Goal: Task Accomplishment & Management: Use online tool/utility

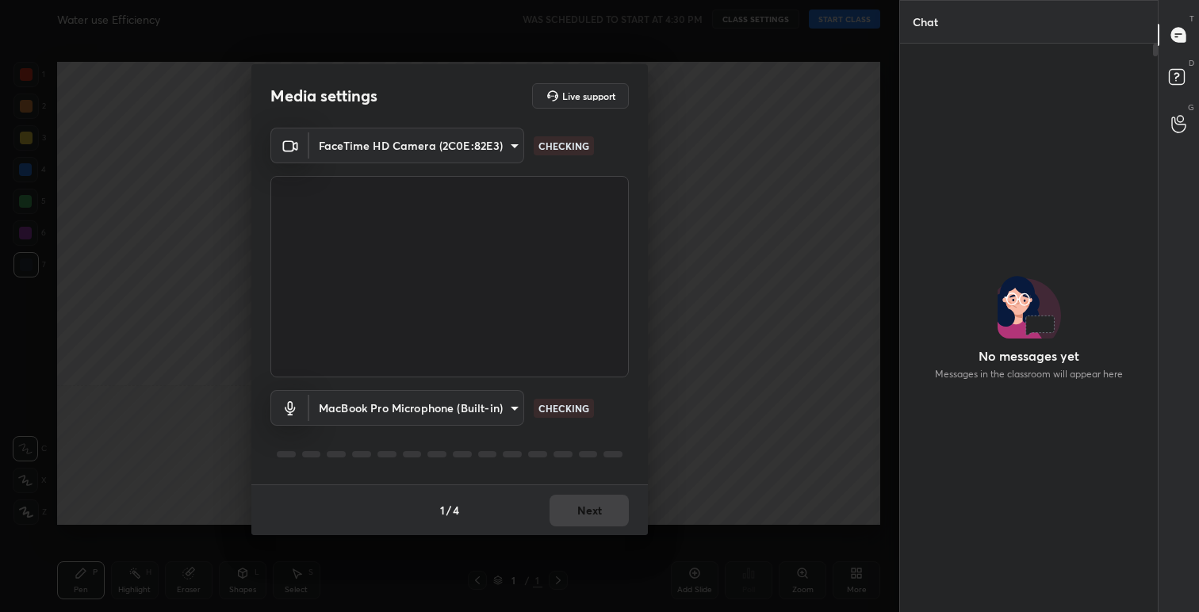
scroll to position [526, 253]
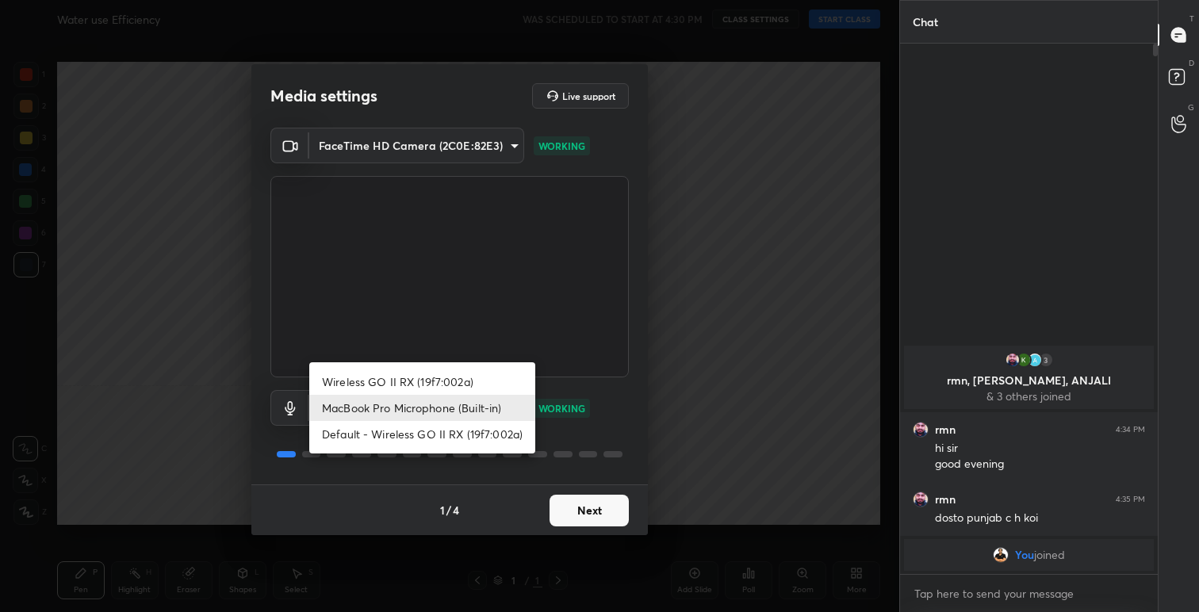
click at [515, 408] on body "1 2 3 4 5 6 7 C X Z C X Z E E Erase all H H Water use Efficiency WAS SCHEDULED …" at bounding box center [599, 306] width 1199 height 612
click at [471, 381] on li "Wireless GO II RX (19f7:002a)" at bounding box center [422, 382] width 226 height 26
type input "a89b6b9fee3d65aa25ebe05c07f2bd7759cce2655e0eadf156a05737dd31db95"
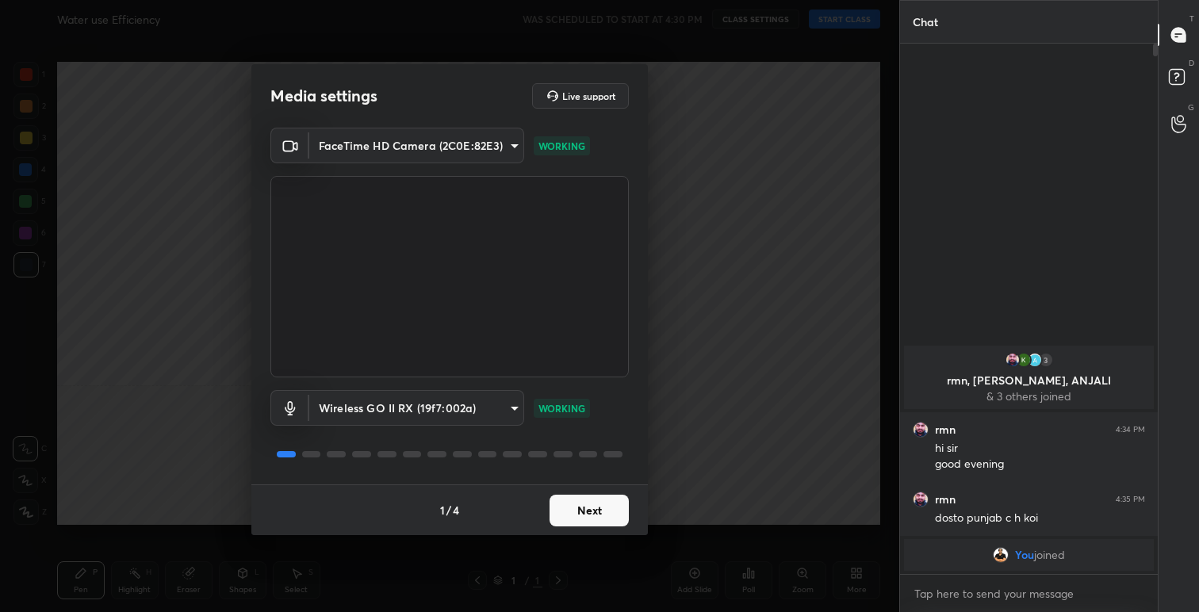
click at [580, 505] on button "Next" at bounding box center [589, 511] width 79 height 32
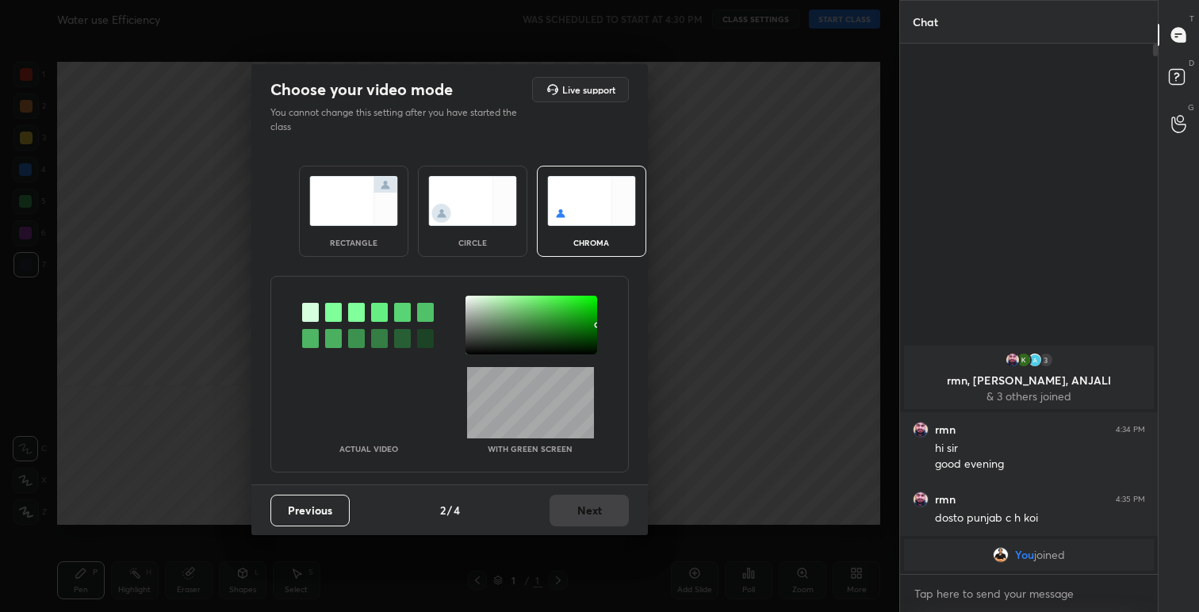
click at [358, 216] on img at bounding box center [353, 201] width 89 height 50
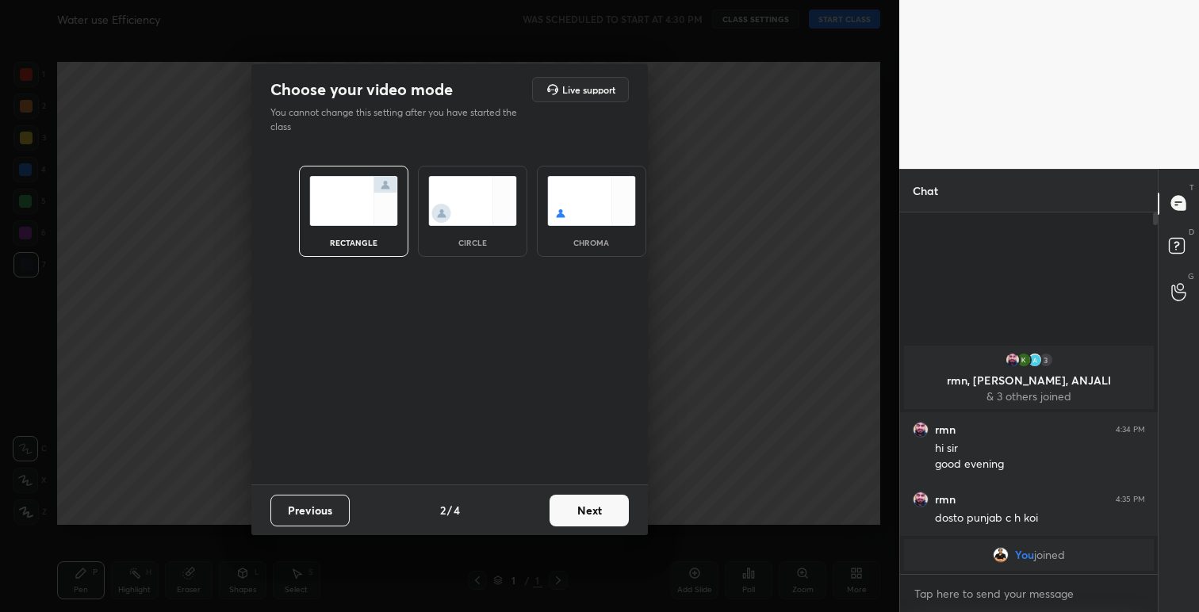
click at [615, 511] on button "Next" at bounding box center [589, 511] width 79 height 32
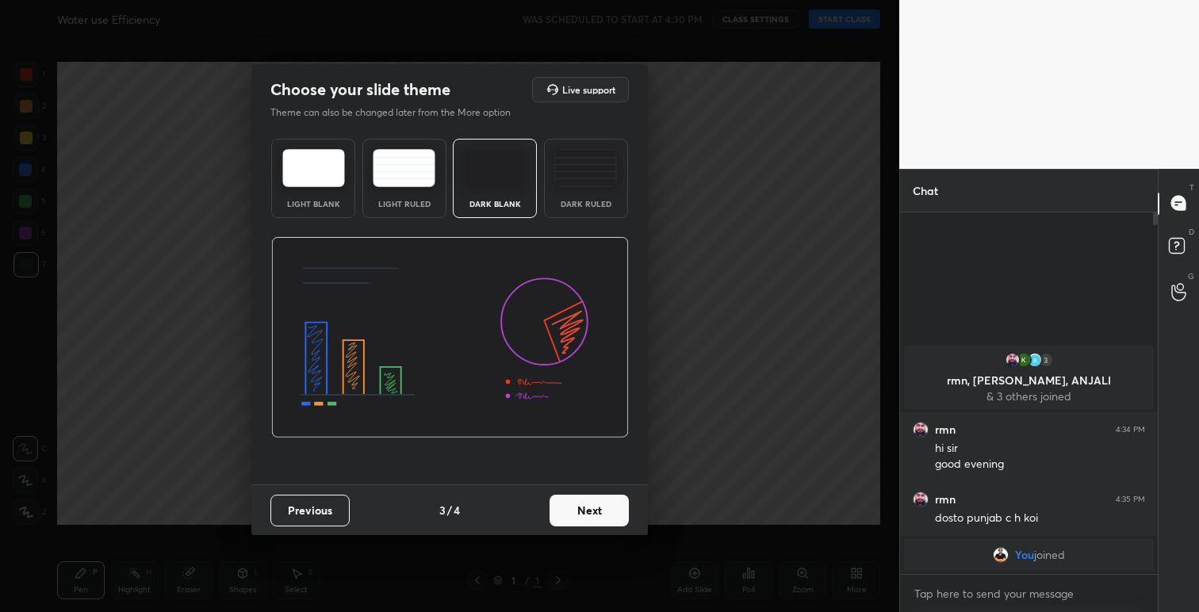
click at [619, 512] on button "Next" at bounding box center [589, 511] width 79 height 32
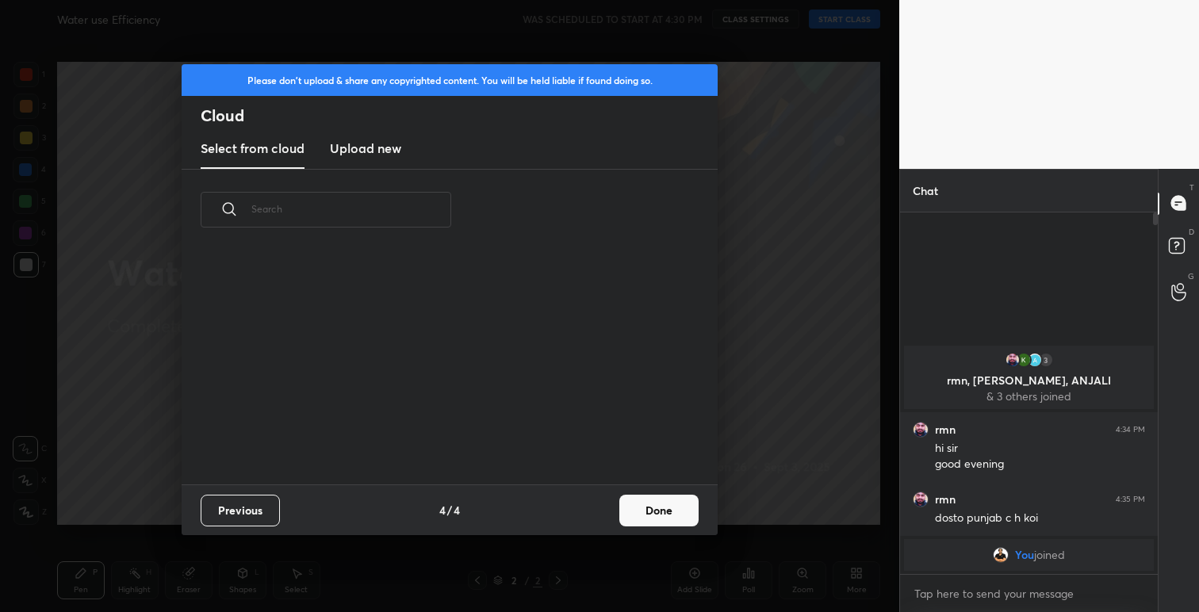
scroll to position [234, 509]
click at [646, 513] on button "Done" at bounding box center [658, 511] width 79 height 32
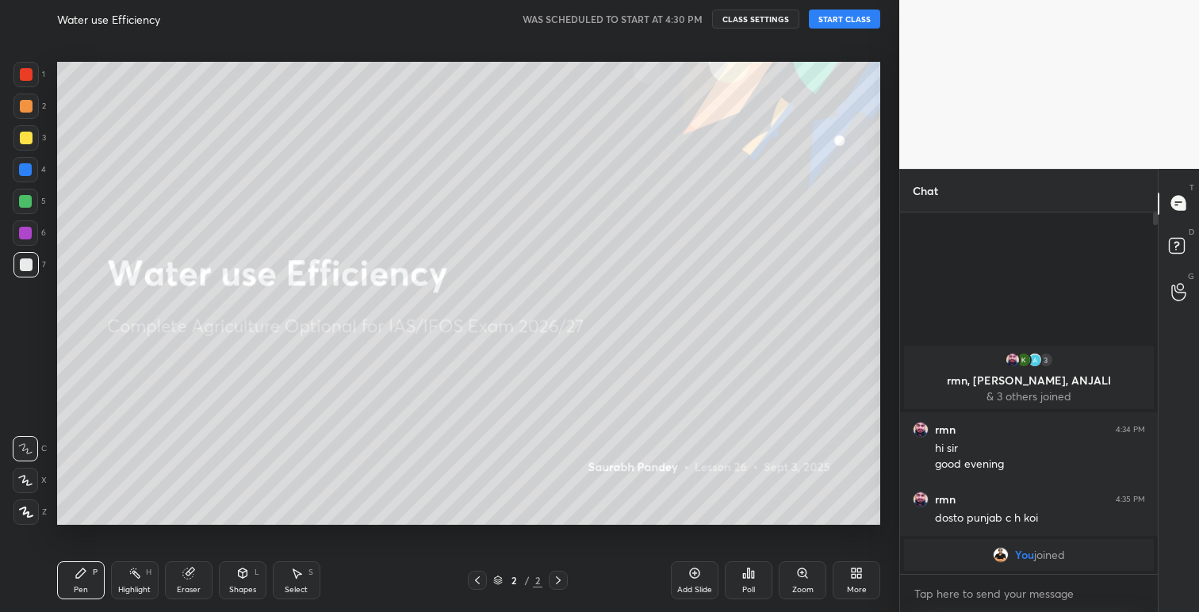
click at [845, 15] on button "START CLASS" at bounding box center [844, 19] width 71 height 19
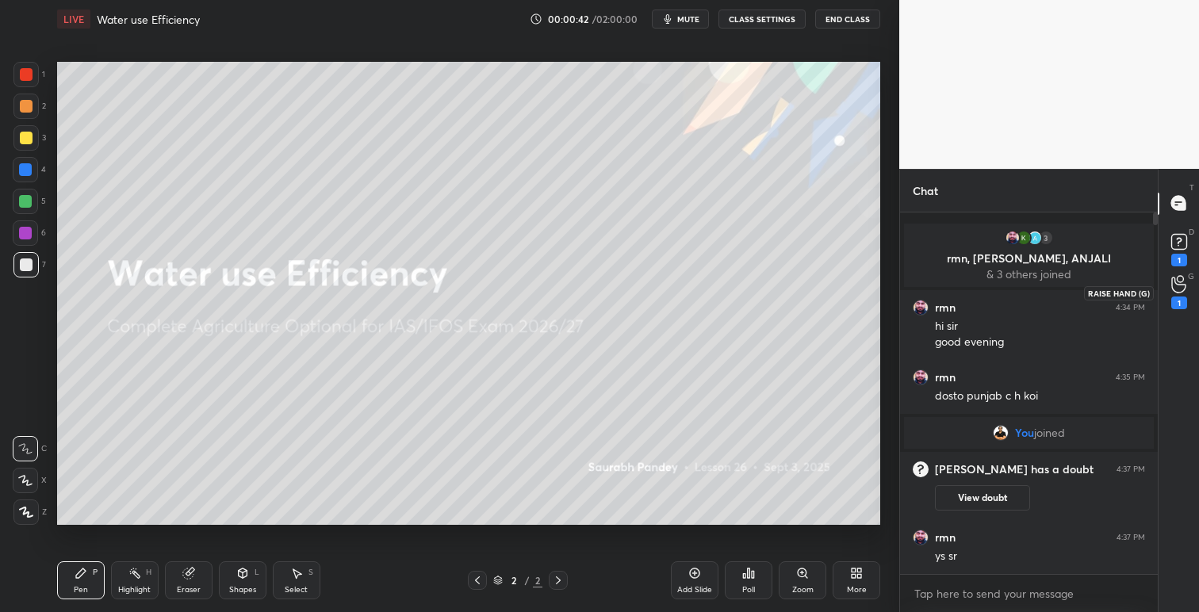
click at [1174, 290] on icon at bounding box center [1178, 284] width 15 height 18
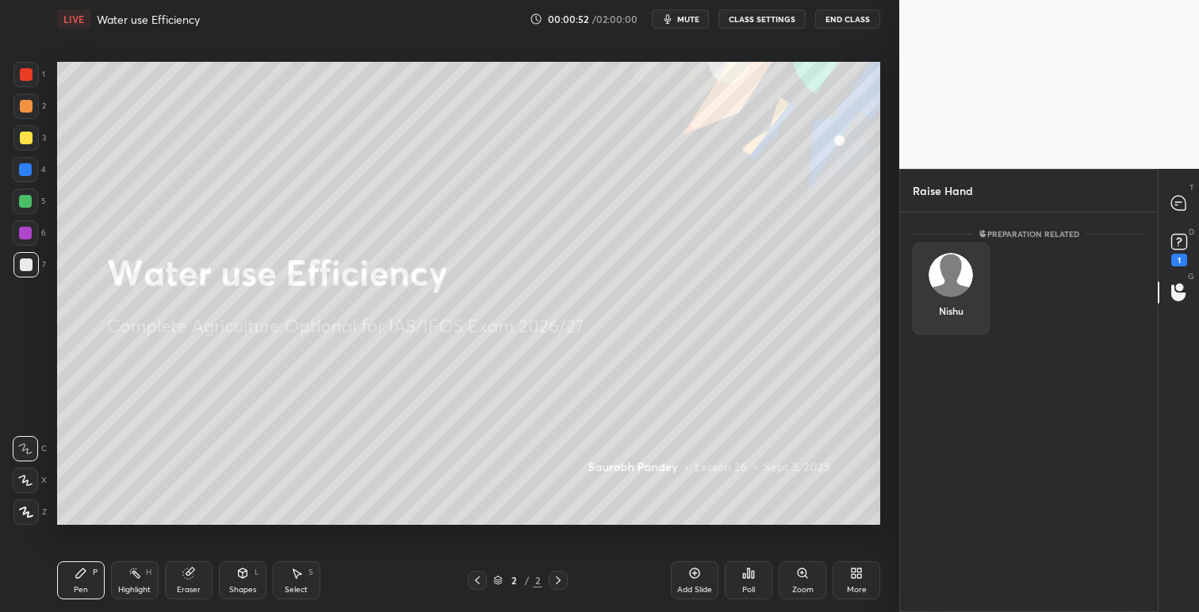
click at [953, 277] on img "grid" at bounding box center [951, 275] width 44 height 44
click at [955, 323] on button "INVITE" at bounding box center [951, 322] width 63 height 21
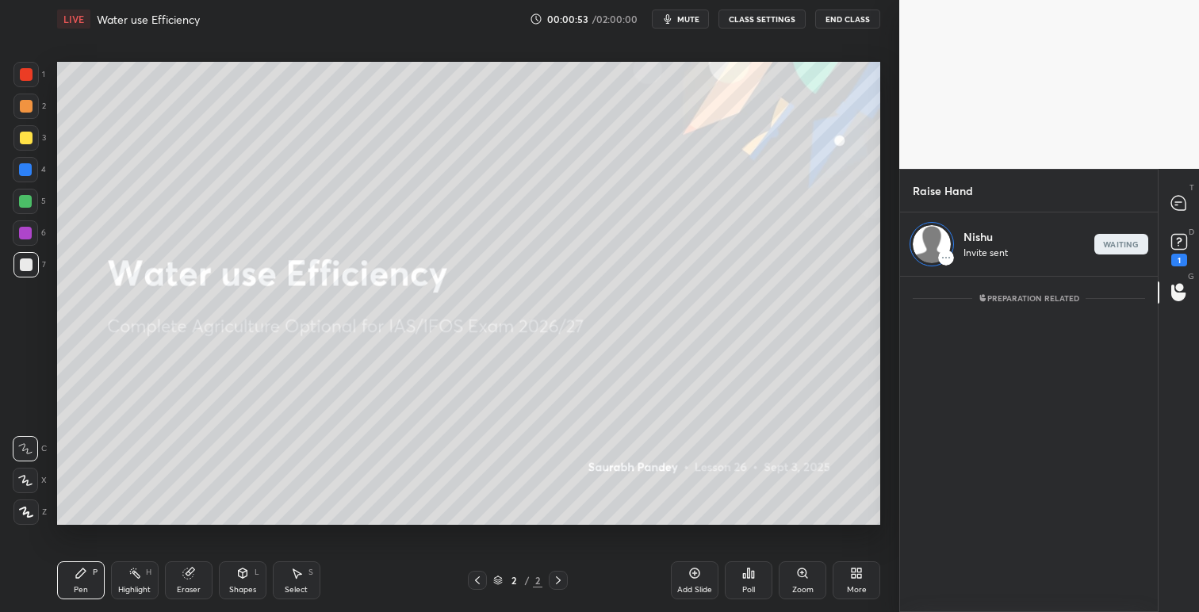
scroll to position [331, 253]
click at [1182, 200] on icon at bounding box center [1178, 203] width 14 height 14
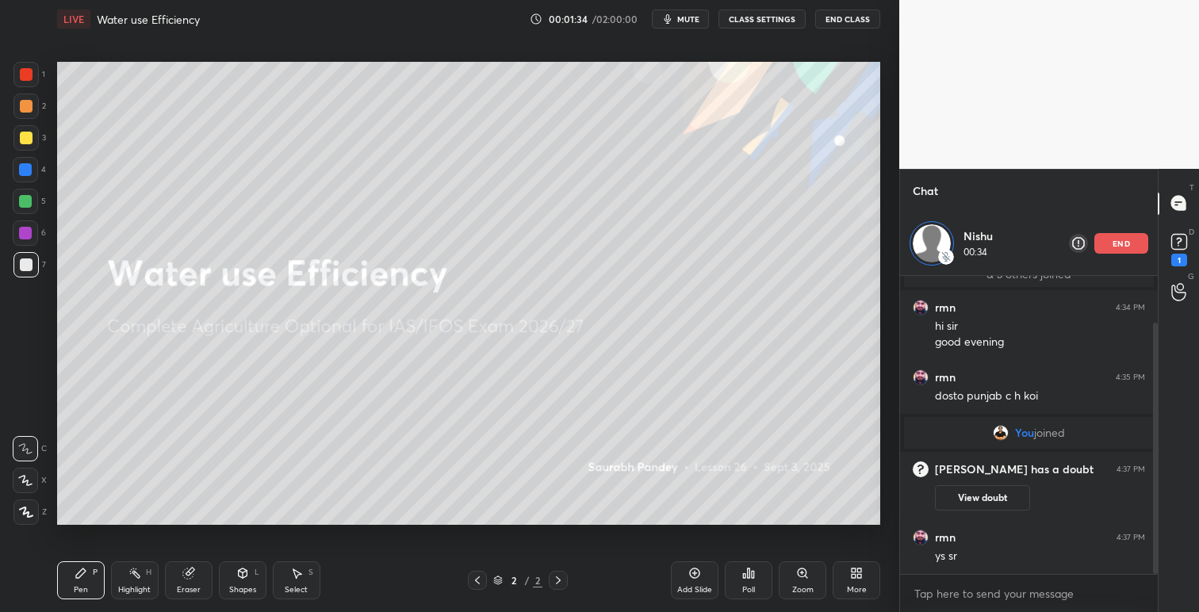
scroll to position [124, 0]
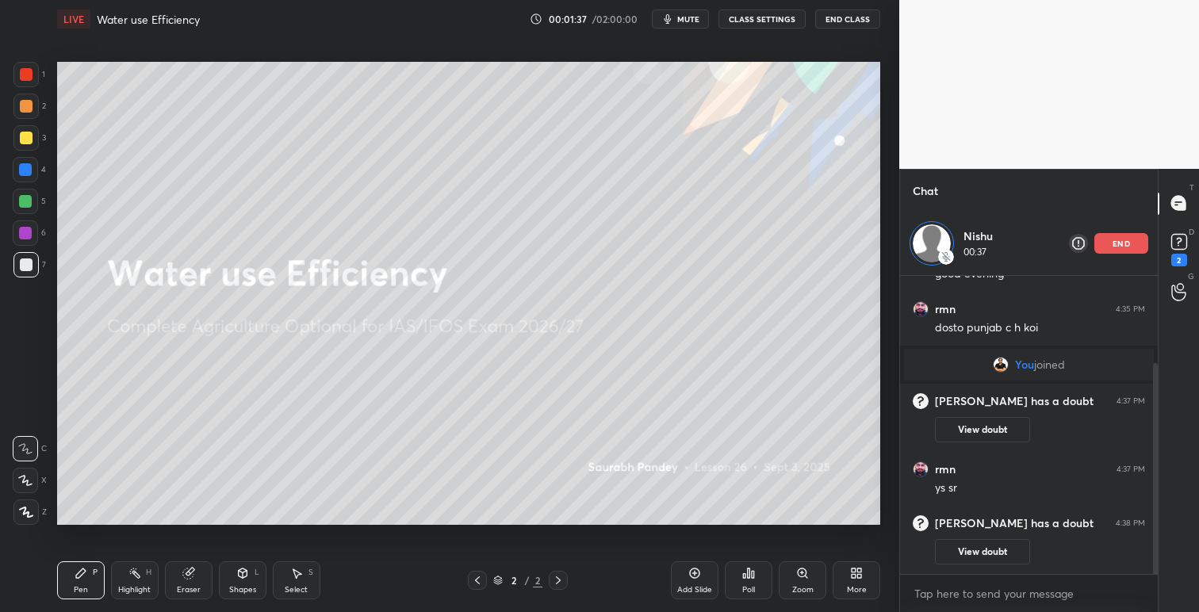
click at [1128, 243] on p "end" at bounding box center [1121, 243] width 17 height 8
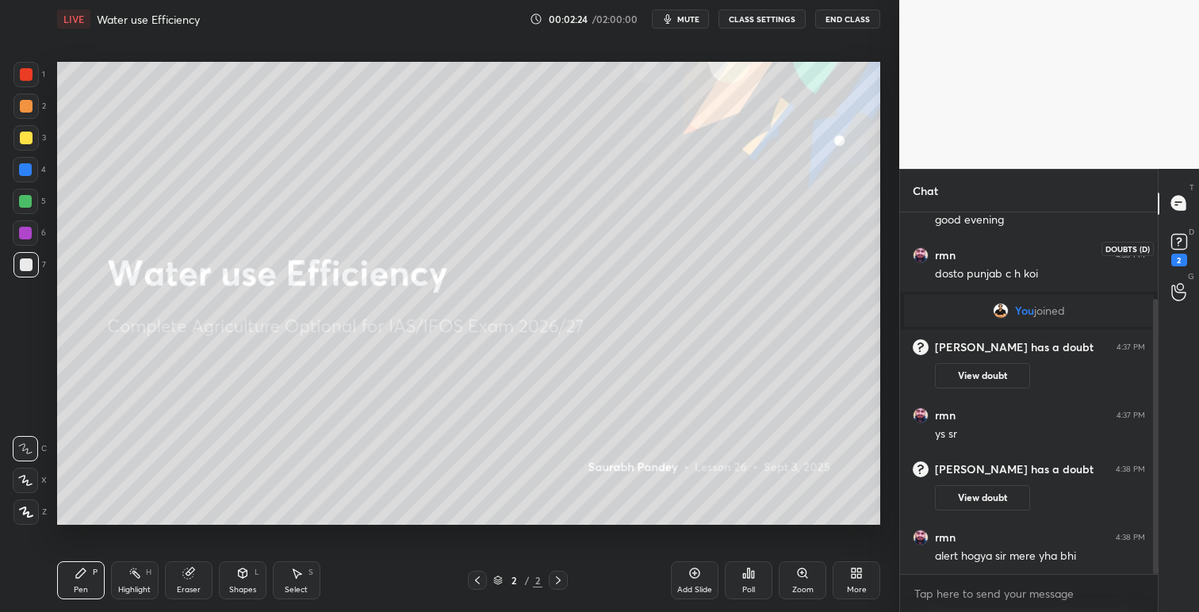
scroll to position [168, 0]
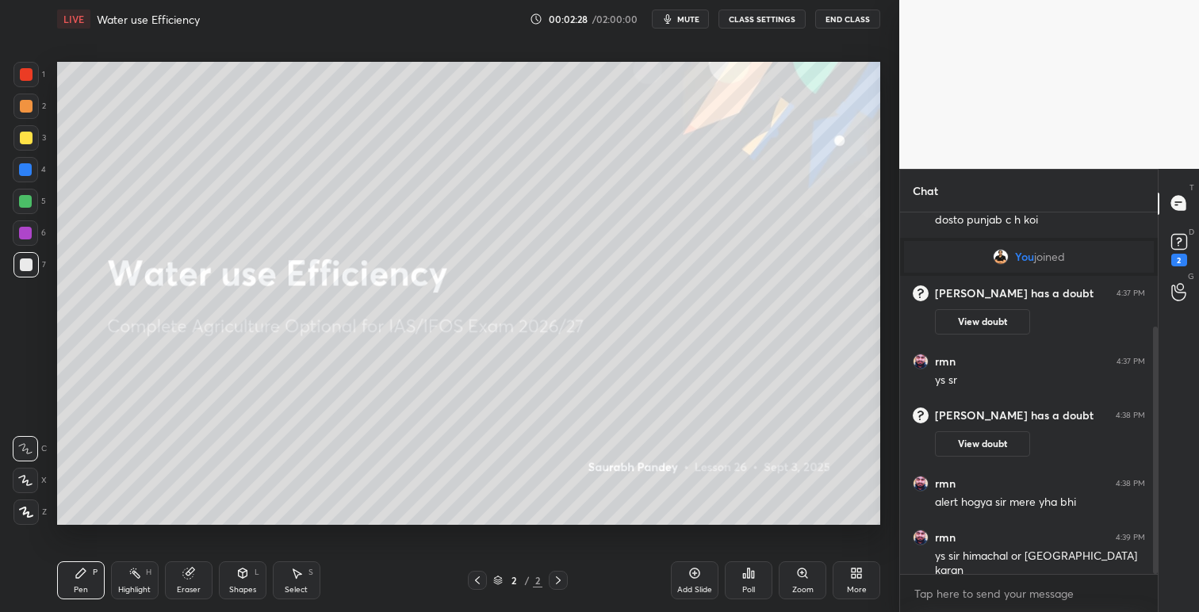
click at [858, 575] on icon at bounding box center [859, 576] width 4 height 4
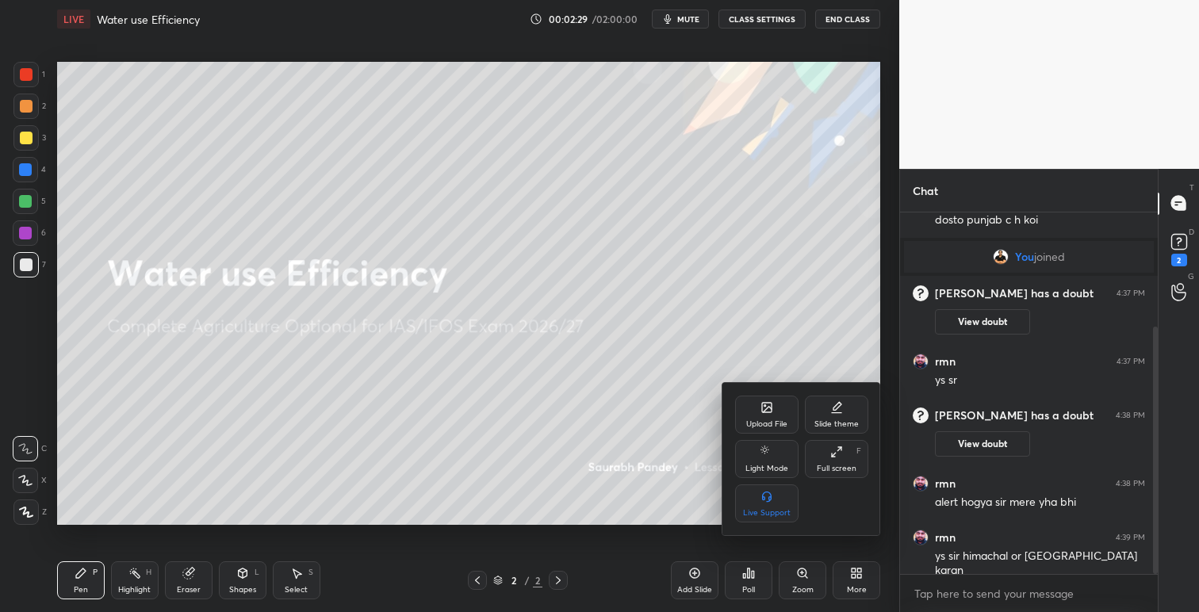
click at [771, 411] on icon at bounding box center [767, 408] width 10 height 10
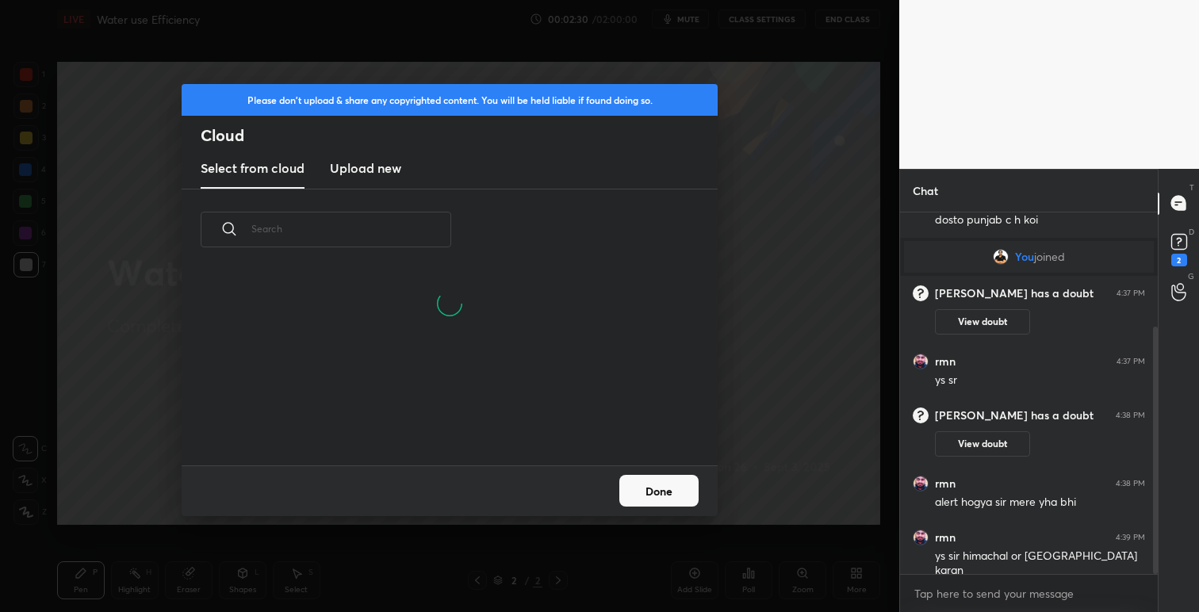
scroll to position [195, 509]
click at [382, 163] on h3 "Upload new" at bounding box center [365, 168] width 71 height 19
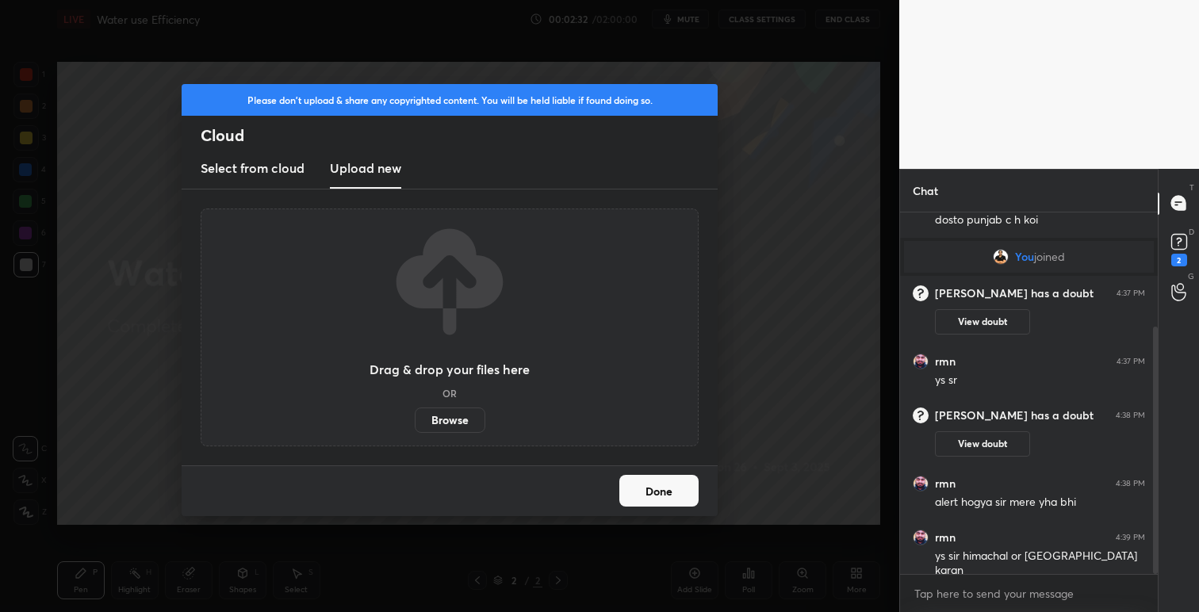
click at [452, 421] on label "Browse" at bounding box center [450, 420] width 71 height 25
click at [415, 421] on input "Browse" at bounding box center [415, 420] width 0 height 25
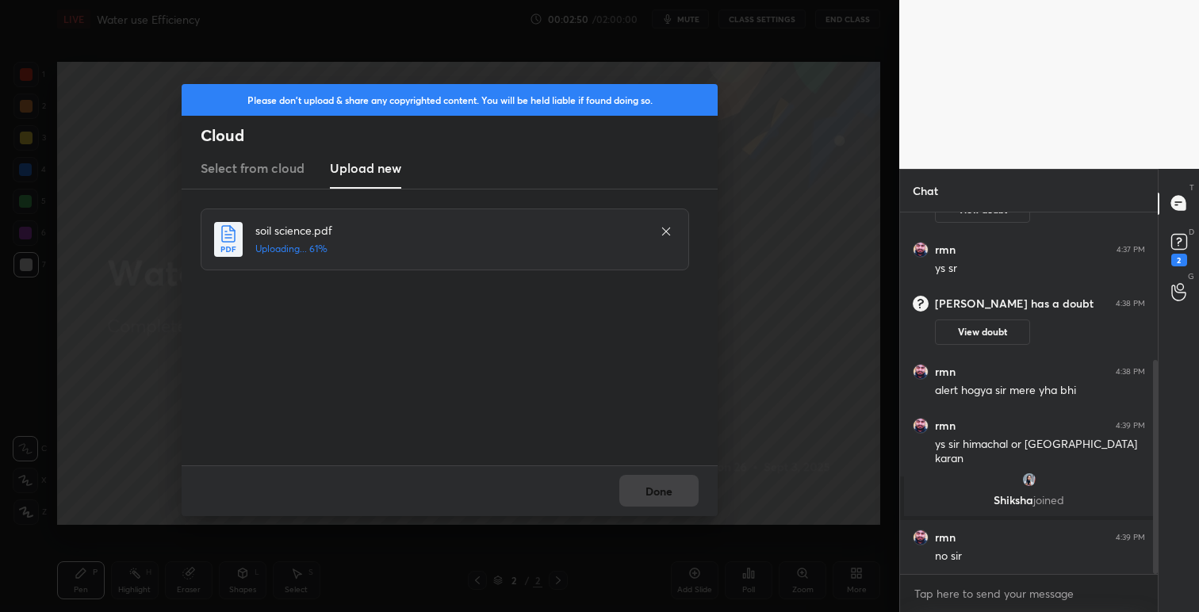
scroll to position [266, 0]
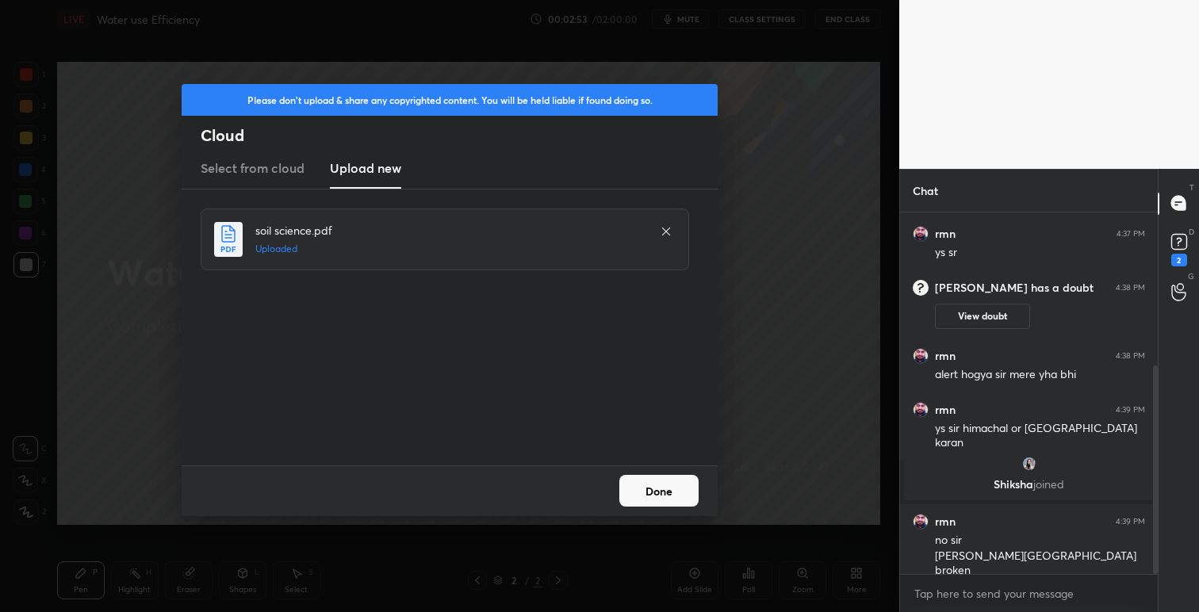
click at [672, 486] on button "Done" at bounding box center [658, 491] width 79 height 32
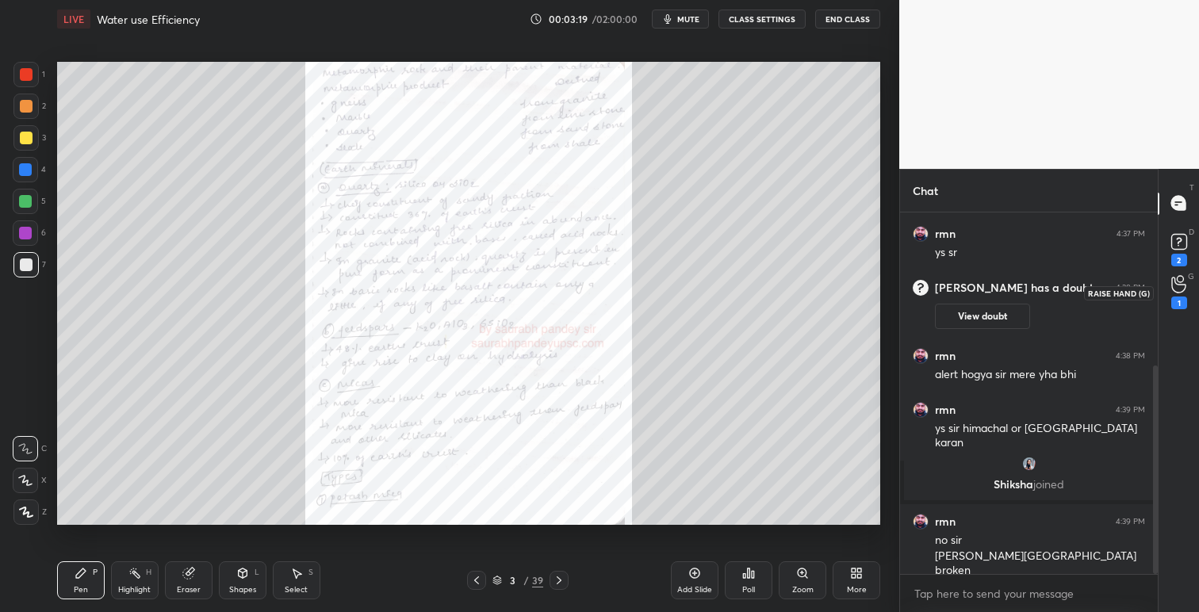
click at [1187, 287] on div "1" at bounding box center [1179, 292] width 32 height 29
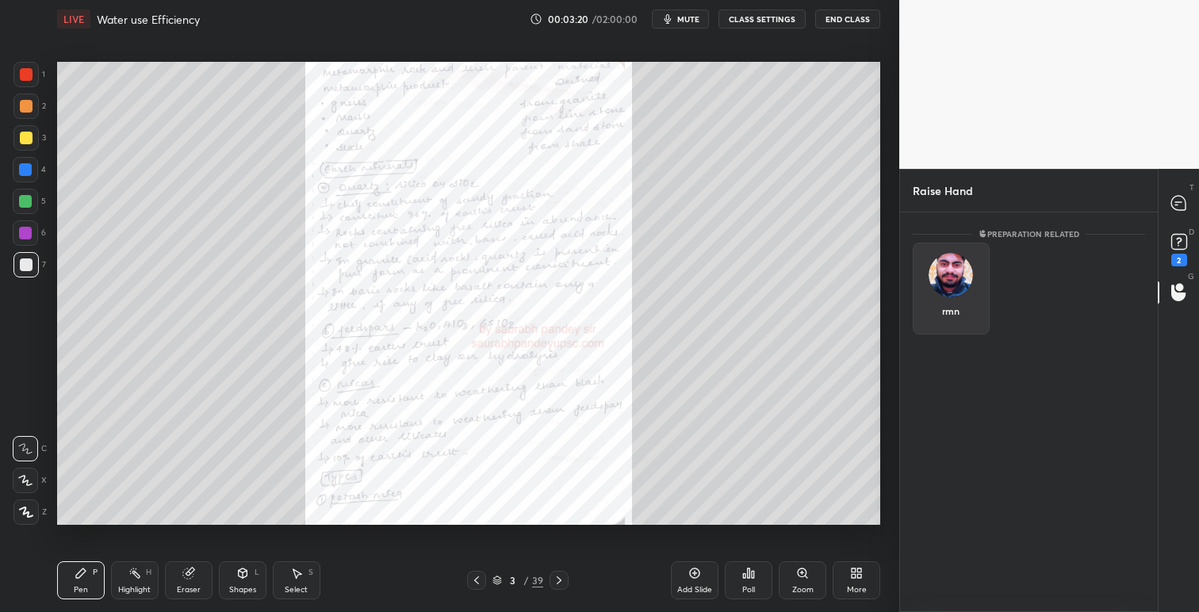
click at [944, 269] on img "grid" at bounding box center [951, 275] width 44 height 44
click at [948, 322] on button "INVITE" at bounding box center [951, 322] width 63 height 21
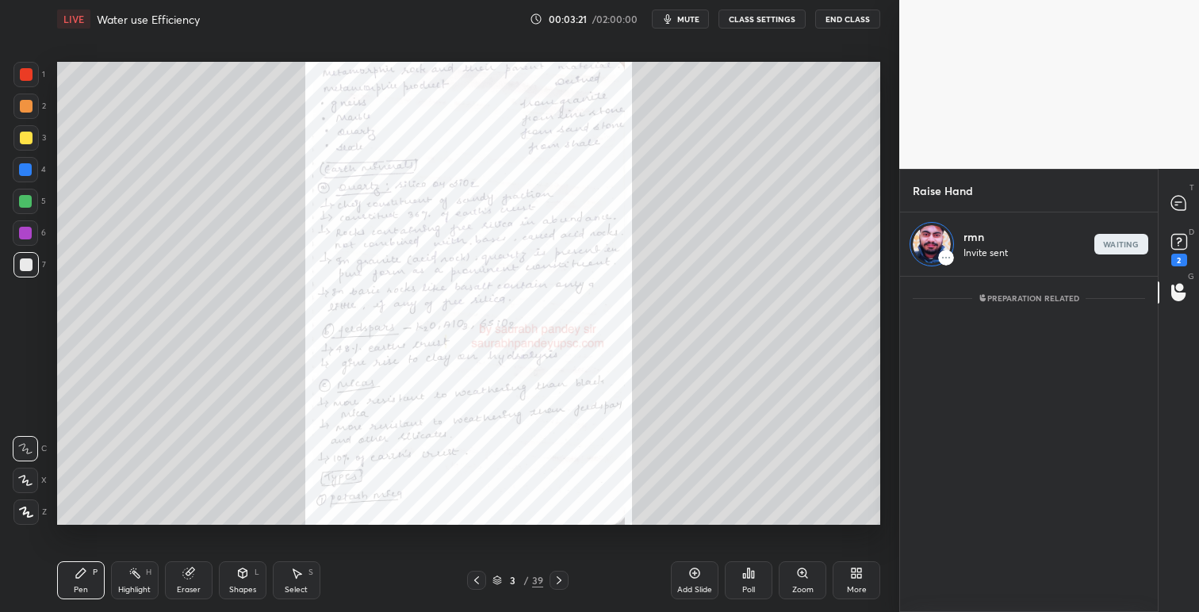
scroll to position [331, 253]
click at [1120, 244] on p "end" at bounding box center [1121, 244] width 17 height 8
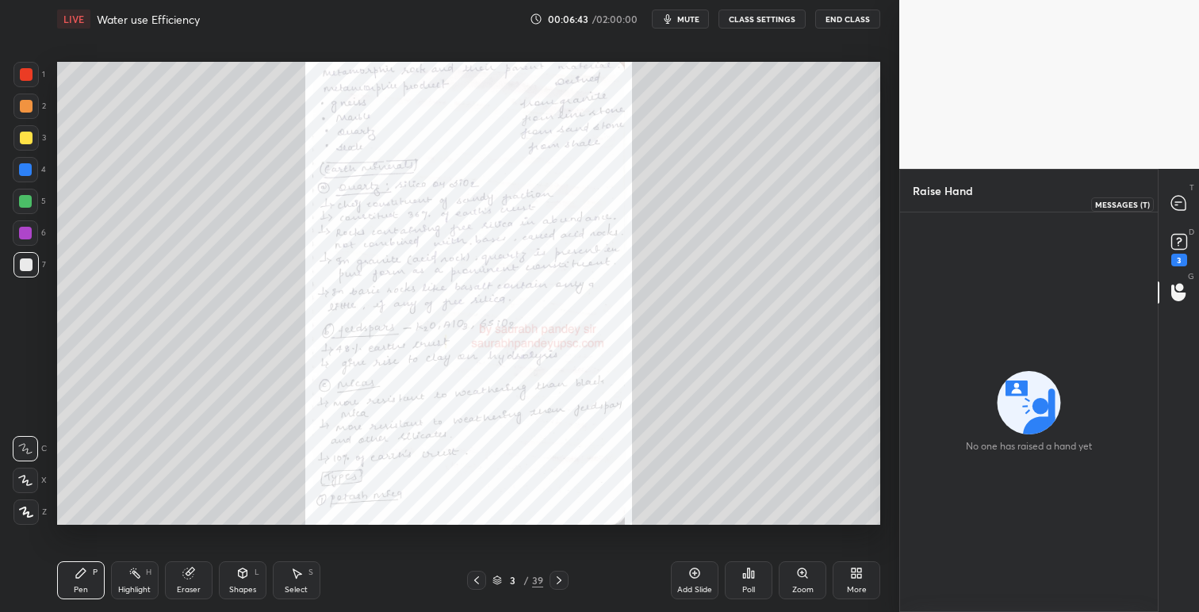
click at [1191, 198] on div at bounding box center [1179, 204] width 32 height 29
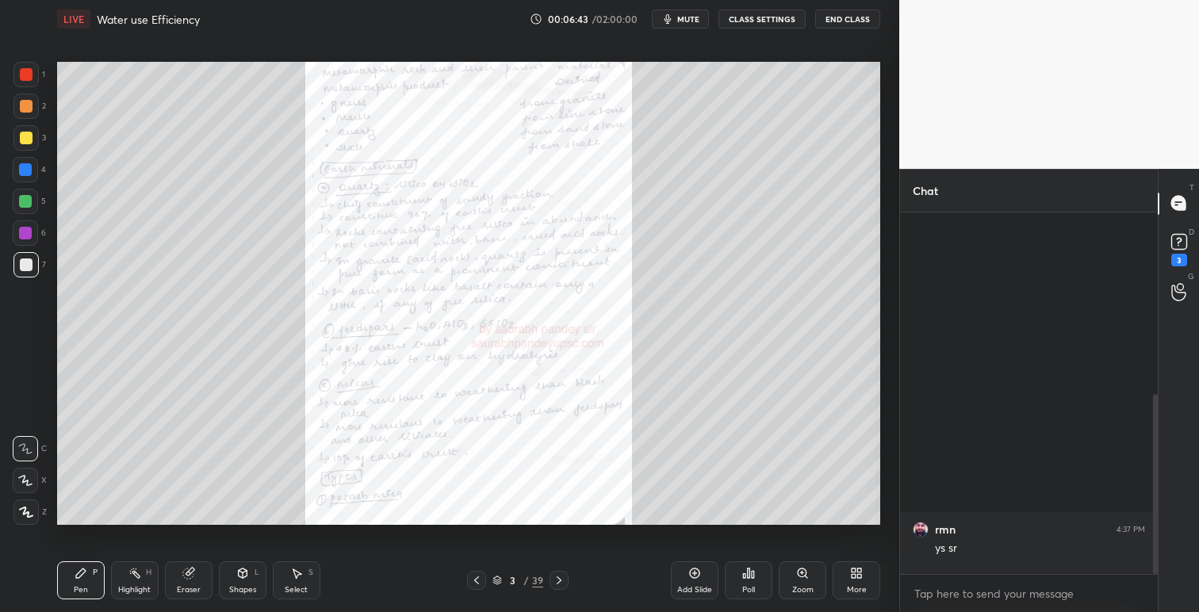
scroll to position [357, 253]
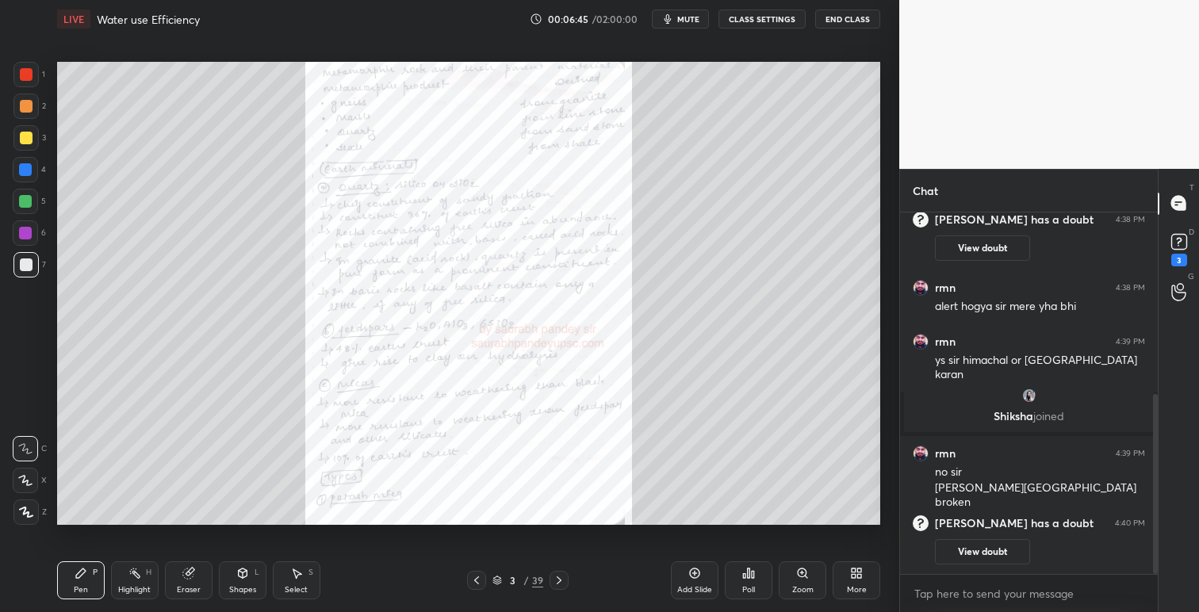
click at [559, 580] on icon at bounding box center [559, 580] width 13 height 13
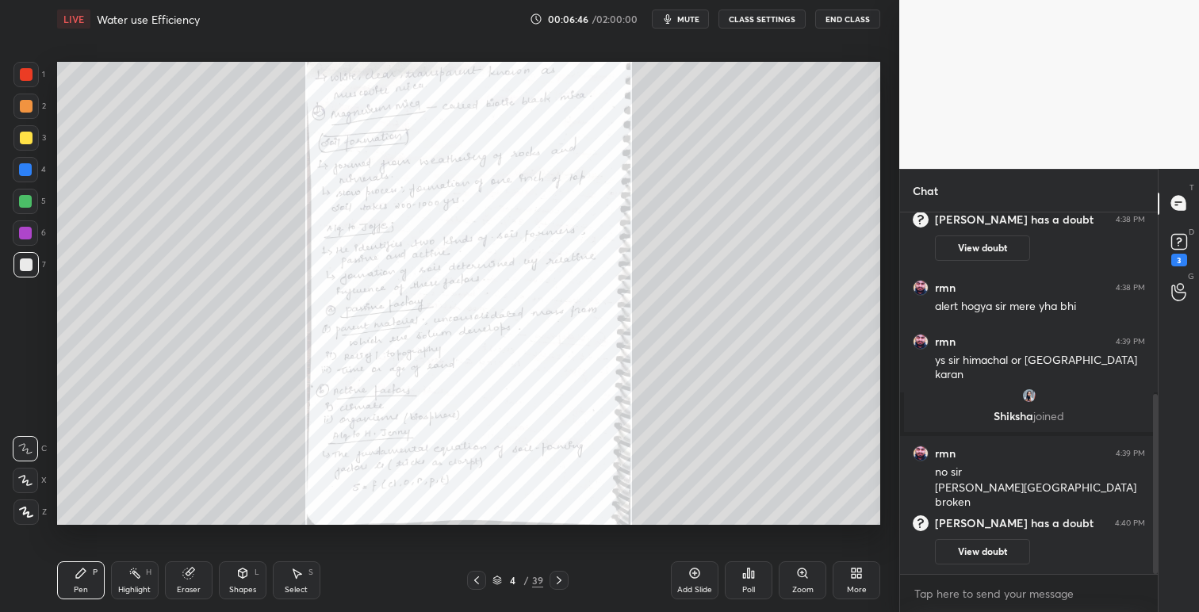
click at [559, 580] on icon at bounding box center [559, 580] width 13 height 13
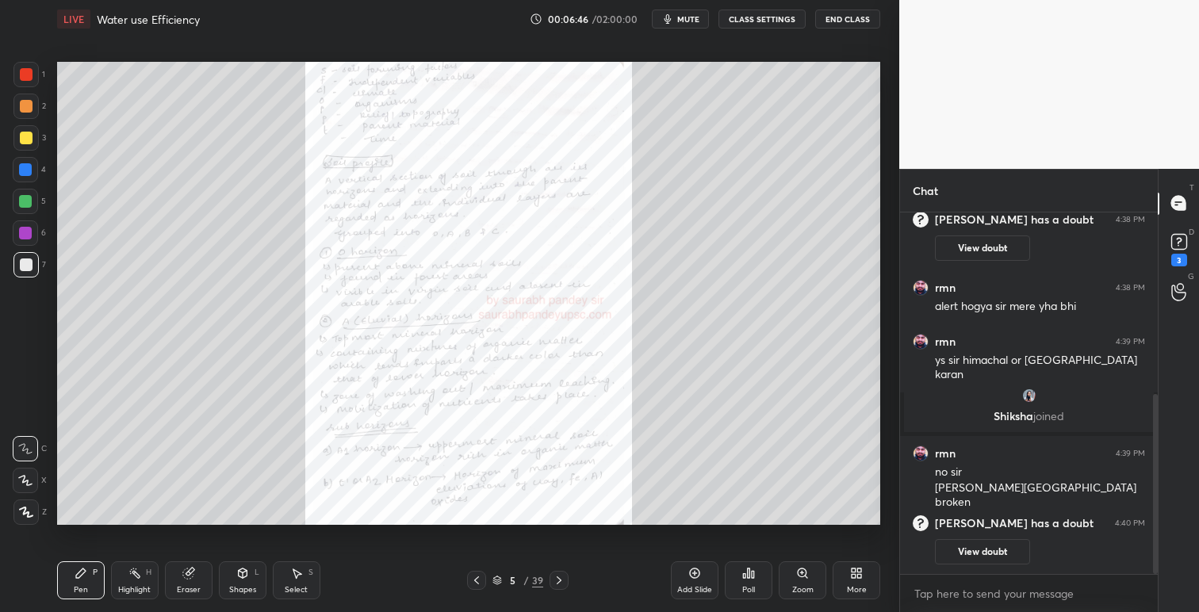
click at [559, 580] on icon at bounding box center [559, 580] width 13 height 13
click at [561, 578] on icon at bounding box center [559, 580] width 13 height 13
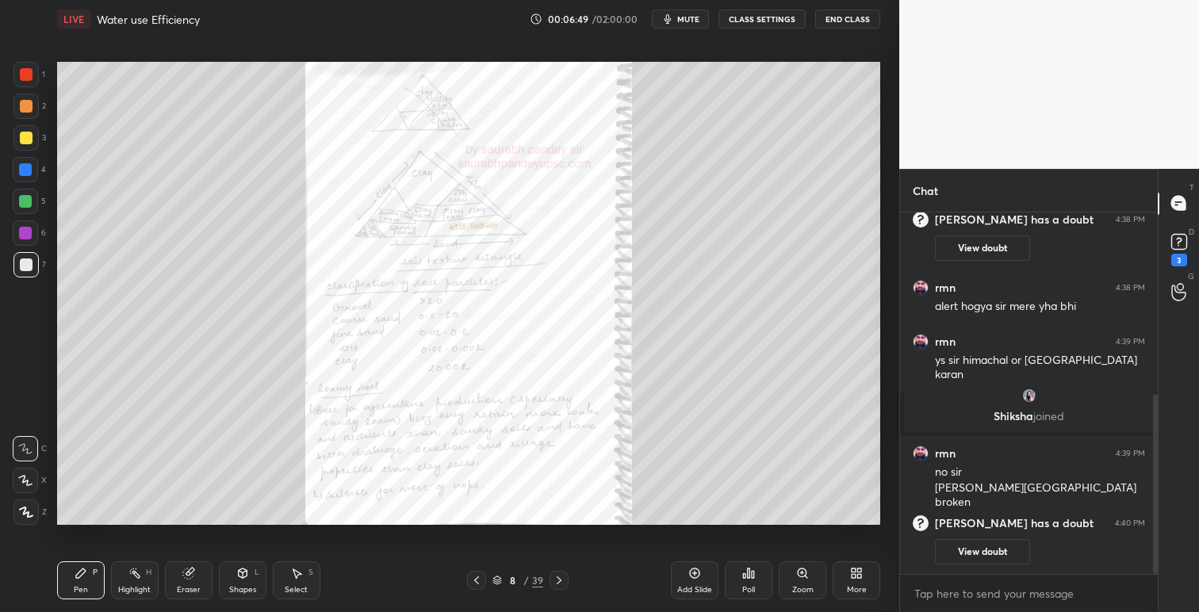
click at [561, 578] on icon at bounding box center [559, 580] width 13 height 13
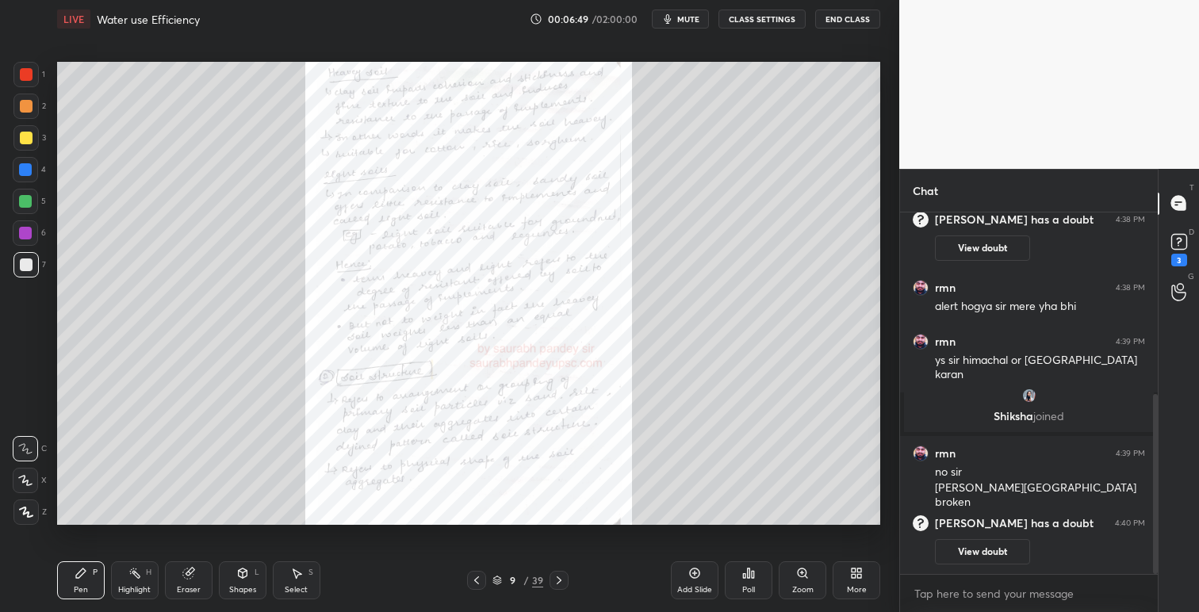
click at [561, 578] on icon at bounding box center [559, 580] width 13 height 13
click at [565, 579] on icon at bounding box center [559, 580] width 13 height 13
click at [558, 580] on icon at bounding box center [559, 580] width 13 height 13
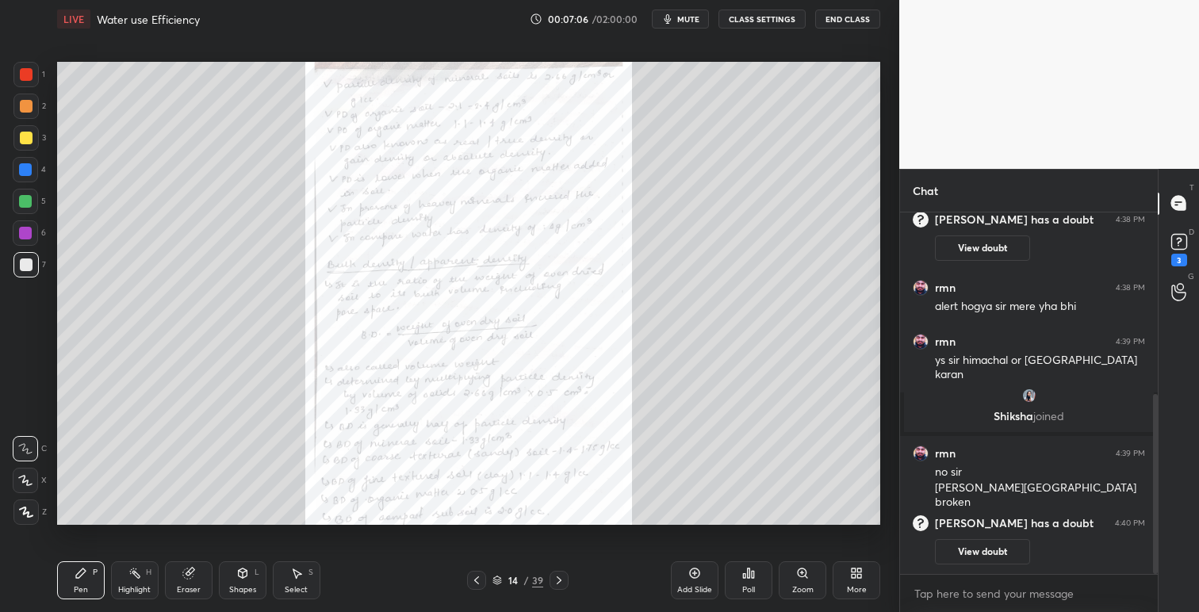
scroll to position [432, 0]
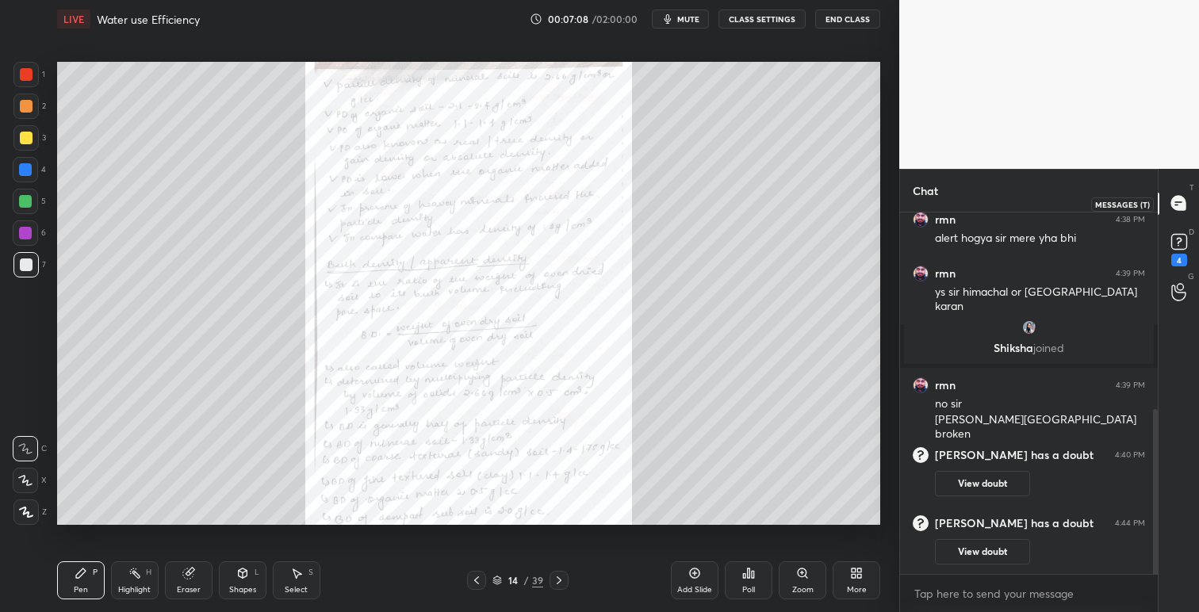
click at [1183, 200] on icon at bounding box center [1178, 203] width 14 height 14
click at [1178, 245] on icon at bounding box center [1179, 242] width 24 height 24
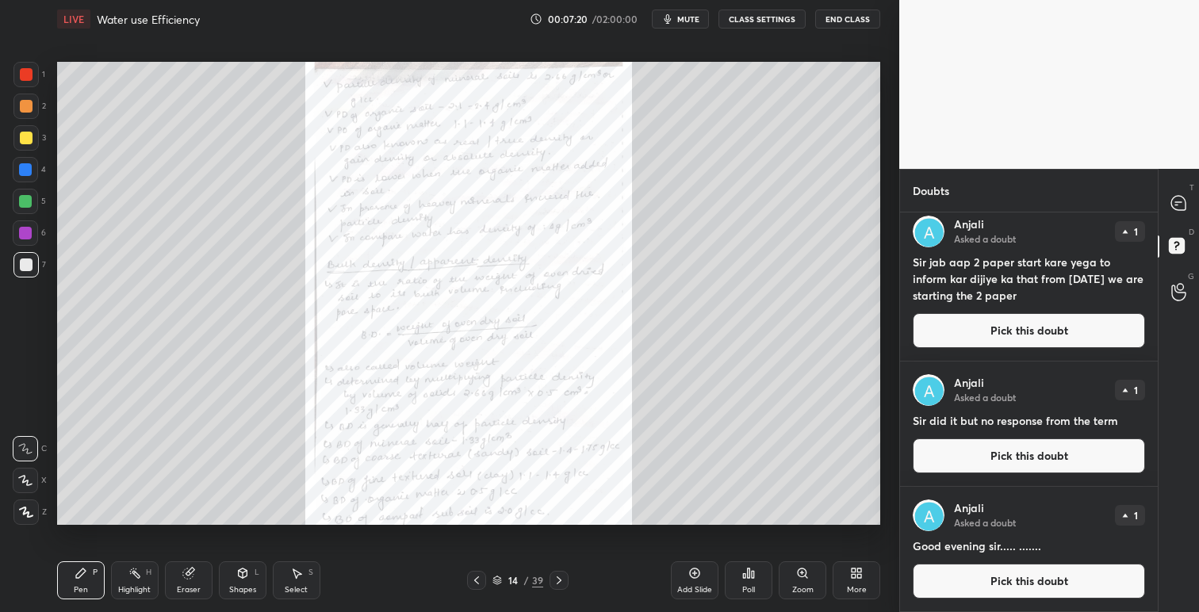
scroll to position [0, 0]
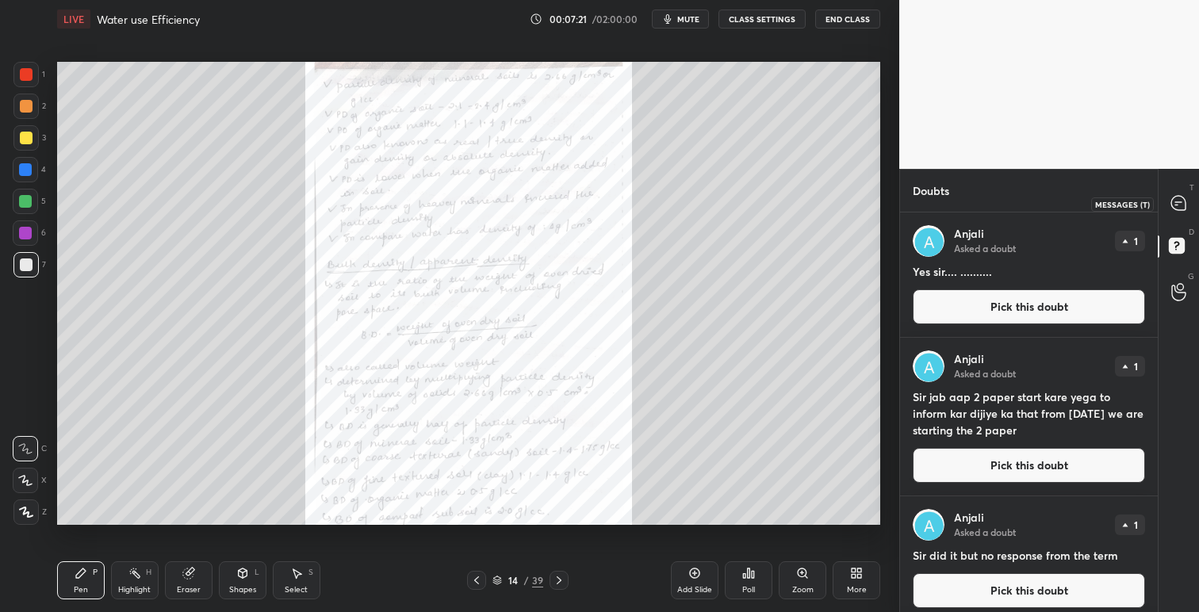
click at [1181, 197] on icon at bounding box center [1178, 203] width 14 height 14
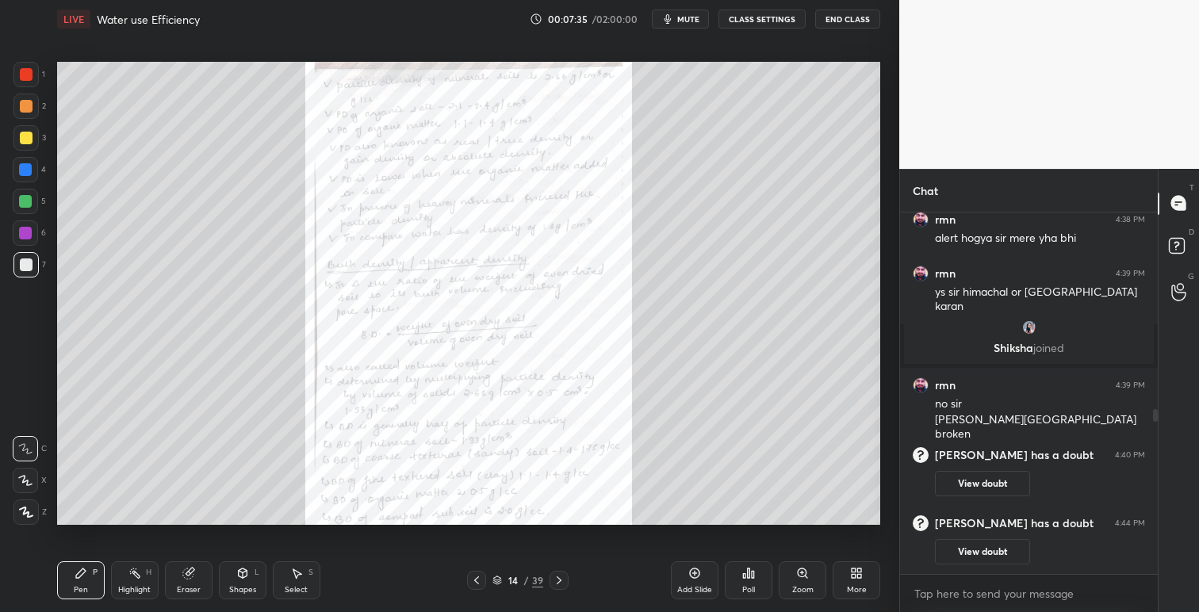
scroll to position [500, 0]
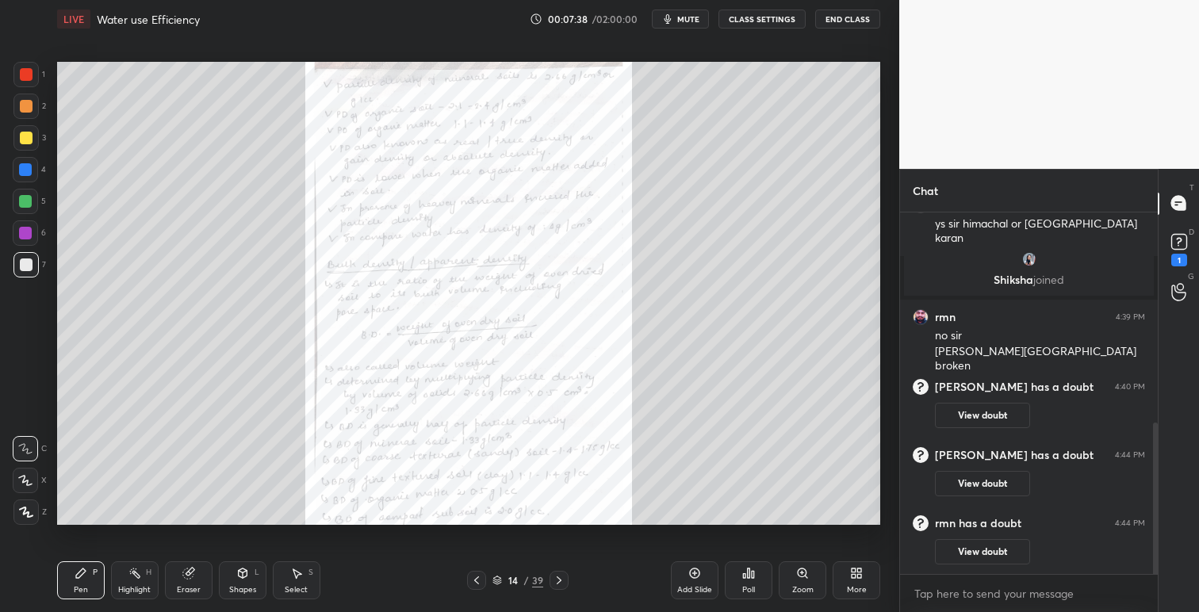
click at [1195, 237] on div "D Doubts (D) 1" at bounding box center [1179, 248] width 40 height 44
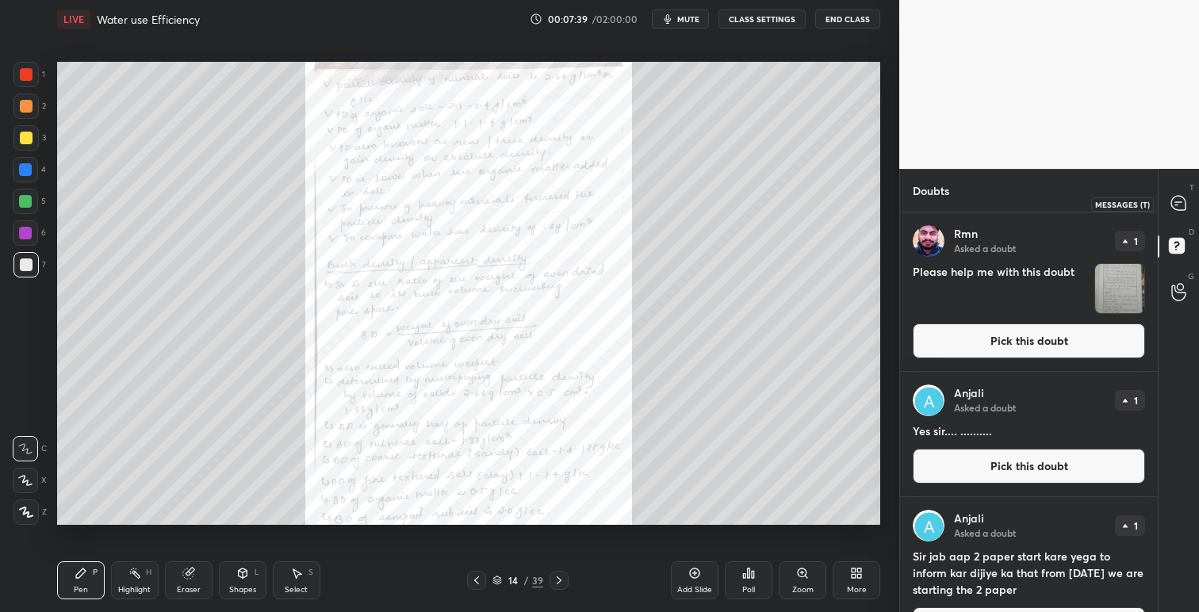
click at [1186, 197] on icon at bounding box center [1178, 203] width 17 height 17
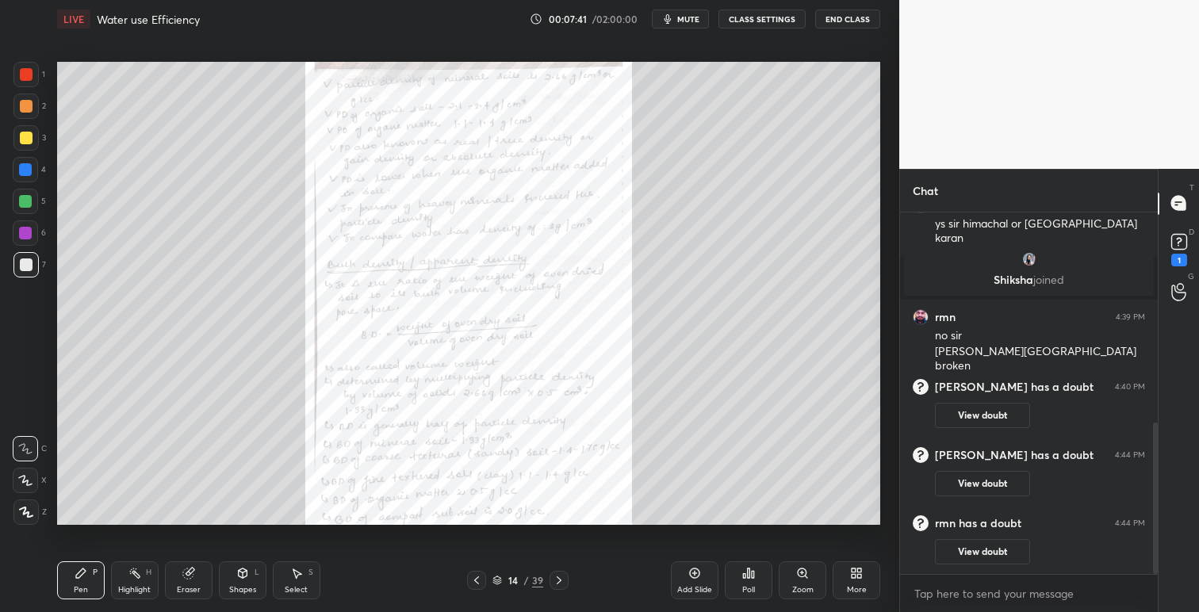
scroll to position [569, 0]
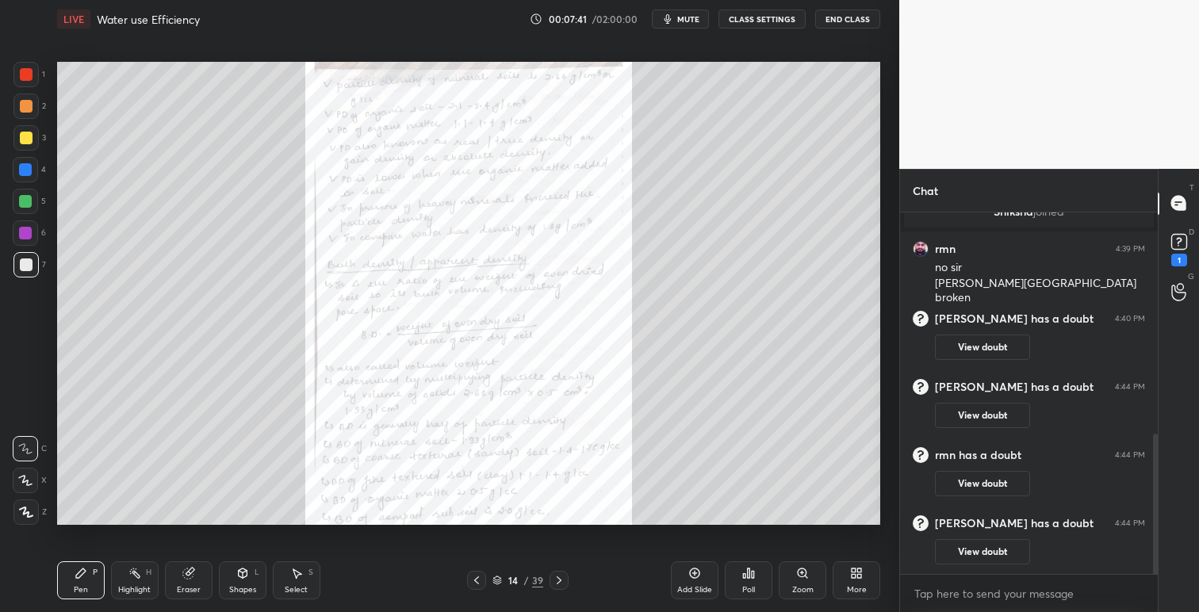
click at [561, 578] on icon at bounding box center [559, 580] width 13 height 13
click at [799, 572] on icon at bounding box center [802, 573] width 9 height 9
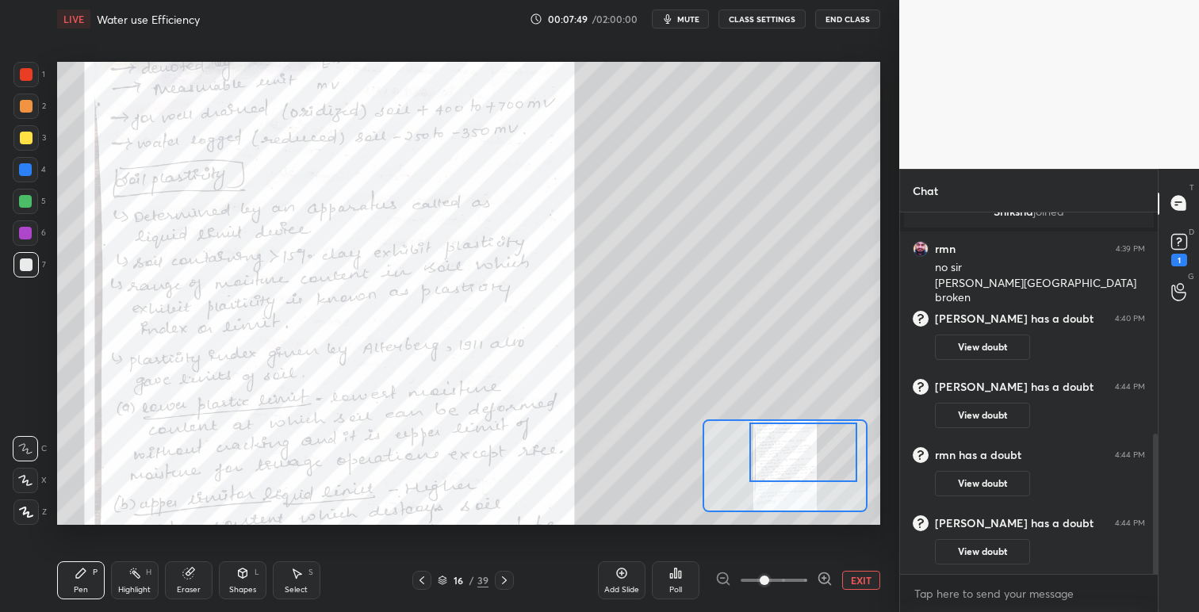
drag, startPoint x: 790, startPoint y: 475, endPoint x: 808, endPoint y: 462, distance: 22.2
click at [808, 462] on div at bounding box center [803, 452] width 108 height 59
drag, startPoint x: 28, startPoint y: 76, endPoint x: 54, endPoint y: 83, distance: 27.1
click at [29, 76] on div at bounding box center [26, 74] width 13 height 13
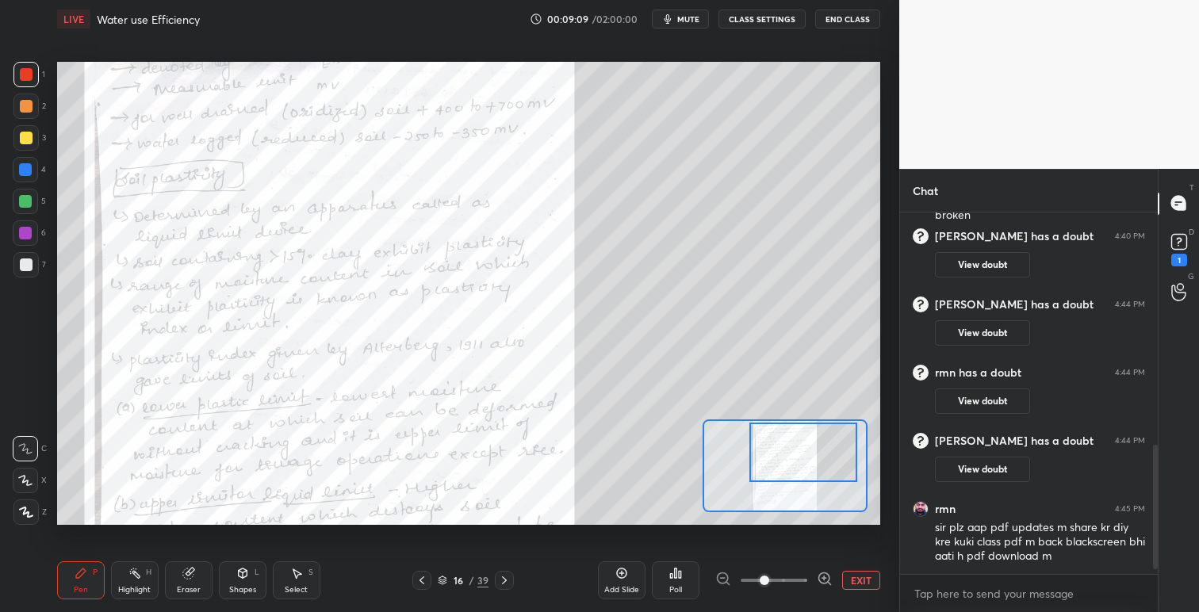
scroll to position [705, 0]
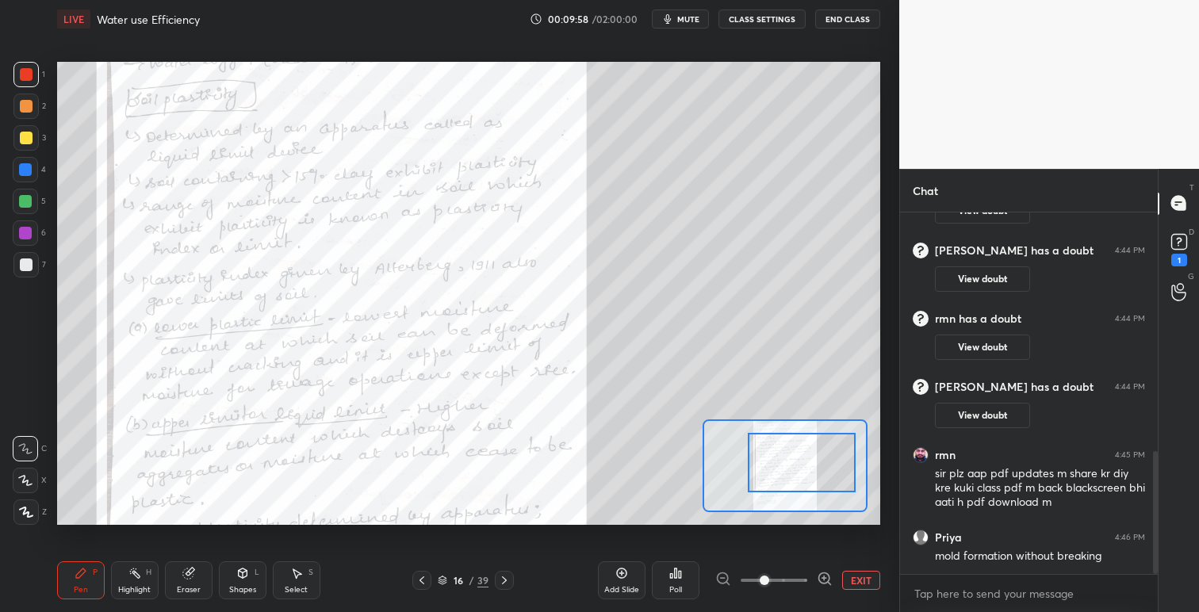
drag, startPoint x: 791, startPoint y: 442, endPoint x: 789, endPoint y: 452, distance: 10.4
click at [789, 452] on div at bounding box center [802, 462] width 108 height 59
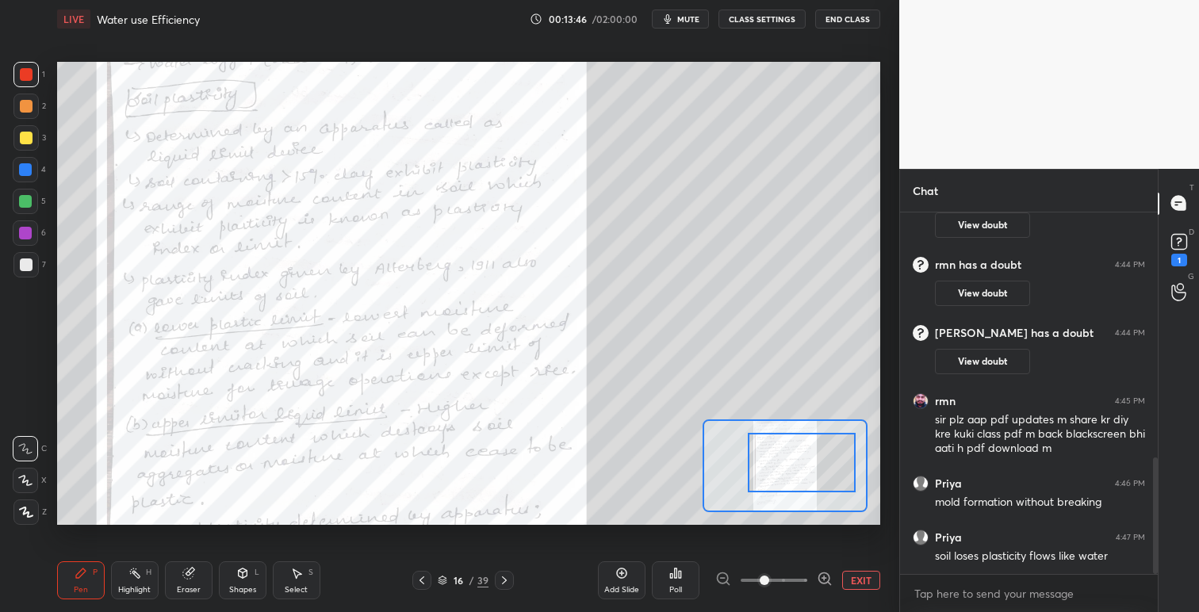
click at [857, 584] on button "EXIT" at bounding box center [861, 580] width 38 height 19
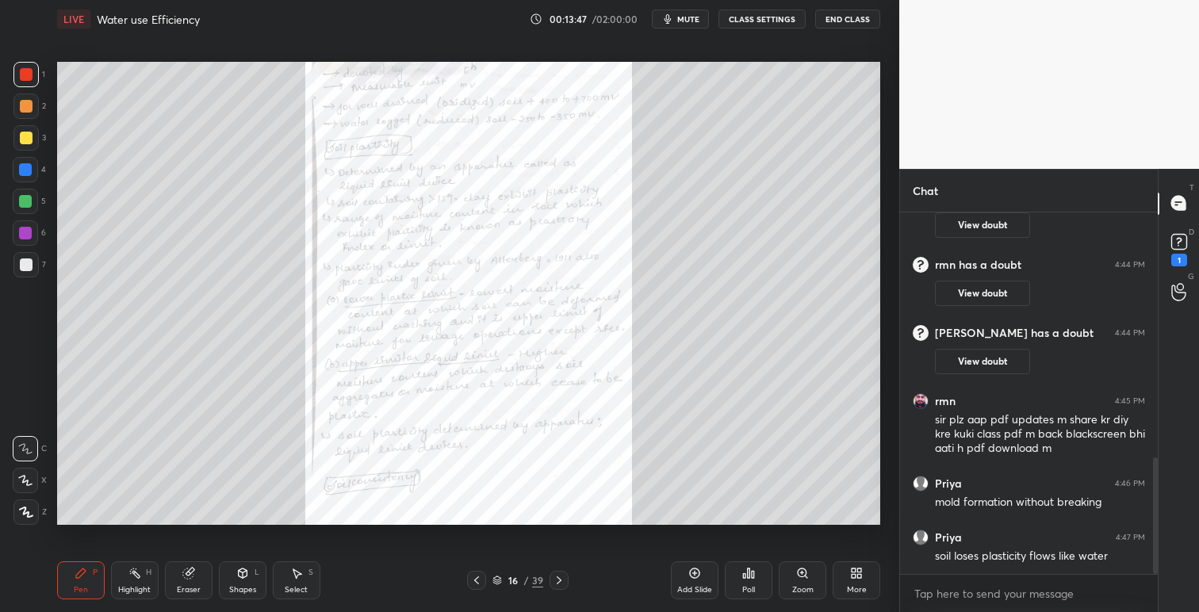
click at [855, 573] on icon at bounding box center [856, 573] width 13 height 13
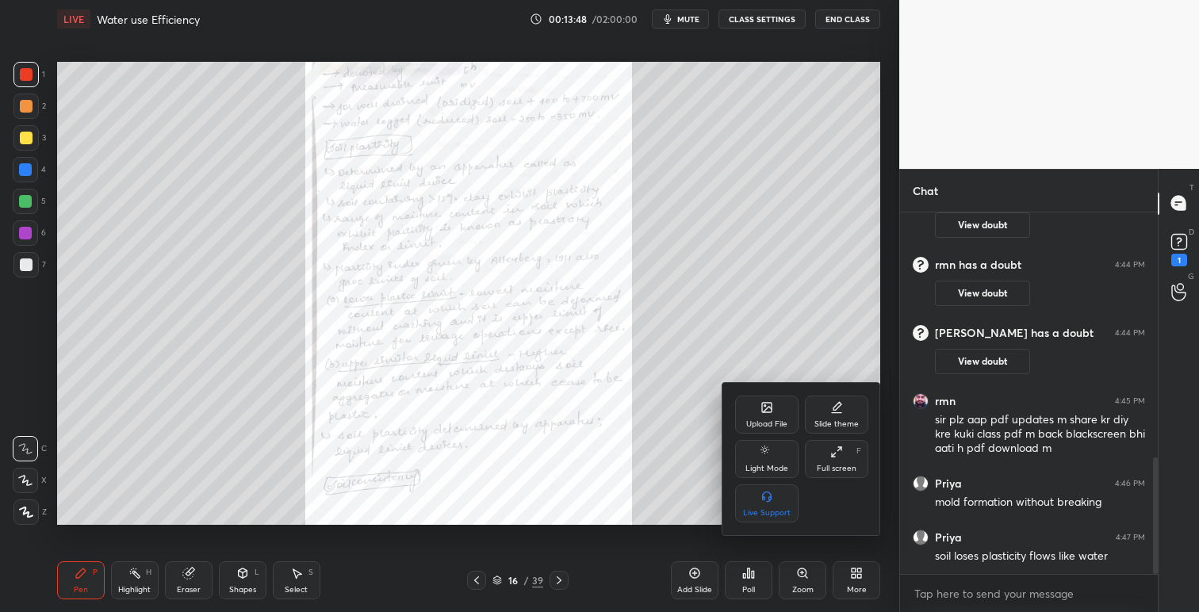
click at [772, 427] on div "Upload File" at bounding box center [766, 424] width 41 height 8
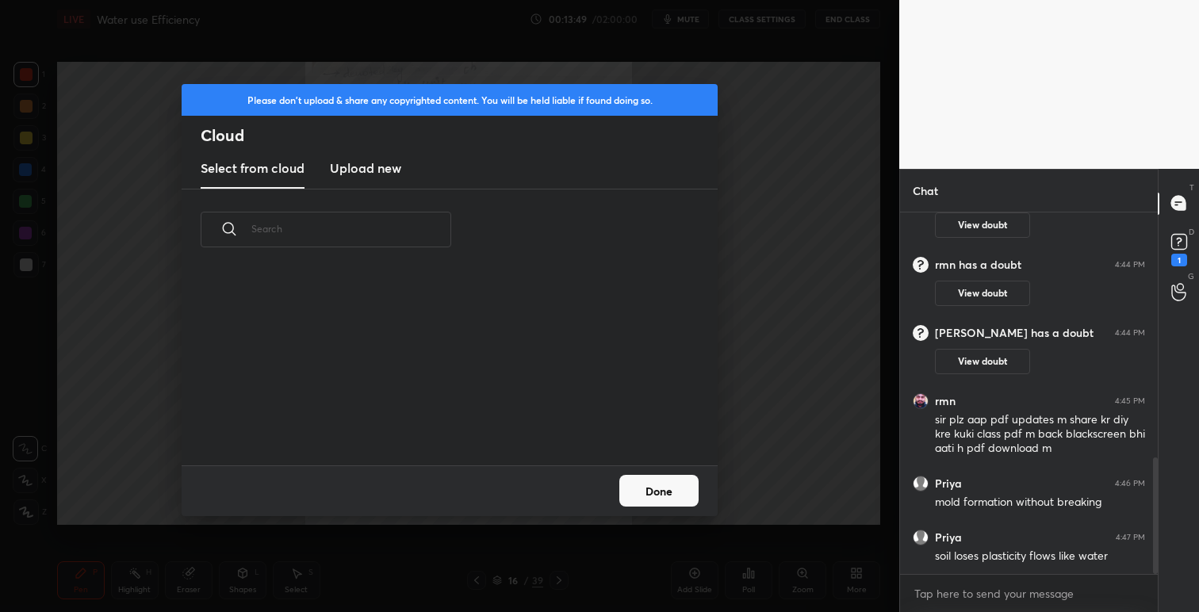
scroll to position [195, 509]
click at [385, 170] on h3 "Upload new" at bounding box center [365, 168] width 71 height 19
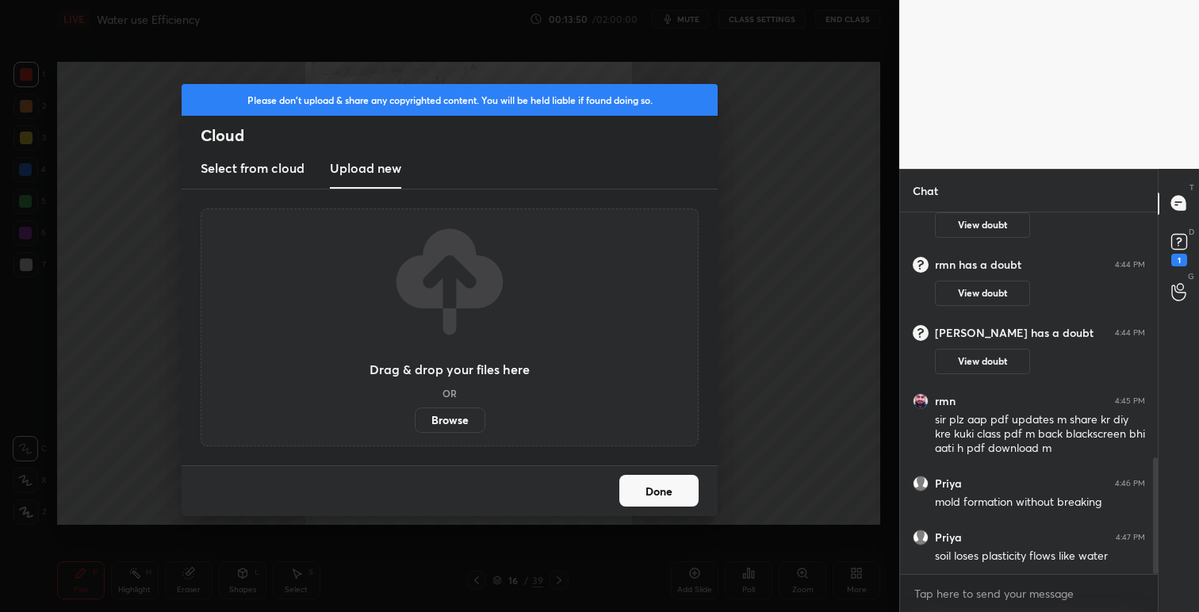
click at [459, 419] on label "Browse" at bounding box center [450, 420] width 71 height 25
click at [415, 419] on input "Browse" at bounding box center [415, 420] width 0 height 25
click at [676, 482] on button "Done" at bounding box center [658, 491] width 79 height 32
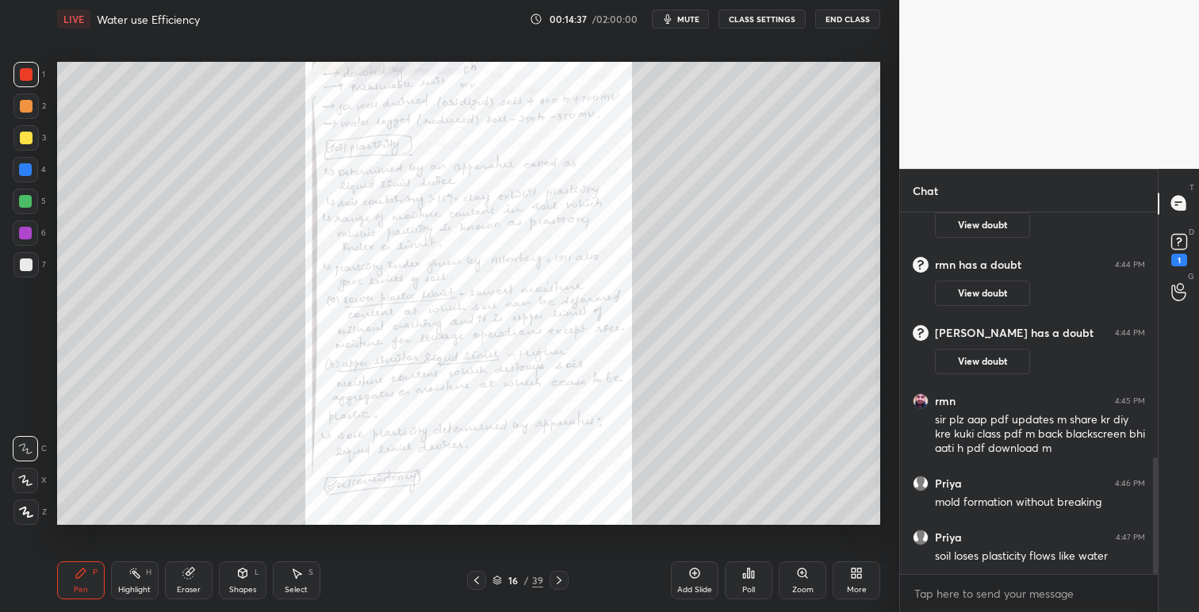
click at [858, 575] on icon at bounding box center [859, 576] width 4 height 4
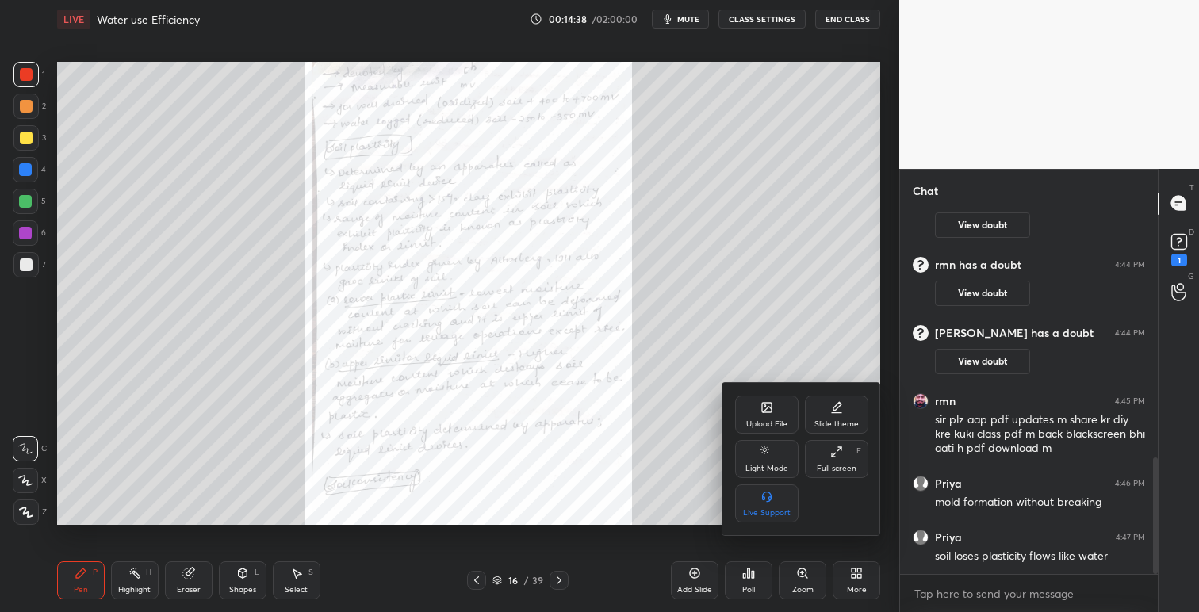
click at [762, 423] on div "Upload File" at bounding box center [766, 424] width 41 height 8
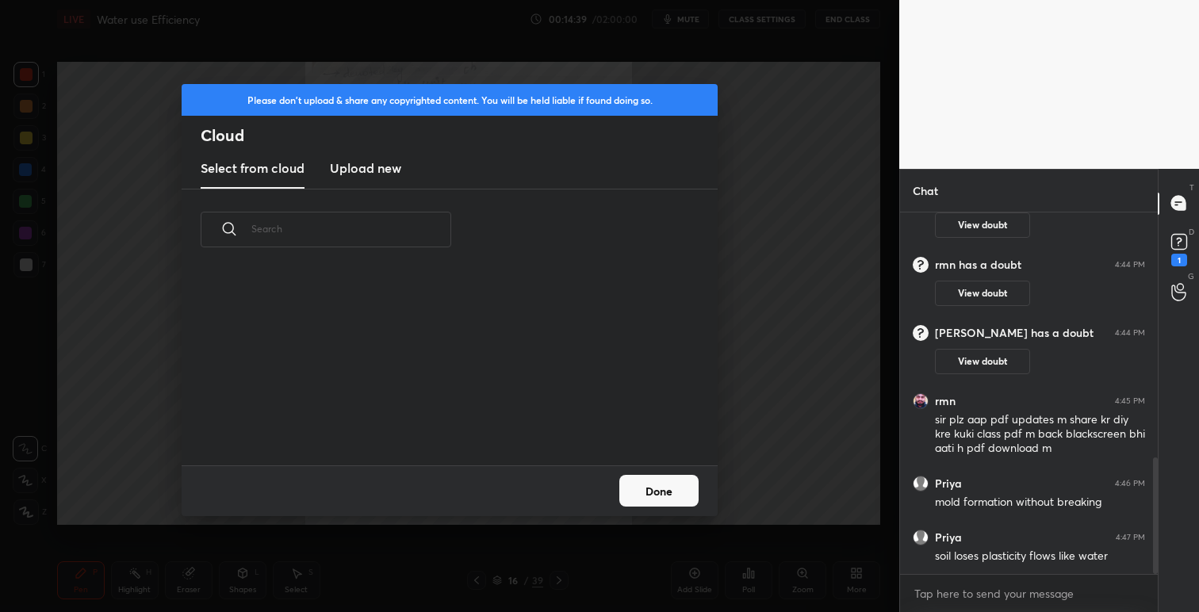
click at [350, 163] on h3 "Upload new" at bounding box center [365, 168] width 71 height 19
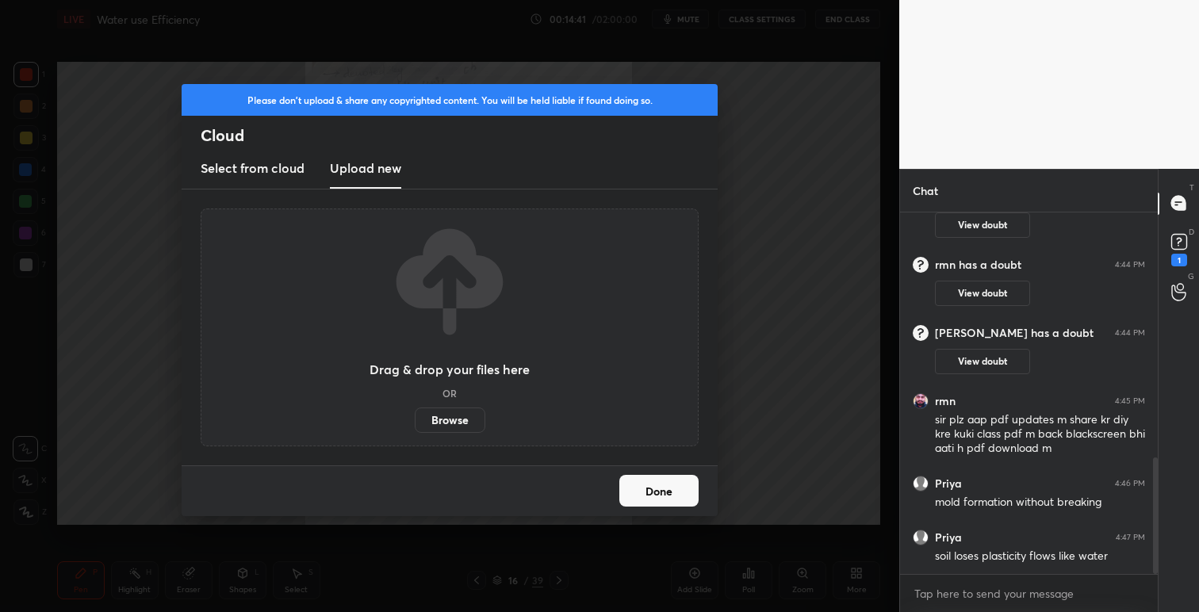
click at [454, 417] on label "Browse" at bounding box center [450, 420] width 71 height 25
click at [415, 417] on input "Browse" at bounding box center [415, 420] width 0 height 25
click at [464, 423] on label "Browse" at bounding box center [450, 420] width 71 height 25
click at [415, 423] on input "Browse" at bounding box center [415, 420] width 0 height 25
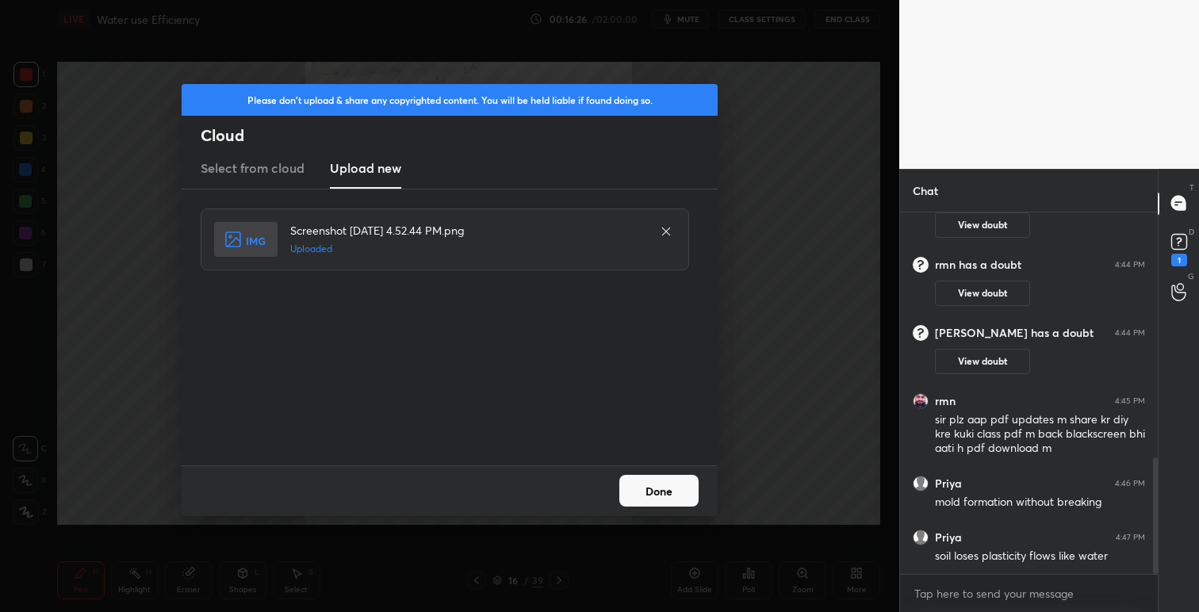
click at [661, 491] on button "Done" at bounding box center [658, 491] width 79 height 32
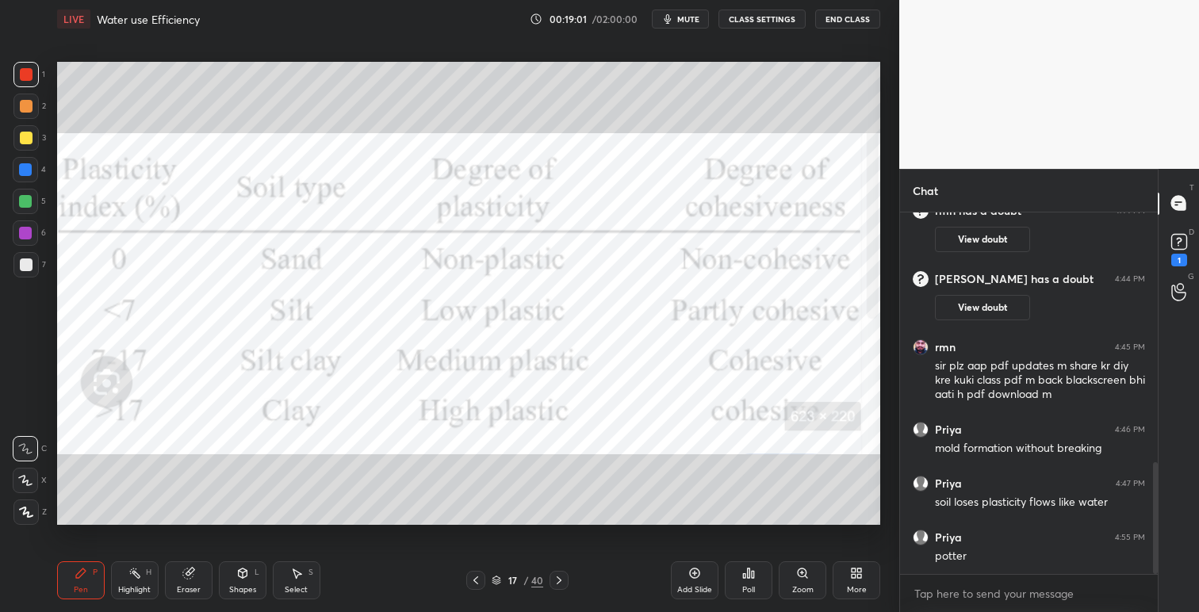
scroll to position [871, 0]
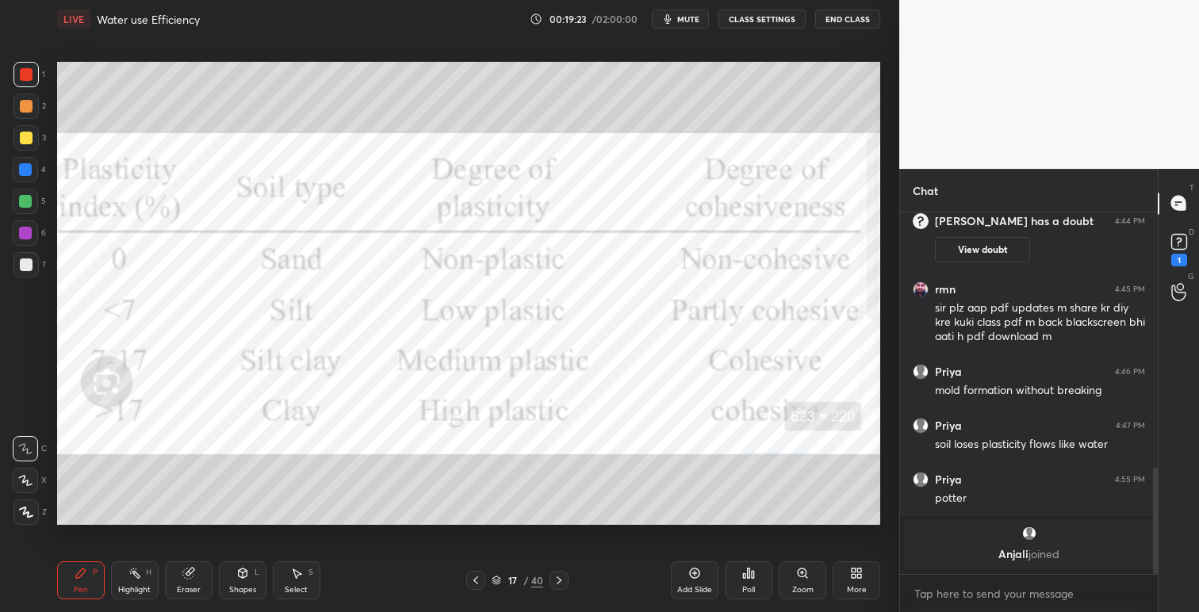
click at [564, 584] on icon at bounding box center [559, 580] width 13 height 13
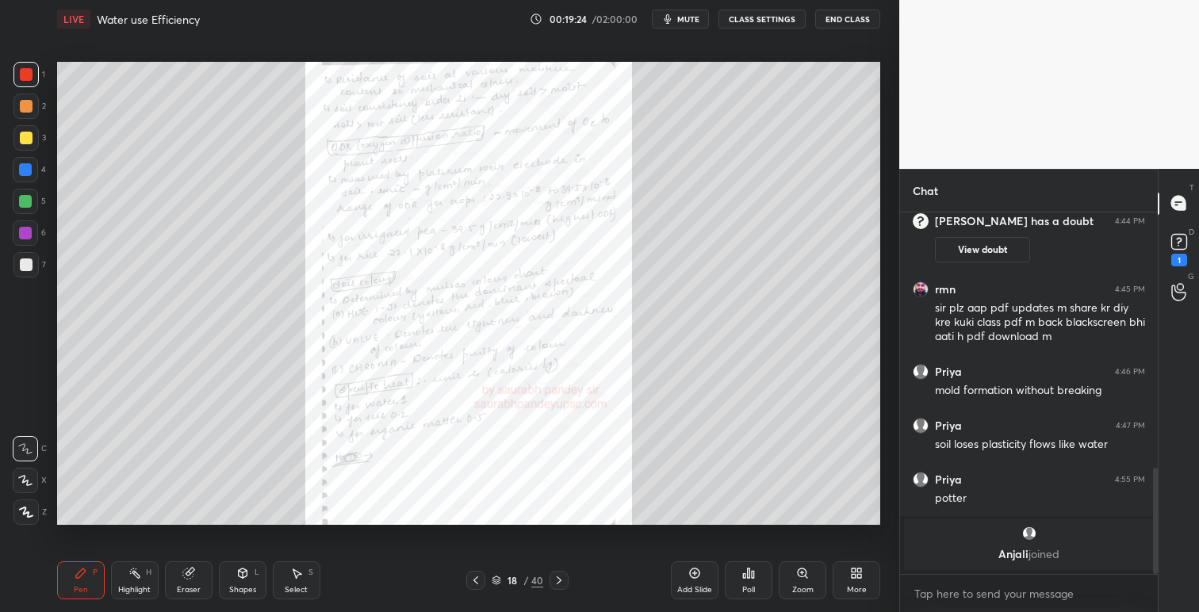
drag, startPoint x: 477, startPoint y: 581, endPoint x: 485, endPoint y: 576, distance: 10.3
click at [477, 581] on icon at bounding box center [475, 580] width 13 height 13
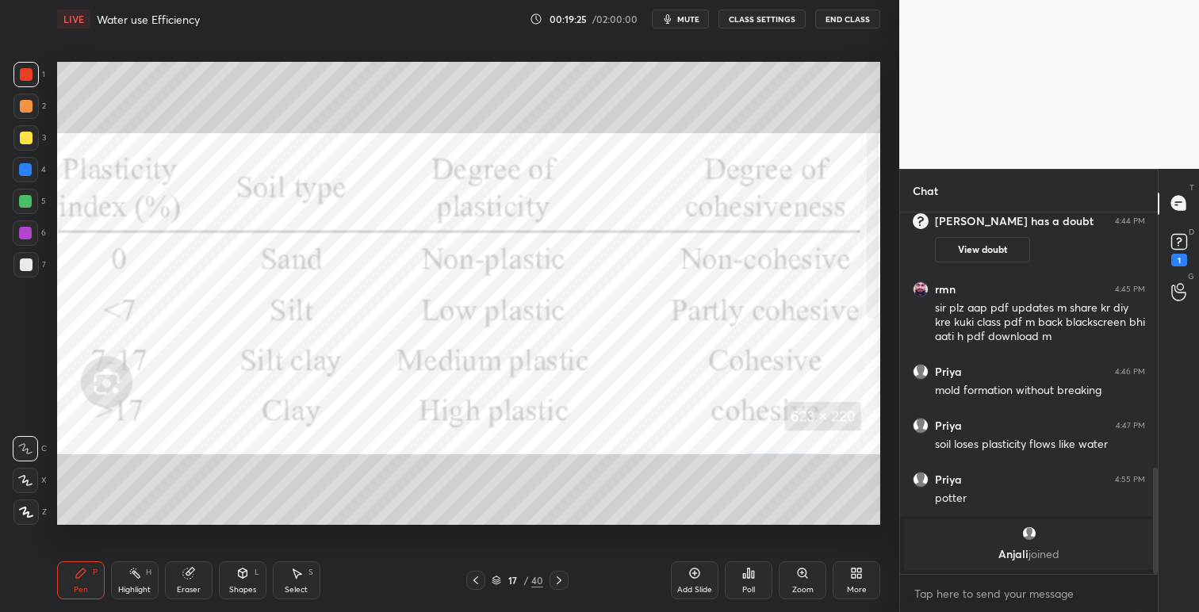
drag, startPoint x: 476, startPoint y: 582, endPoint x: 485, endPoint y: 577, distance: 9.9
click at [477, 582] on icon at bounding box center [475, 580] width 13 height 13
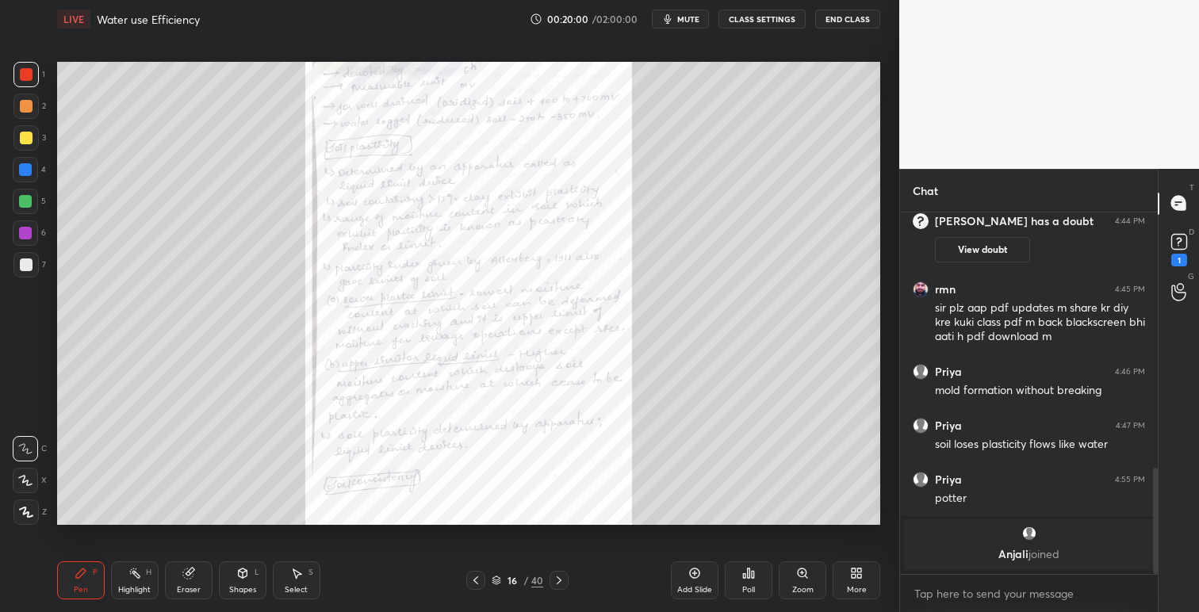
click at [860, 574] on icon at bounding box center [859, 576] width 4 height 4
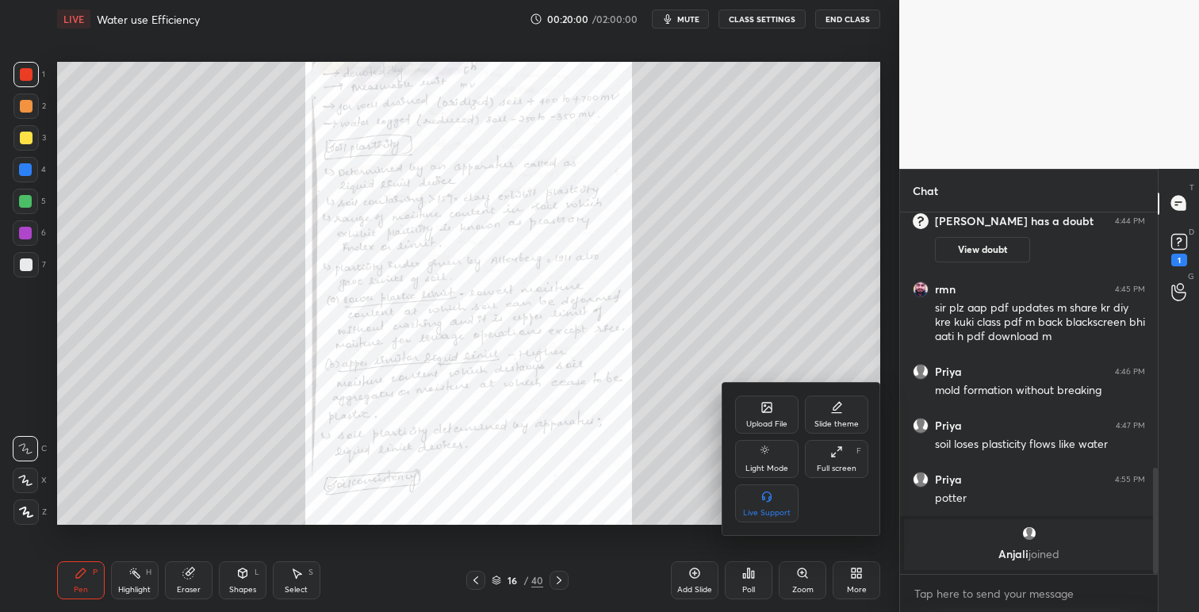
click at [774, 423] on div "Upload File" at bounding box center [766, 424] width 41 height 8
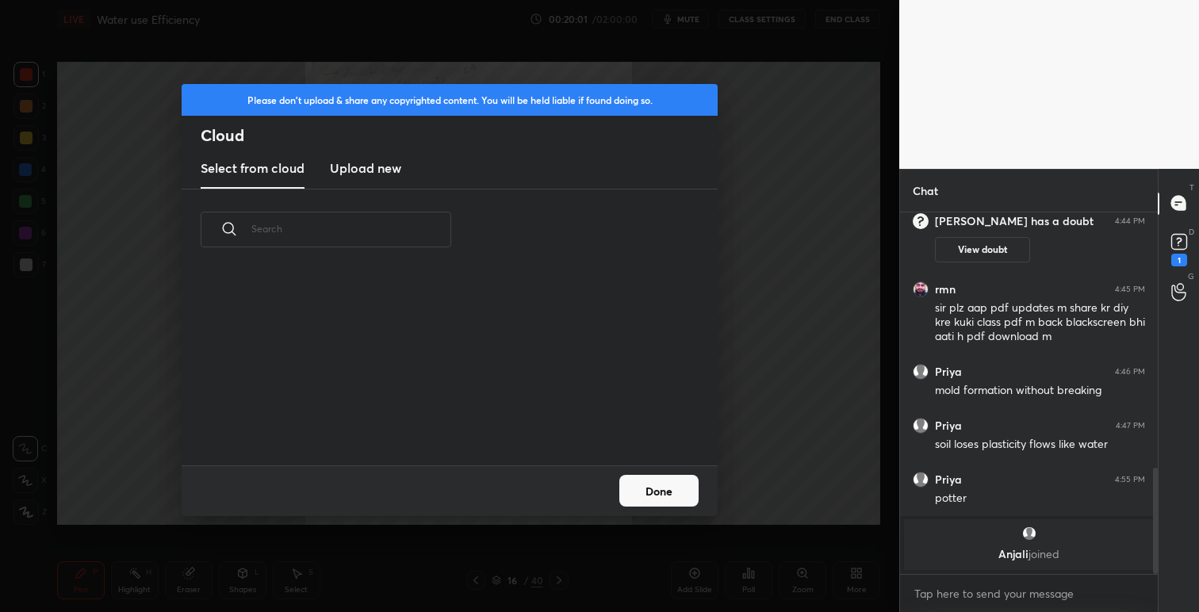
scroll to position [195, 509]
click at [367, 176] on new "Upload new" at bounding box center [365, 169] width 71 height 40
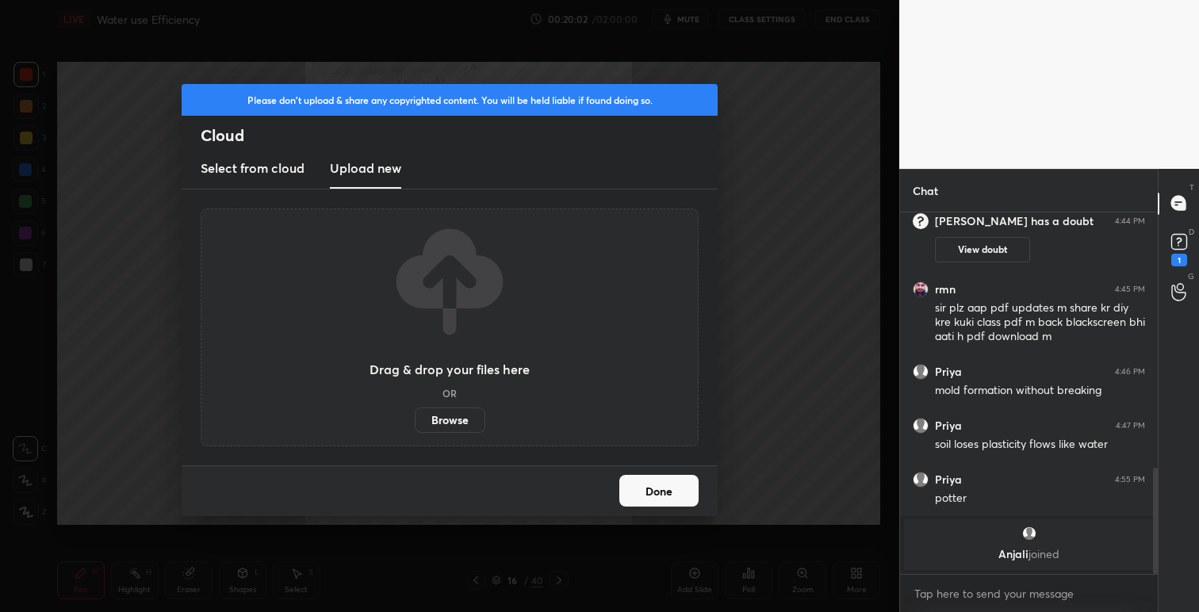
click at [456, 419] on label "Browse" at bounding box center [450, 420] width 71 height 25
click at [415, 419] on input "Browse" at bounding box center [415, 420] width 0 height 25
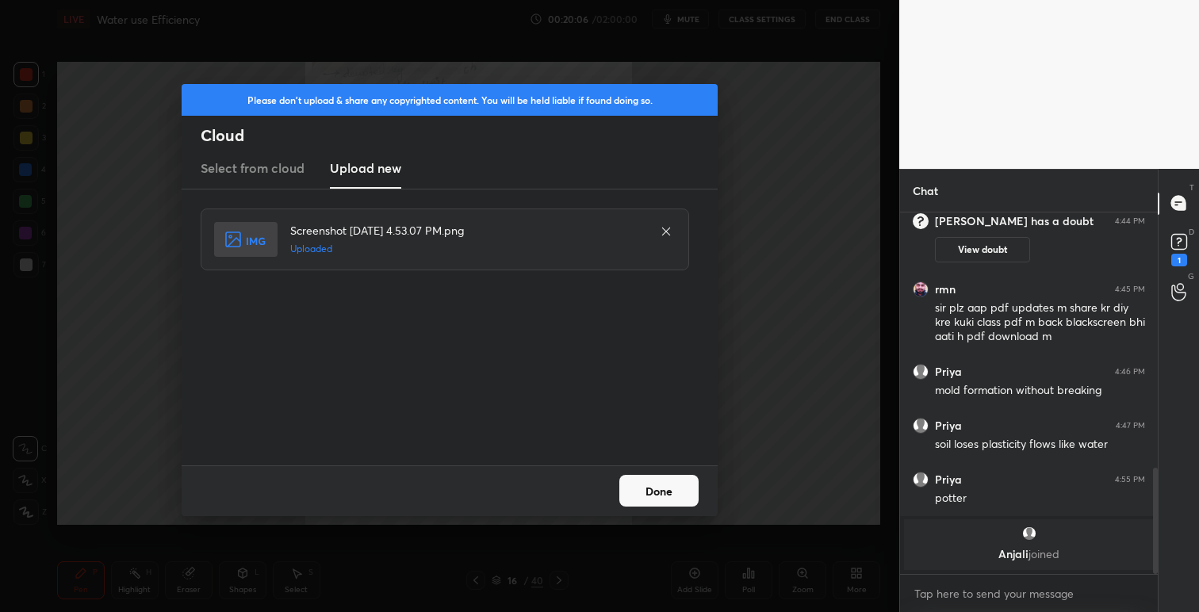
click at [677, 486] on button "Done" at bounding box center [658, 491] width 79 height 32
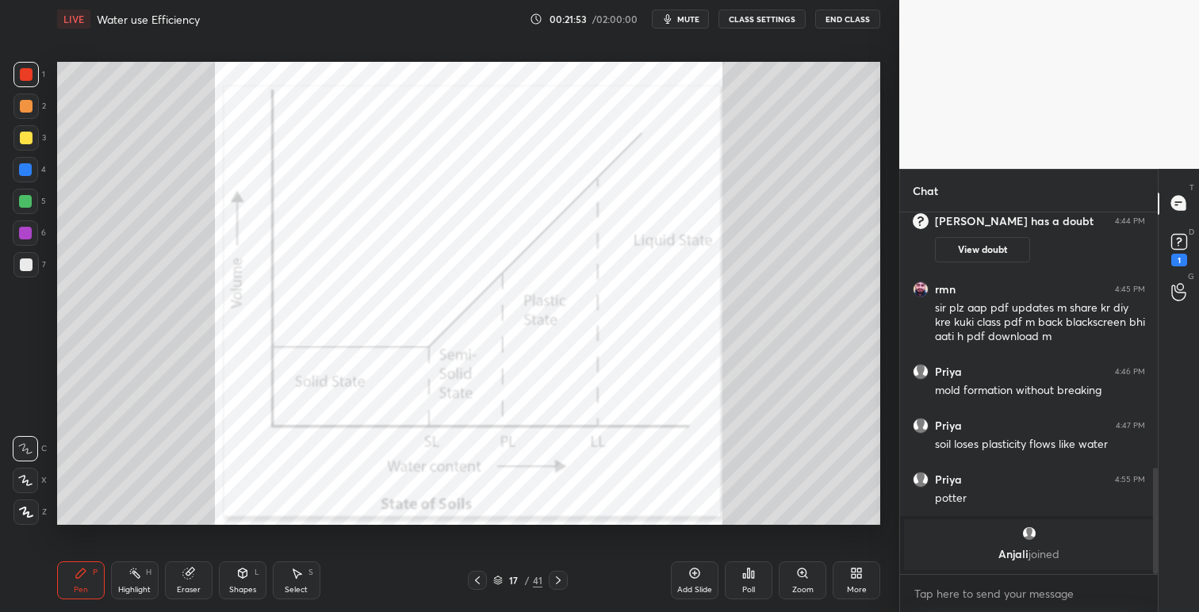
click at [478, 583] on icon at bounding box center [477, 580] width 13 height 13
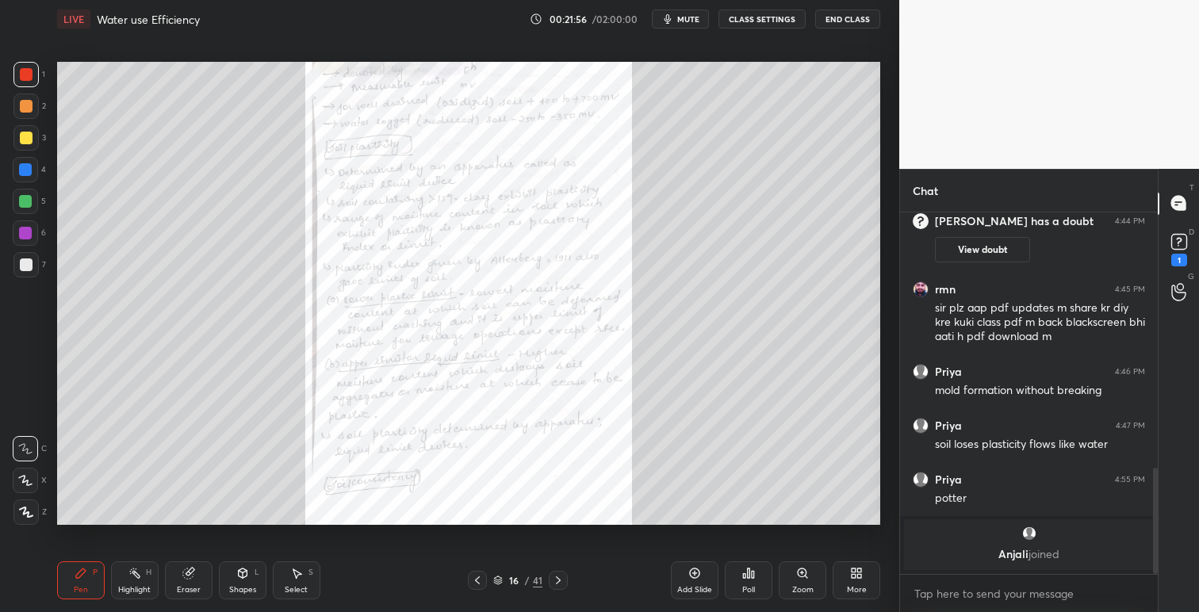
click at [557, 577] on icon at bounding box center [558, 580] width 13 height 13
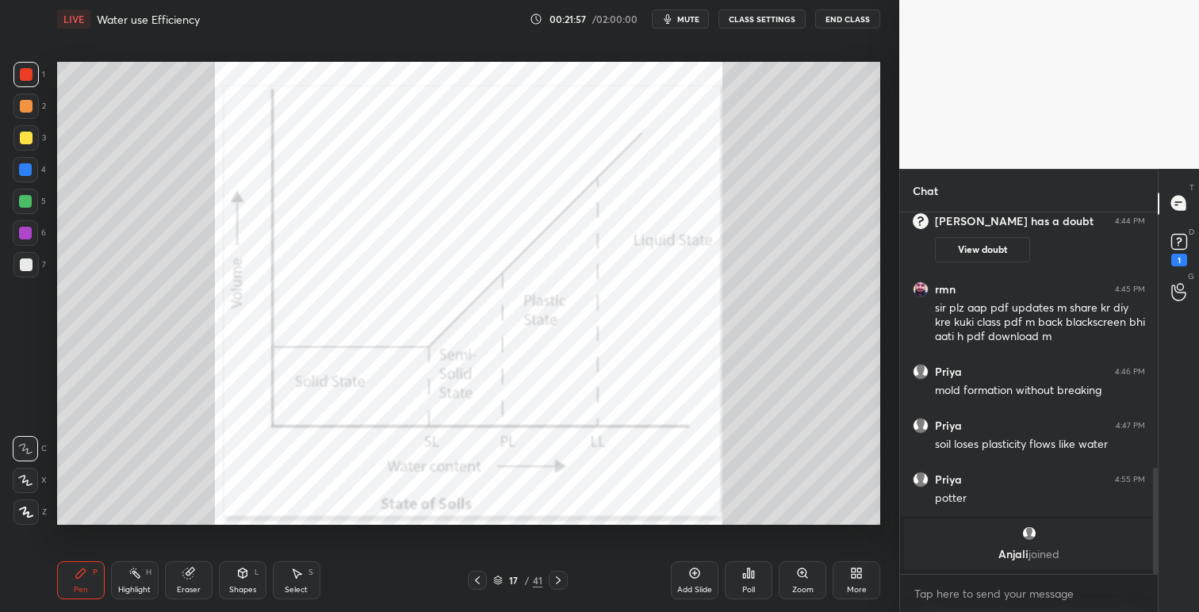
click at [562, 580] on icon at bounding box center [558, 580] width 13 height 13
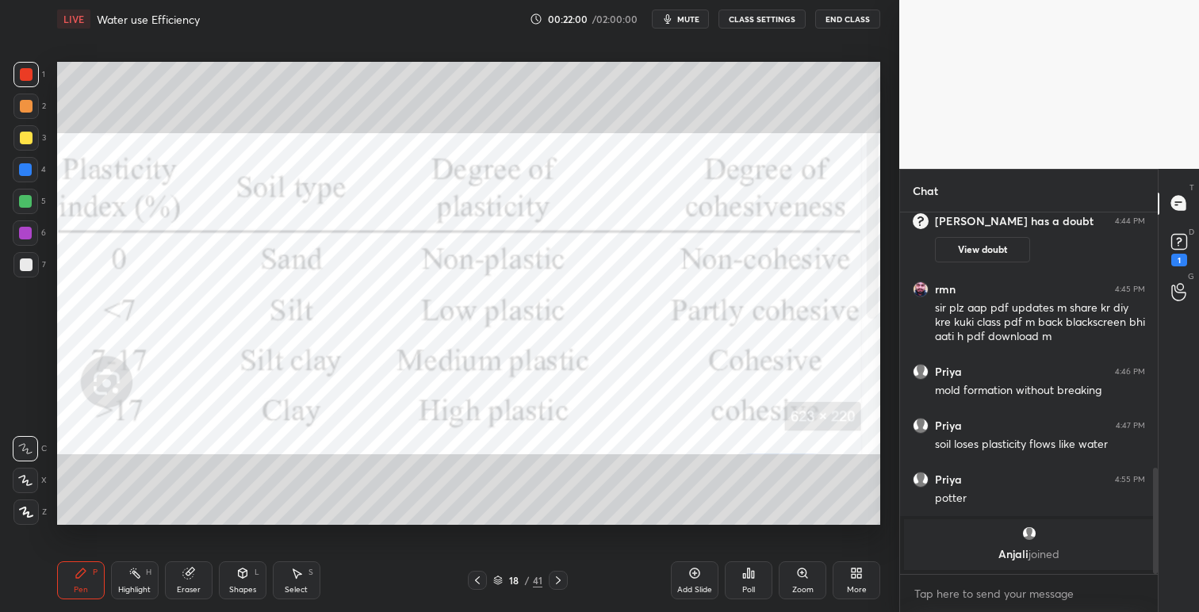
click at [476, 581] on icon at bounding box center [477, 580] width 5 height 8
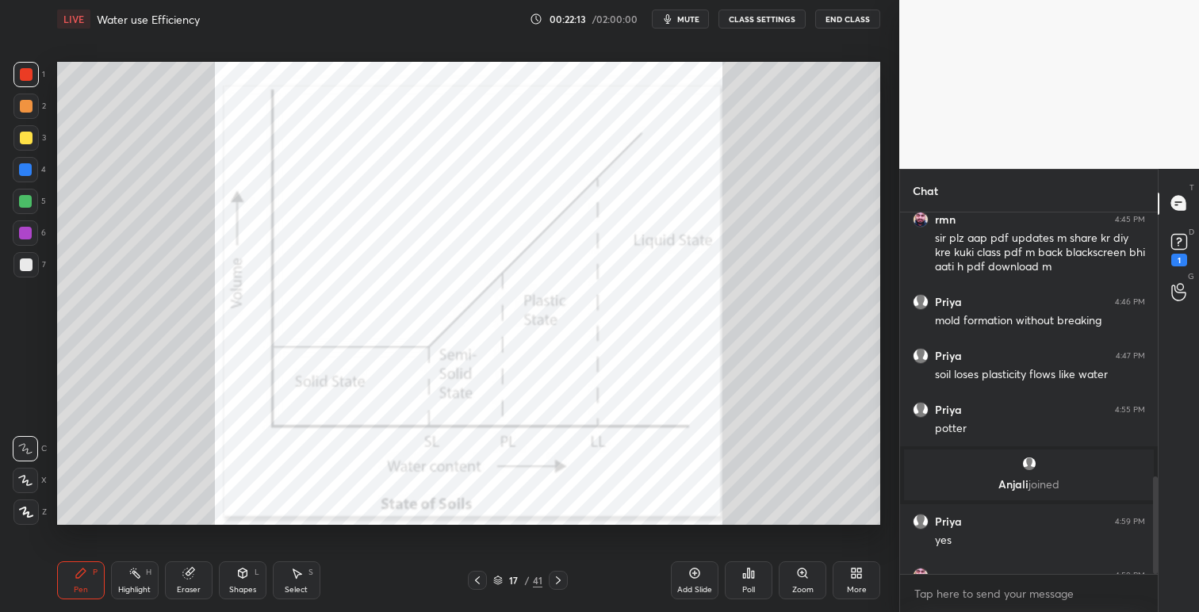
scroll to position [979, 0]
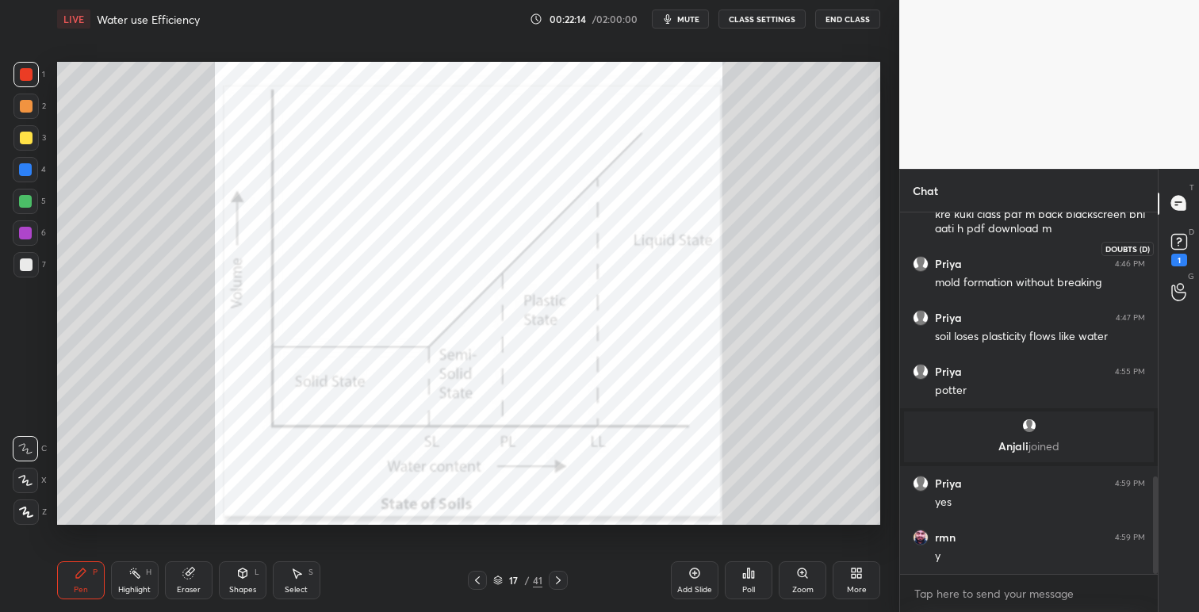
click at [1183, 231] on icon at bounding box center [1179, 242] width 24 height 24
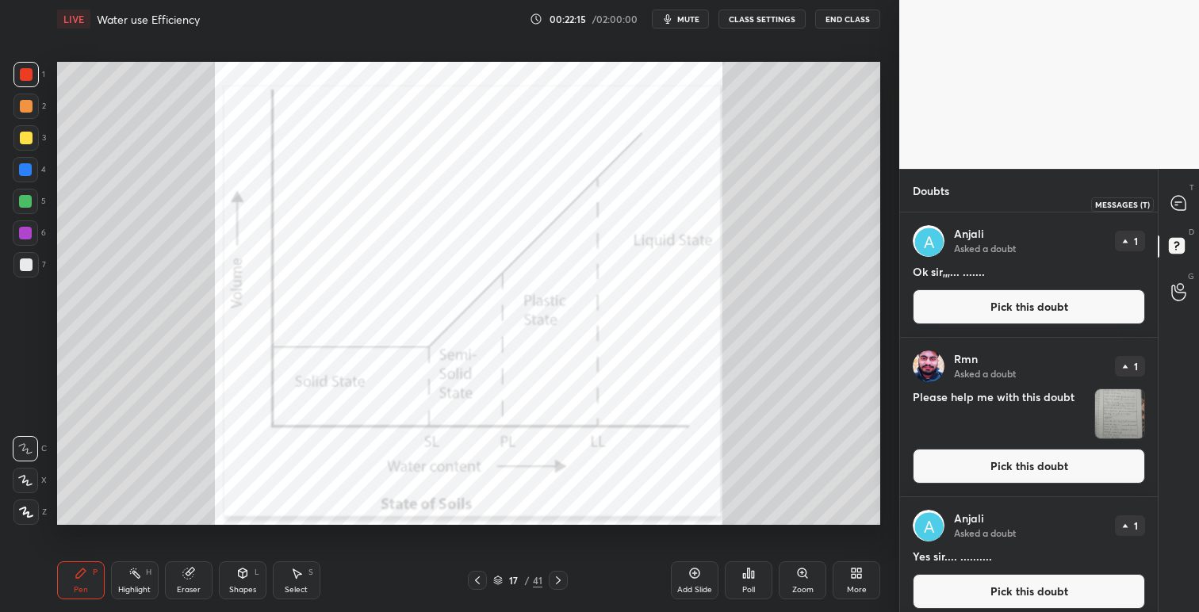
click at [1182, 196] on icon at bounding box center [1178, 203] width 17 height 17
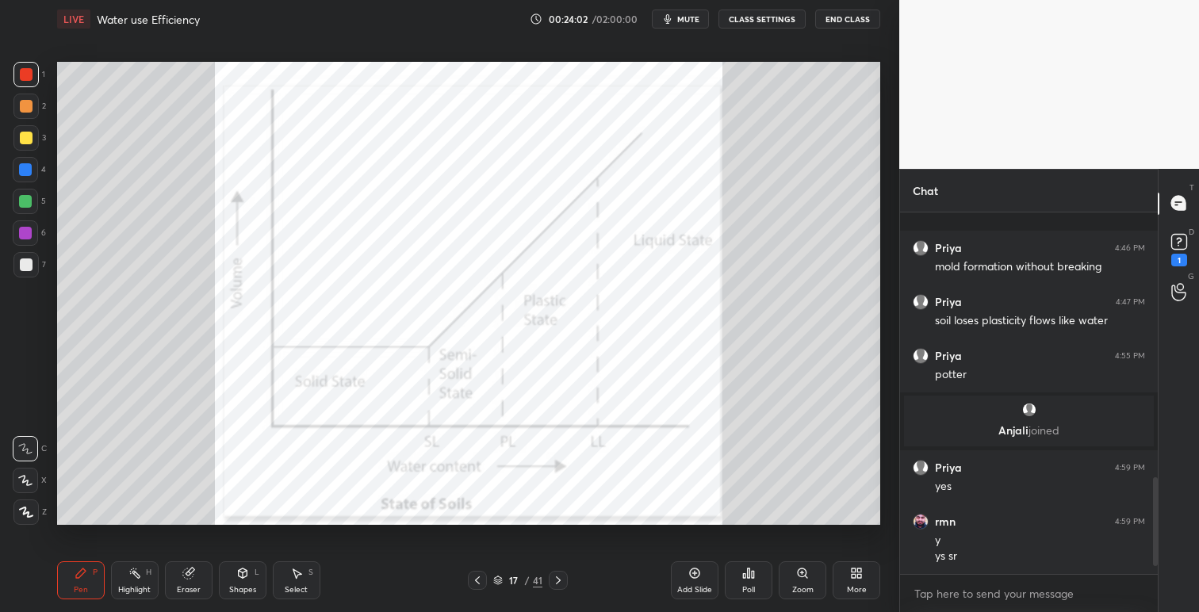
scroll to position [1117, 0]
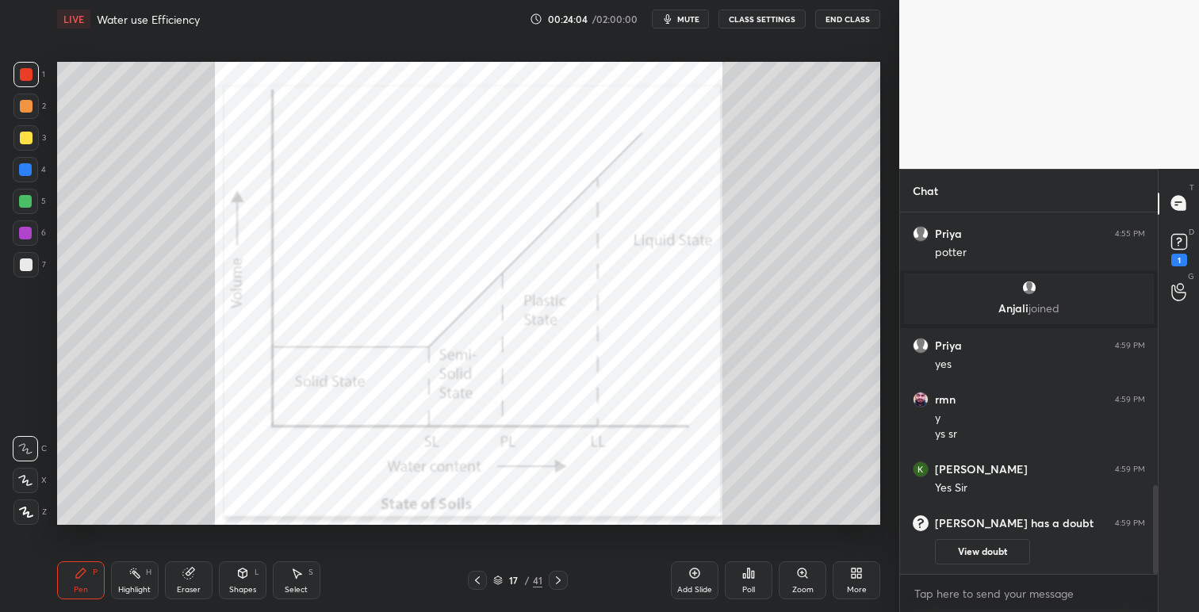
click at [860, 573] on icon at bounding box center [859, 571] width 4 height 4
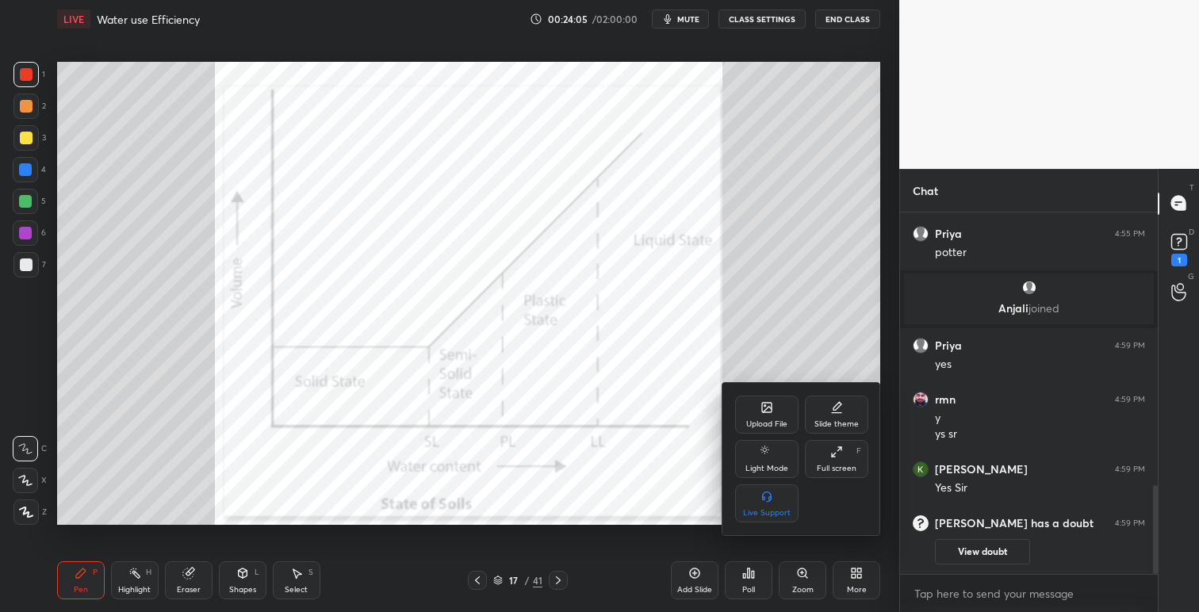
click at [762, 413] on icon at bounding box center [766, 407] width 13 height 13
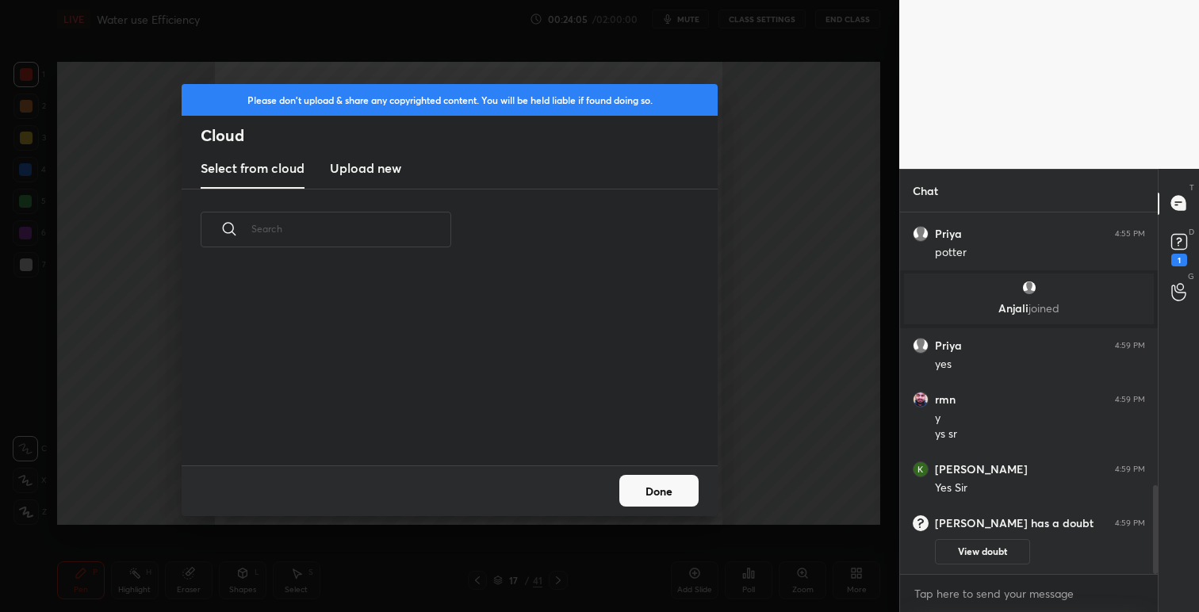
scroll to position [119, 509]
click at [370, 171] on h3 "Upload new" at bounding box center [365, 168] width 71 height 19
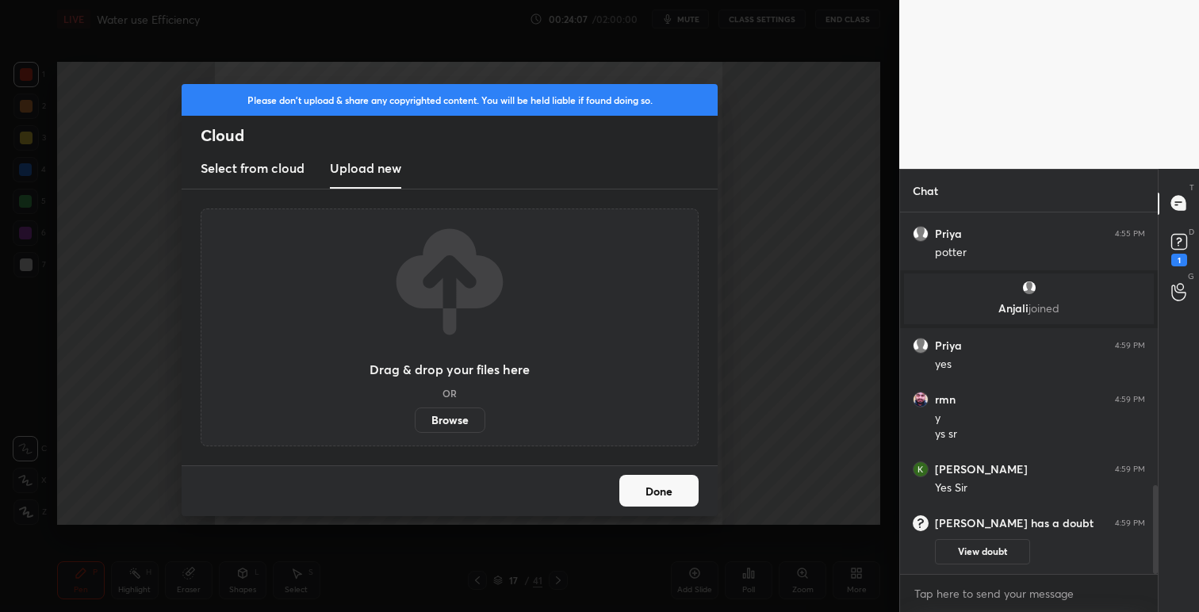
click at [458, 415] on label "Browse" at bounding box center [450, 420] width 71 height 25
click at [415, 415] on input "Browse" at bounding box center [415, 420] width 0 height 25
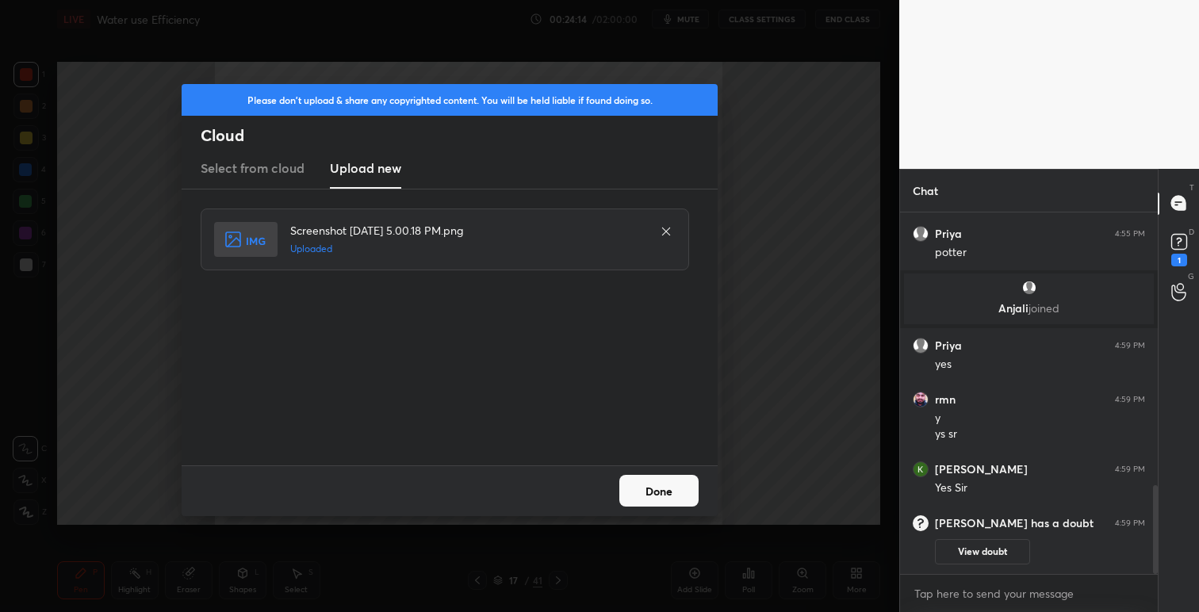
click at [676, 483] on button "Done" at bounding box center [658, 491] width 79 height 32
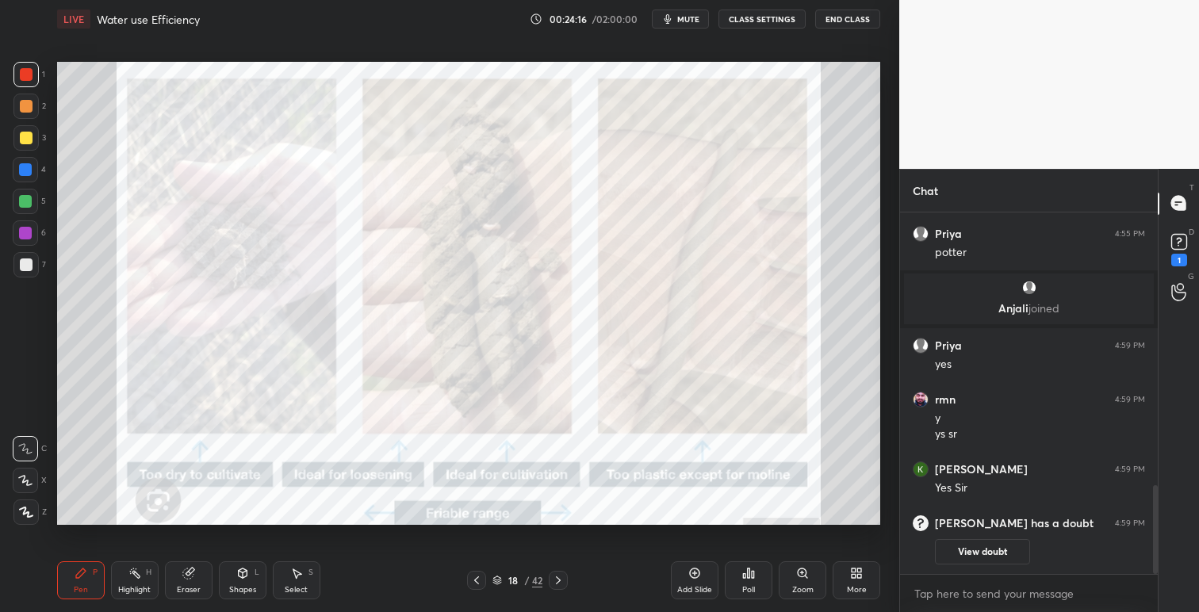
click at [861, 574] on icon at bounding box center [859, 576] width 4 height 4
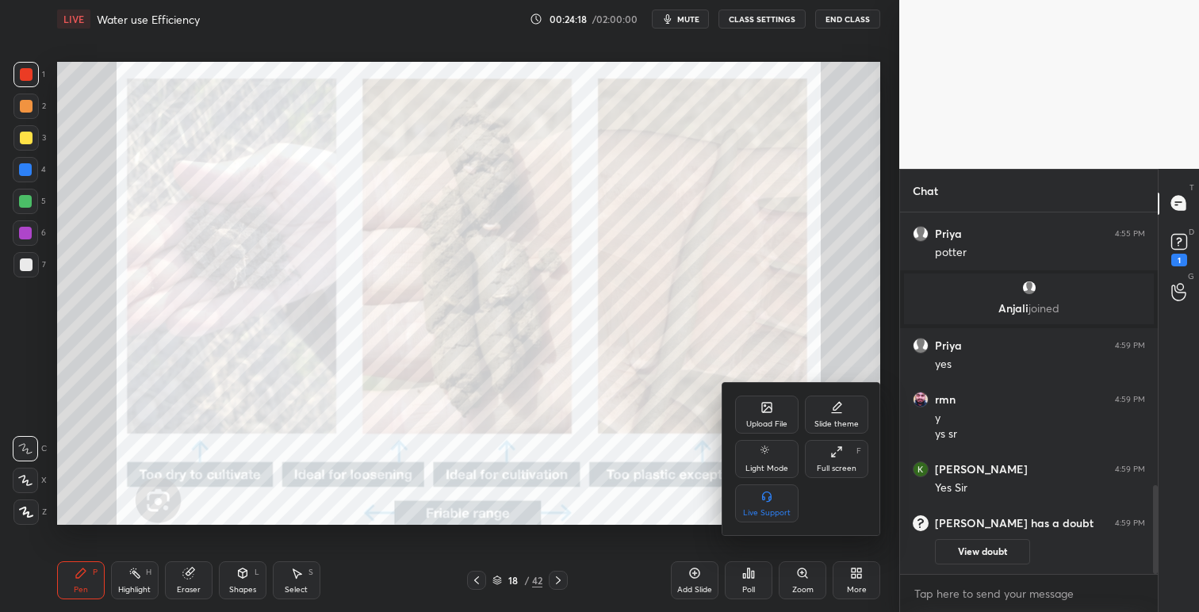
click at [752, 411] on div "Upload File" at bounding box center [766, 415] width 63 height 38
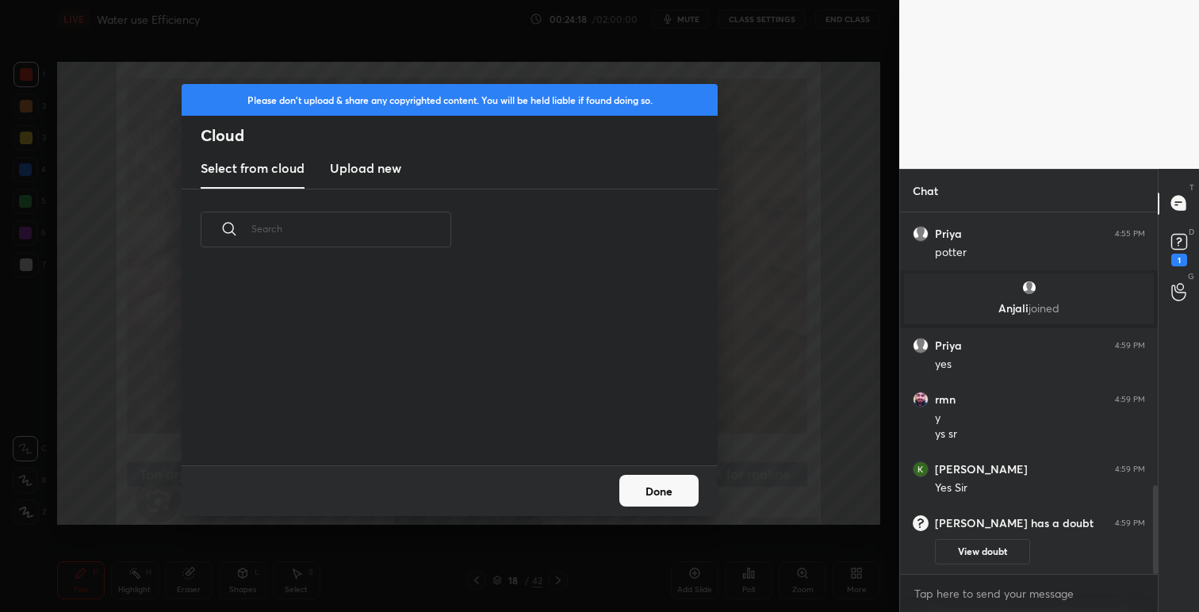
scroll to position [195, 509]
click at [366, 171] on h3 "Upload new" at bounding box center [365, 168] width 71 height 19
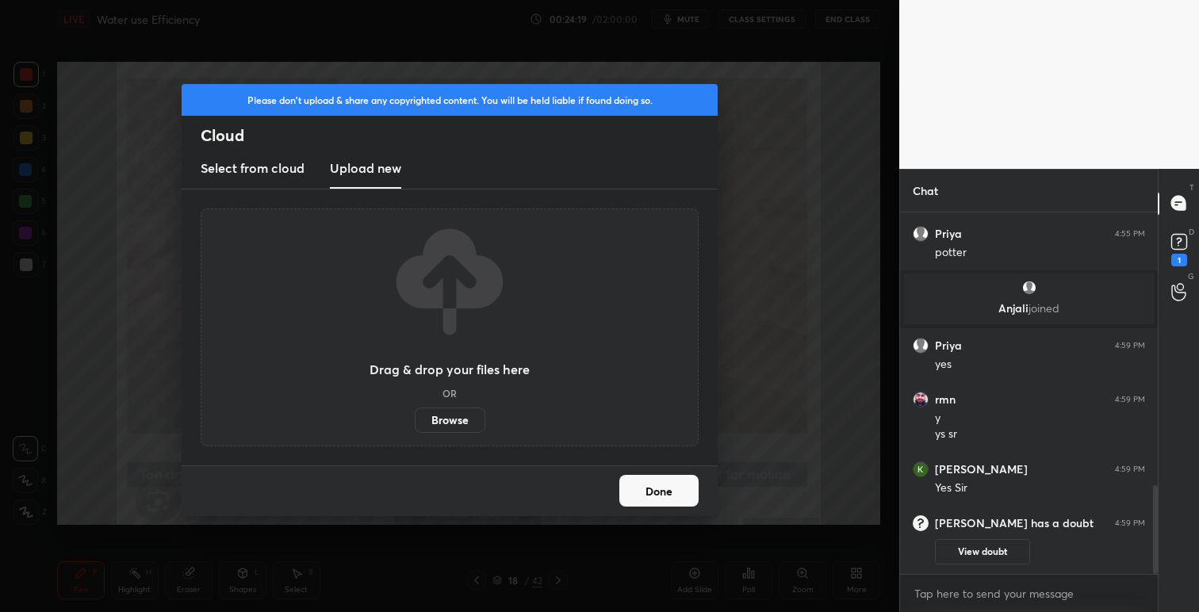
click at [457, 413] on label "Browse" at bounding box center [450, 420] width 71 height 25
click at [415, 413] on input "Browse" at bounding box center [415, 420] width 0 height 25
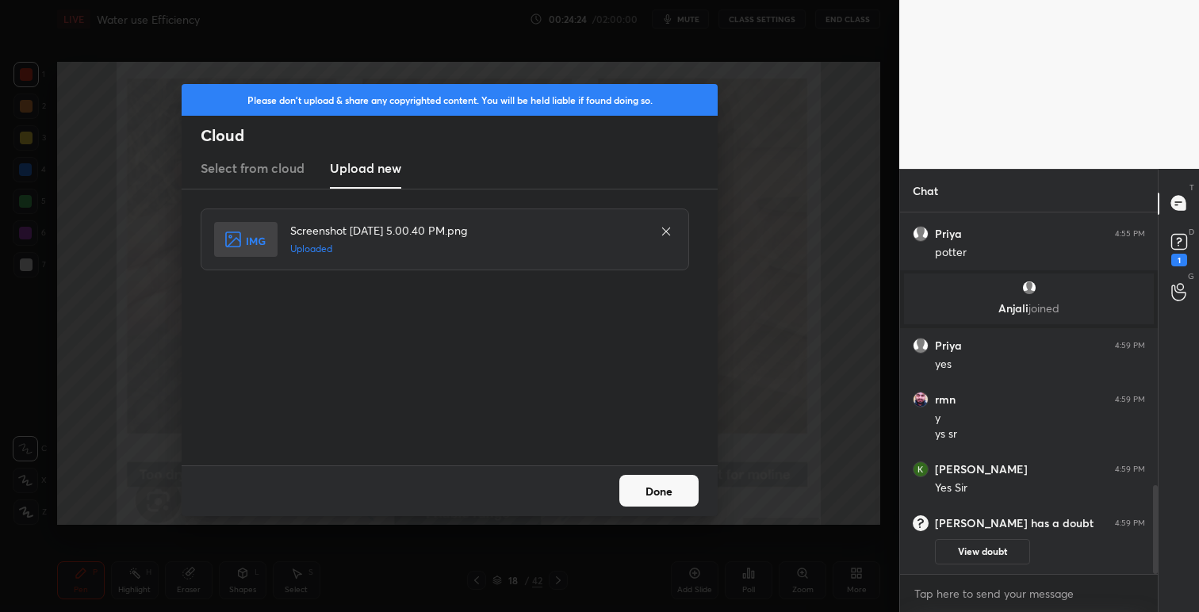
click at [672, 496] on button "Done" at bounding box center [658, 491] width 79 height 32
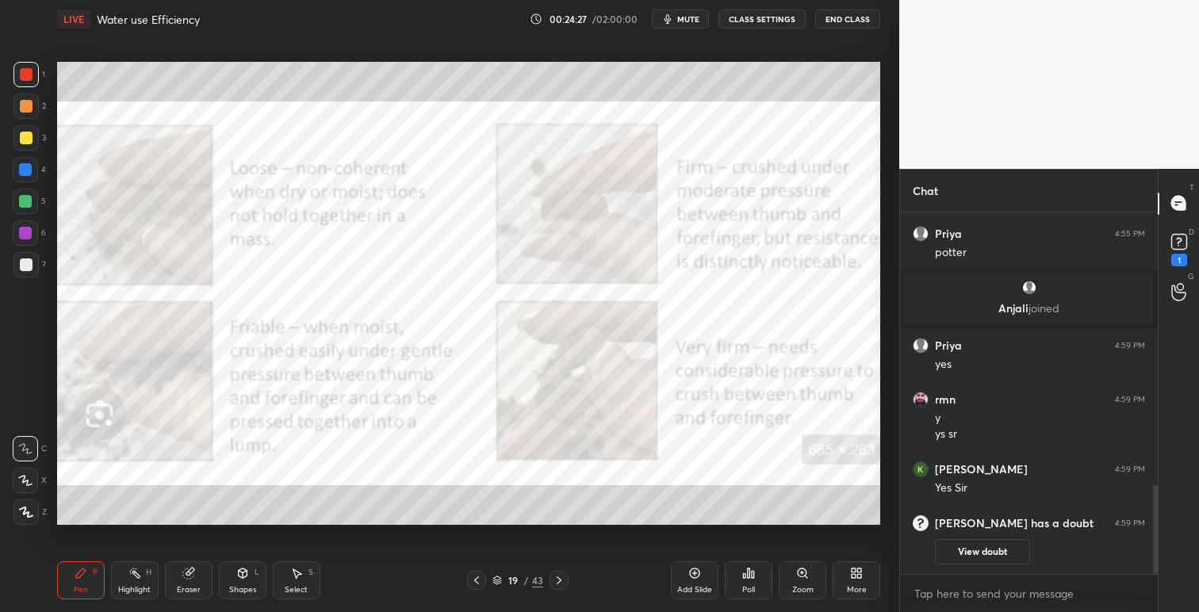
click at [476, 579] on icon at bounding box center [476, 580] width 5 height 8
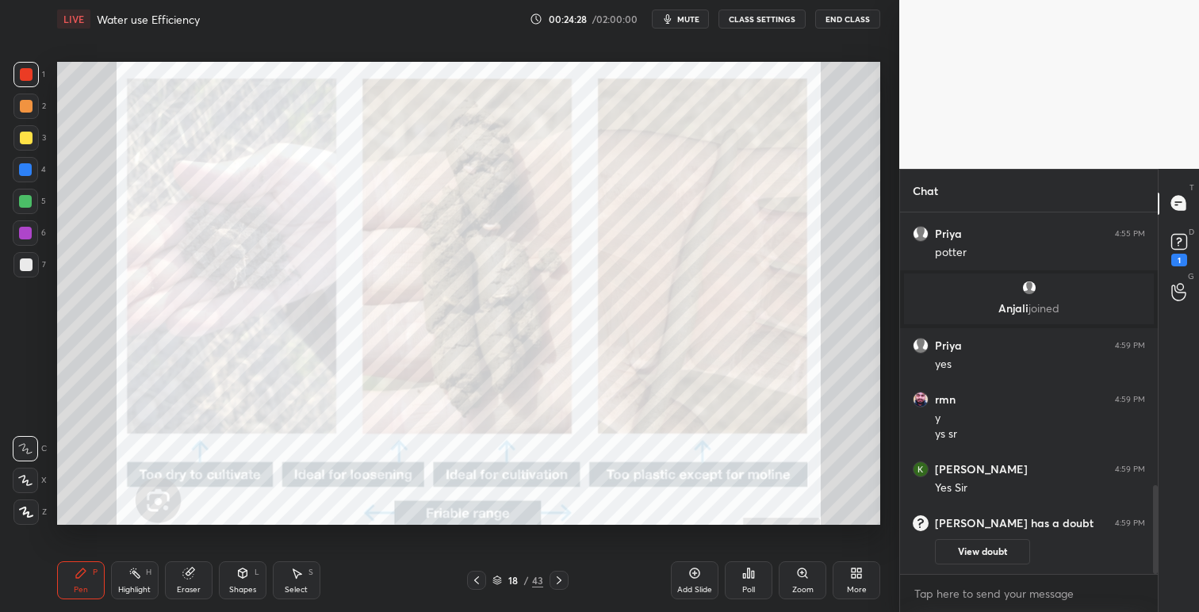
click at [476, 579] on icon at bounding box center [476, 580] width 5 height 8
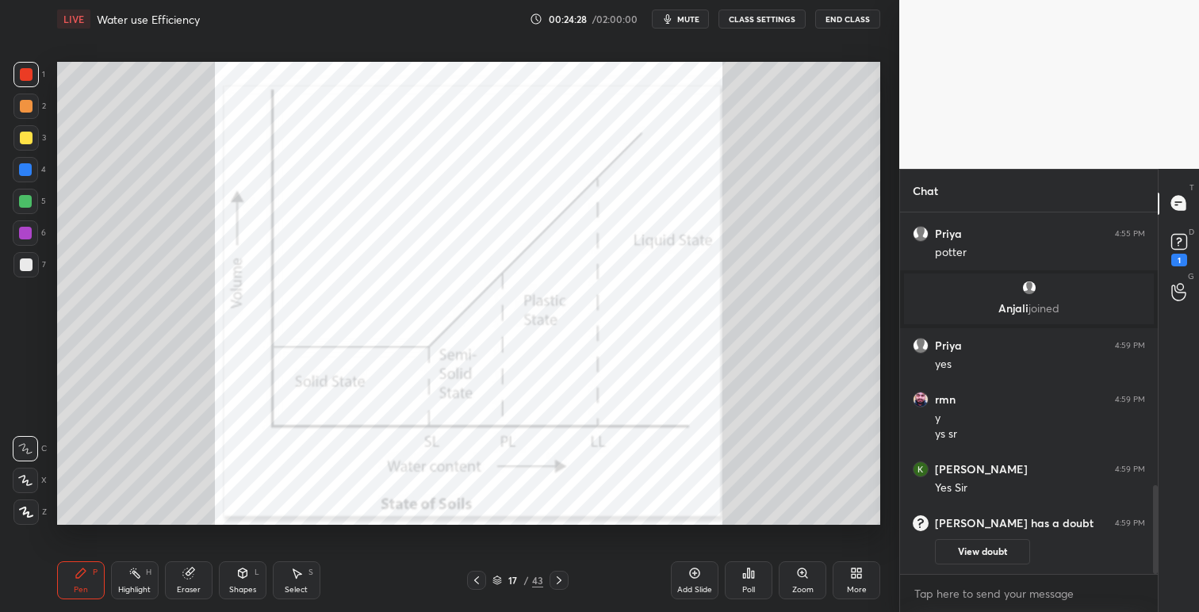
click at [476, 579] on icon at bounding box center [476, 580] width 5 height 8
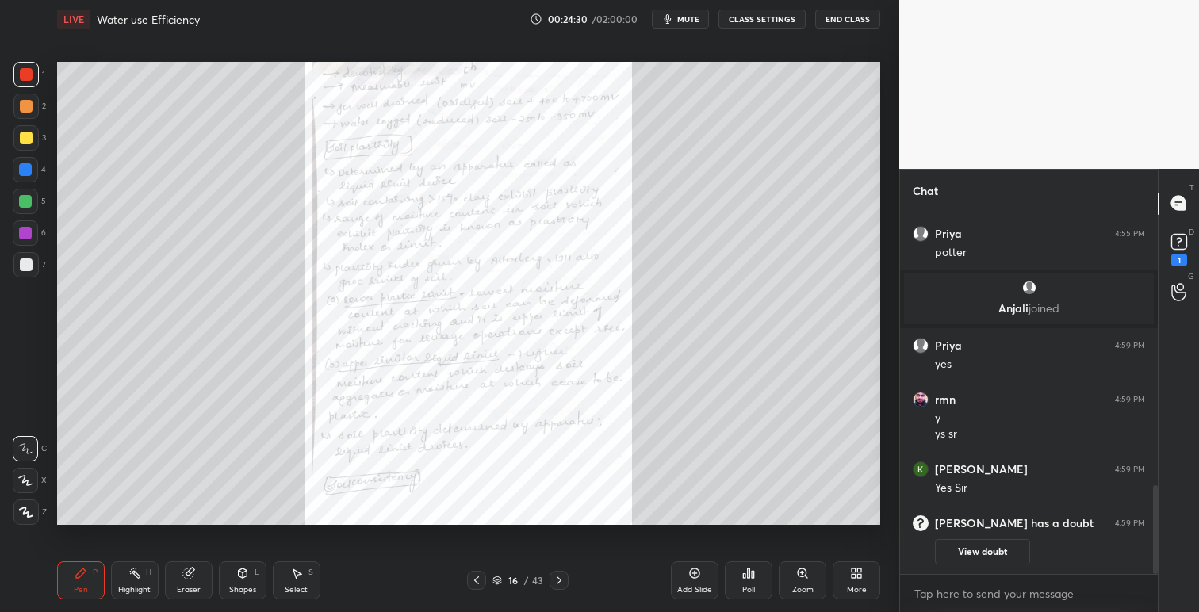
click at [562, 574] on icon at bounding box center [559, 580] width 13 height 13
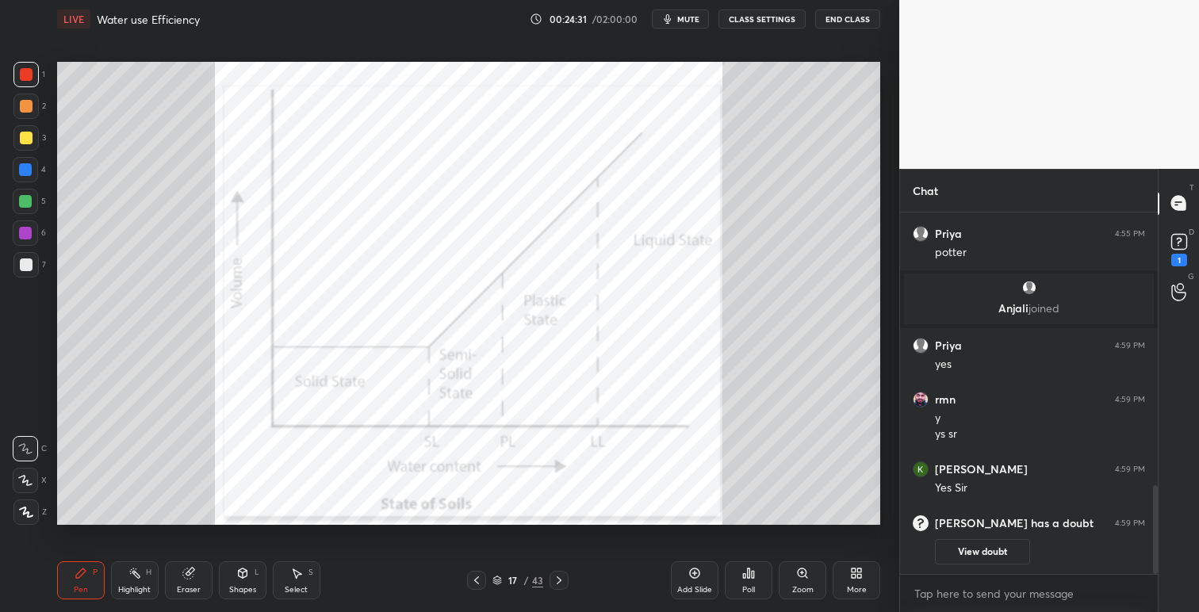
click at [562, 574] on icon at bounding box center [559, 580] width 13 height 13
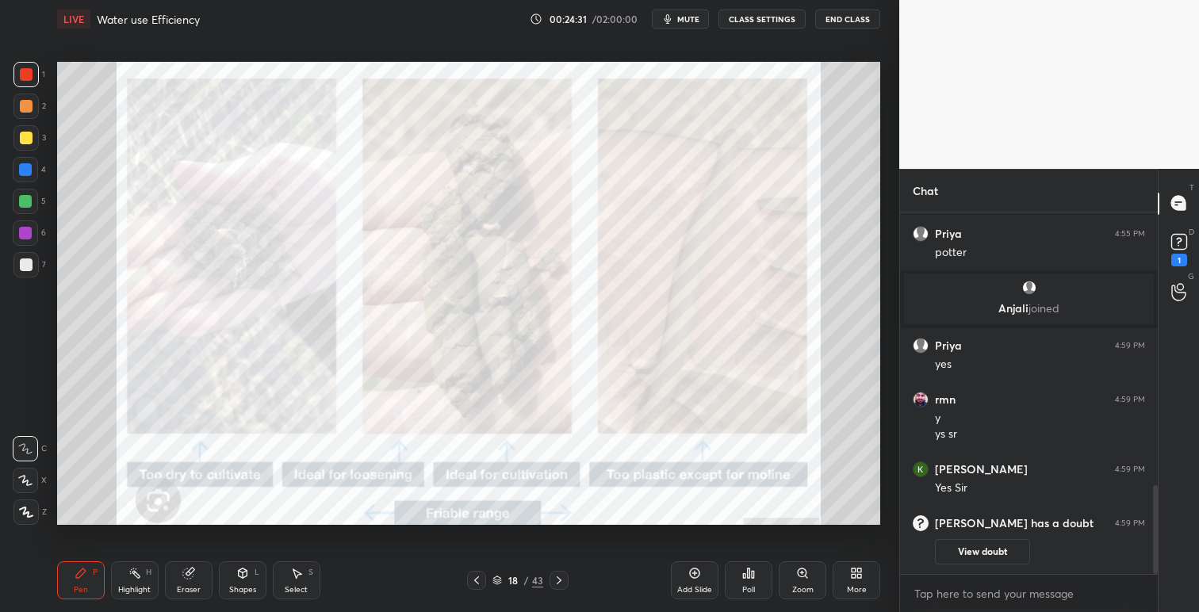
click at [562, 574] on icon at bounding box center [559, 580] width 13 height 13
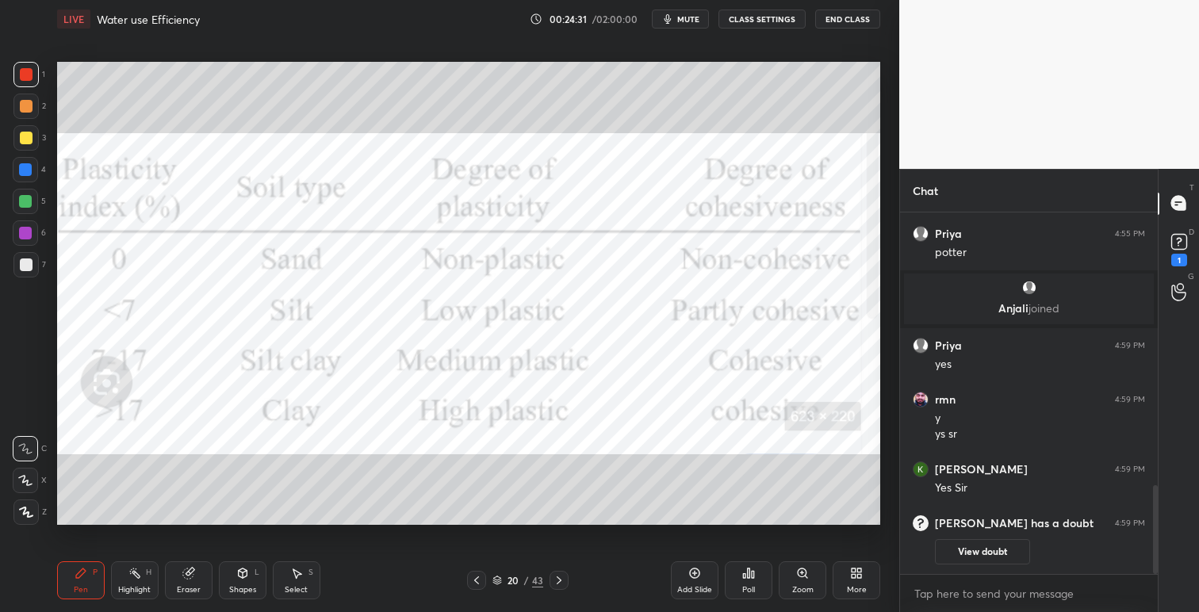
click at [562, 574] on icon at bounding box center [559, 580] width 13 height 13
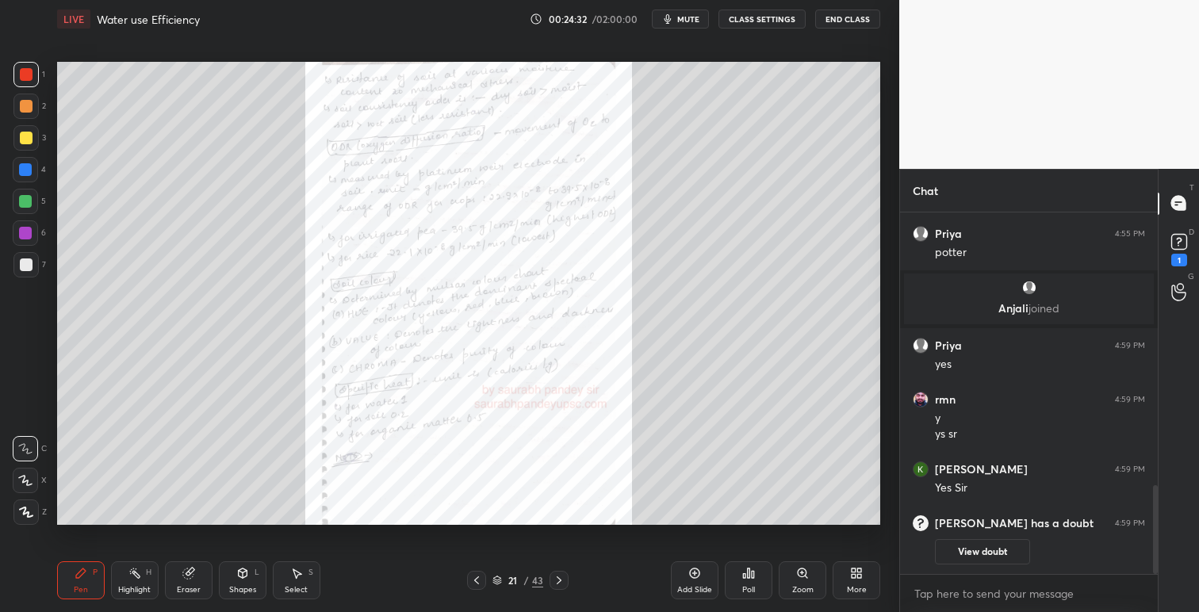
click at [562, 574] on icon at bounding box center [559, 580] width 13 height 13
click at [474, 578] on icon at bounding box center [476, 580] width 13 height 13
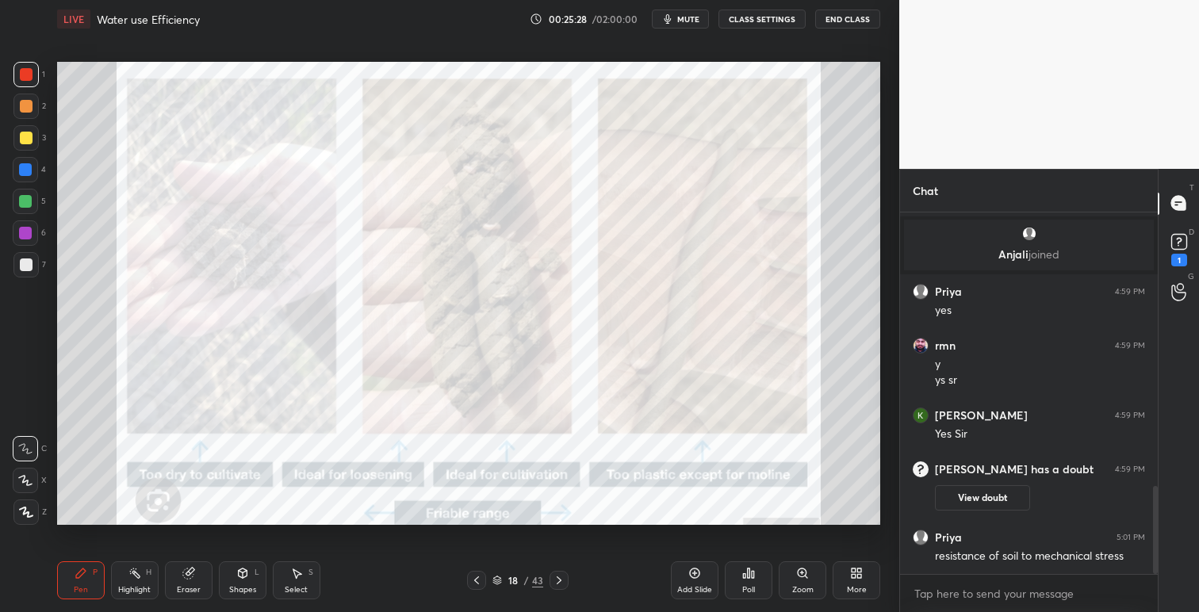
scroll to position [1123, 0]
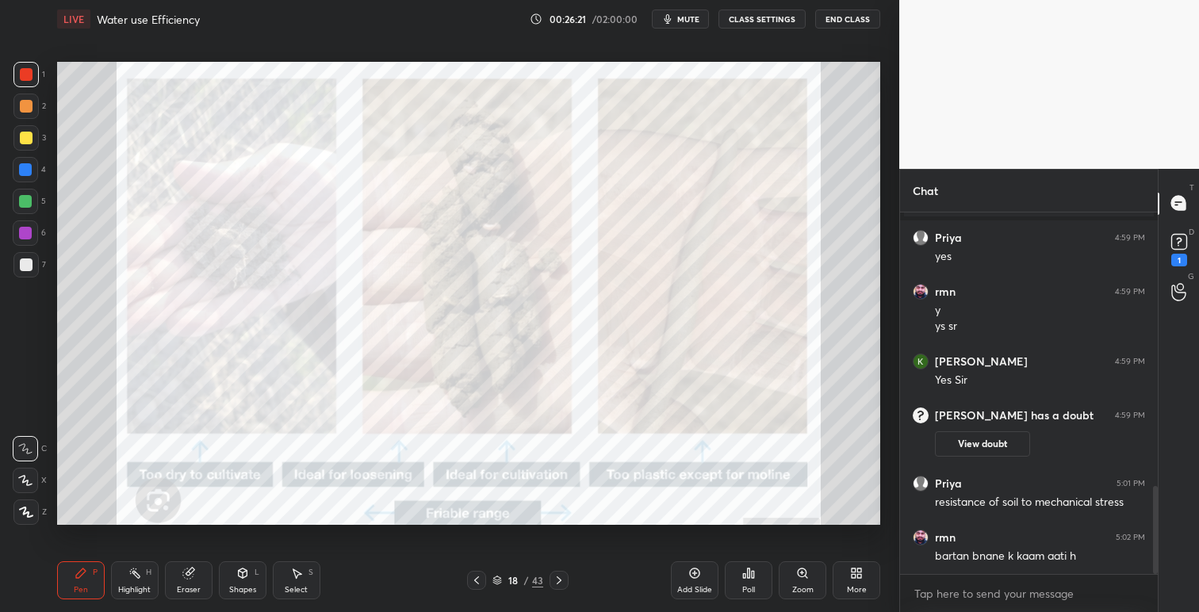
click at [561, 581] on icon at bounding box center [559, 580] width 13 height 13
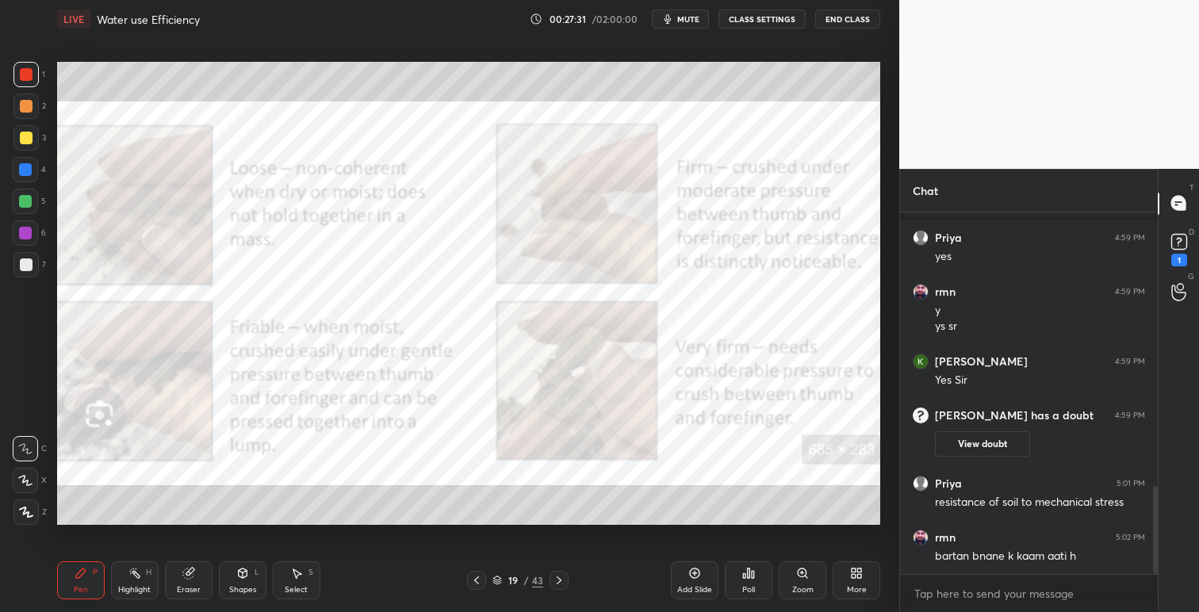
click at [476, 584] on icon at bounding box center [476, 580] width 13 height 13
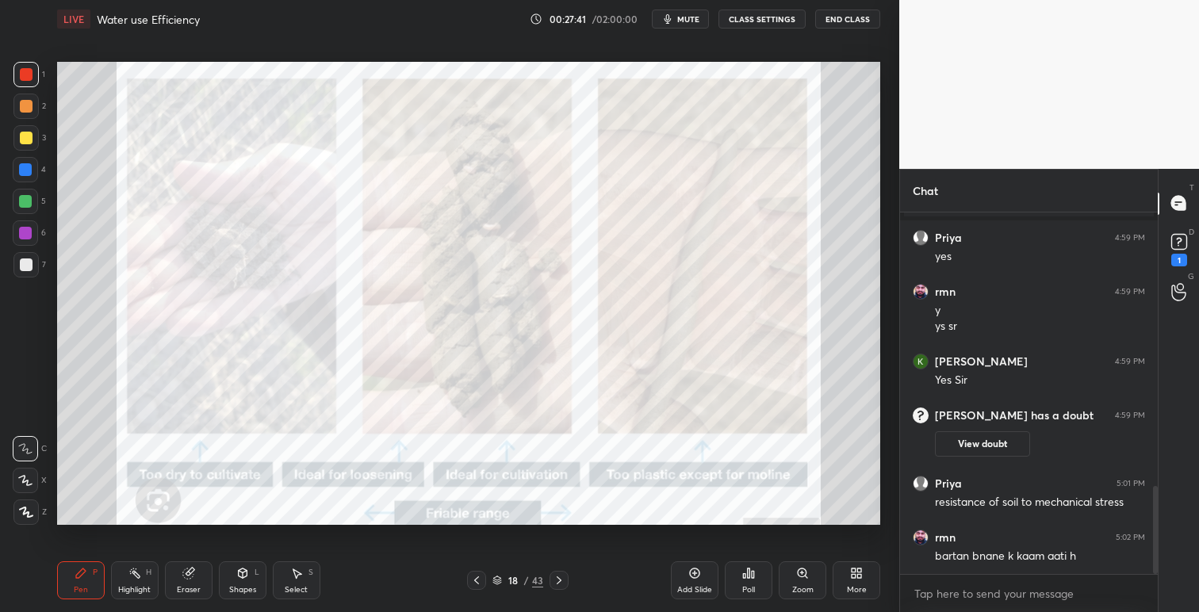
click at [469, 578] on div at bounding box center [476, 580] width 19 height 19
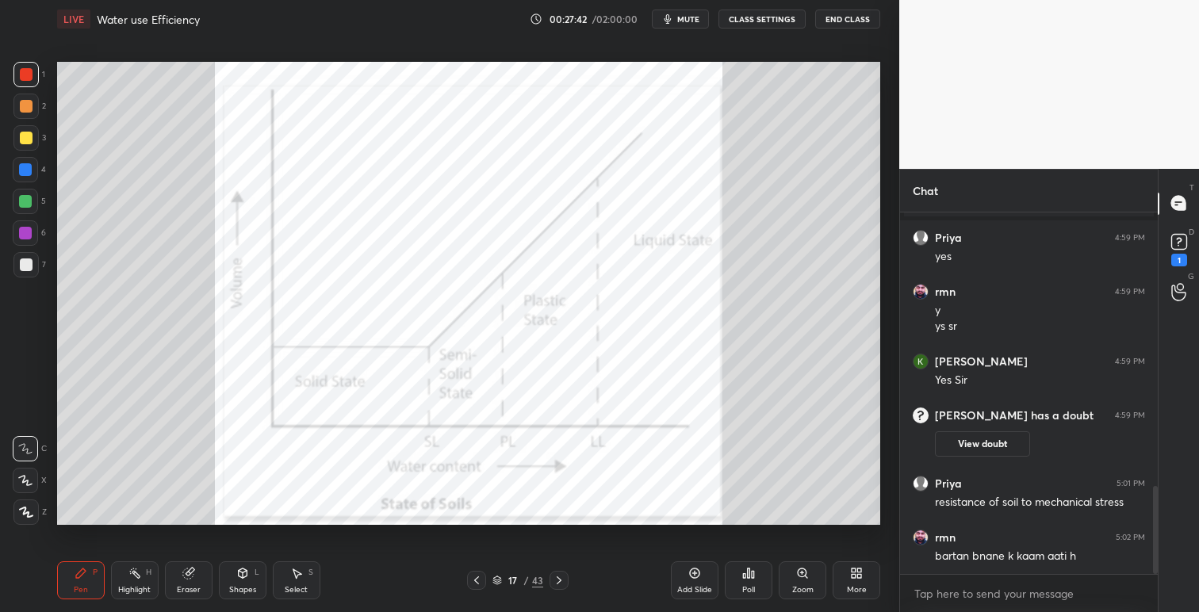
click at [478, 580] on icon at bounding box center [476, 580] width 13 height 13
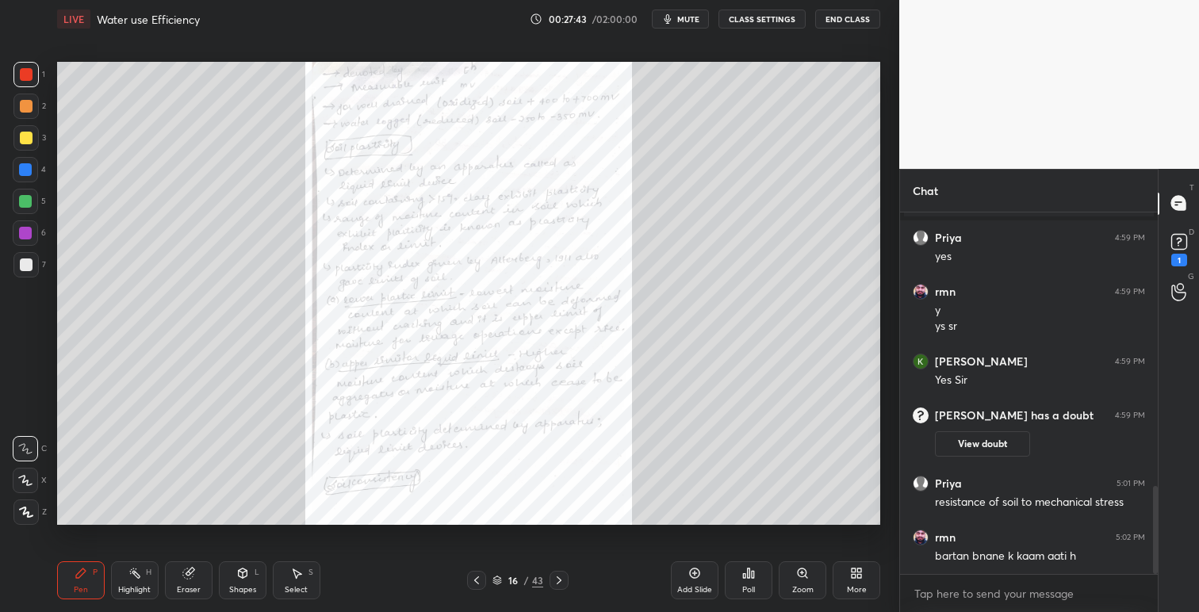
click at [560, 578] on icon at bounding box center [559, 580] width 13 height 13
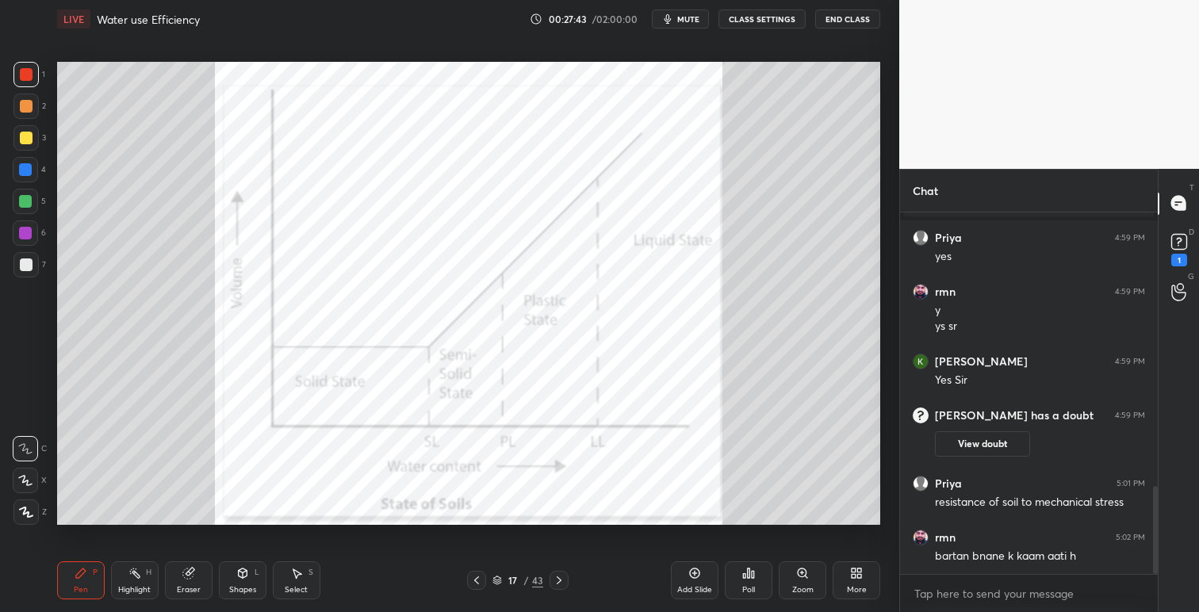
click at [561, 578] on icon at bounding box center [559, 580] width 13 height 13
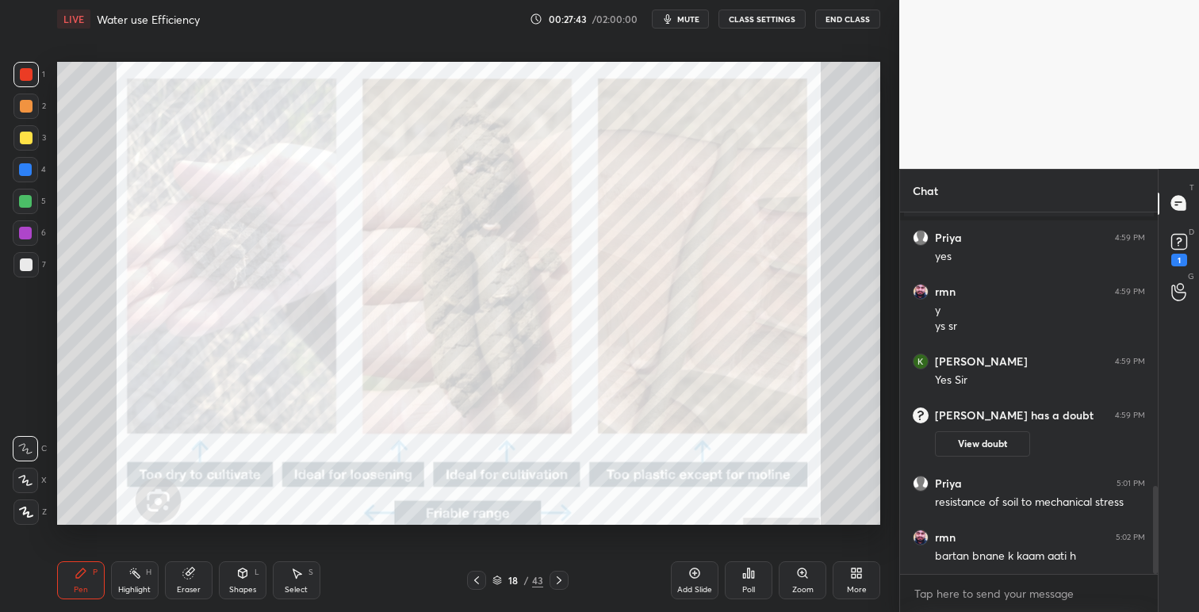
click at [561, 577] on icon at bounding box center [559, 580] width 13 height 13
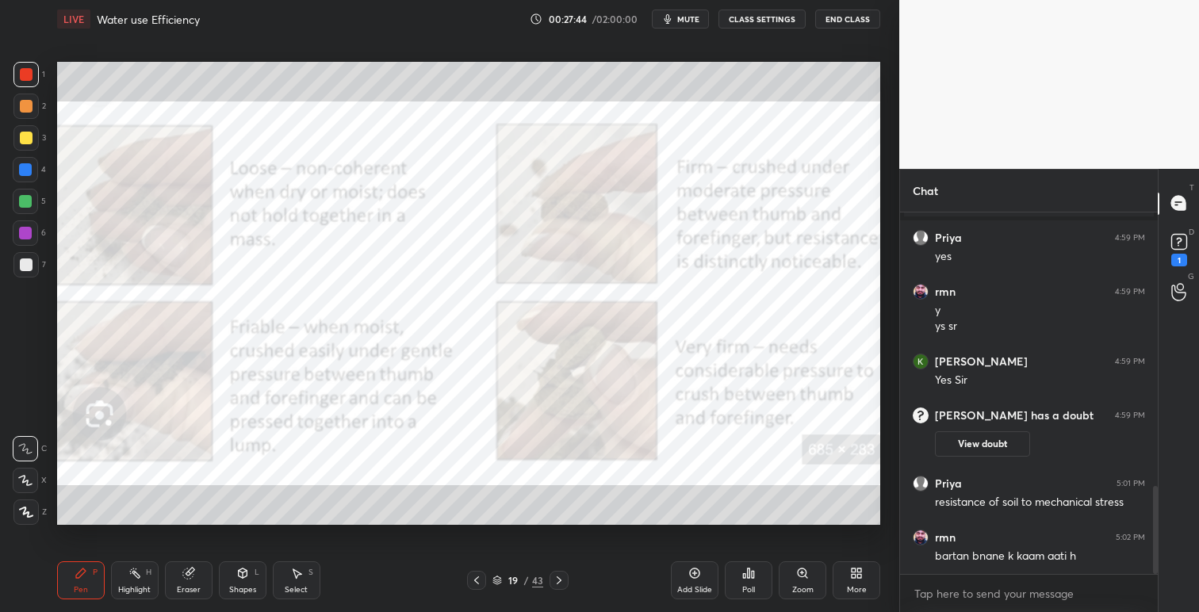
click at [561, 577] on icon at bounding box center [559, 580] width 13 height 13
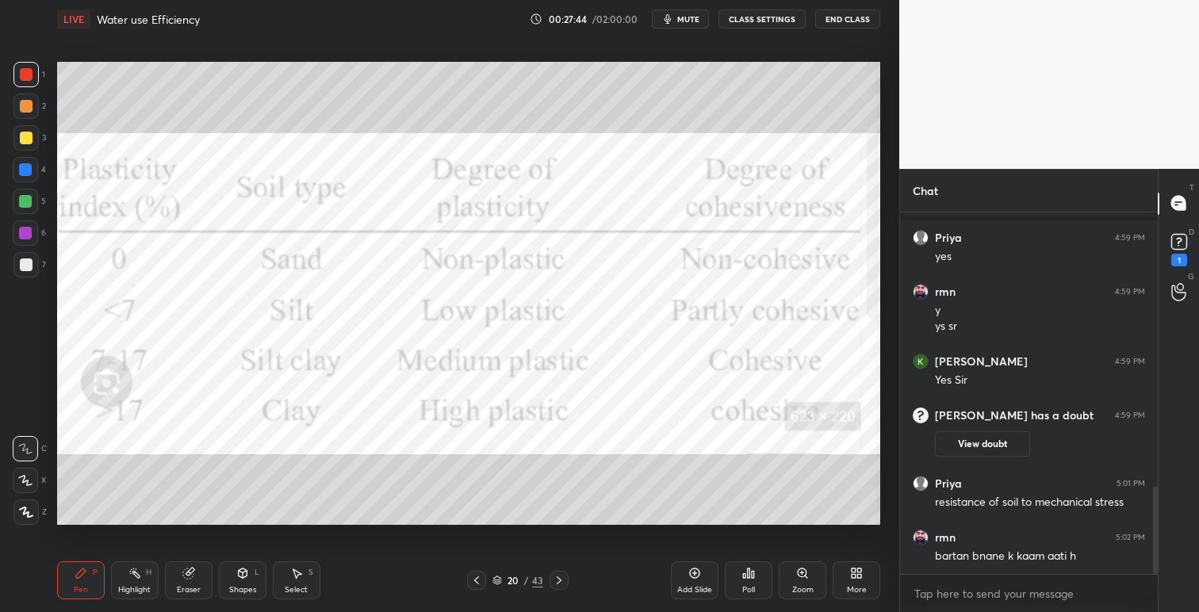
click at [563, 577] on icon at bounding box center [559, 580] width 13 height 13
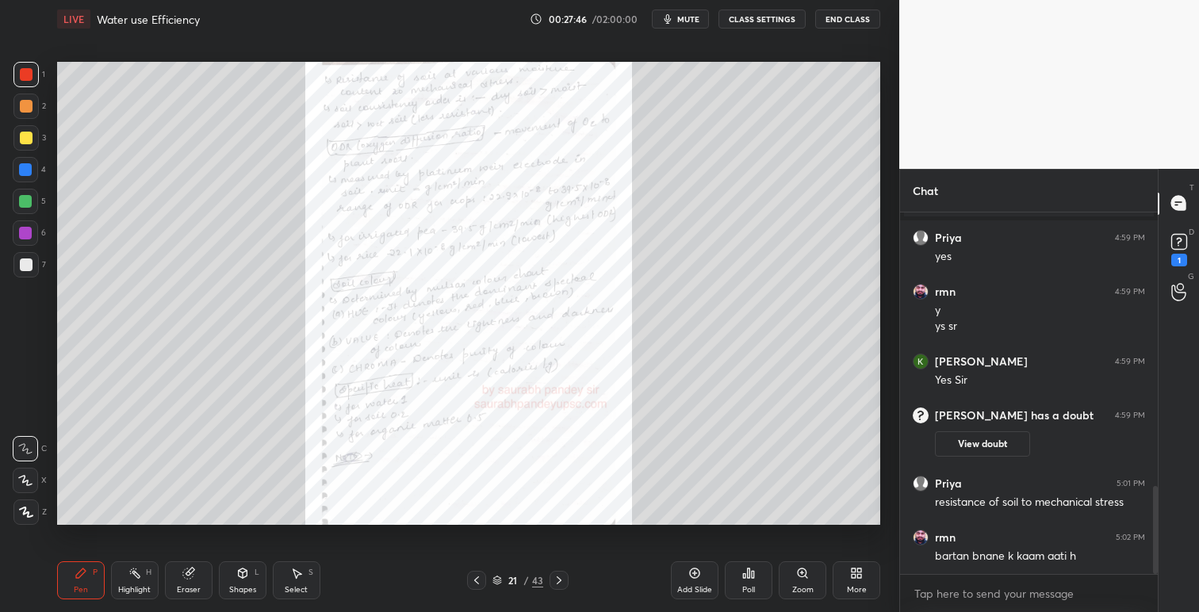
drag, startPoint x: 805, startPoint y: 570, endPoint x: 782, endPoint y: 566, distance: 23.3
click at [805, 569] on icon at bounding box center [802, 573] width 9 height 9
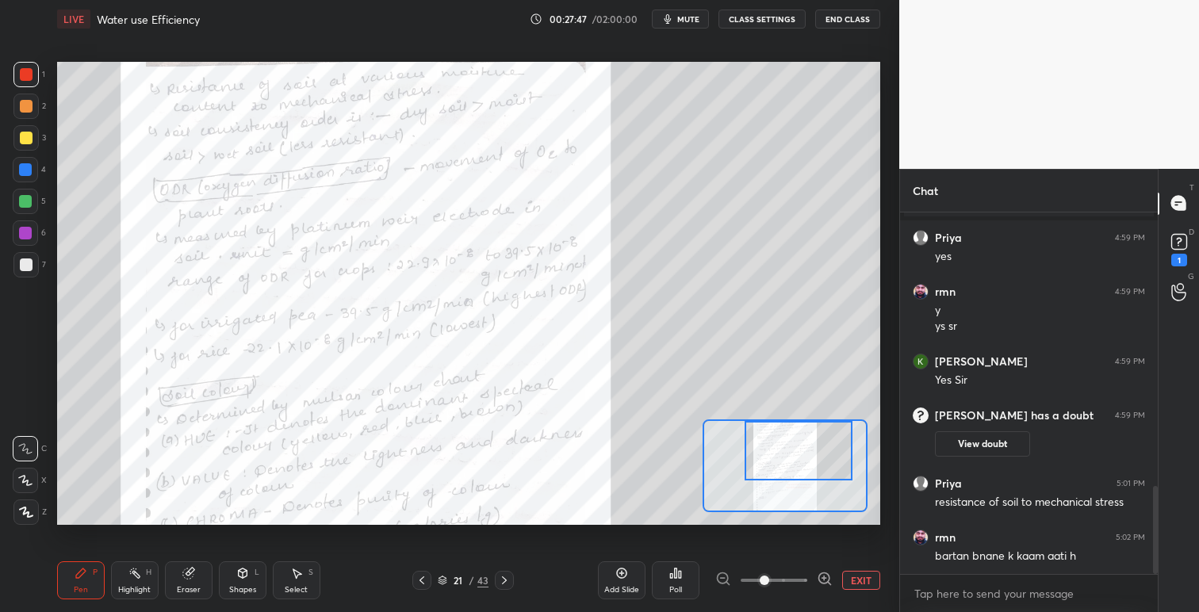
drag, startPoint x: 811, startPoint y: 445, endPoint x: 810, endPoint y: 478, distance: 33.3
click at [812, 446] on div at bounding box center [799, 450] width 108 height 59
click at [33, 139] on div at bounding box center [25, 137] width 25 height 25
click at [24, 79] on div at bounding box center [26, 74] width 13 height 13
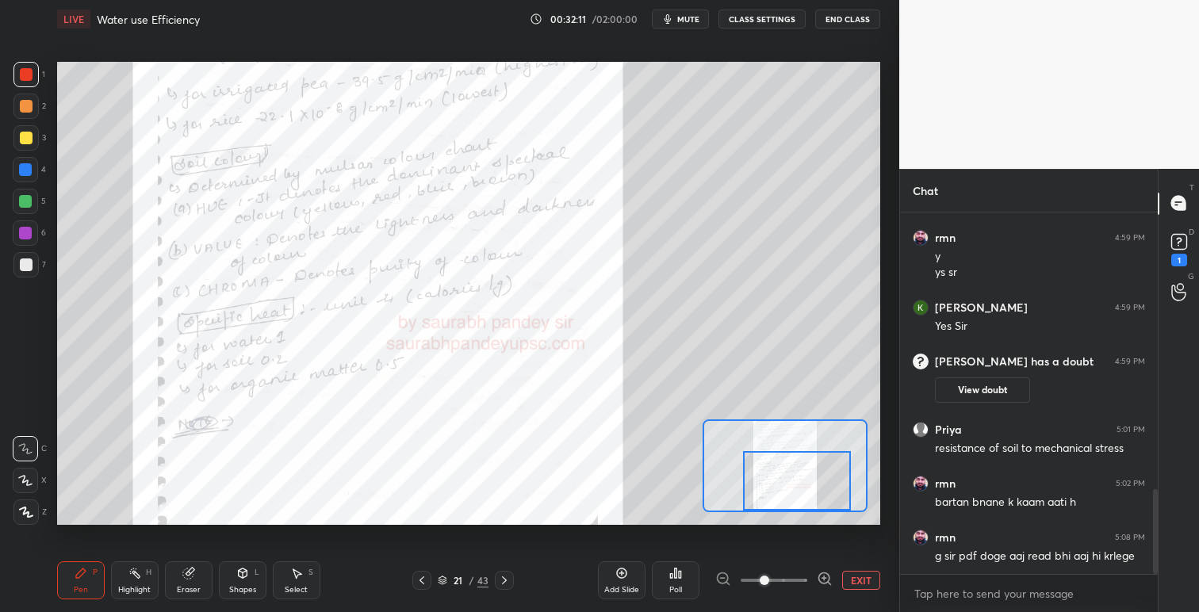
drag, startPoint x: 808, startPoint y: 454, endPoint x: 806, endPoint y: 484, distance: 30.2
click at [806, 484] on div at bounding box center [797, 480] width 108 height 59
click at [863, 580] on button "EXIT" at bounding box center [861, 580] width 38 height 19
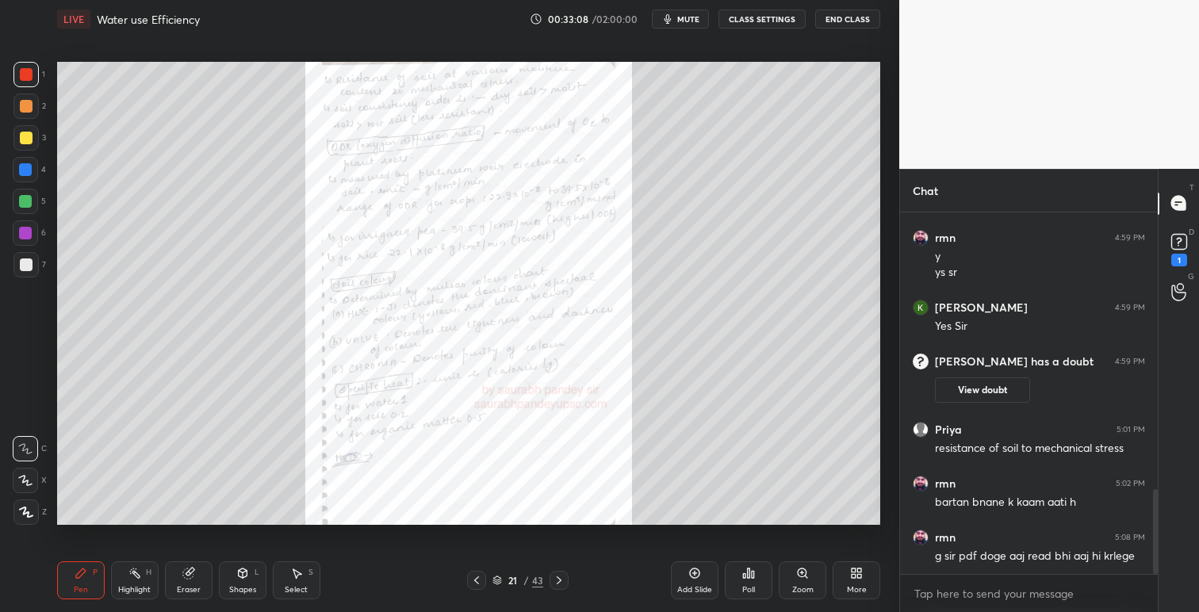
click at [859, 569] on icon at bounding box center [859, 571] width 4 height 4
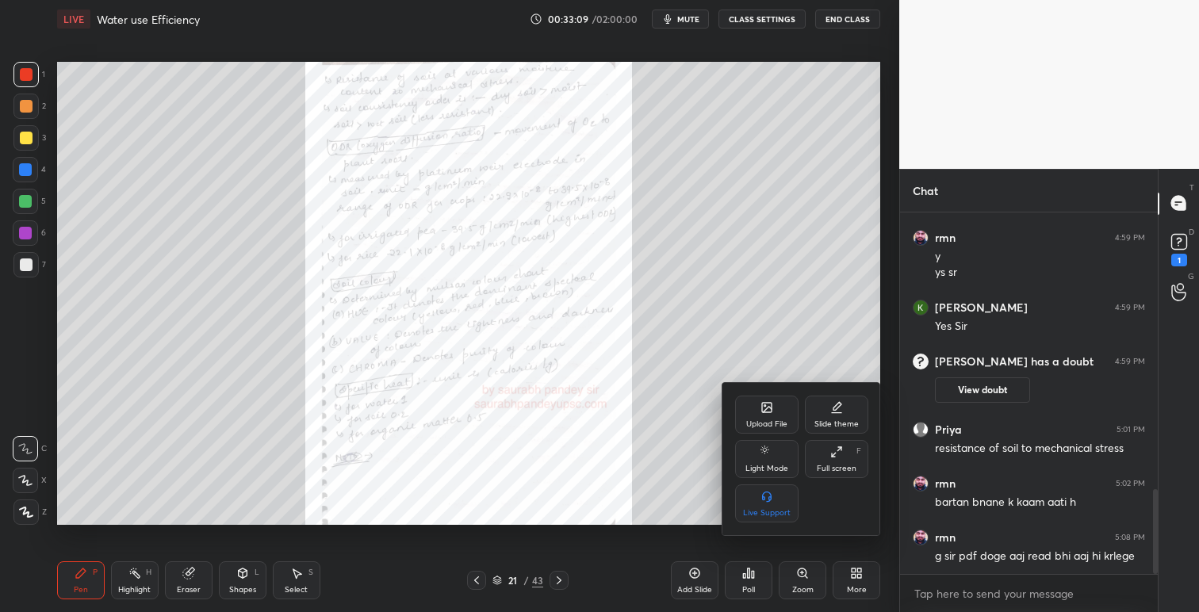
click at [765, 416] on div "Upload File" at bounding box center [766, 415] width 63 height 38
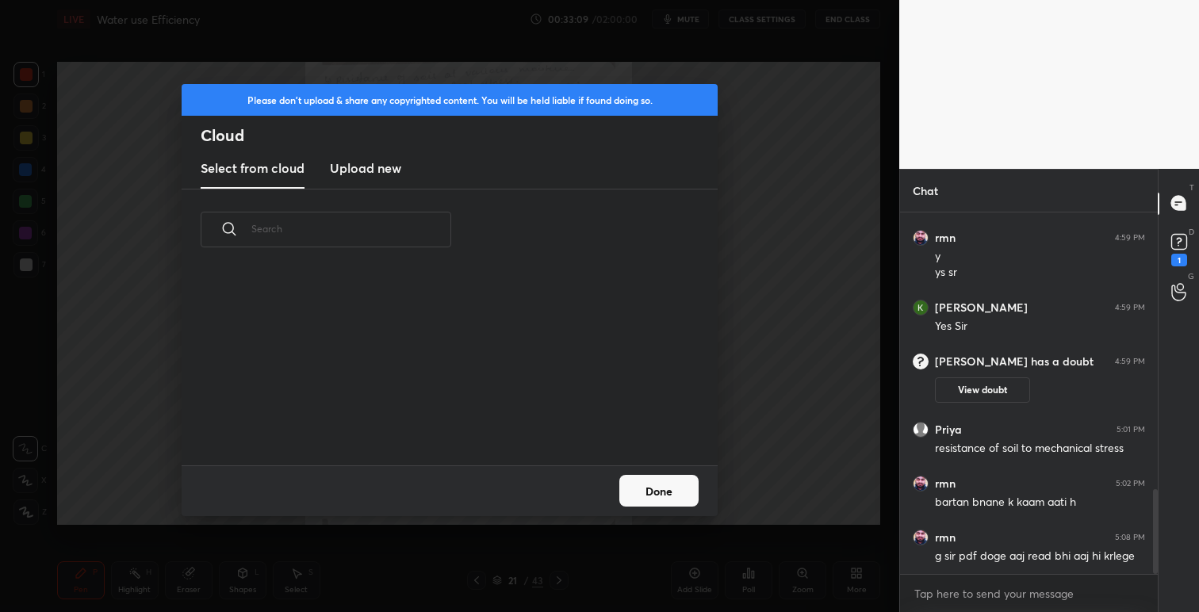
scroll to position [195, 509]
click at [347, 165] on h3 "Upload new" at bounding box center [365, 168] width 71 height 19
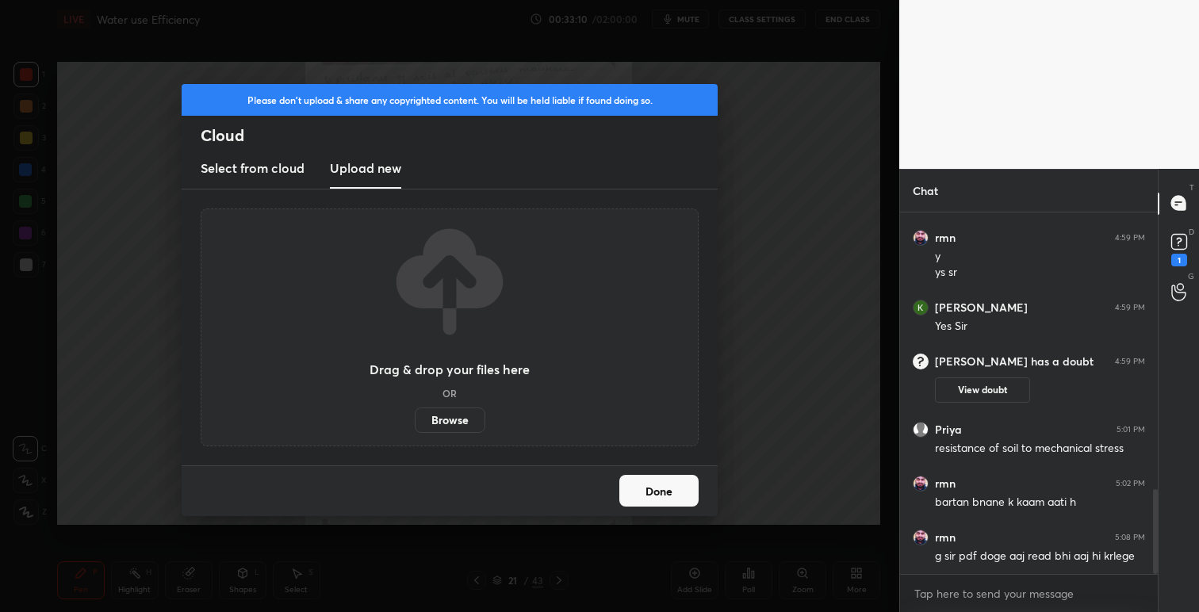
click at [450, 418] on label "Browse" at bounding box center [450, 420] width 71 height 25
click at [415, 418] on input "Browse" at bounding box center [415, 420] width 0 height 25
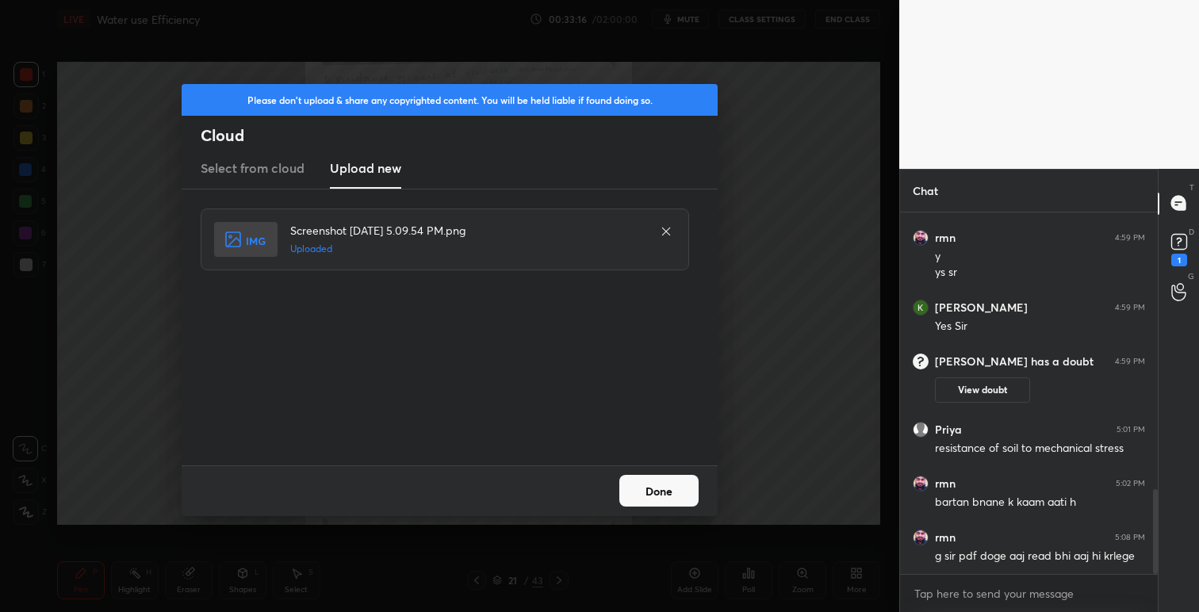
click at [655, 488] on button "Done" at bounding box center [658, 491] width 79 height 32
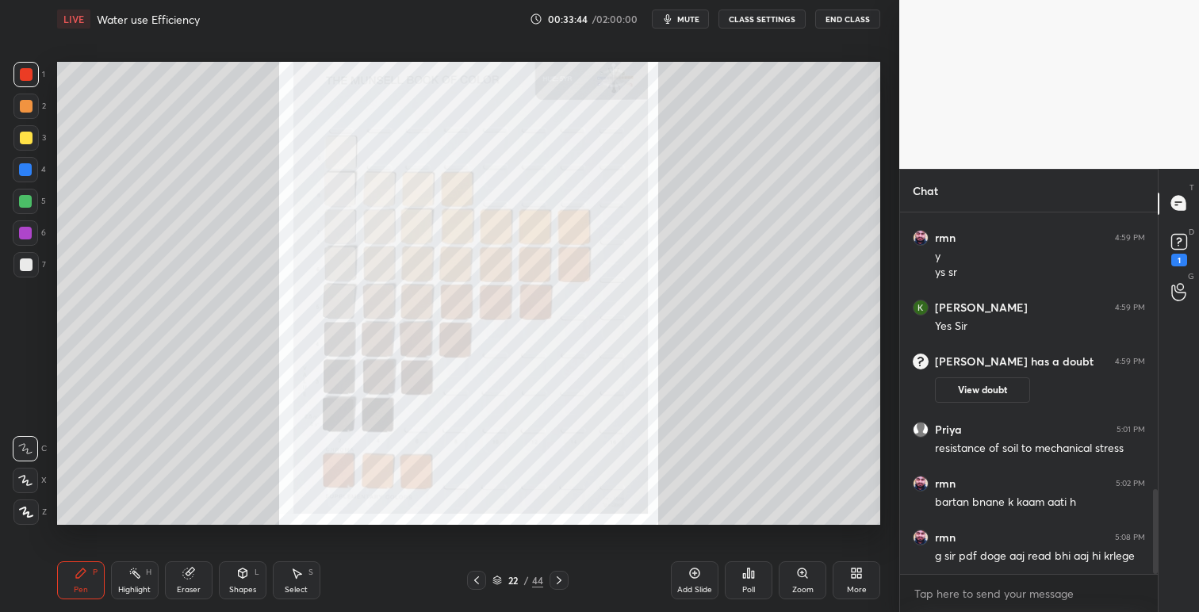
click at [474, 579] on icon at bounding box center [476, 580] width 13 height 13
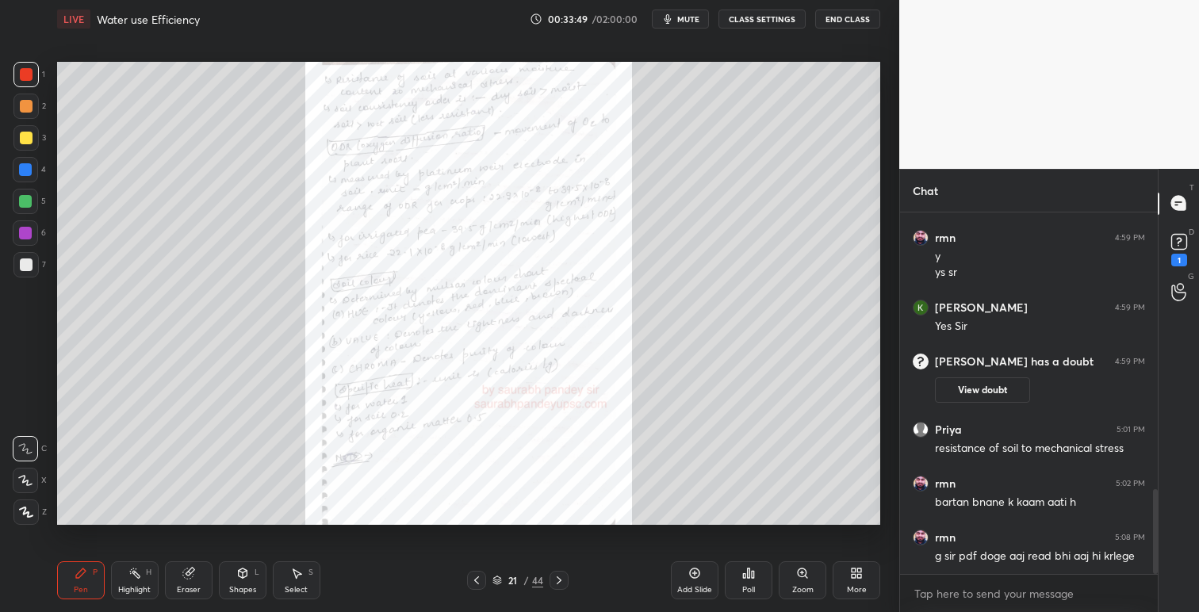
click at [558, 582] on icon at bounding box center [559, 580] width 13 height 13
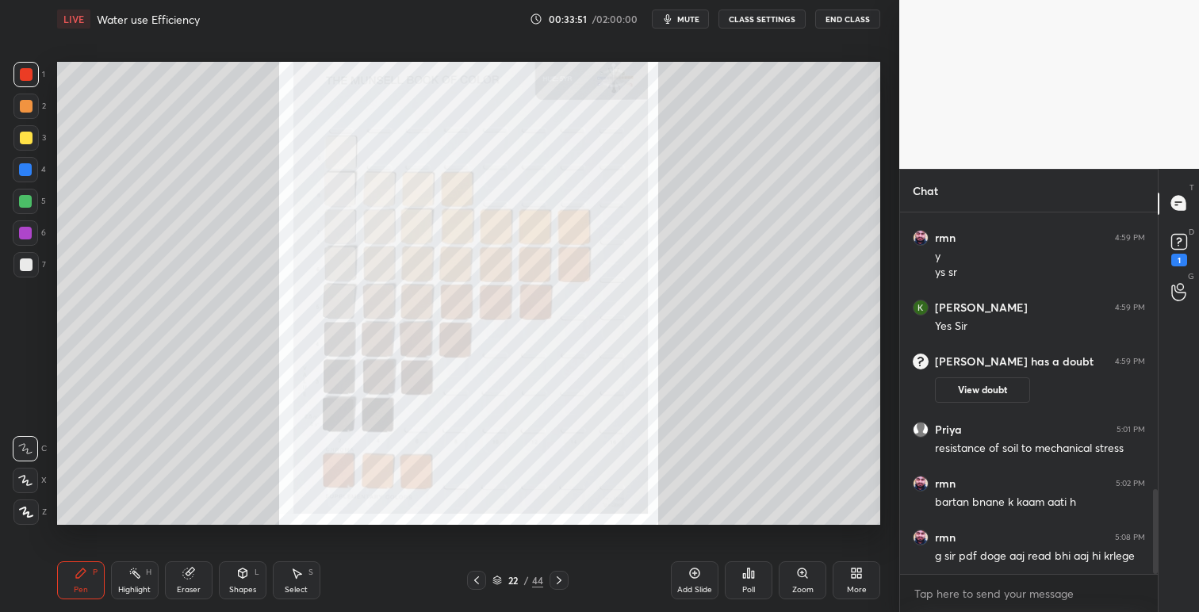
drag, startPoint x: 476, startPoint y: 579, endPoint x: 485, endPoint y: 591, distance: 14.8
click at [477, 579] on icon at bounding box center [476, 580] width 13 height 13
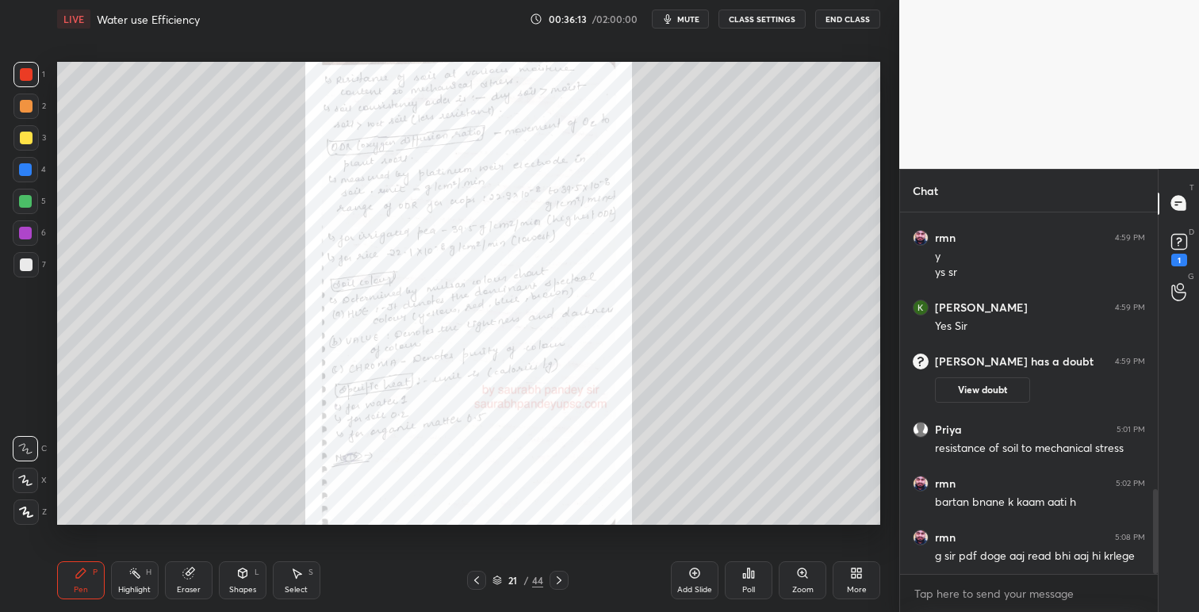
click at [856, 572] on icon at bounding box center [856, 573] width 13 height 13
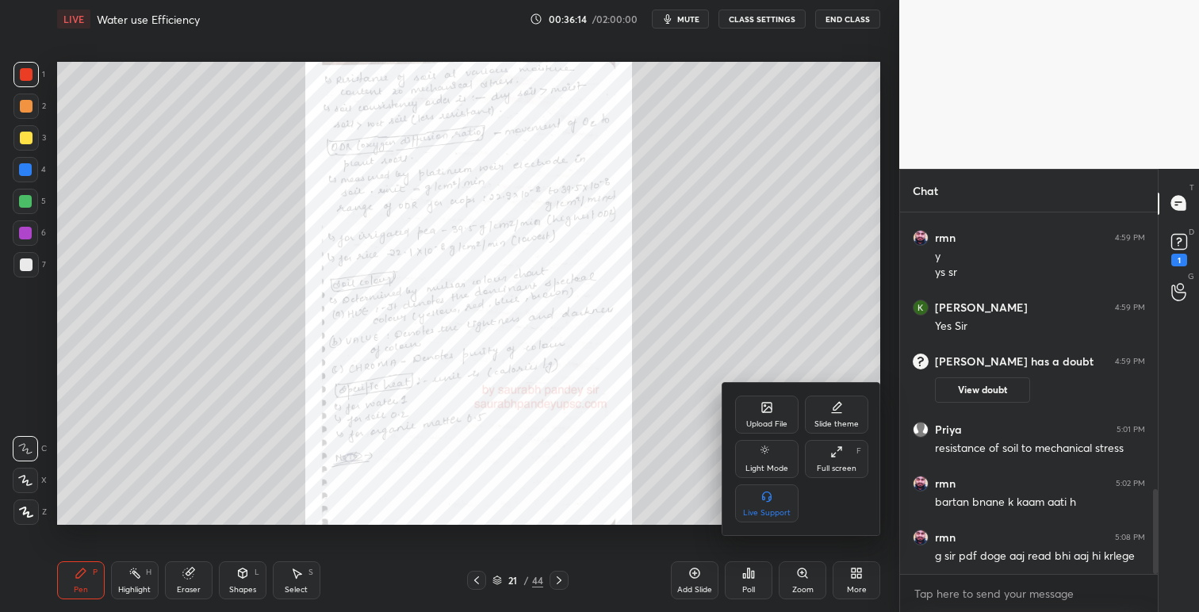
click at [770, 423] on div "Upload File" at bounding box center [766, 424] width 41 height 8
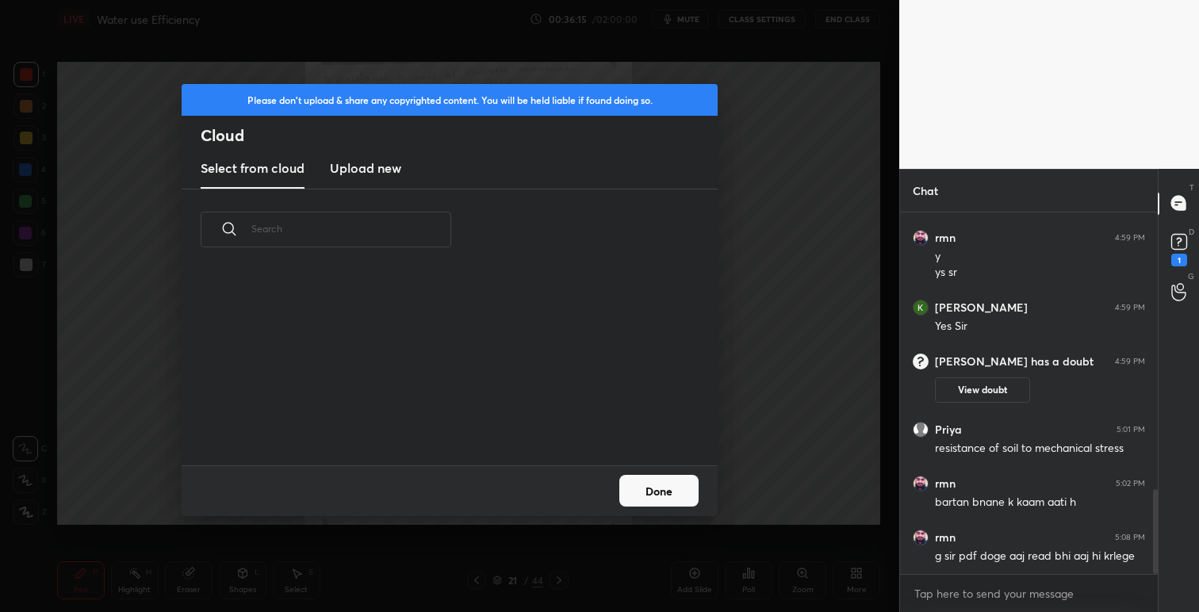
click at [393, 169] on h3 "Upload new" at bounding box center [365, 168] width 71 height 19
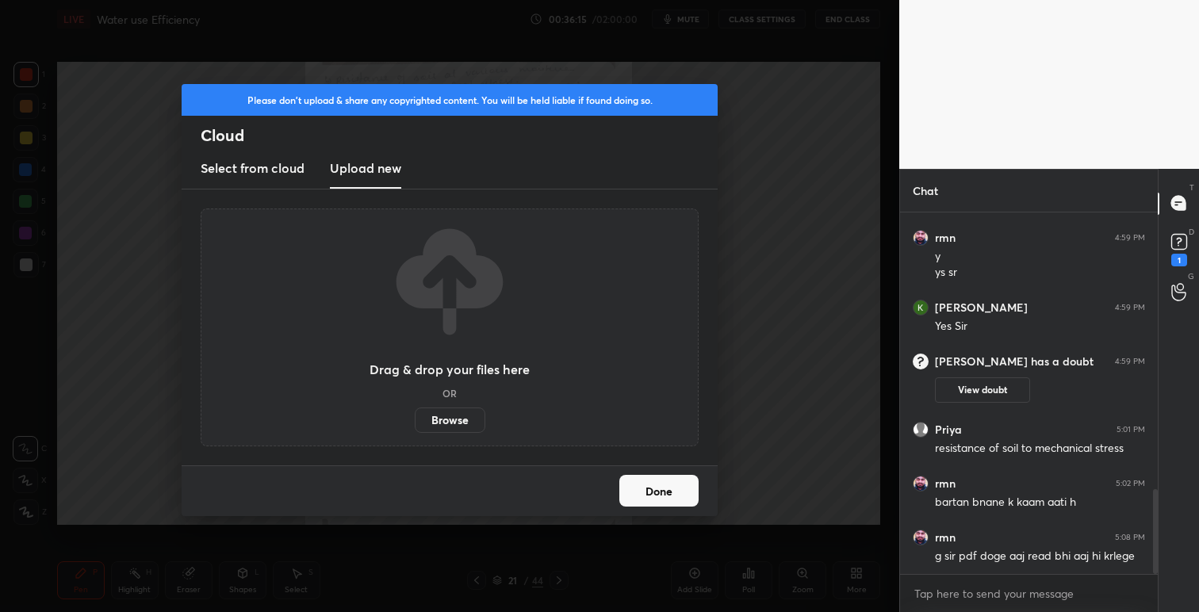
click at [455, 425] on label "Browse" at bounding box center [450, 420] width 71 height 25
click at [415, 425] on input "Browse" at bounding box center [415, 420] width 0 height 25
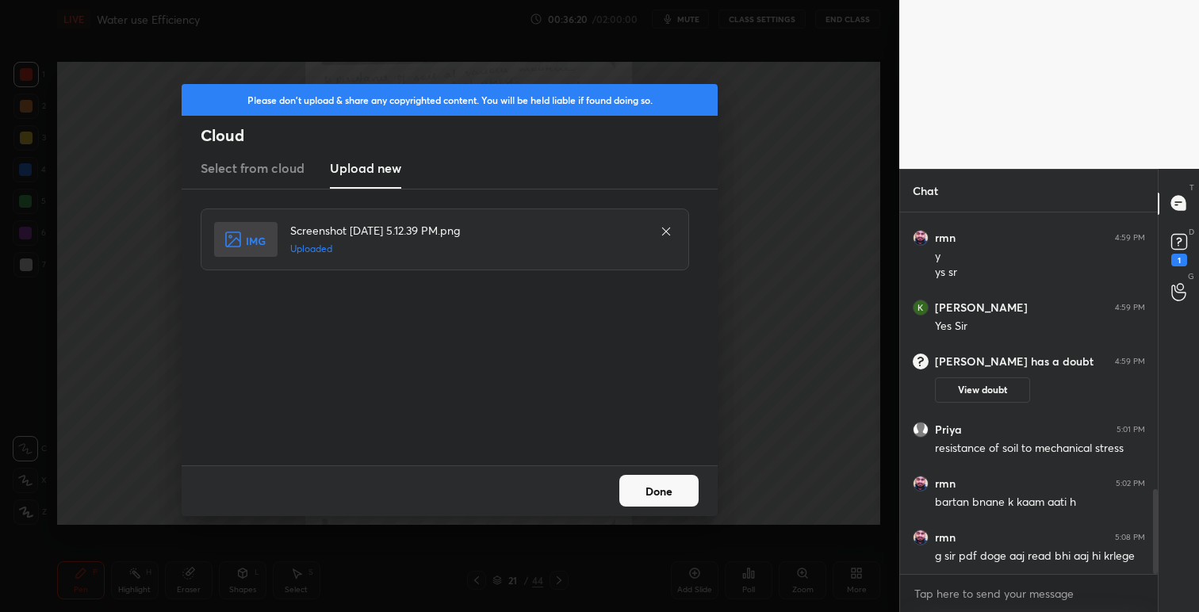
click at [661, 493] on button "Done" at bounding box center [658, 491] width 79 height 32
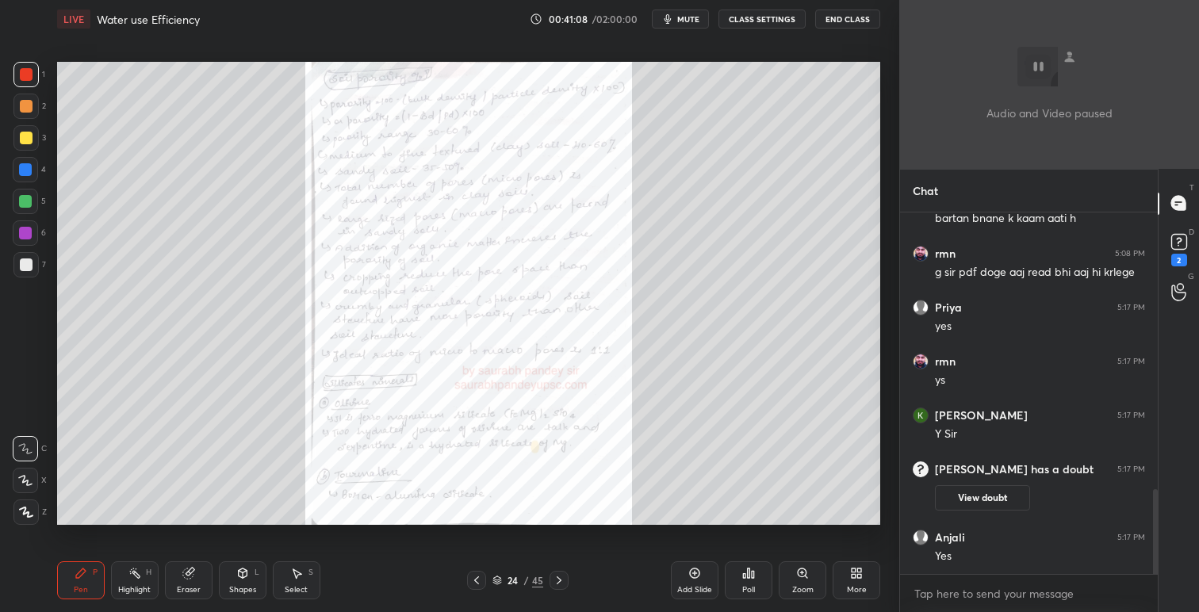
scroll to position [1284, 0]
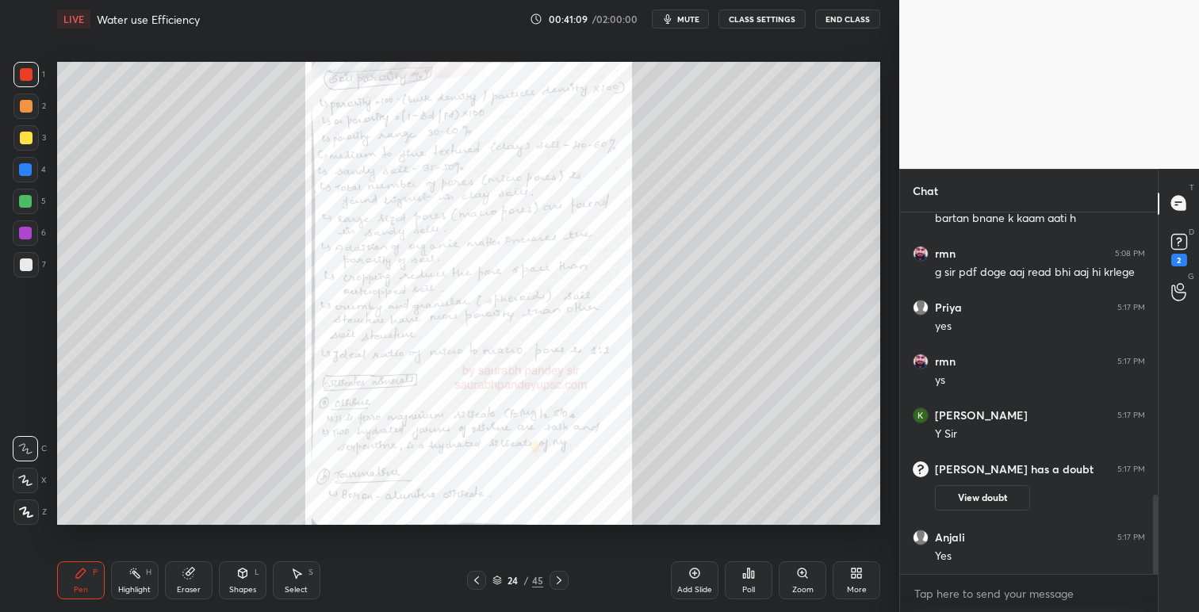
click at [856, 561] on div "Add Slide Poll Zoom More" at bounding box center [775, 580] width 209 height 89
click at [858, 573] on icon at bounding box center [856, 573] width 13 height 13
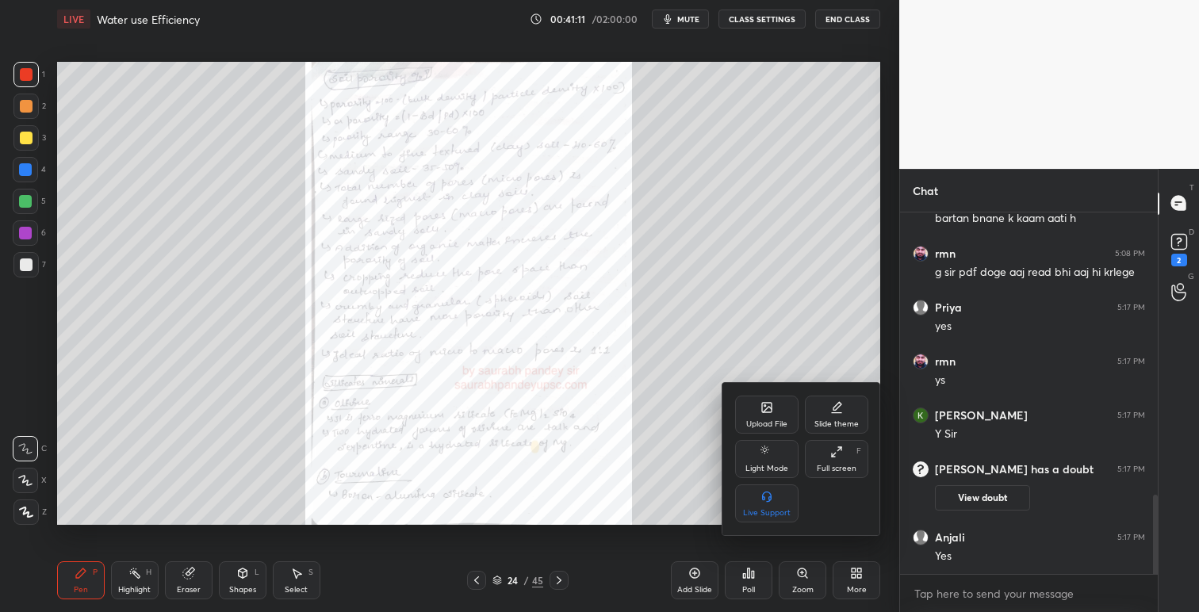
click at [763, 421] on div "Upload File" at bounding box center [766, 424] width 41 height 8
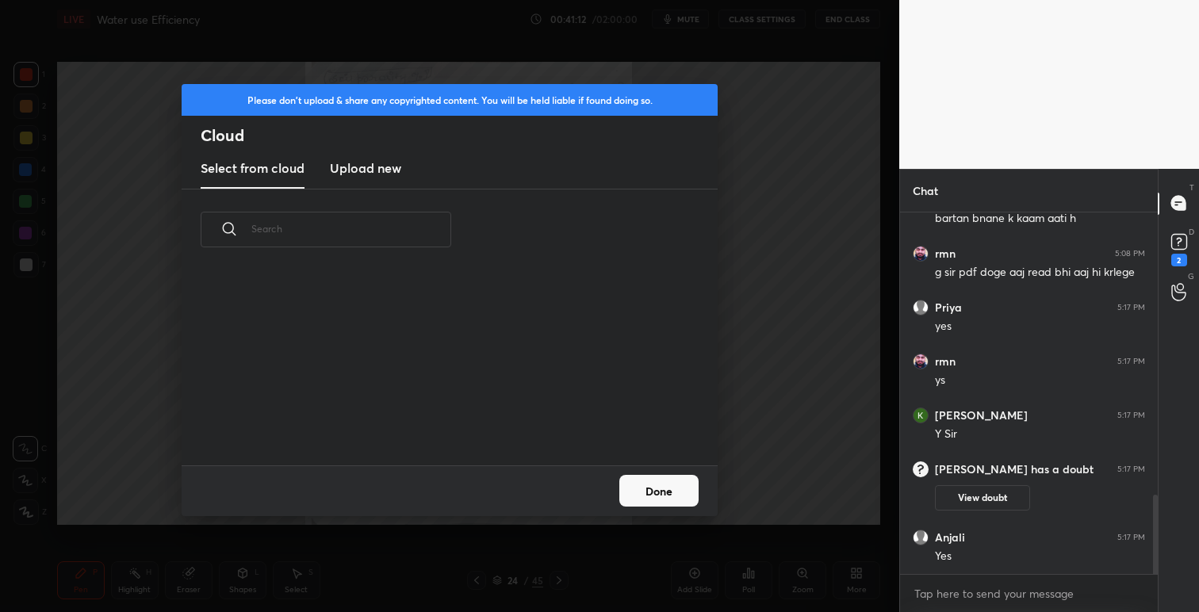
scroll to position [195, 509]
click at [381, 164] on h3 "Upload new" at bounding box center [365, 168] width 71 height 19
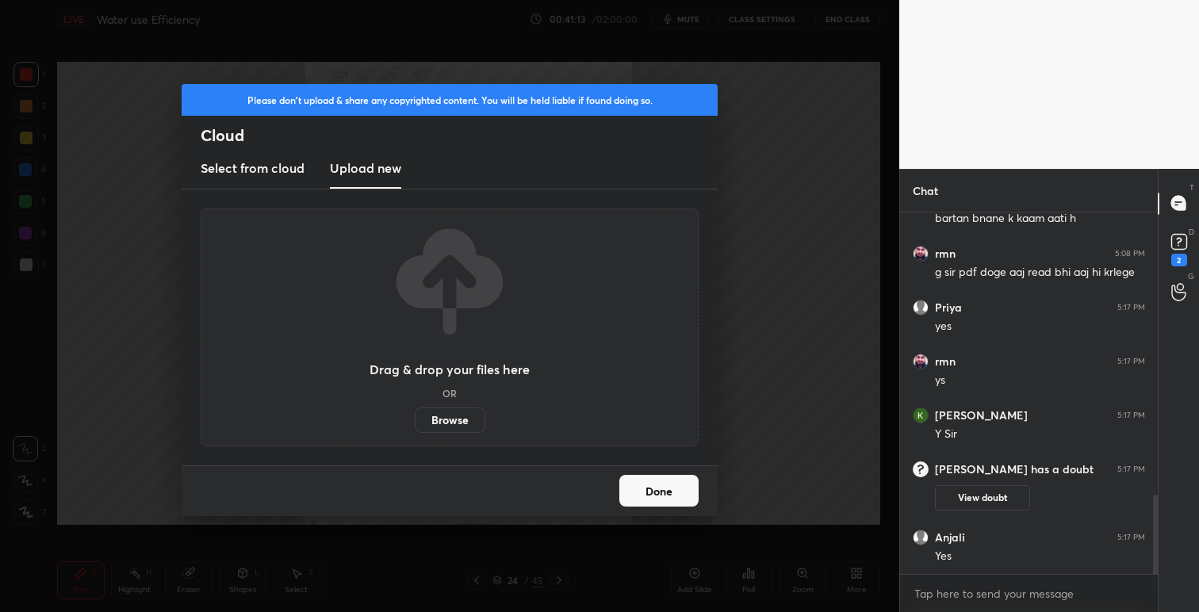
click at [452, 424] on label "Browse" at bounding box center [450, 420] width 71 height 25
click at [415, 424] on input "Browse" at bounding box center [415, 420] width 0 height 25
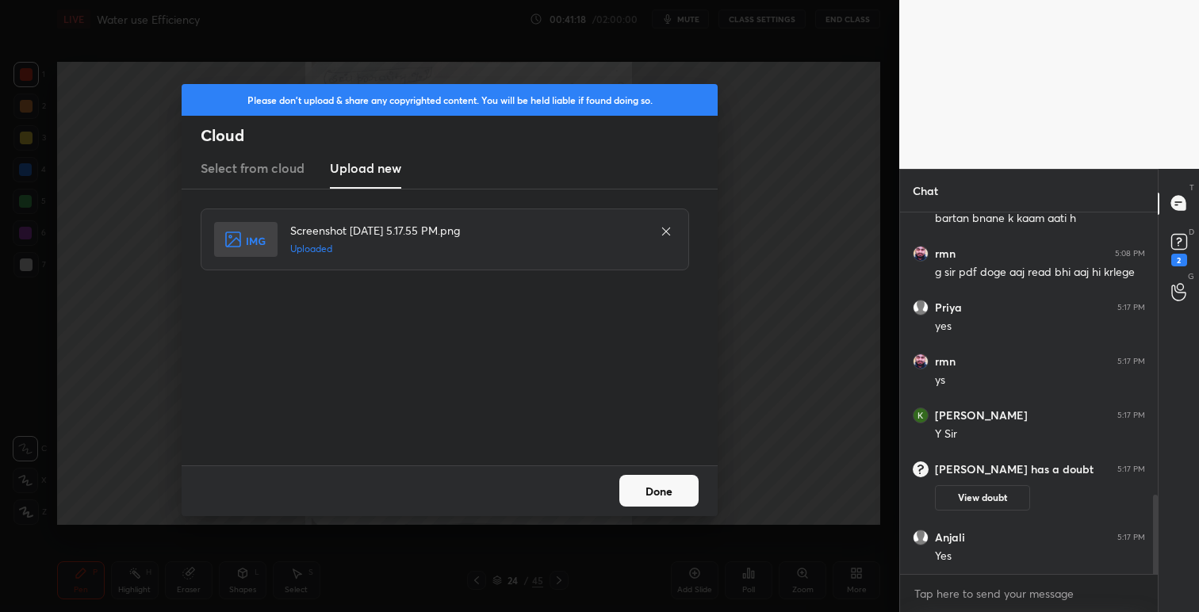
click at [664, 492] on button "Done" at bounding box center [658, 491] width 79 height 32
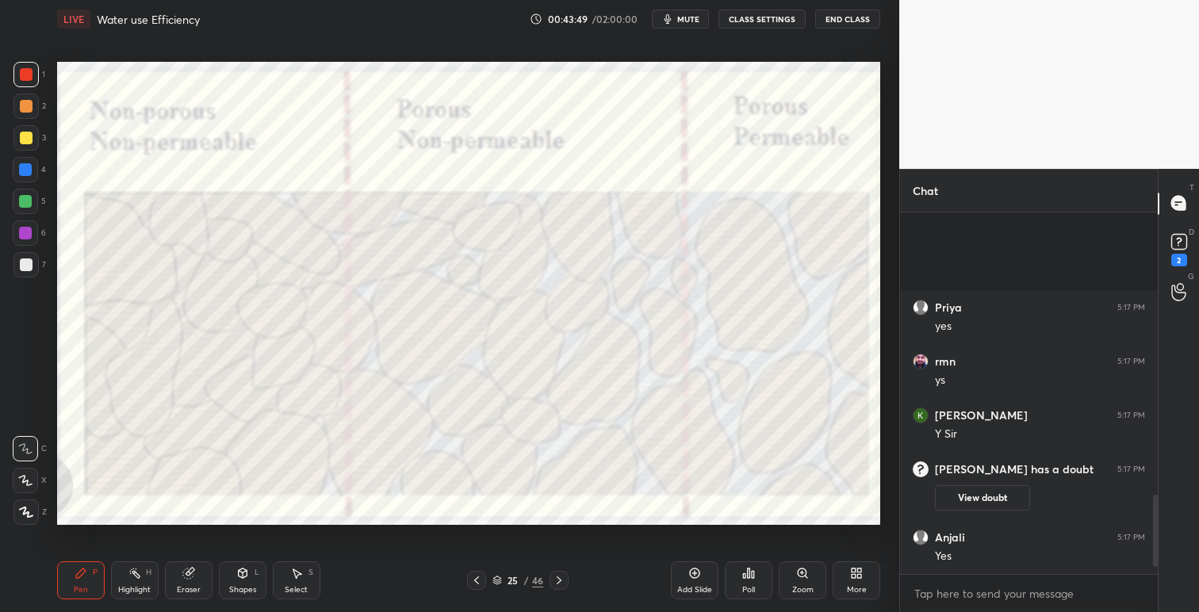
scroll to position [1446, 0]
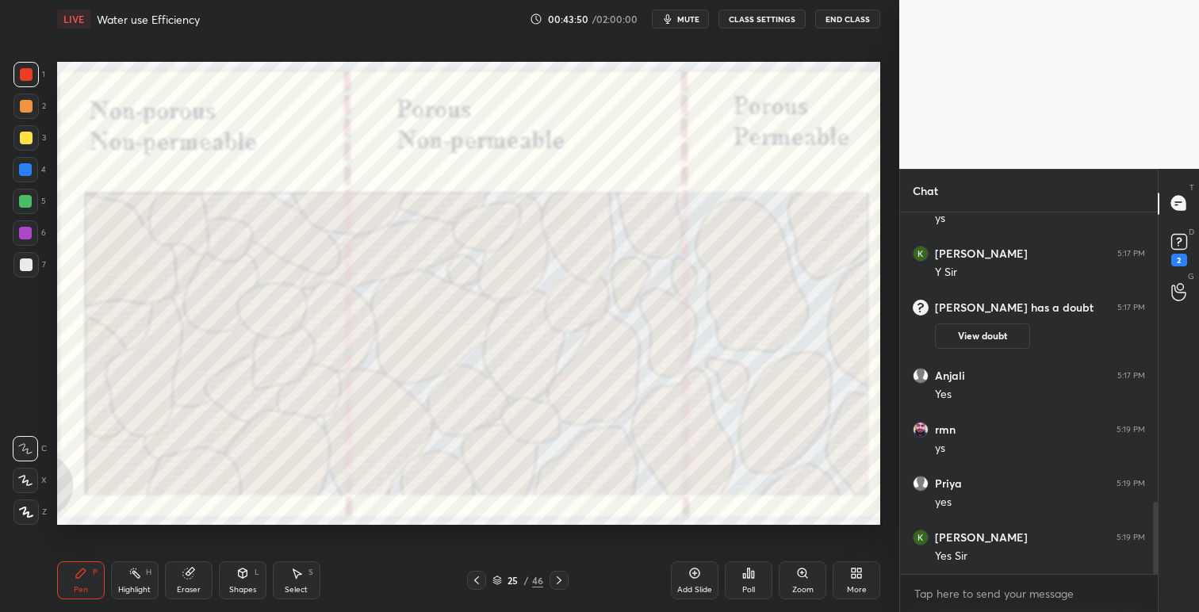
click at [863, 573] on div "More" at bounding box center [857, 580] width 48 height 38
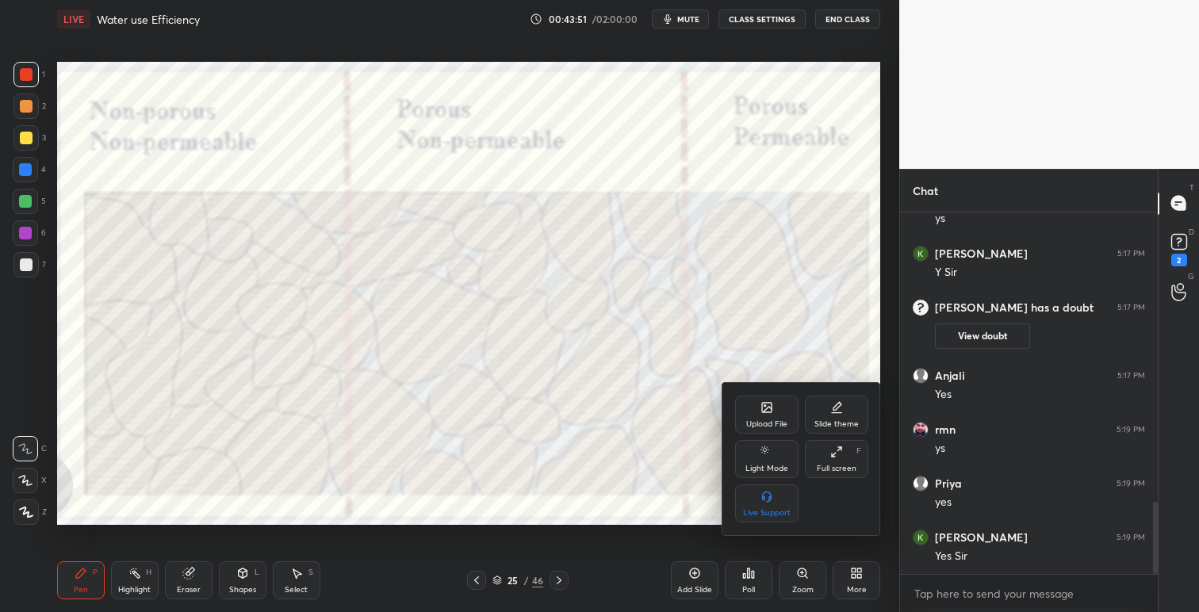
click at [776, 420] on div "Upload File" at bounding box center [766, 424] width 41 height 8
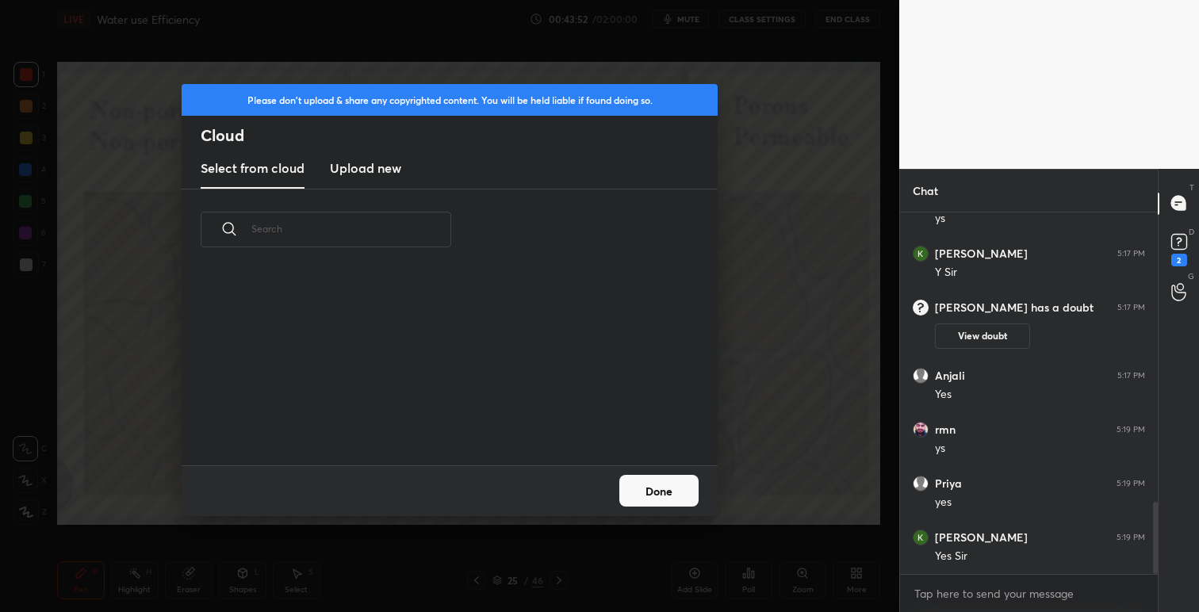
scroll to position [195, 509]
click at [384, 167] on h3 "Upload new" at bounding box center [365, 168] width 71 height 19
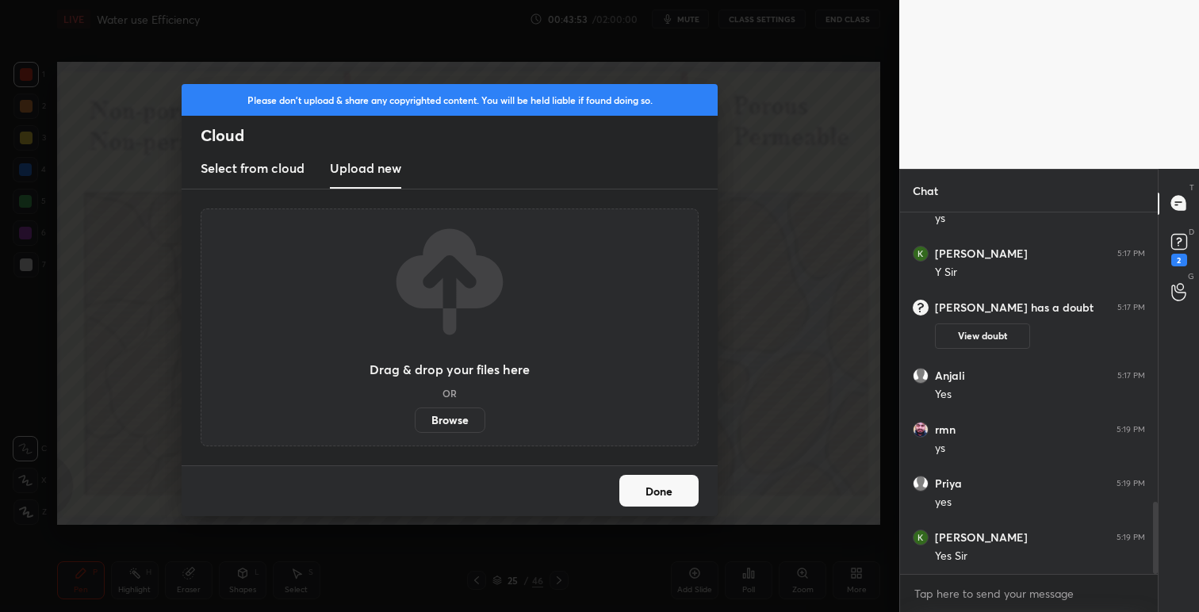
click at [454, 422] on label "Browse" at bounding box center [450, 420] width 71 height 25
click at [415, 422] on input "Browse" at bounding box center [415, 420] width 0 height 25
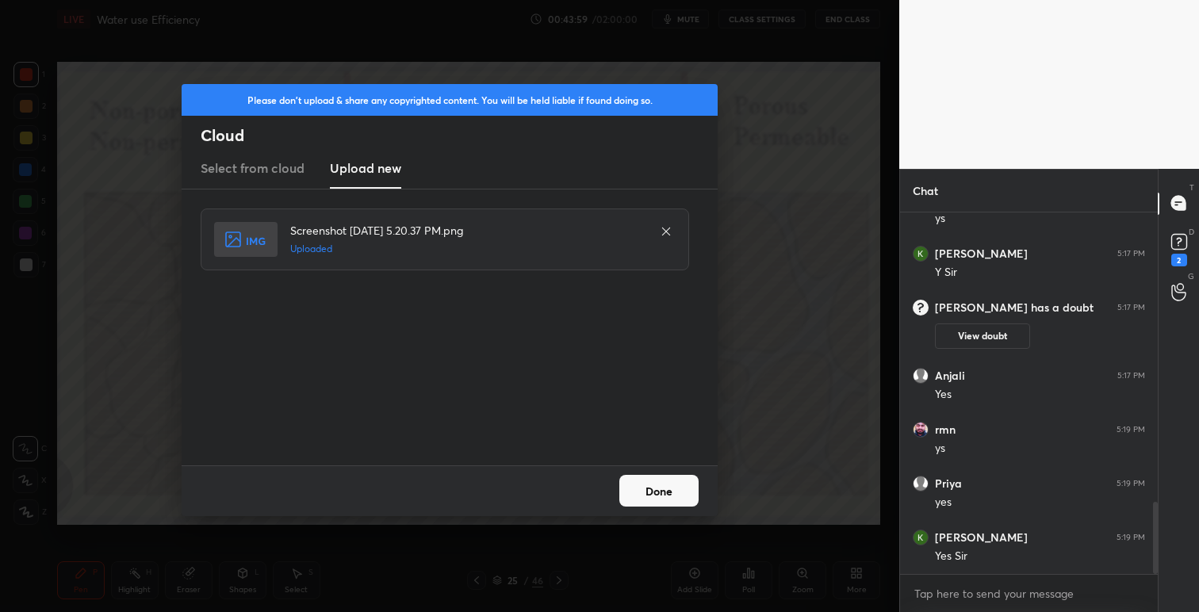
click at [672, 493] on button "Done" at bounding box center [658, 491] width 79 height 32
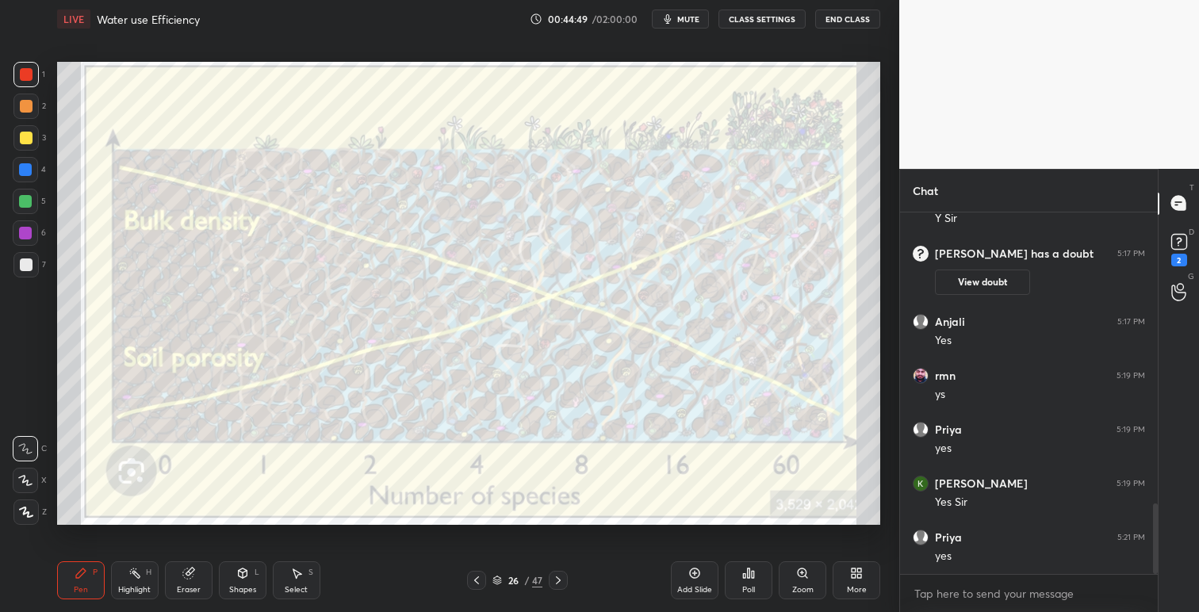
scroll to position [1553, 0]
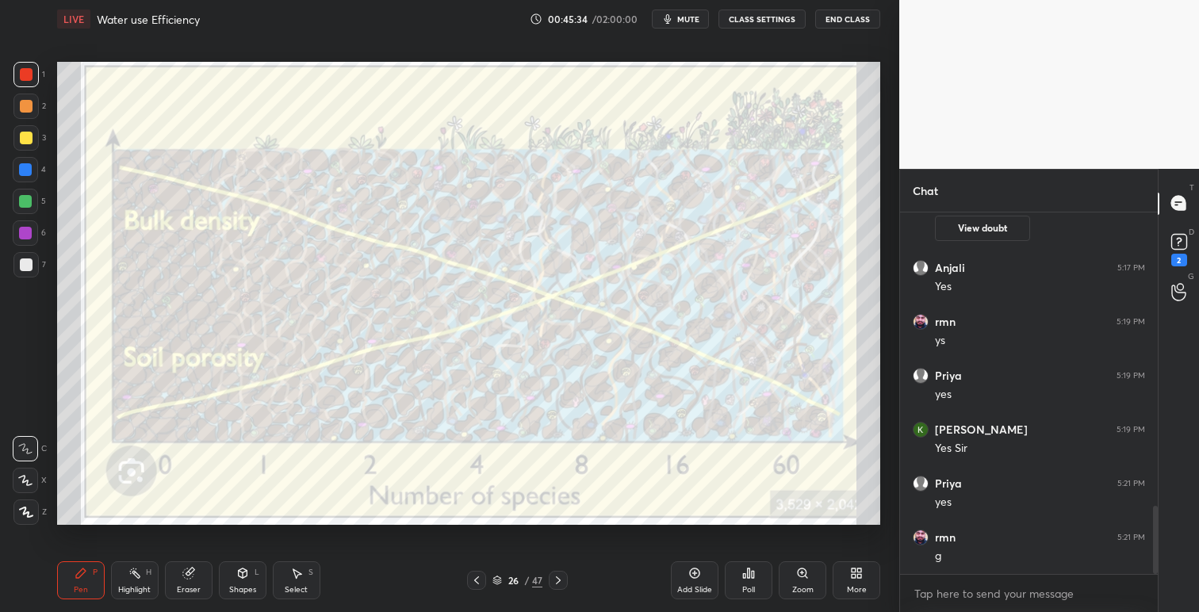
click at [474, 572] on div at bounding box center [476, 580] width 19 height 19
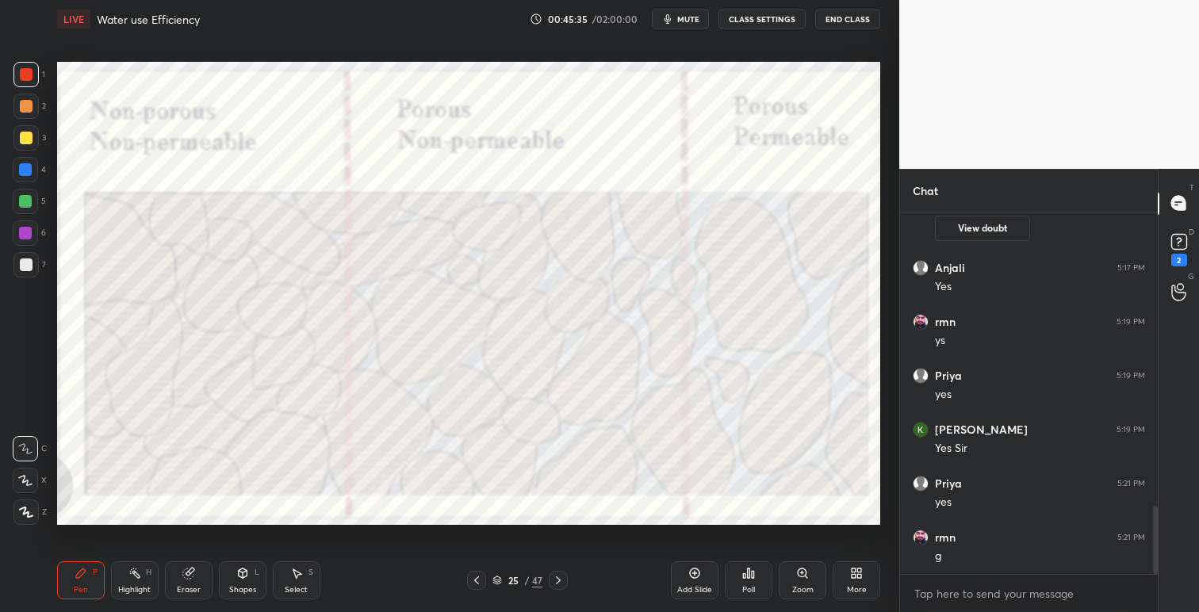
click at [475, 581] on icon at bounding box center [476, 580] width 5 height 8
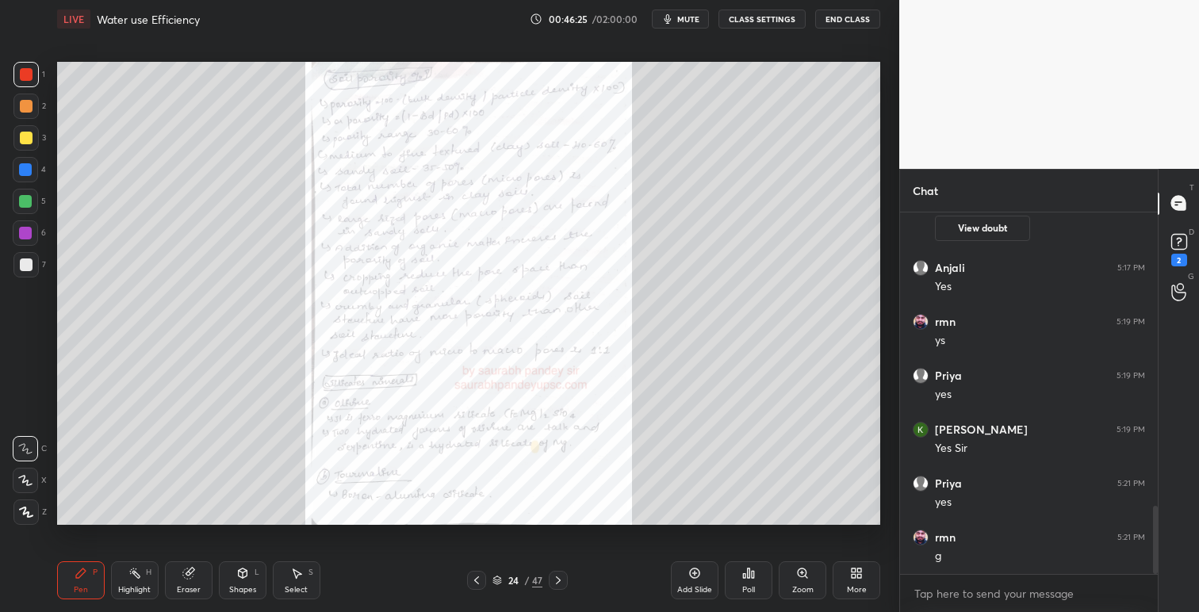
click at [803, 571] on icon at bounding box center [802, 573] width 9 height 9
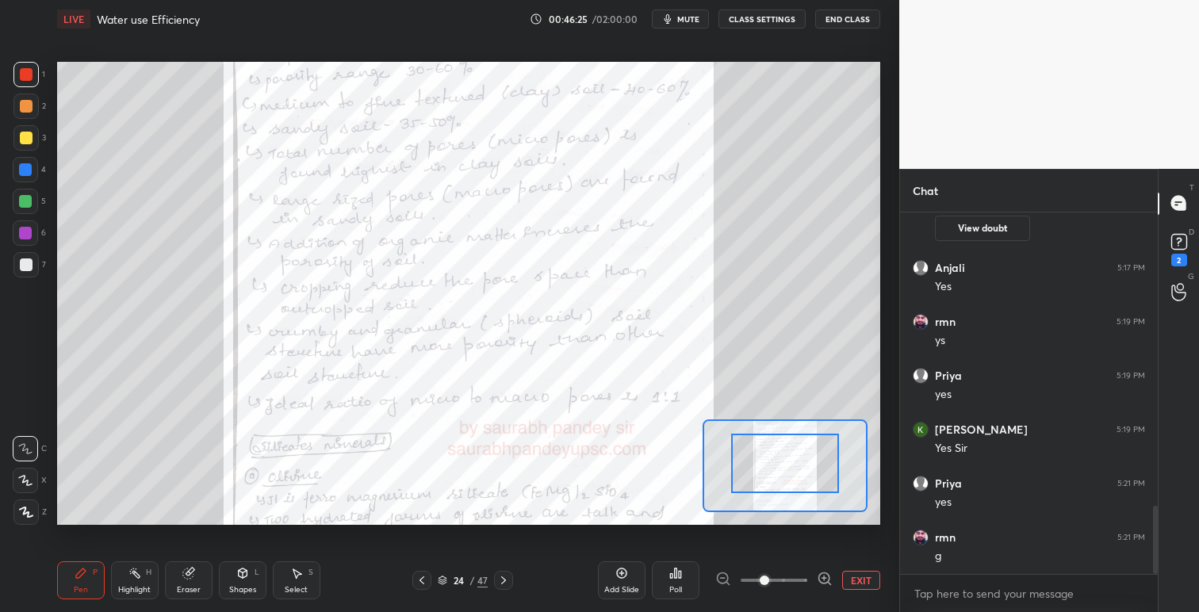
drag, startPoint x: 777, startPoint y: 469, endPoint x: 780, endPoint y: 484, distance: 14.6
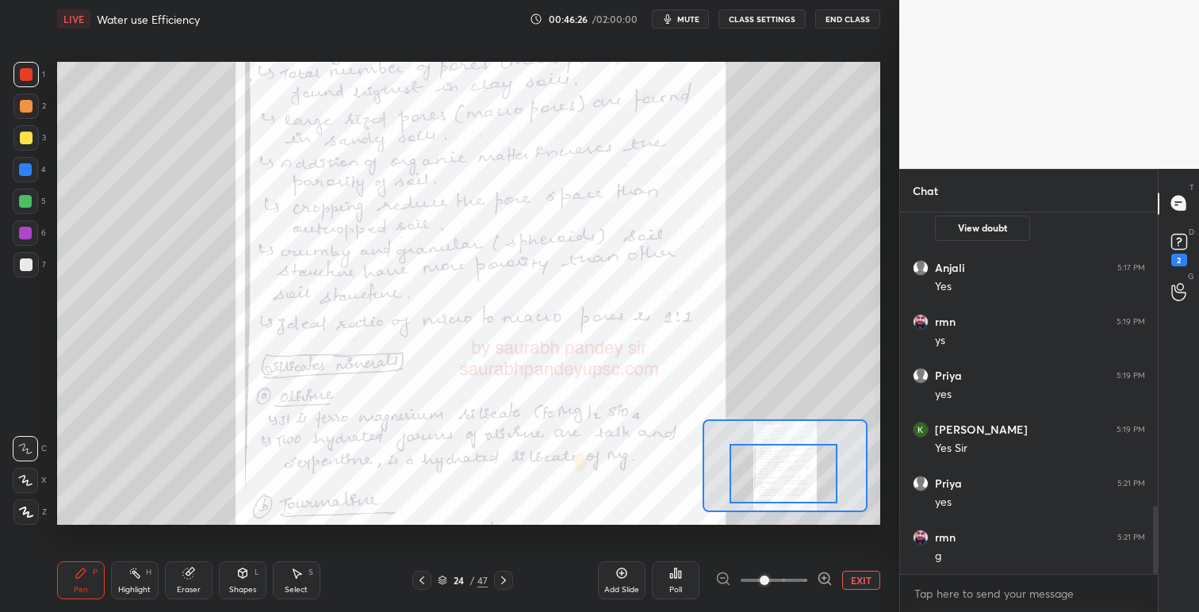
drag, startPoint x: 785, startPoint y: 481, endPoint x: 783, endPoint y: 489, distance: 8.9
click at [783, 489] on div at bounding box center [784, 473] width 108 height 59
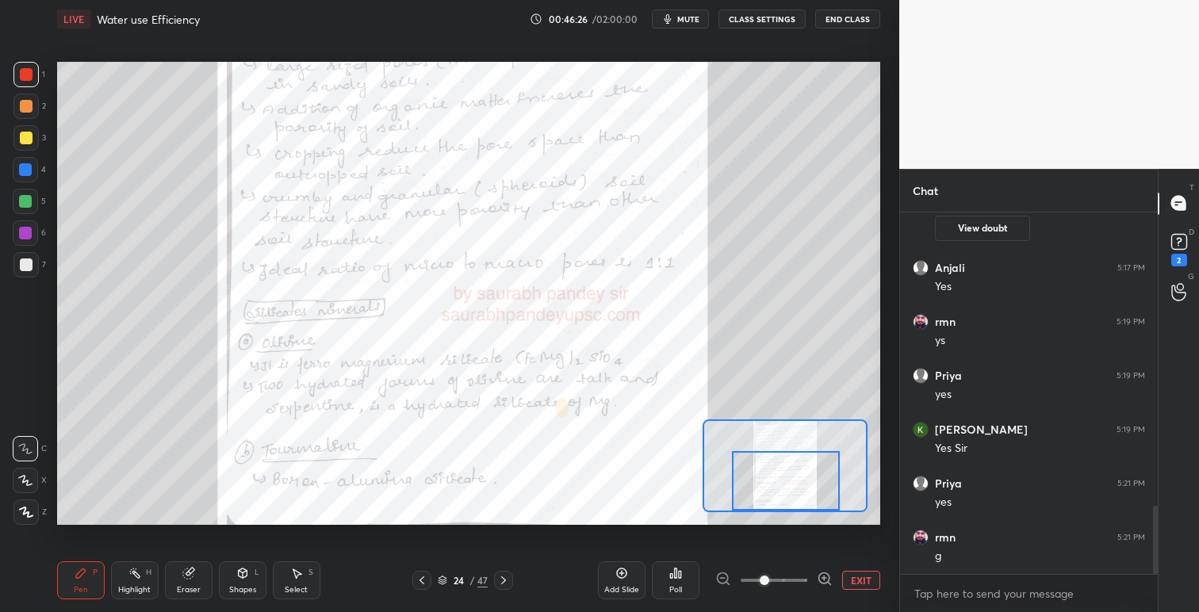
click at [795, 485] on div at bounding box center [786, 480] width 108 height 59
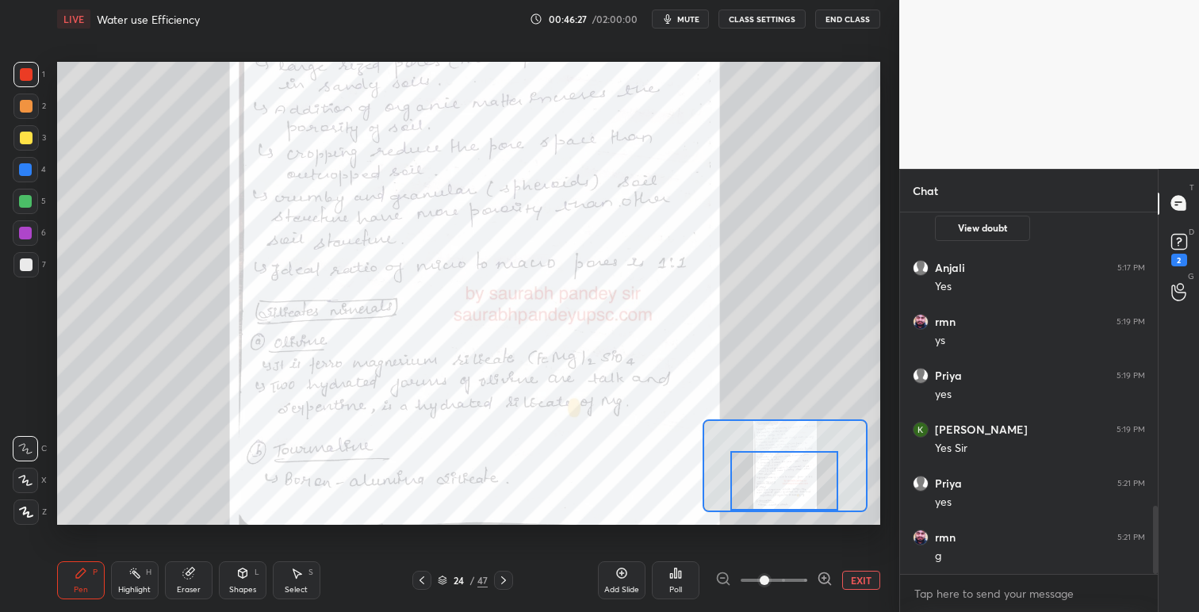
click at [795, 474] on div at bounding box center [784, 480] width 108 height 59
click at [504, 579] on icon at bounding box center [503, 580] width 5 height 8
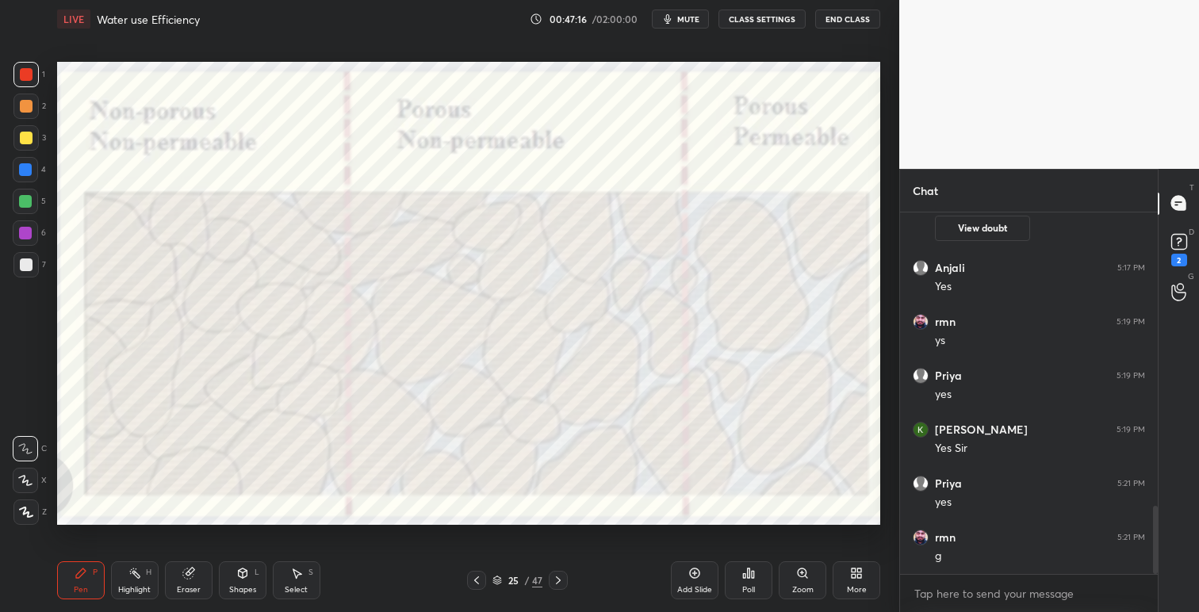
click at [555, 582] on icon at bounding box center [558, 580] width 13 height 13
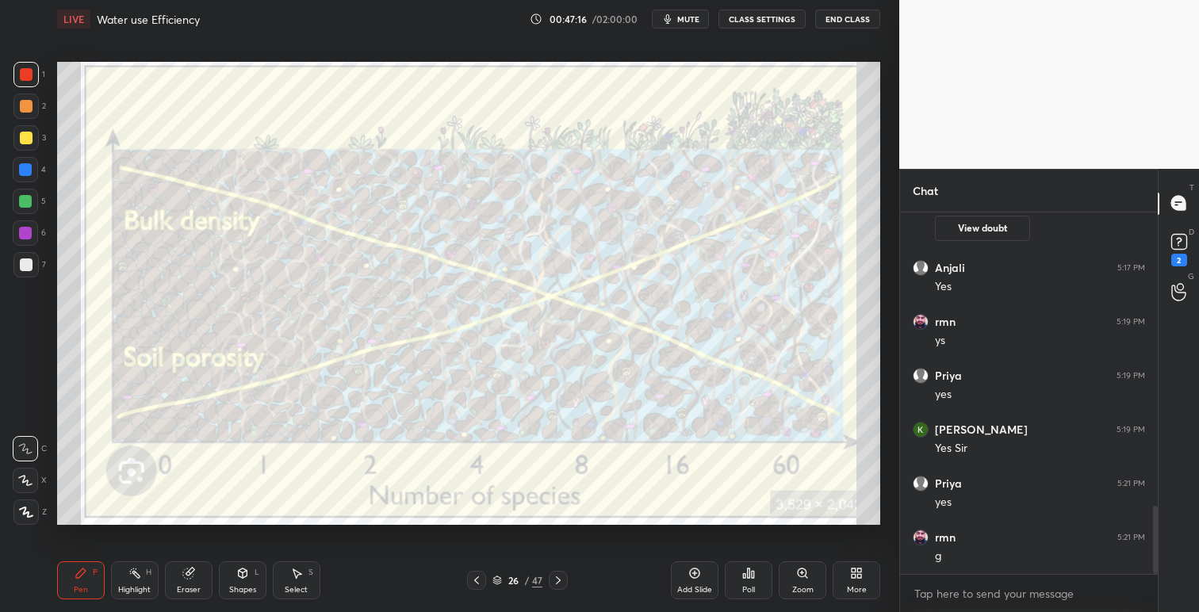
click at [558, 582] on icon at bounding box center [558, 580] width 13 height 13
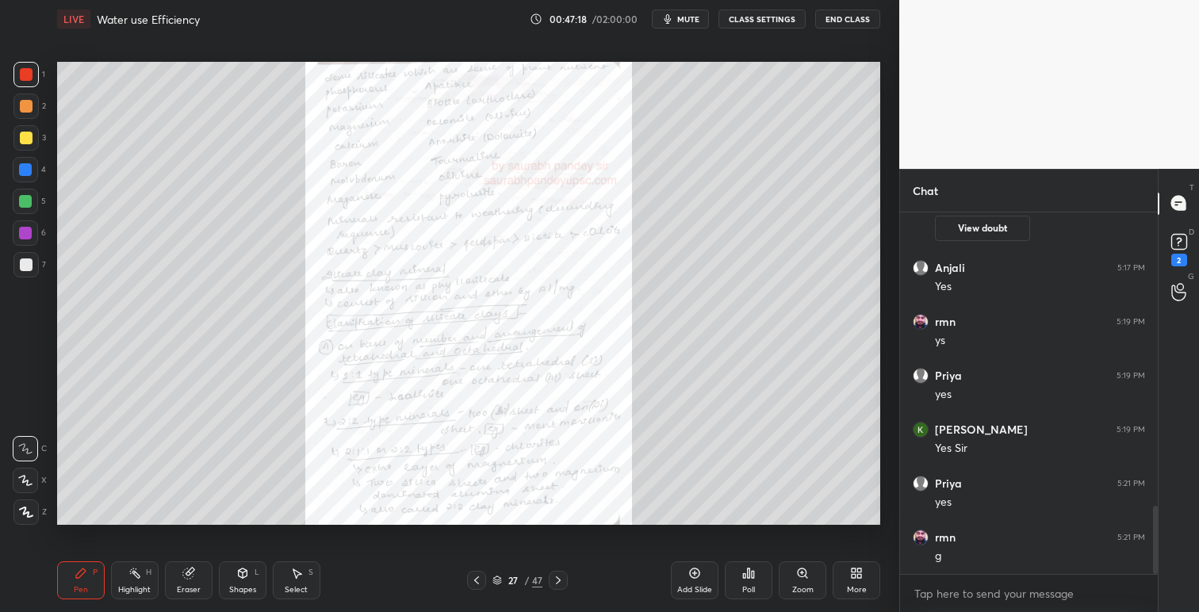
click at [807, 569] on icon at bounding box center [802, 573] width 13 height 13
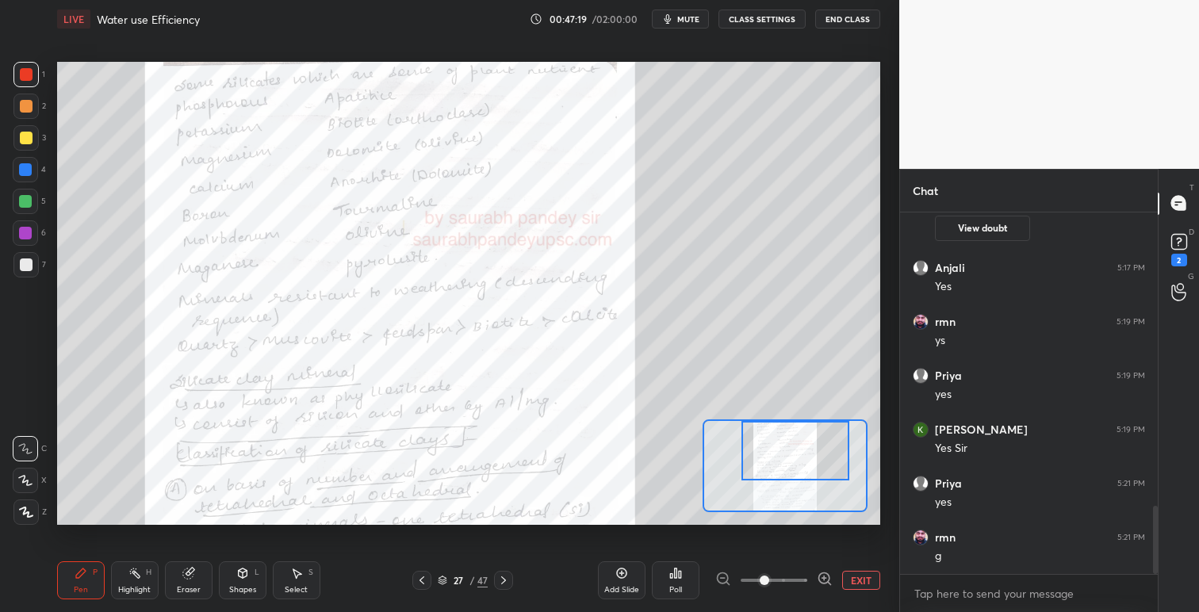
drag, startPoint x: 794, startPoint y: 469, endPoint x: 802, endPoint y: 469, distance: 8.8
click at [805, 454] on div at bounding box center [795, 450] width 108 height 59
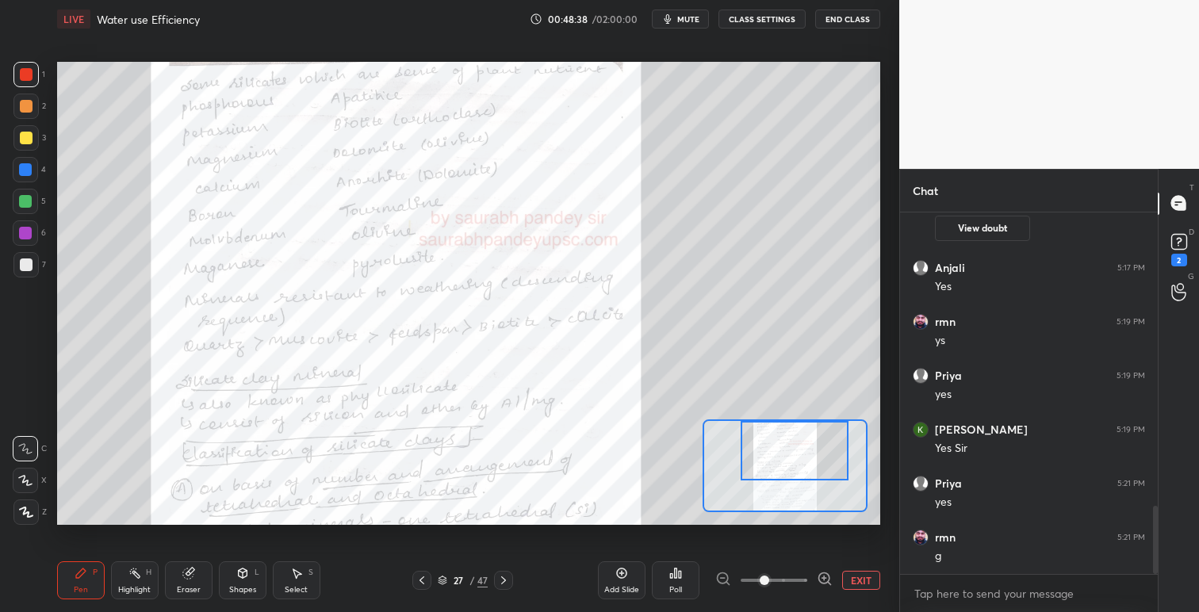
click at [320, 52] on div "Setting up your live class Poll for secs No correct answer Start poll" at bounding box center [469, 293] width 836 height 511
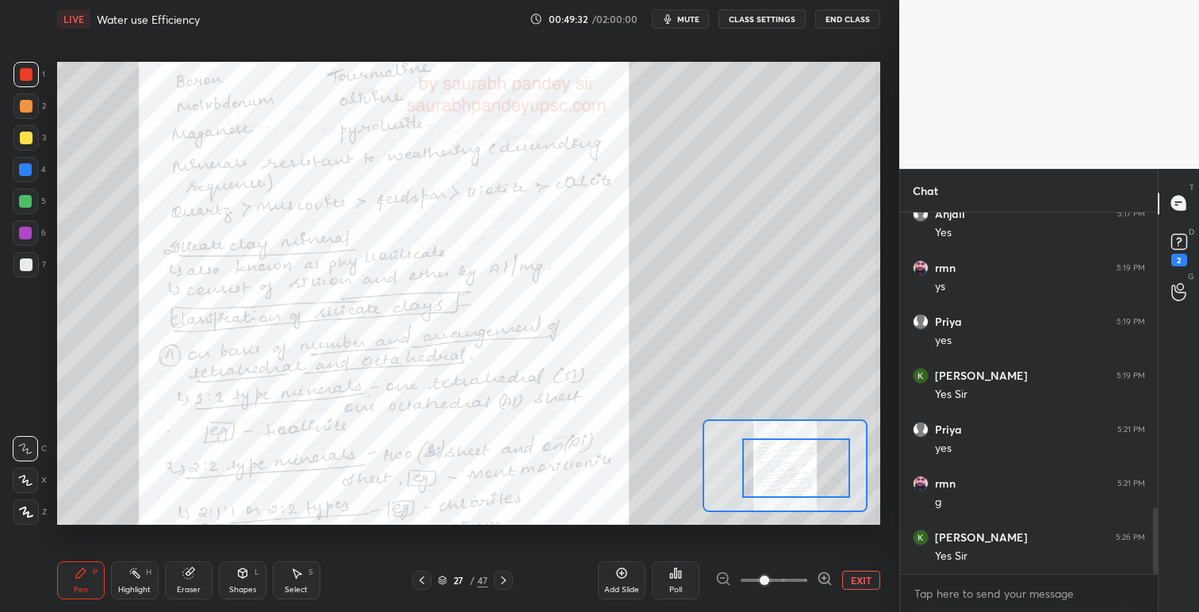
drag, startPoint x: 797, startPoint y: 453, endPoint x: 799, endPoint y: 470, distance: 17.5
click at [799, 470] on div at bounding box center [796, 468] width 108 height 59
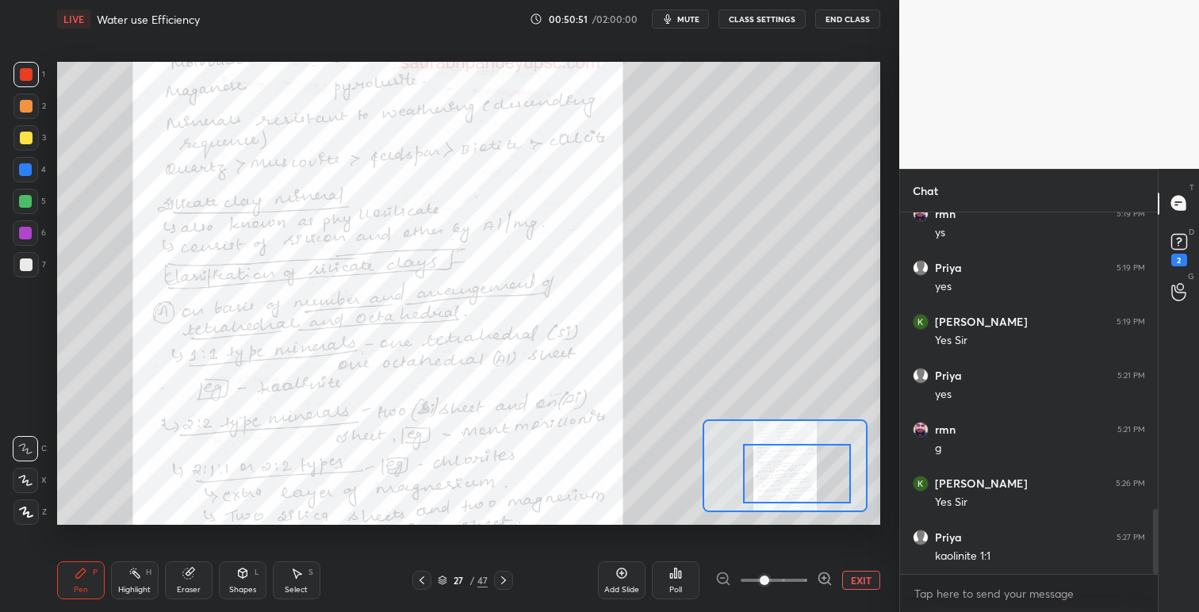
click at [792, 465] on div at bounding box center [797, 473] width 108 height 59
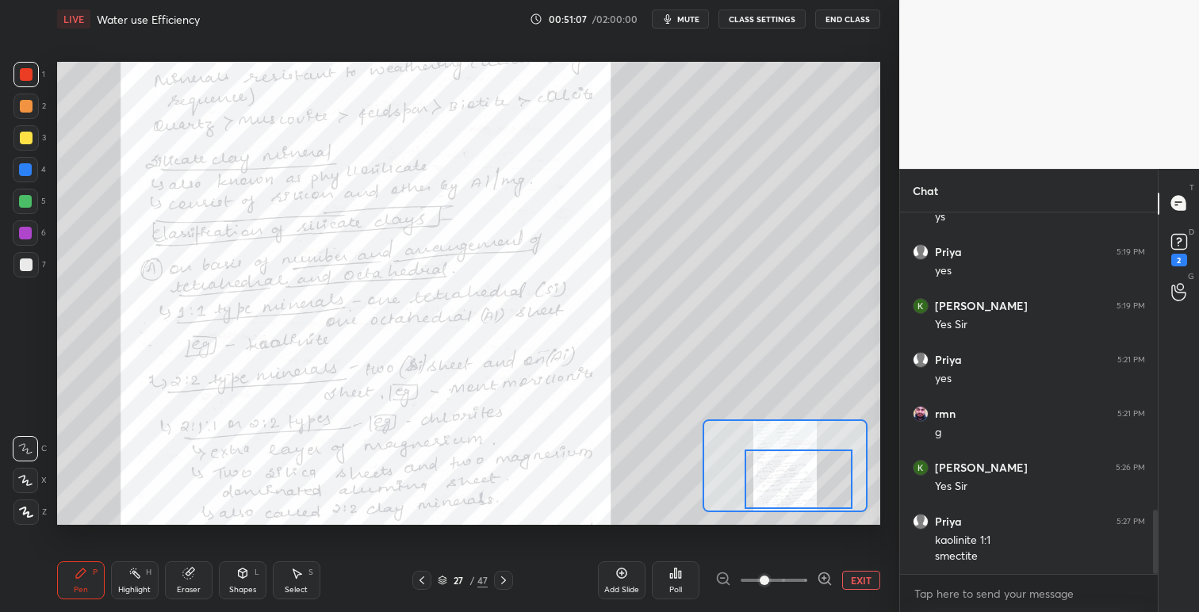
click at [799, 477] on div at bounding box center [799, 479] width 108 height 59
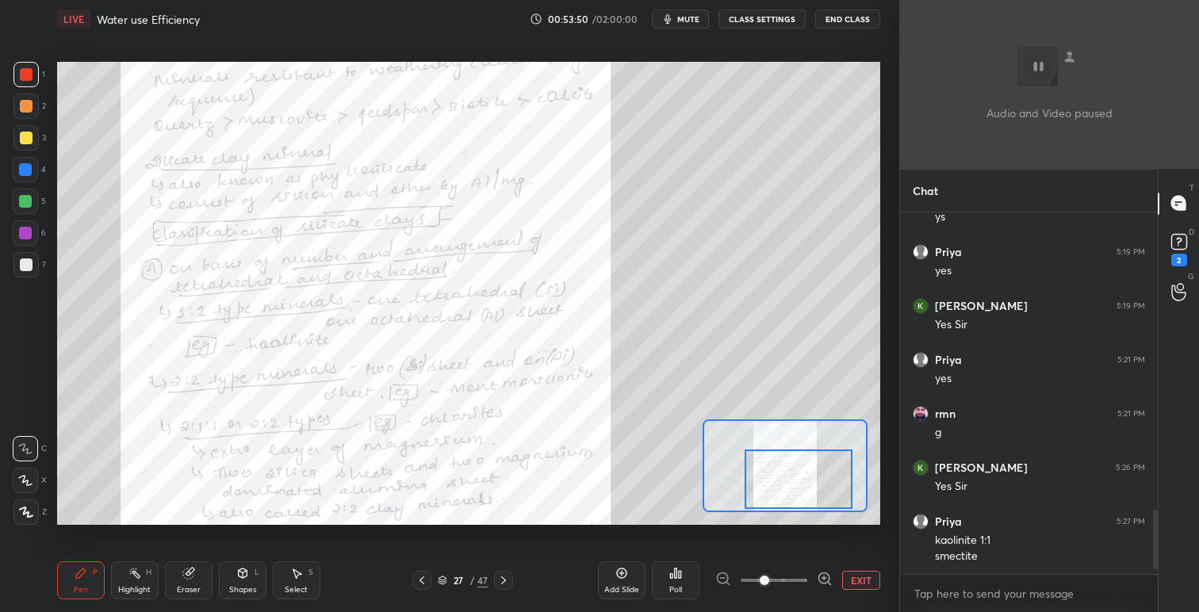
scroll to position [1839, 0]
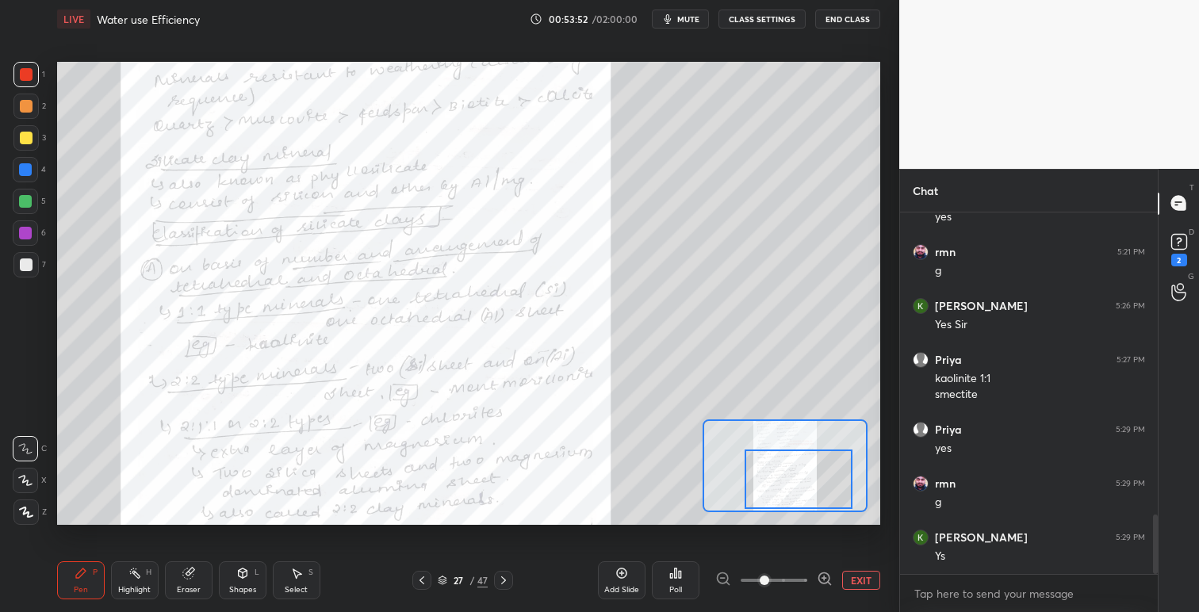
click at [863, 574] on button "EXIT" at bounding box center [861, 580] width 38 height 19
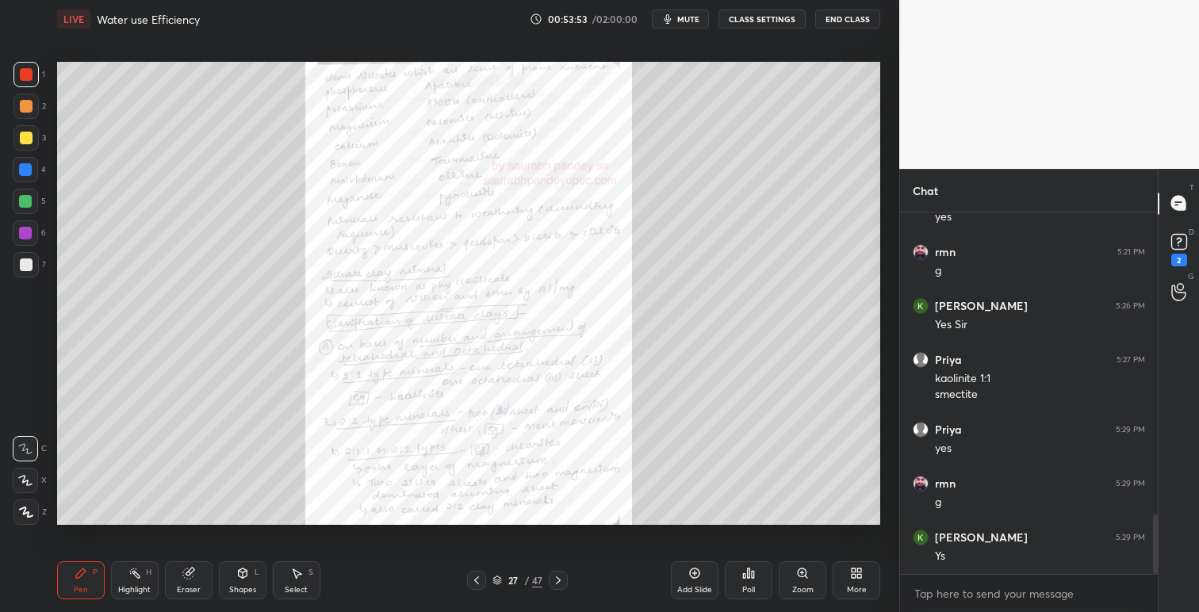
click at [859, 574] on icon at bounding box center [859, 576] width 4 height 4
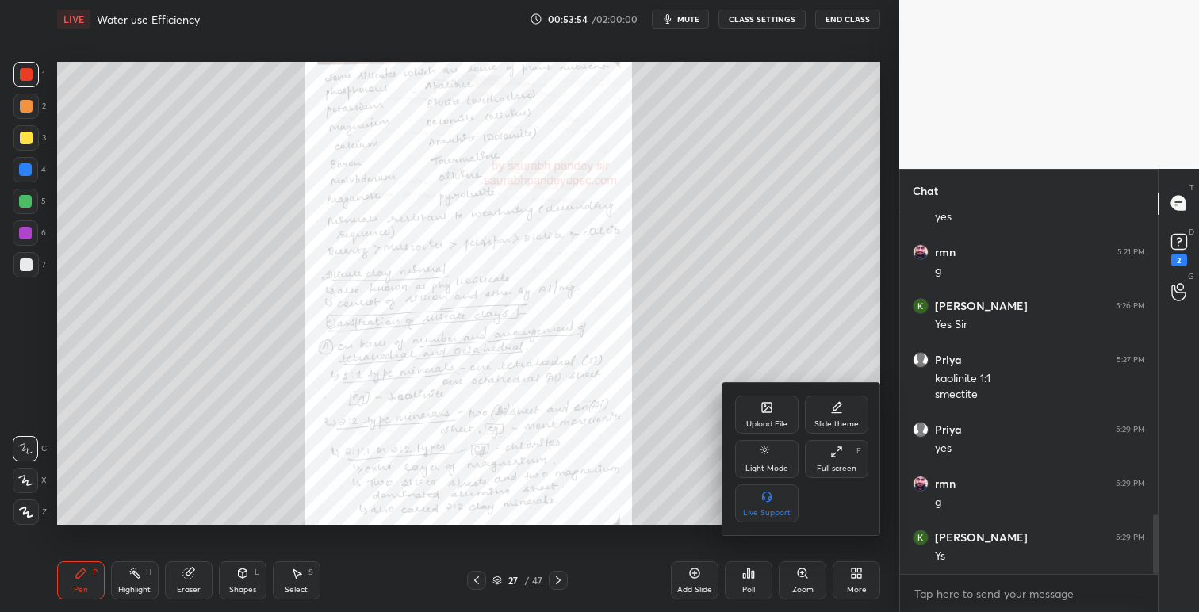
click at [769, 416] on div "Upload File" at bounding box center [766, 415] width 63 height 38
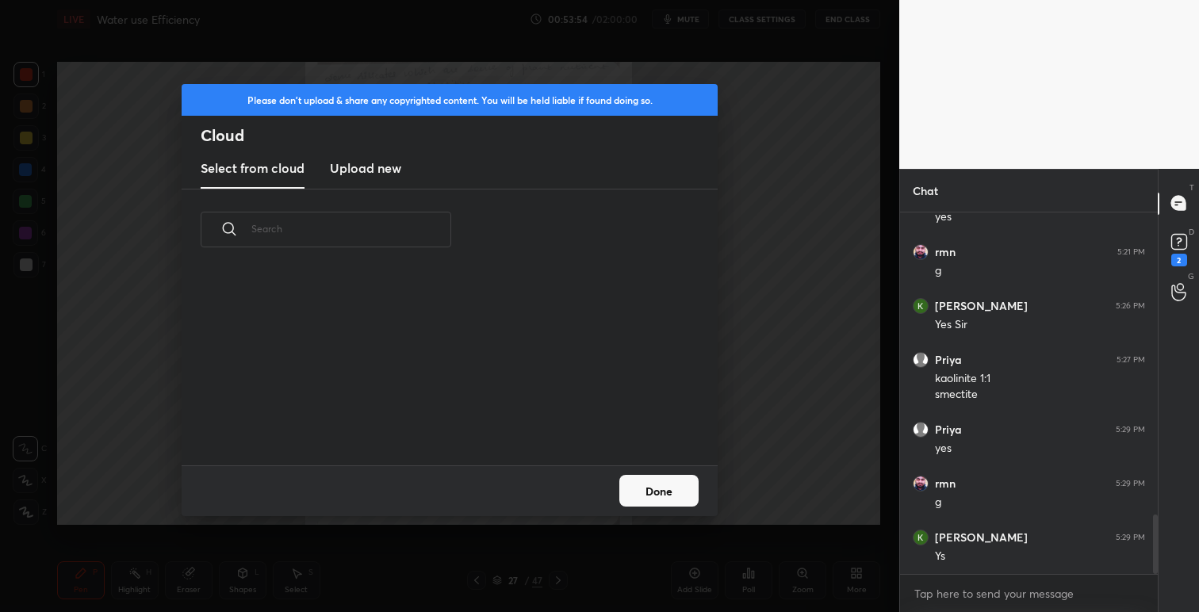
scroll to position [195, 509]
click at [375, 164] on h3 "Upload new" at bounding box center [365, 168] width 71 height 19
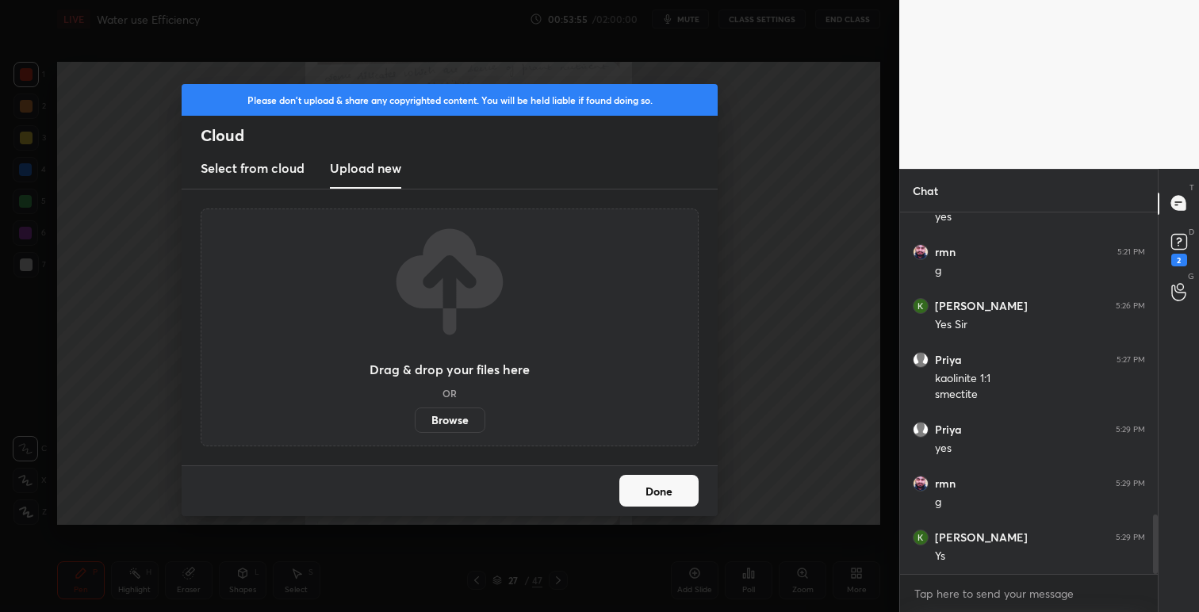
click at [464, 424] on label "Browse" at bounding box center [450, 420] width 71 height 25
click at [415, 424] on input "Browse" at bounding box center [415, 420] width 0 height 25
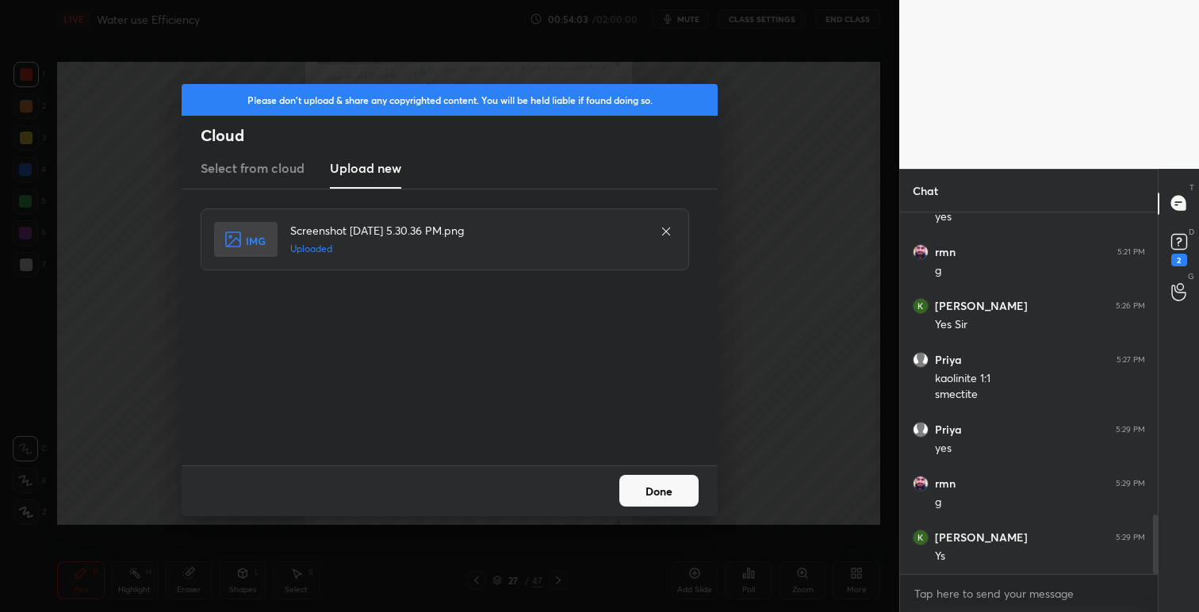
click at [661, 496] on button "Done" at bounding box center [658, 491] width 79 height 32
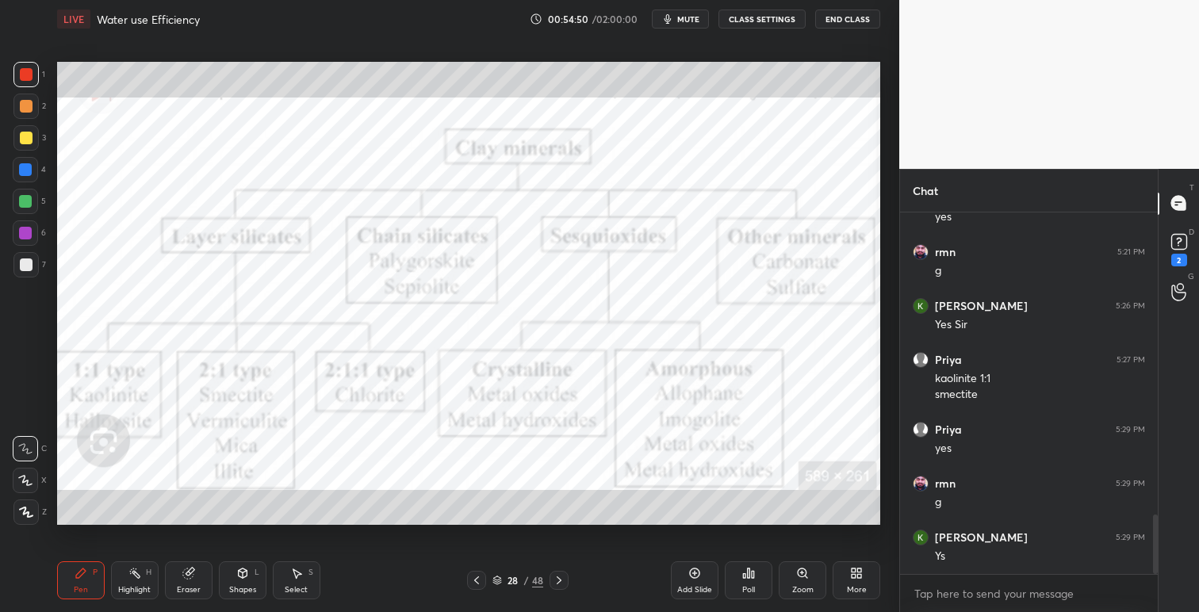
click at [473, 580] on icon at bounding box center [476, 580] width 13 height 13
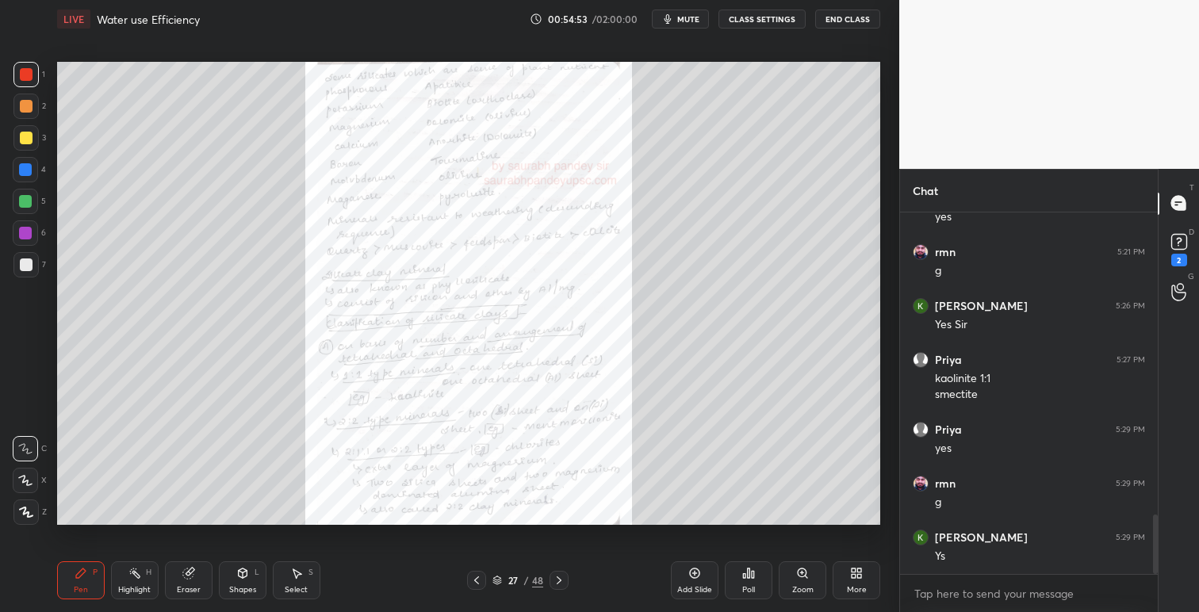
click at [478, 576] on icon at bounding box center [476, 580] width 13 height 13
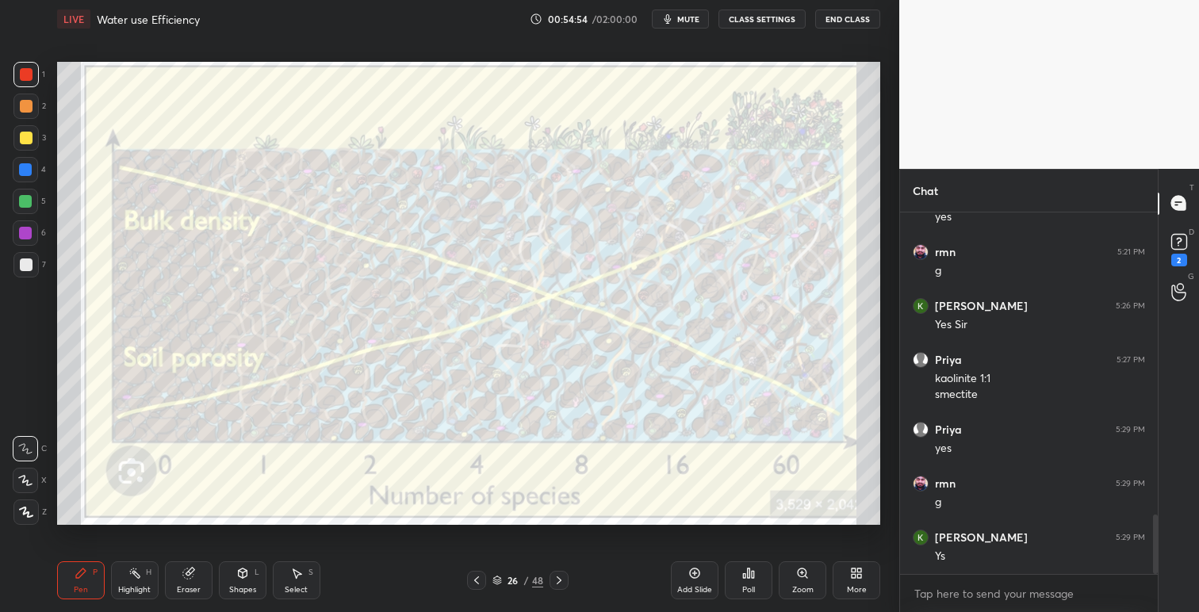
click at [475, 580] on icon at bounding box center [476, 580] width 5 height 8
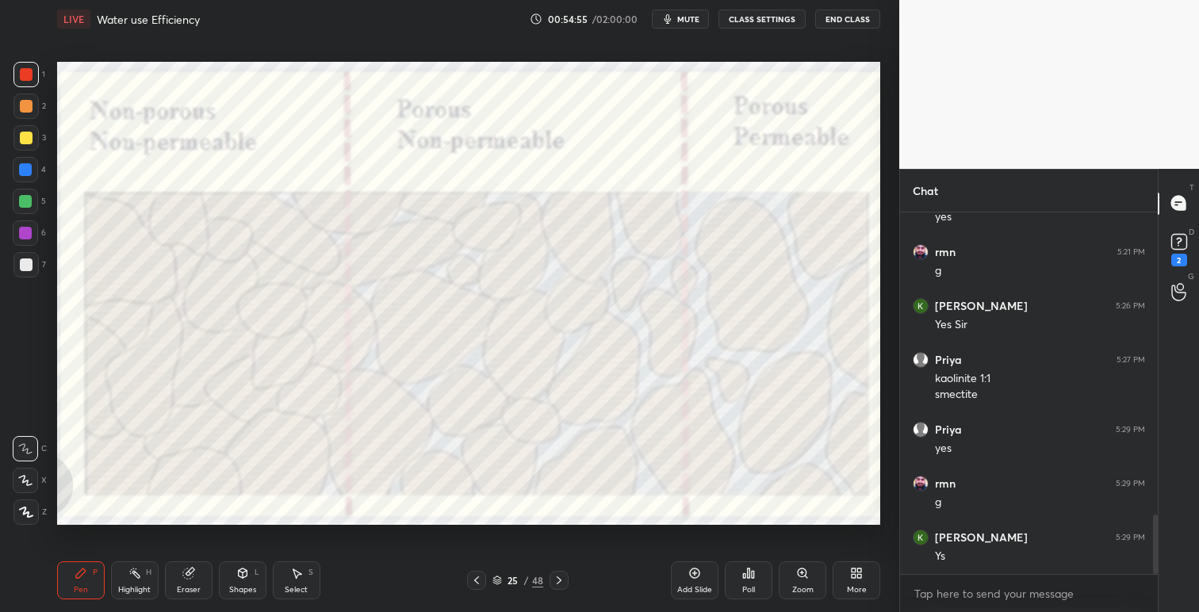
click at [475, 581] on icon at bounding box center [476, 580] width 13 height 13
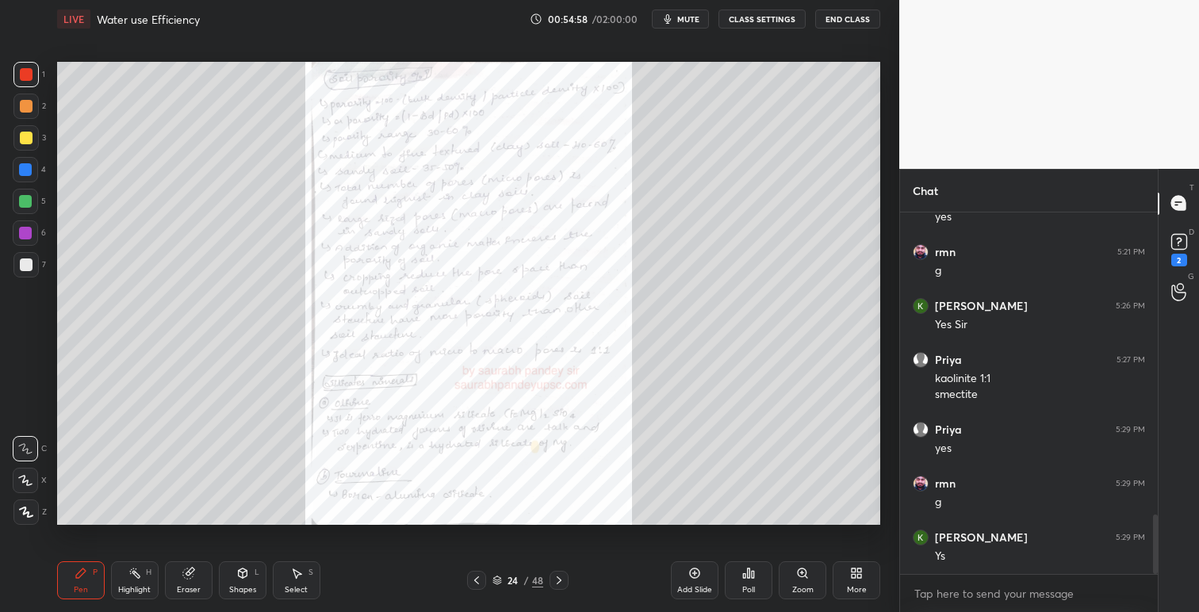
click at [561, 580] on icon at bounding box center [559, 580] width 13 height 13
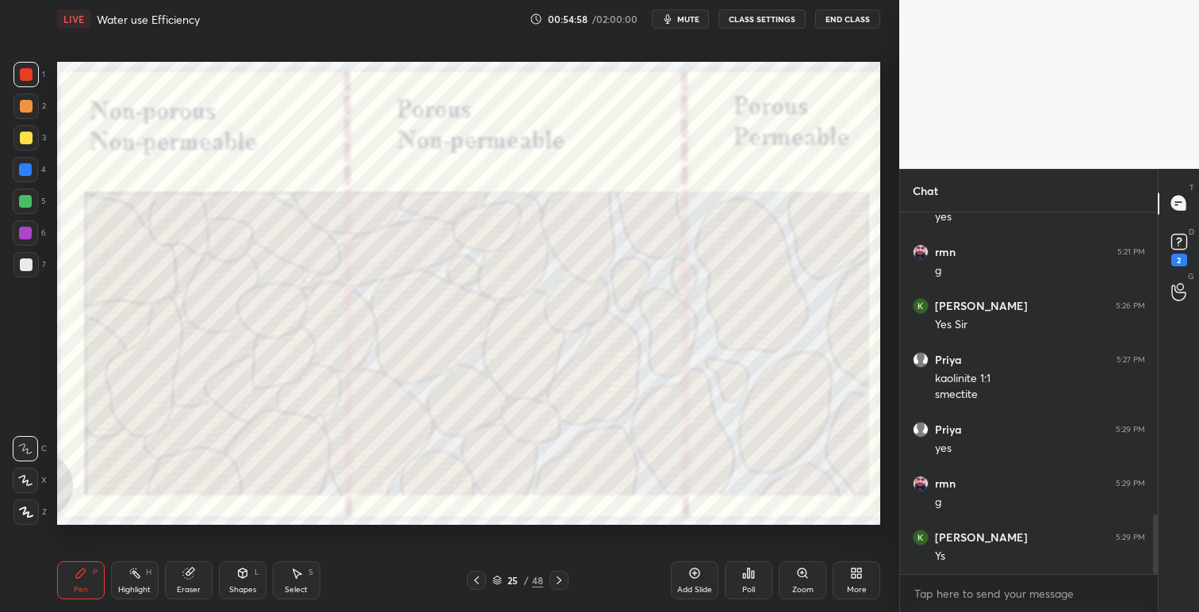
click at [561, 580] on icon at bounding box center [559, 580] width 13 height 13
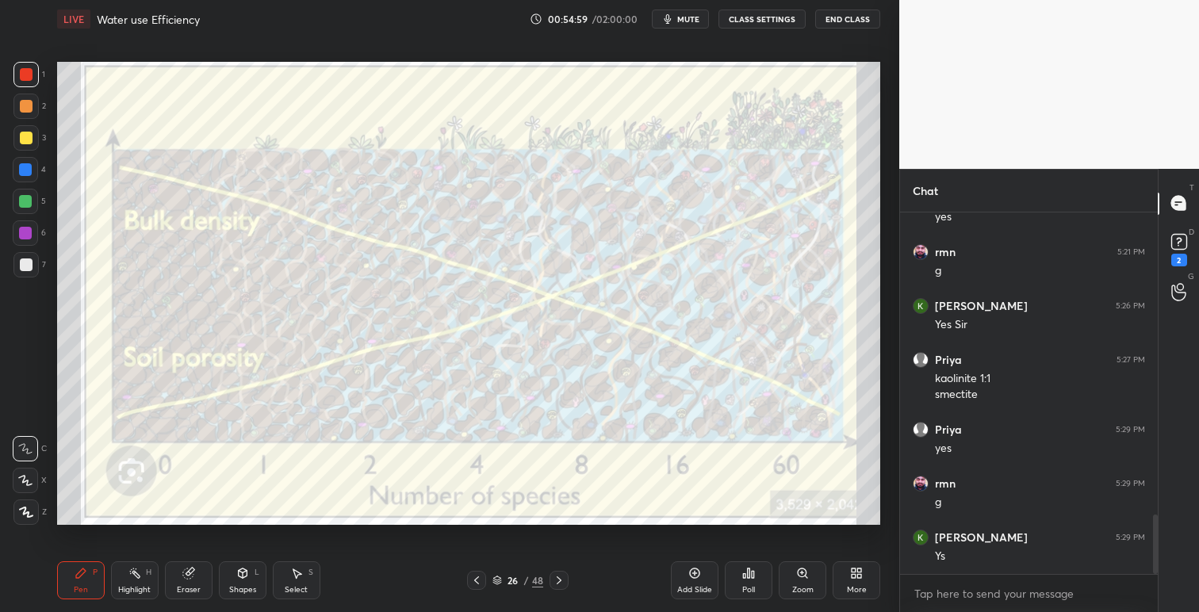
click at [562, 580] on icon at bounding box center [559, 580] width 13 height 13
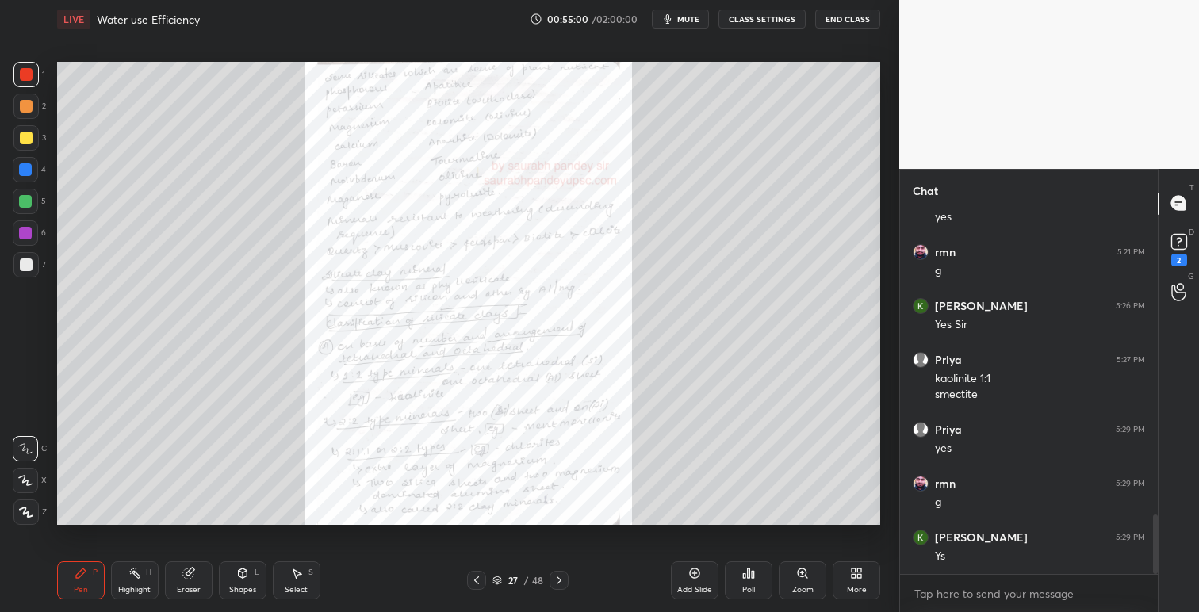
click at [561, 578] on icon at bounding box center [559, 580] width 13 height 13
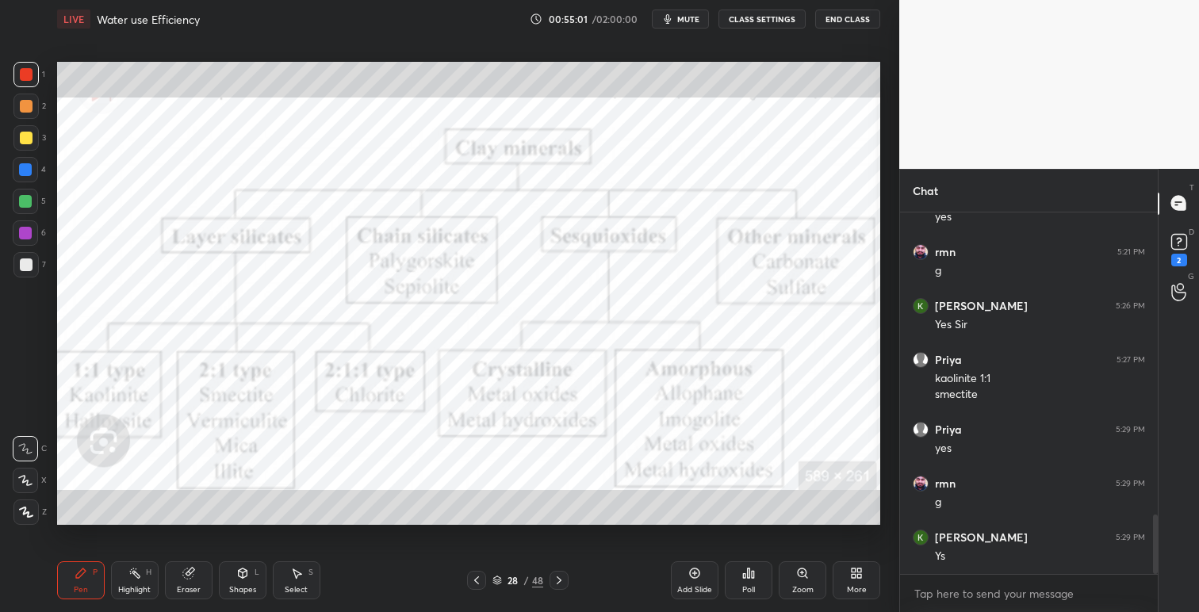
click at [561, 577] on icon at bounding box center [559, 580] width 13 height 13
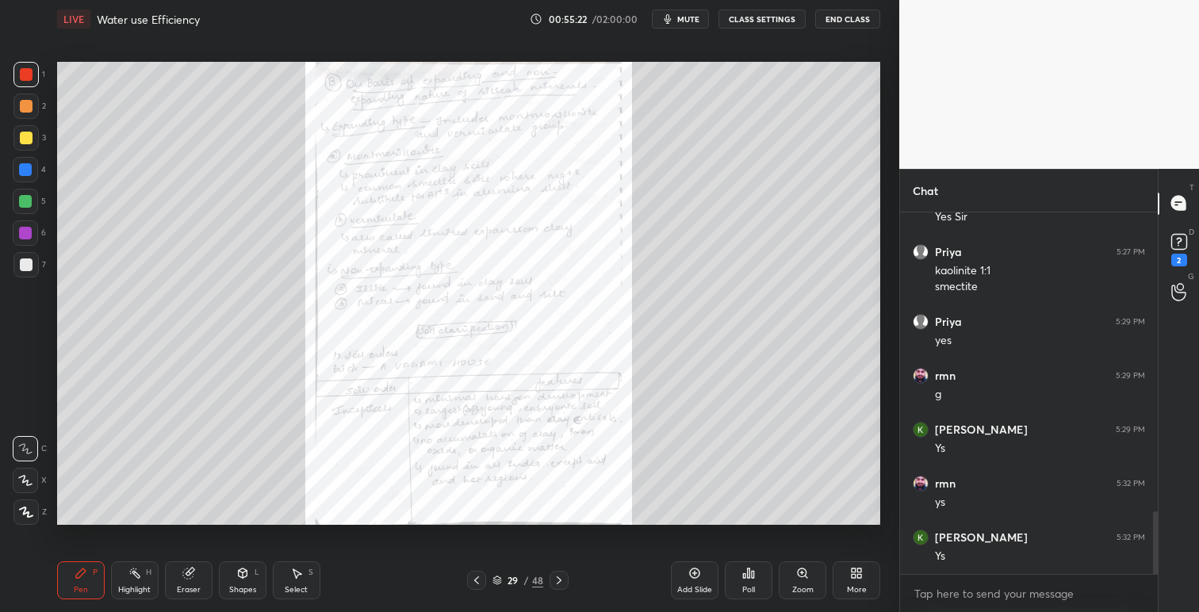
scroll to position [5, 6]
click at [476, 580] on icon at bounding box center [476, 580] width 13 height 13
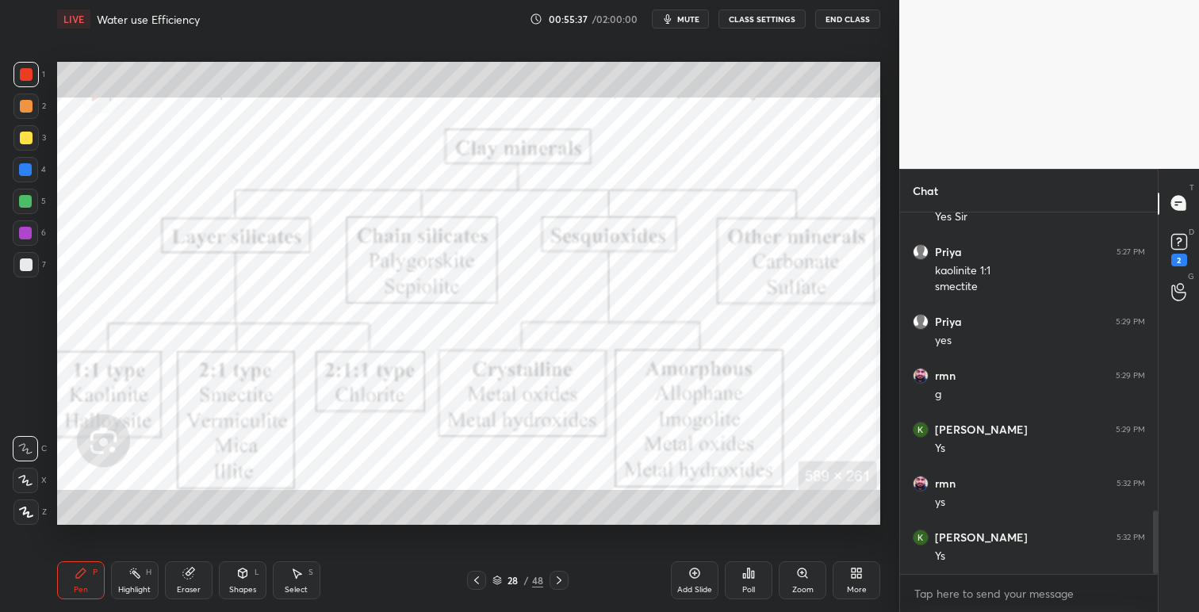
click at [476, 580] on icon at bounding box center [476, 580] width 13 height 13
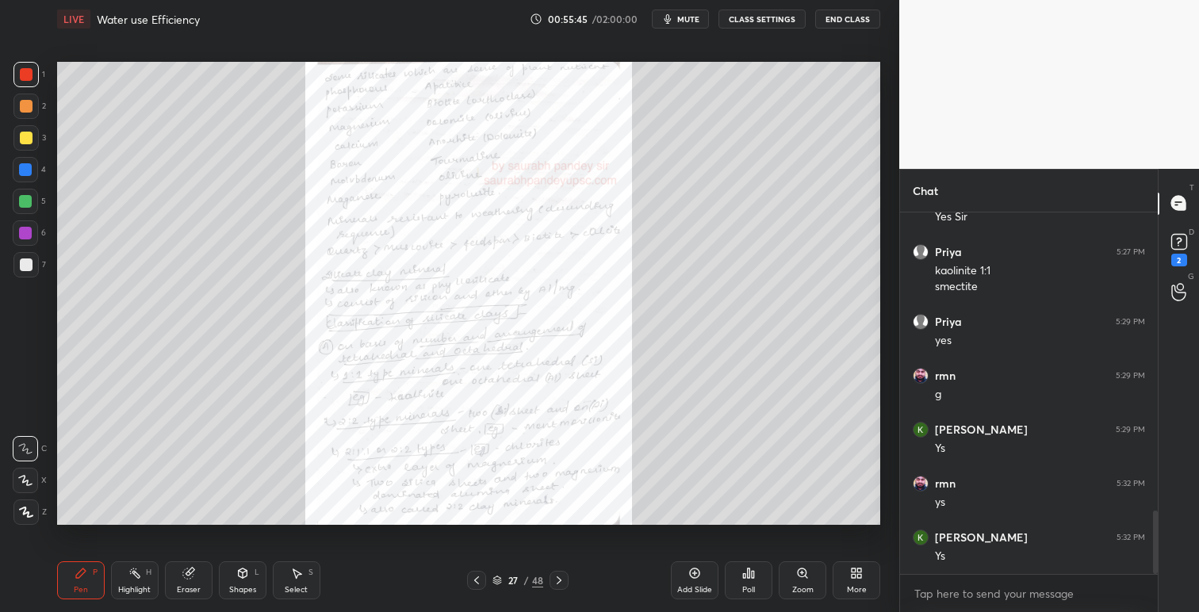
click at [560, 579] on icon at bounding box center [559, 580] width 5 height 8
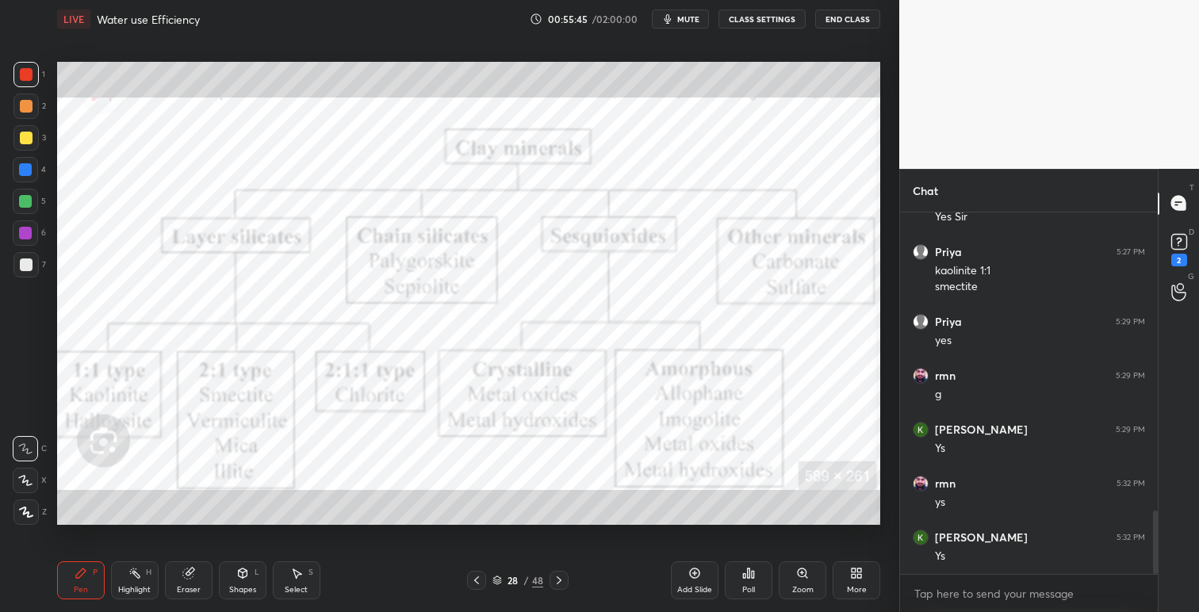
click at [561, 580] on icon at bounding box center [559, 580] width 13 height 13
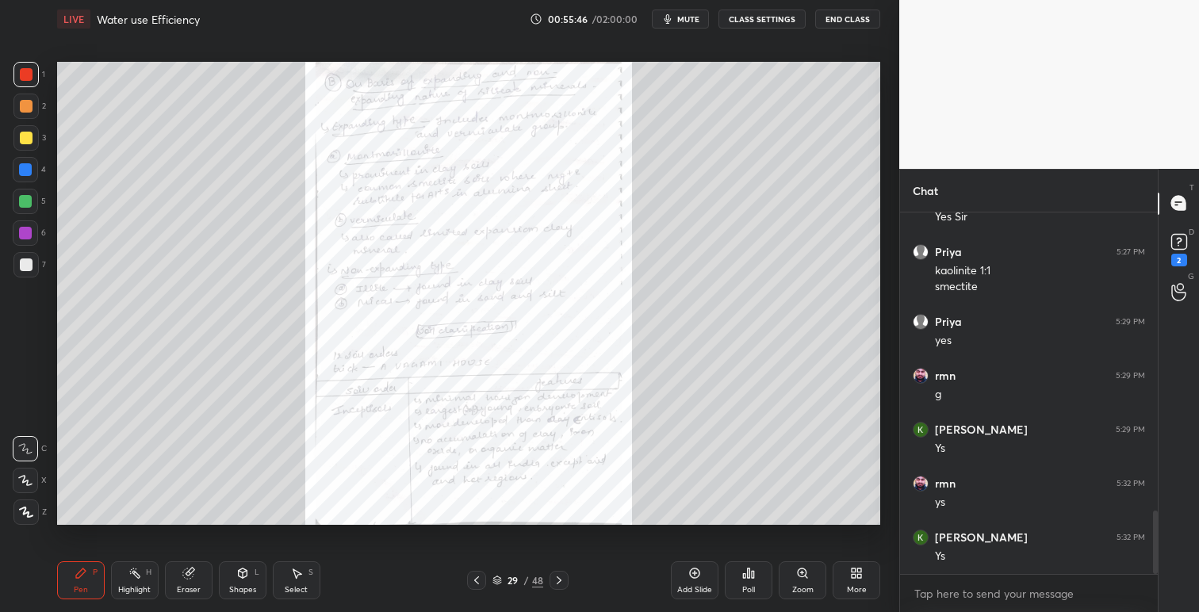
click at [477, 584] on icon at bounding box center [476, 580] width 13 height 13
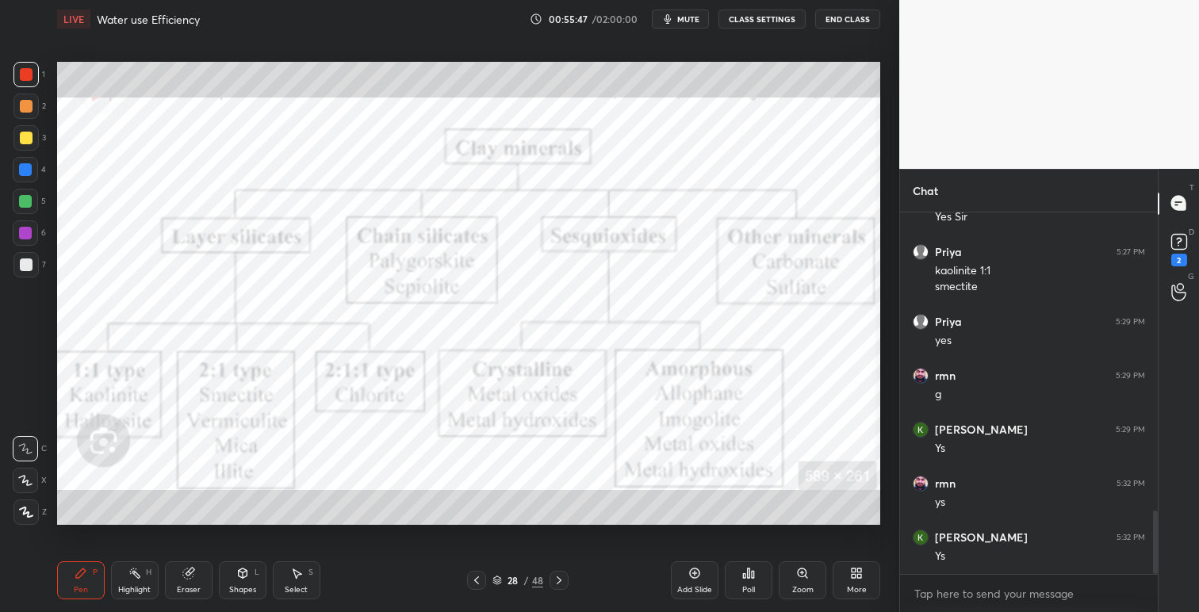
click at [563, 580] on icon at bounding box center [559, 580] width 13 height 13
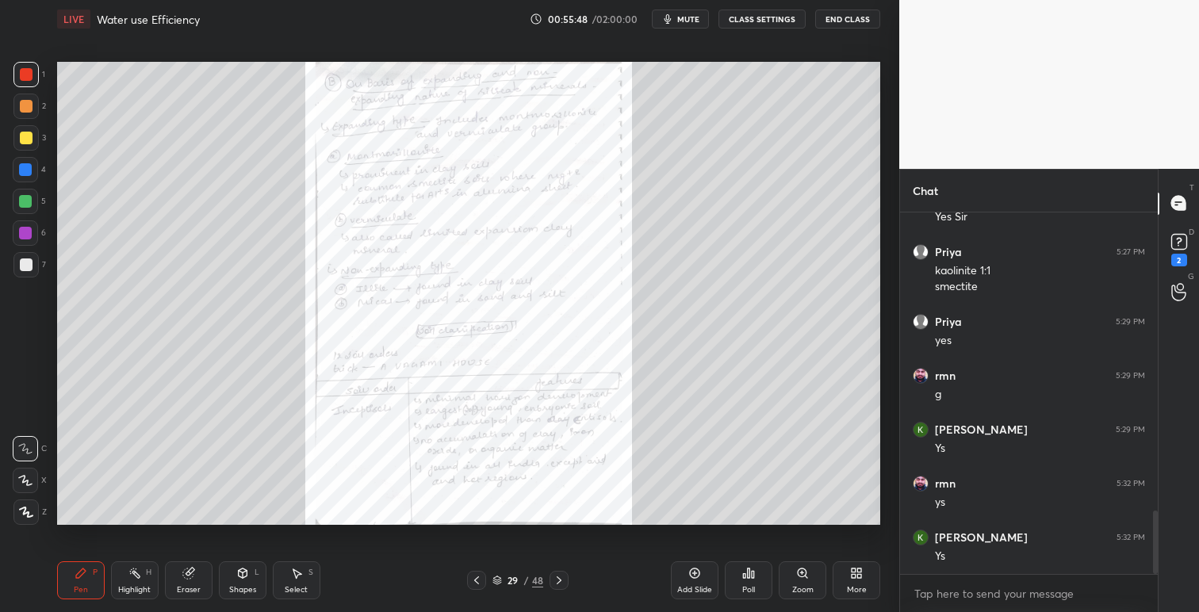
click at [565, 580] on icon at bounding box center [559, 580] width 13 height 13
click at [473, 582] on icon at bounding box center [476, 580] width 13 height 13
click at [856, 579] on icon at bounding box center [856, 573] width 13 height 13
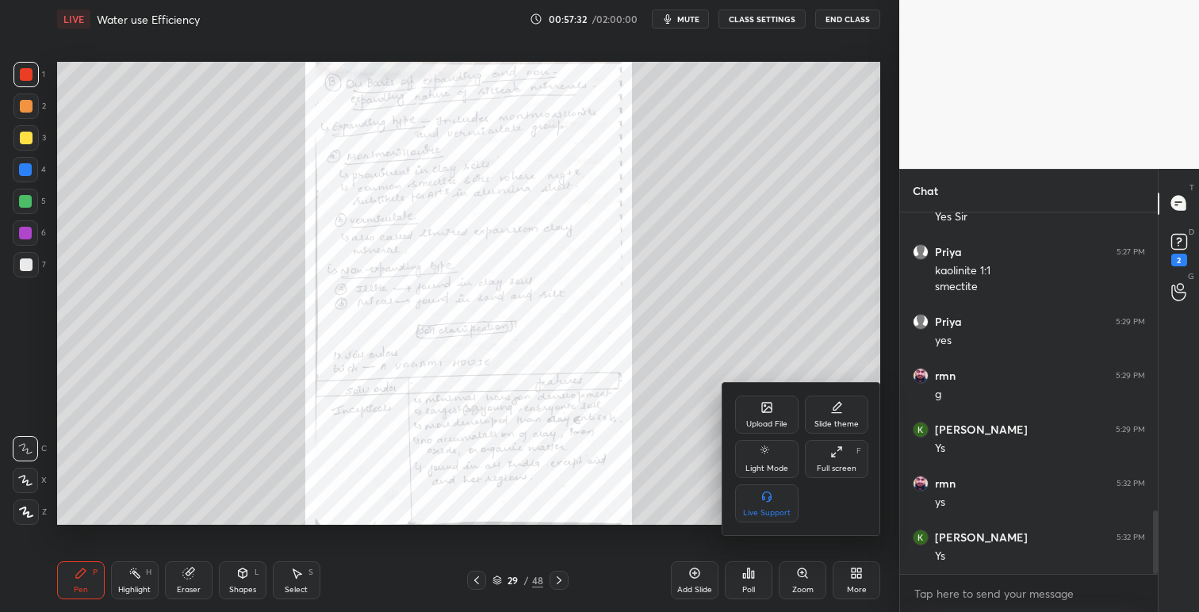
click at [762, 420] on div "Upload File" at bounding box center [766, 424] width 41 height 8
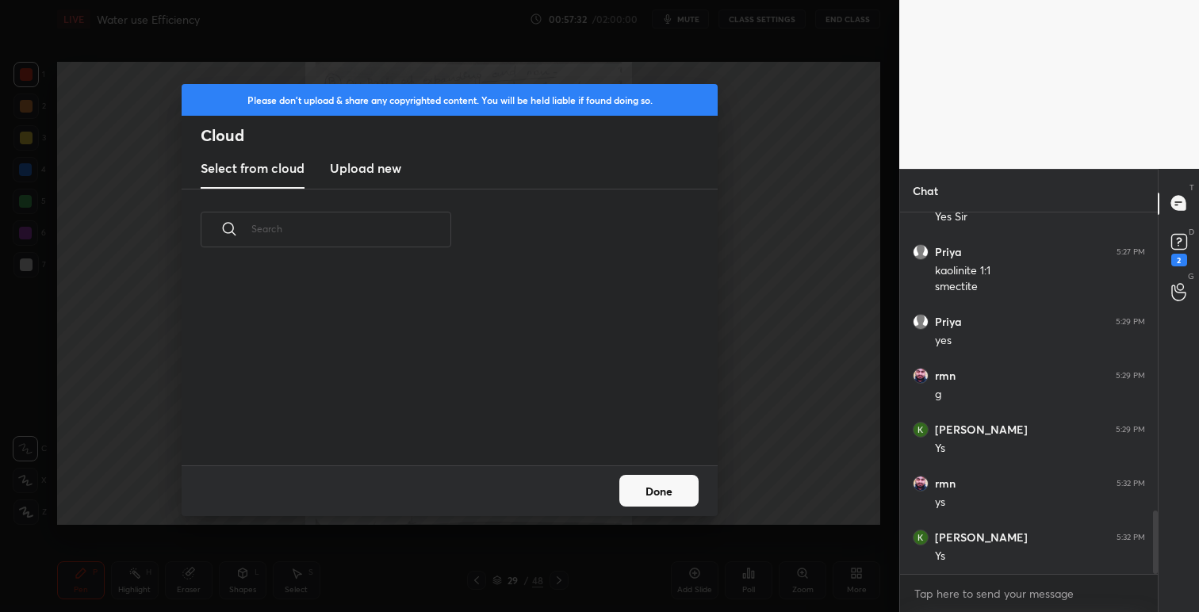
scroll to position [195, 509]
click at [385, 163] on h3 "Upload new" at bounding box center [365, 168] width 71 height 19
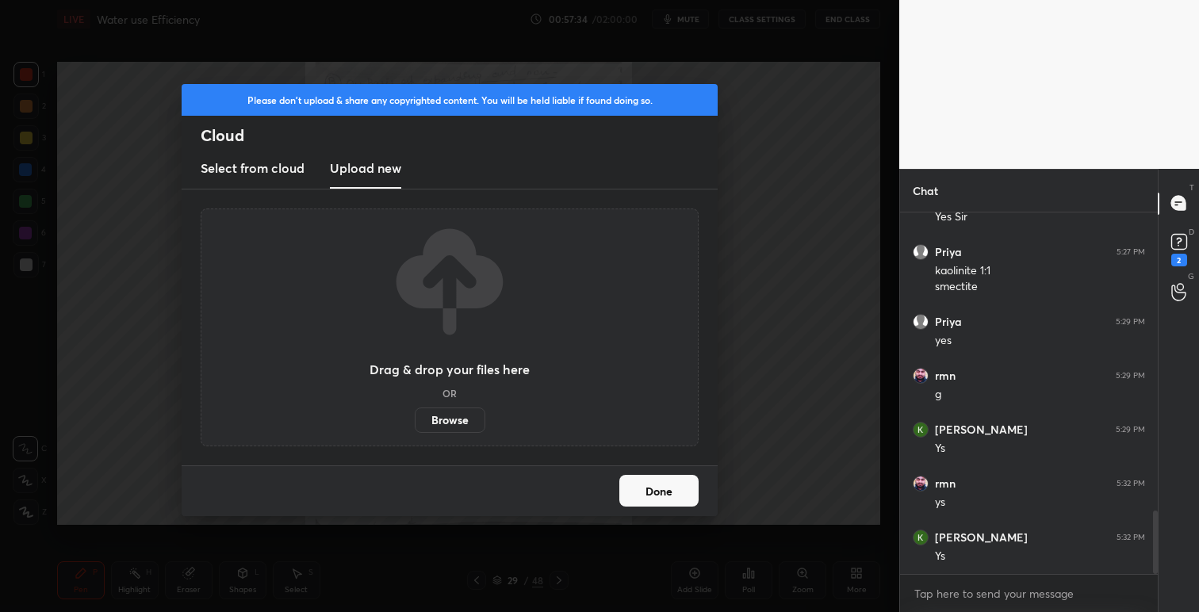
click at [460, 425] on label "Browse" at bounding box center [450, 420] width 71 height 25
click at [415, 425] on input "Browse" at bounding box center [415, 420] width 0 height 25
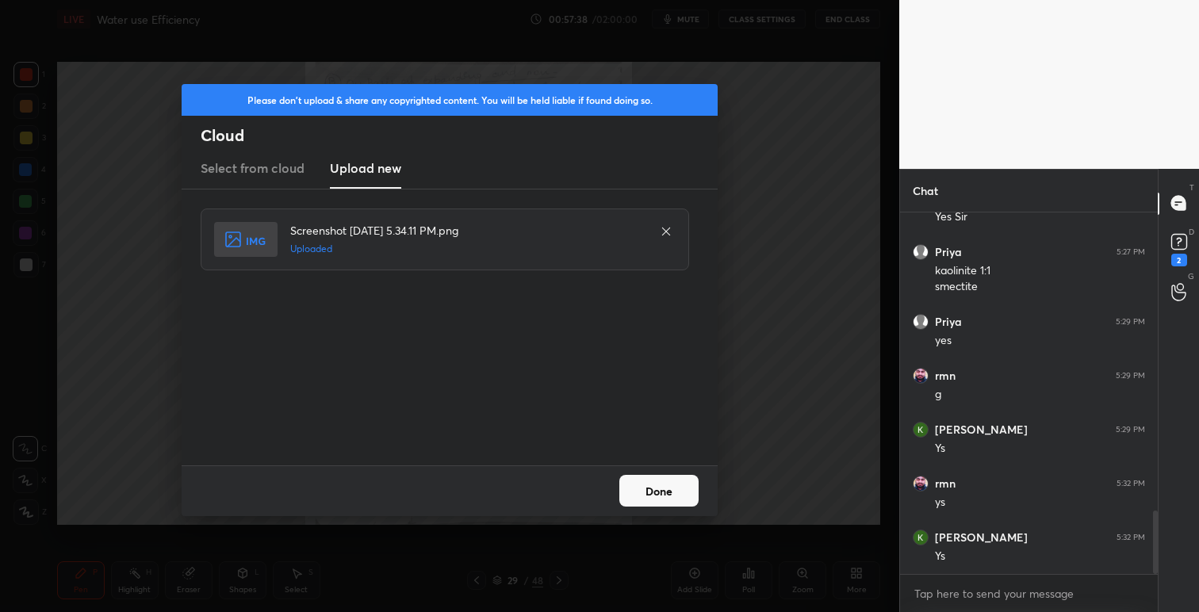
click at [668, 488] on button "Done" at bounding box center [658, 491] width 79 height 32
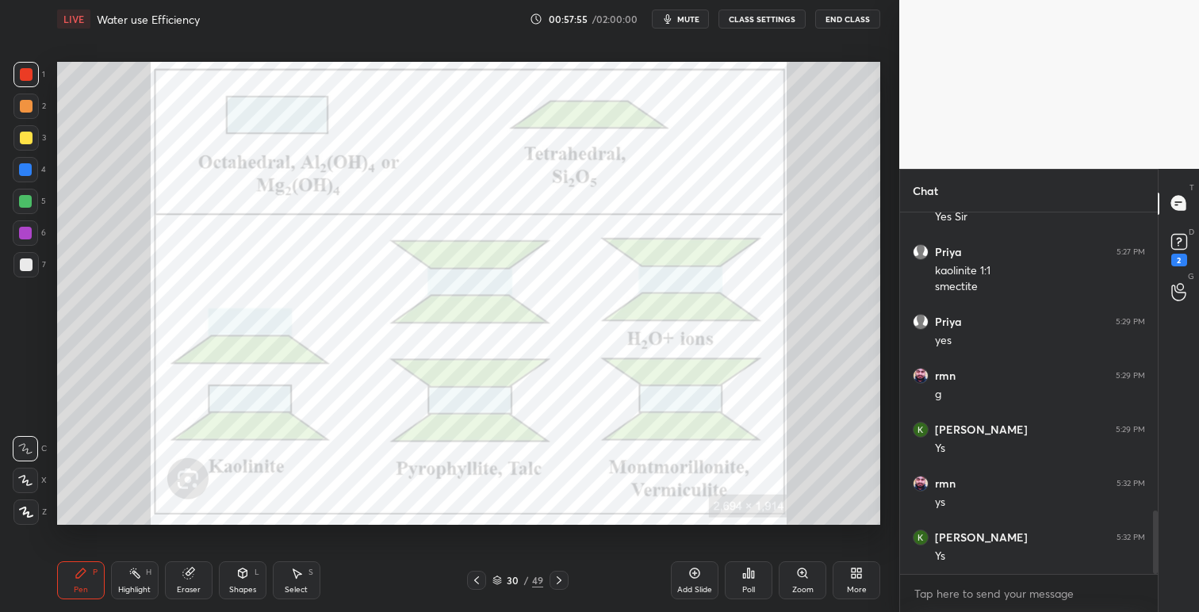
click at [475, 581] on icon at bounding box center [476, 580] width 13 height 13
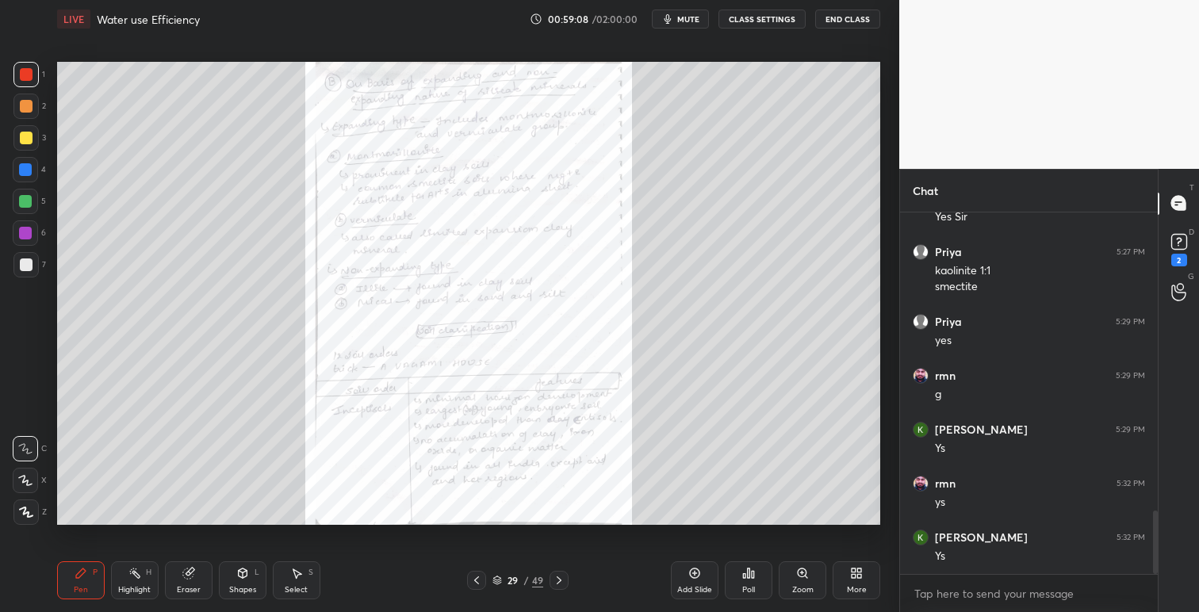
drag, startPoint x: 802, startPoint y: 568, endPoint x: 797, endPoint y: 545, distance: 23.5
click at [802, 566] on div "Zoom" at bounding box center [803, 580] width 48 height 38
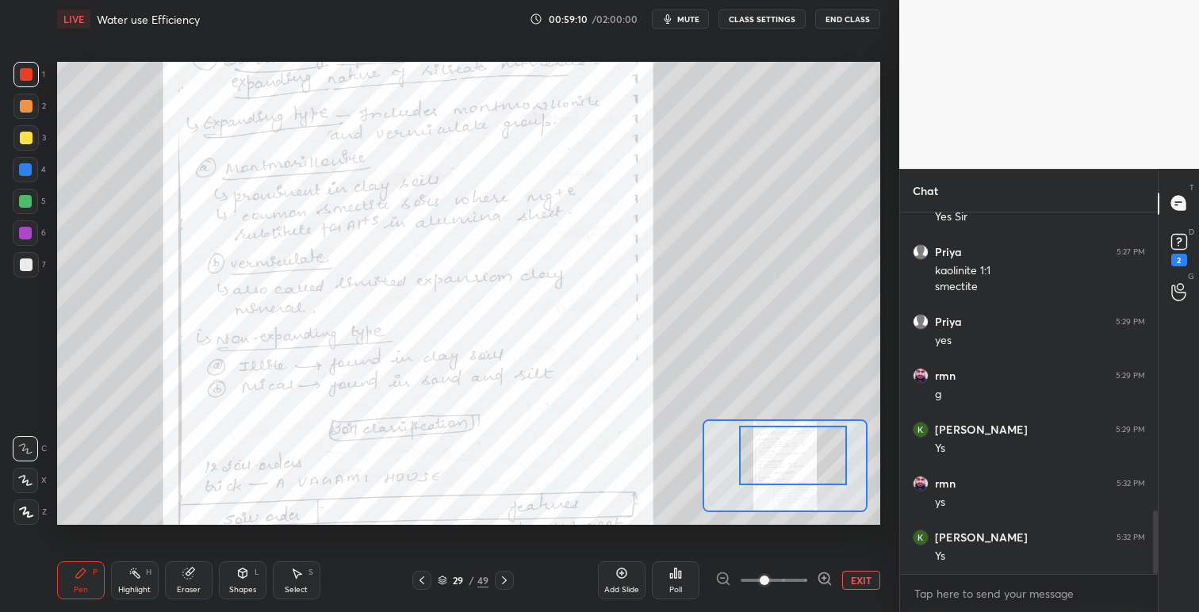
click at [810, 445] on div at bounding box center [793, 455] width 108 height 59
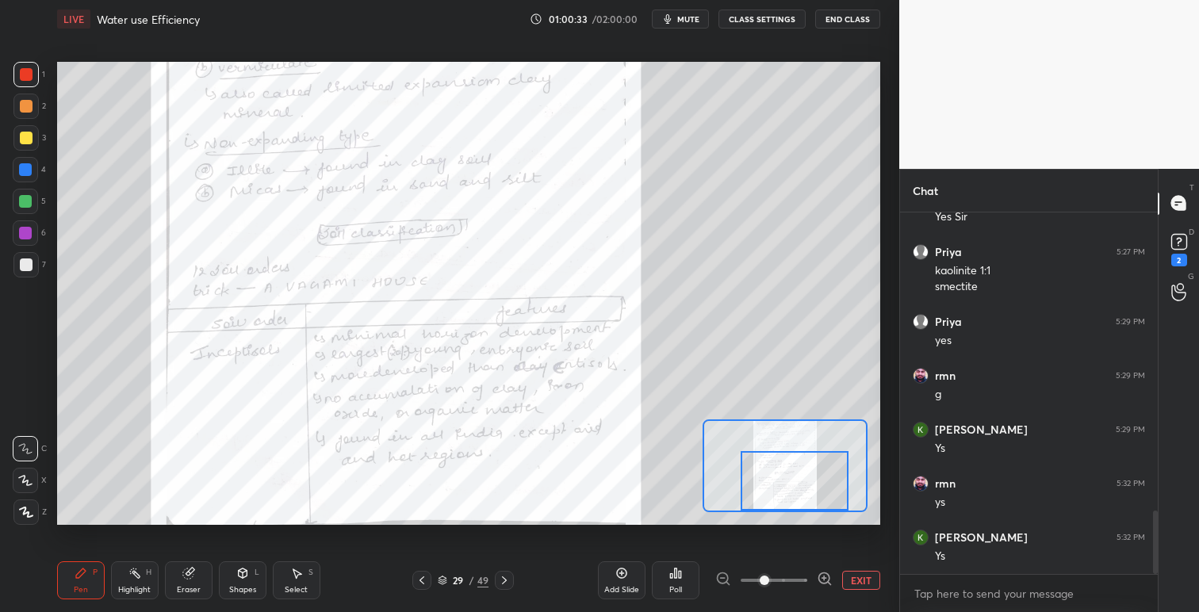
drag, startPoint x: 792, startPoint y: 439, endPoint x: 794, endPoint y: 473, distance: 34.9
click at [794, 473] on div at bounding box center [795, 480] width 108 height 59
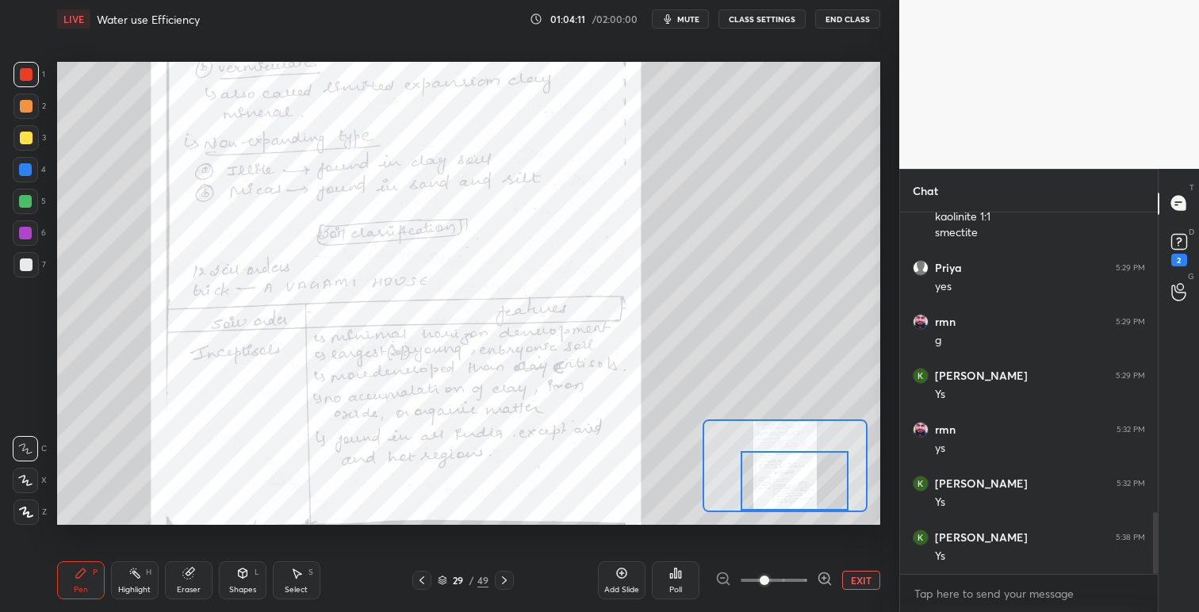
click at [860, 584] on button "EXIT" at bounding box center [861, 580] width 38 height 19
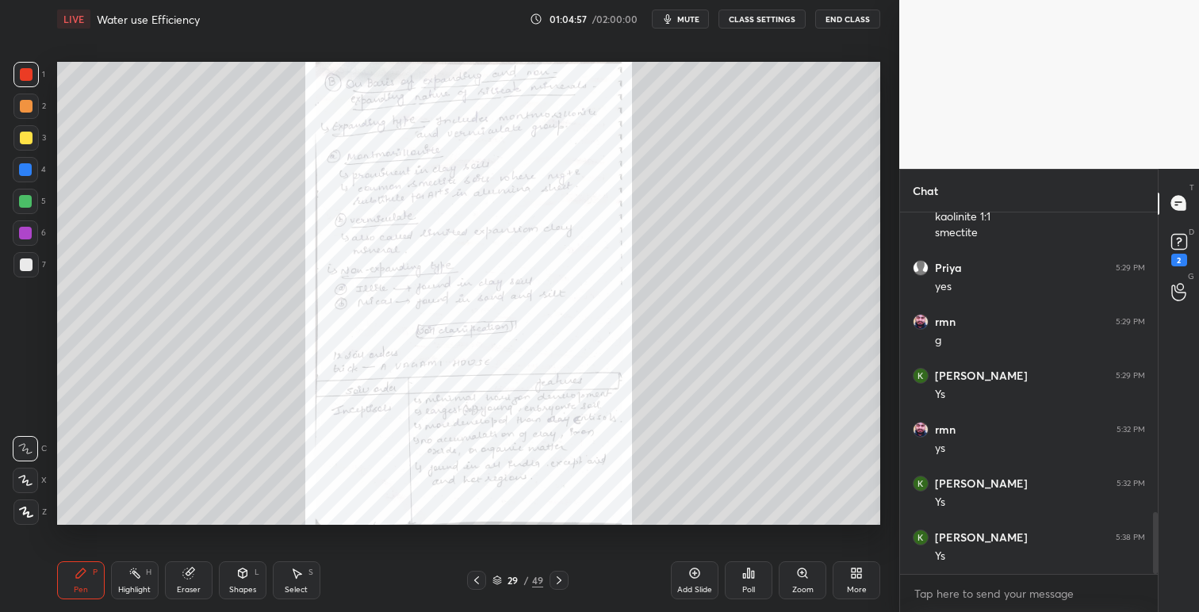
click at [864, 575] on div "More" at bounding box center [857, 580] width 48 height 38
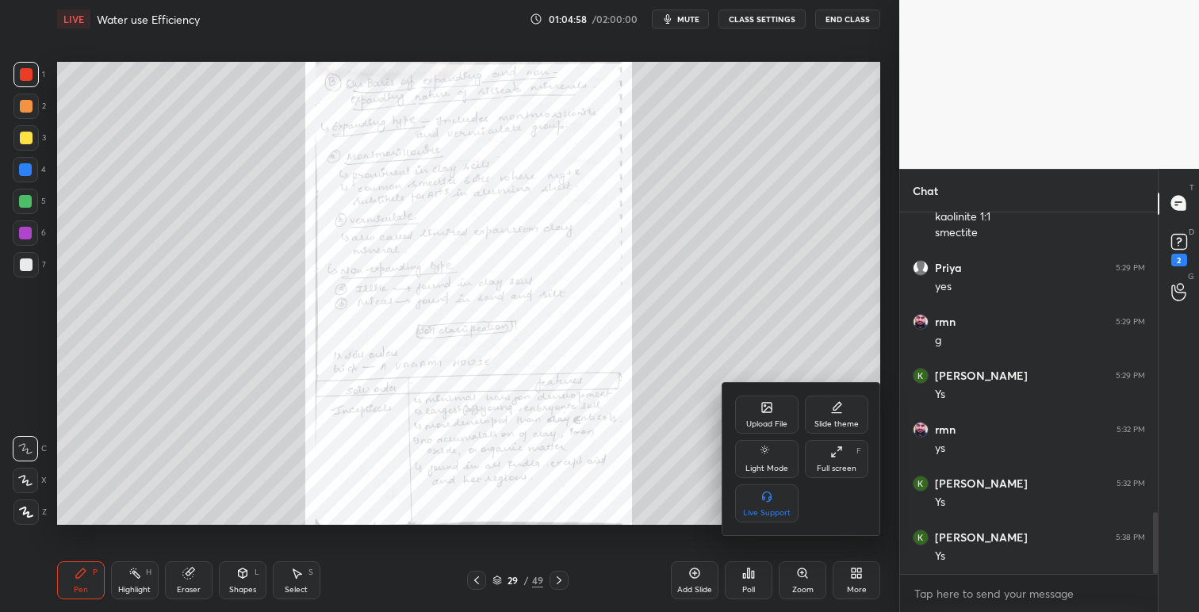
click at [775, 308] on div at bounding box center [599, 306] width 1199 height 612
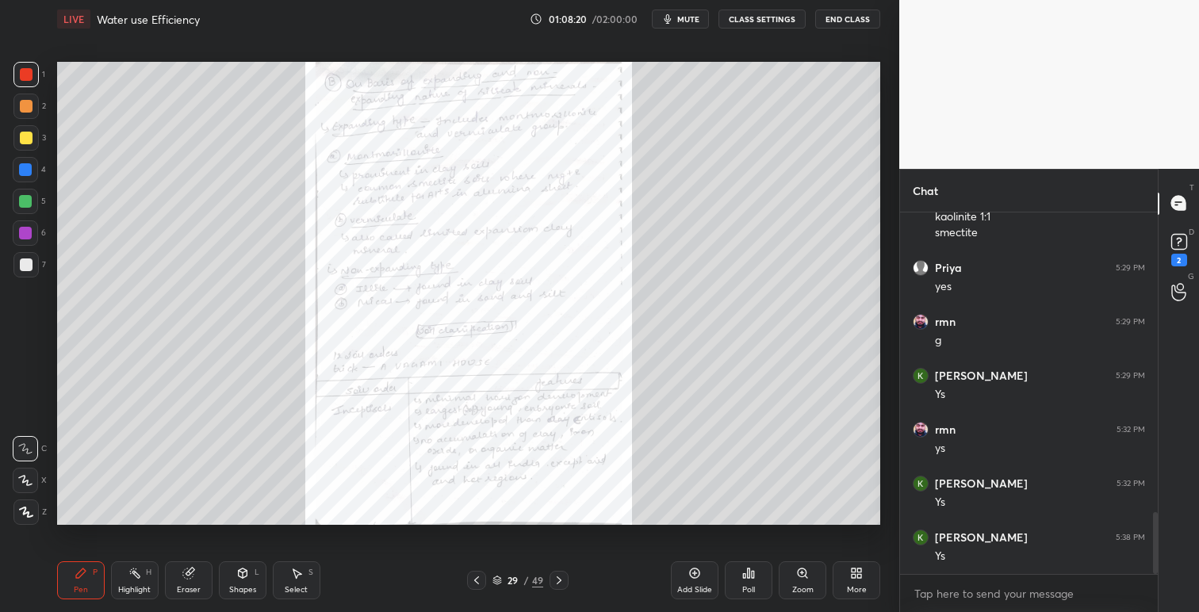
click at [857, 569] on icon at bounding box center [859, 571] width 4 height 4
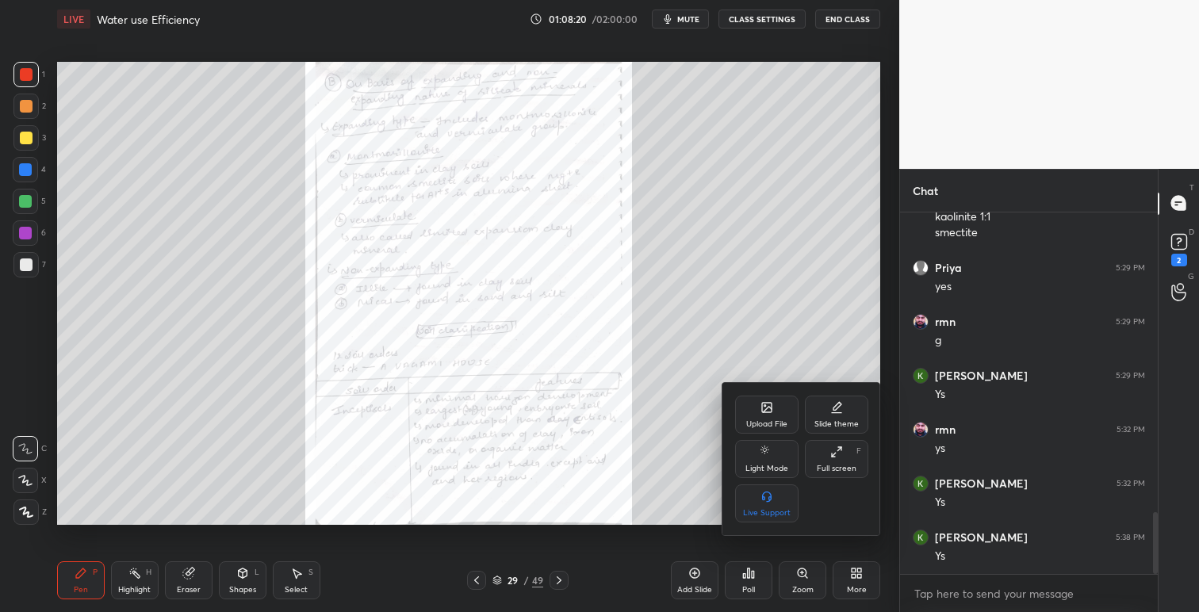
click at [757, 421] on div "Upload File" at bounding box center [766, 424] width 41 height 8
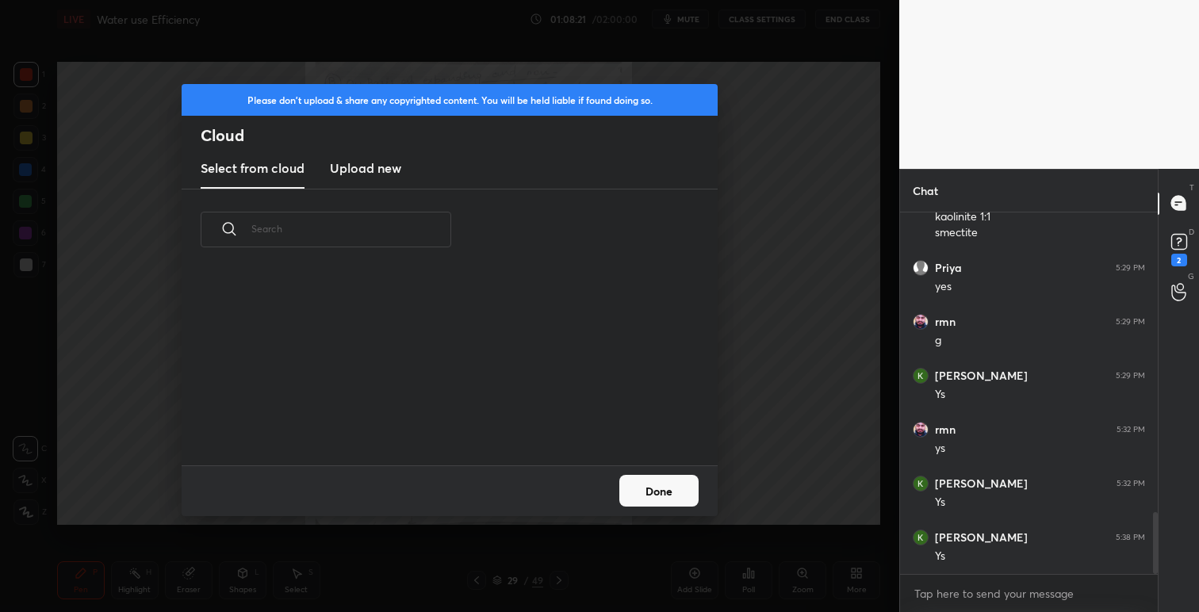
scroll to position [195, 509]
click at [380, 167] on h3 "Upload new" at bounding box center [365, 168] width 71 height 19
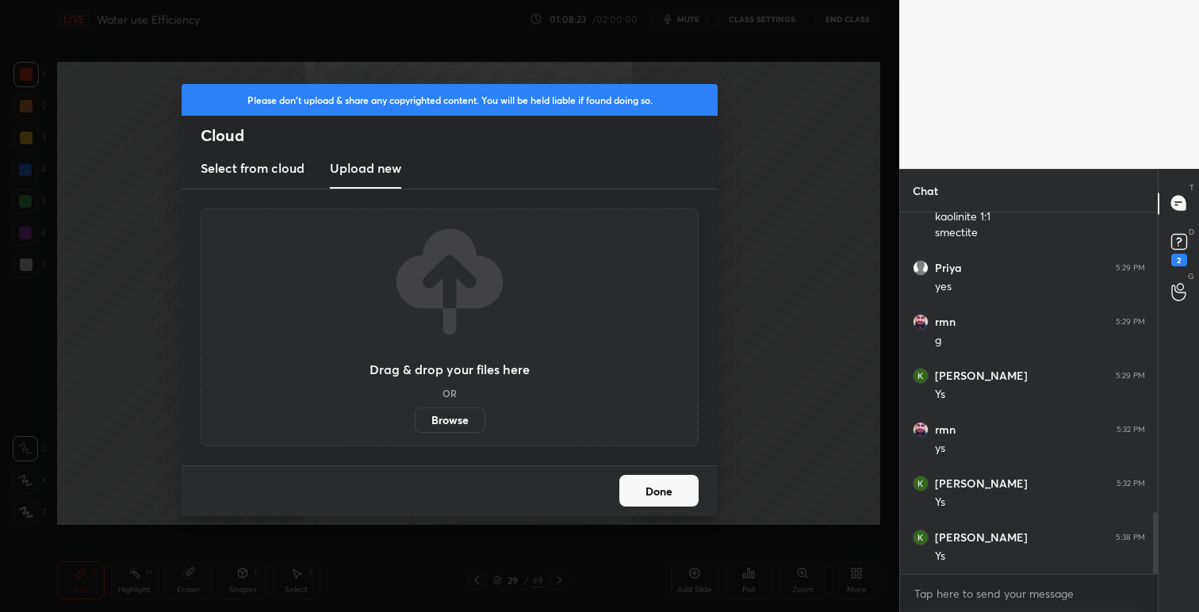
click at [453, 423] on label "Browse" at bounding box center [450, 420] width 71 height 25
click at [415, 423] on input "Browse" at bounding box center [415, 420] width 0 height 25
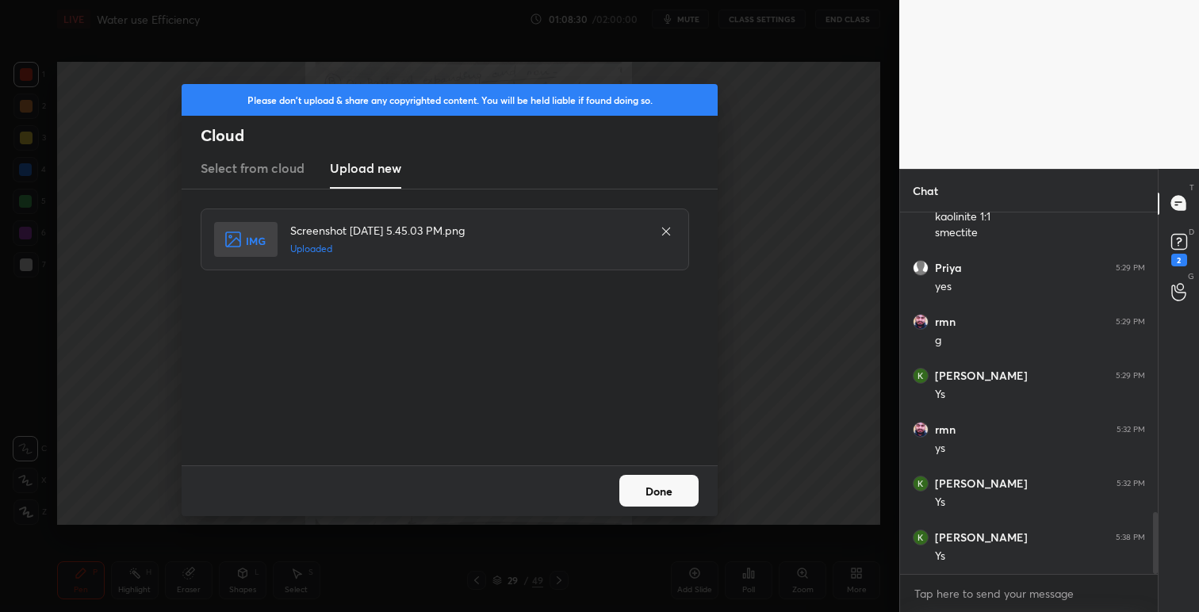
click at [676, 488] on button "Done" at bounding box center [658, 491] width 79 height 32
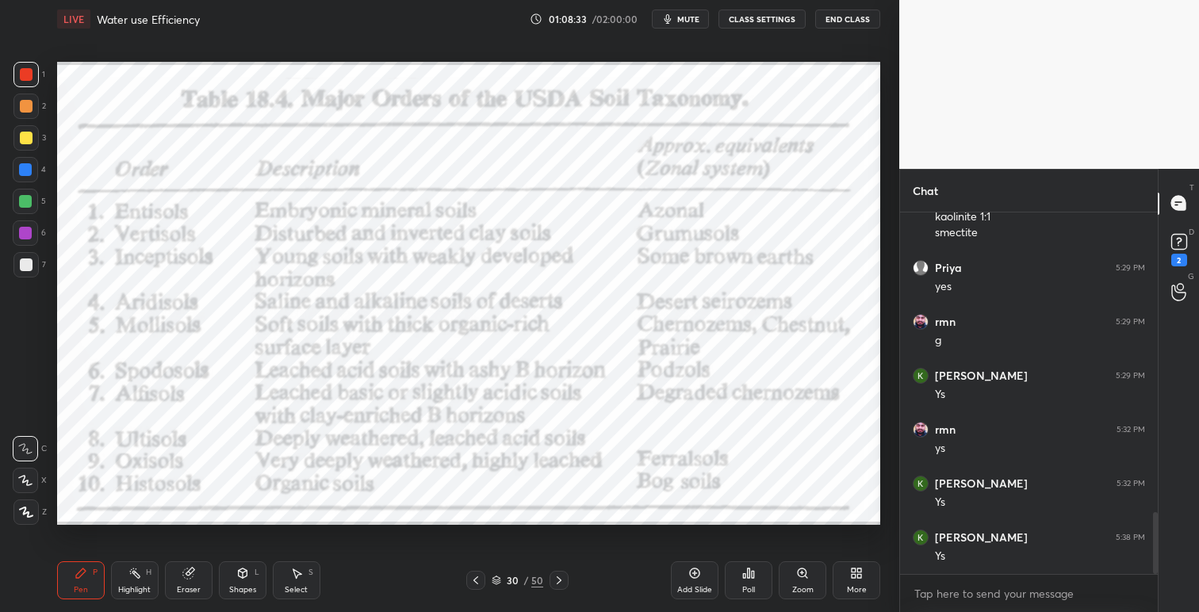
click at [560, 582] on icon at bounding box center [559, 580] width 13 height 13
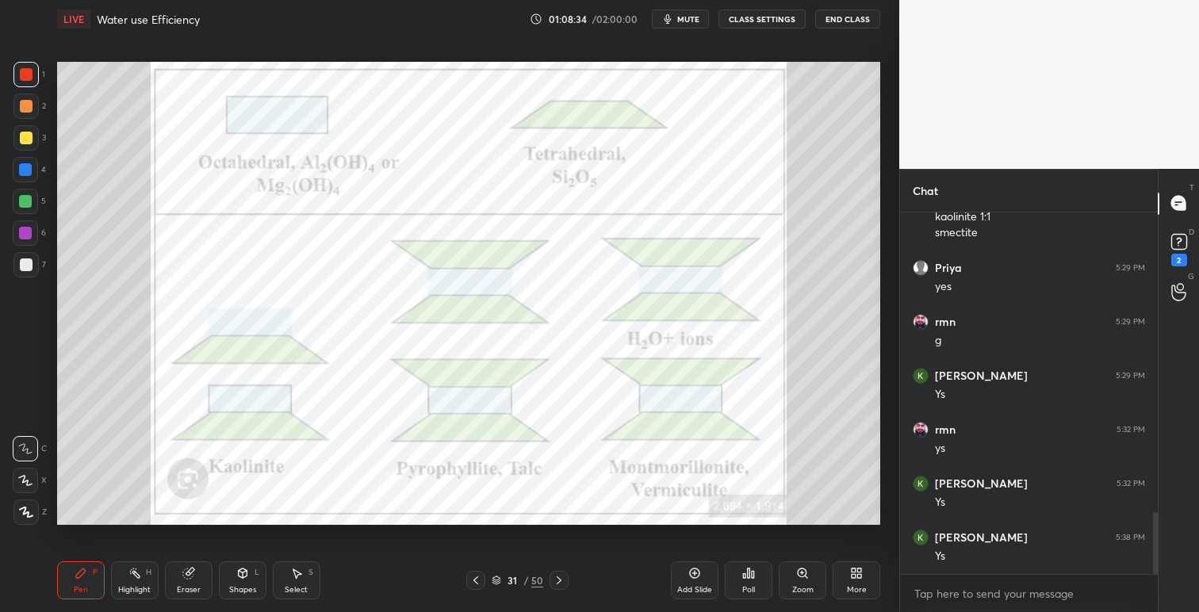
click at [474, 576] on icon at bounding box center [475, 580] width 13 height 13
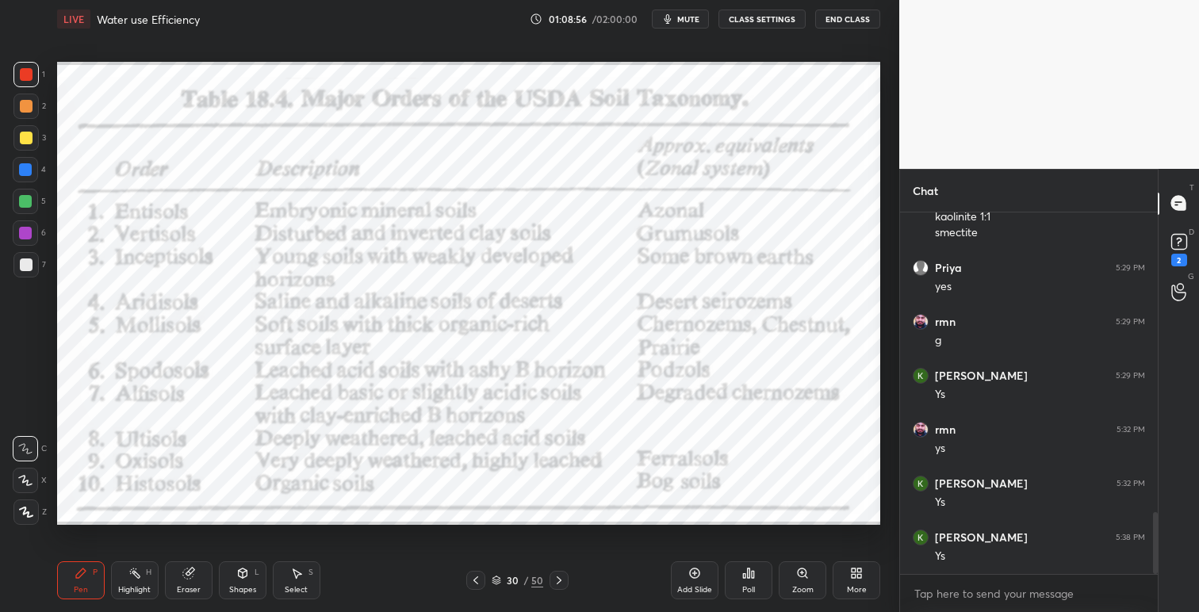
click at [854, 571] on icon at bounding box center [854, 571] width 4 height 4
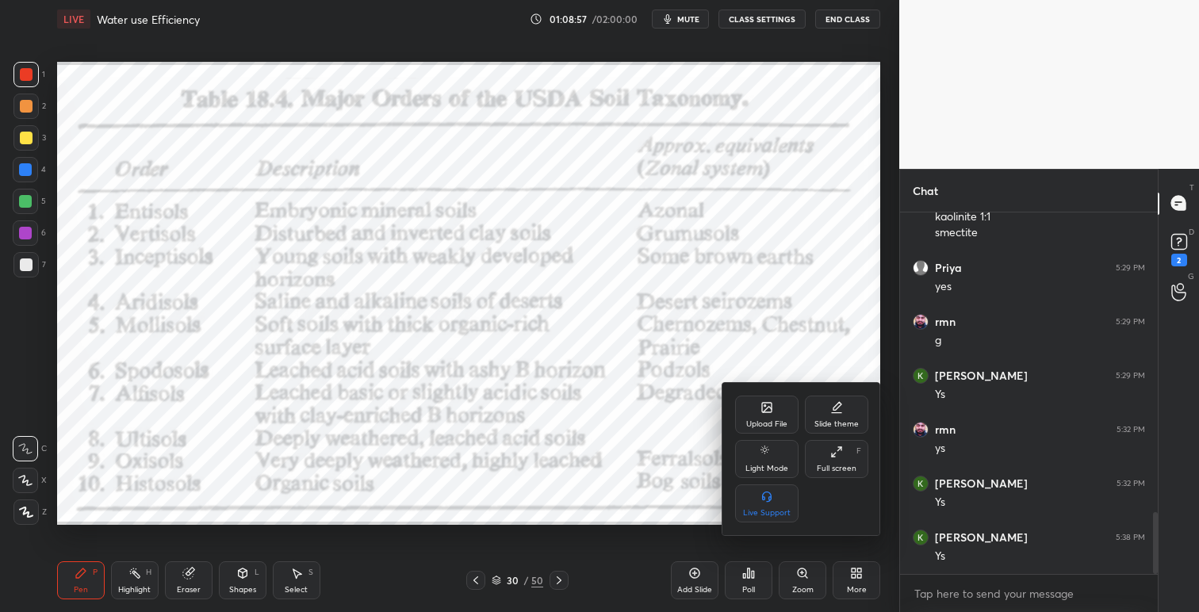
click at [777, 420] on div "Upload File" at bounding box center [766, 424] width 41 height 8
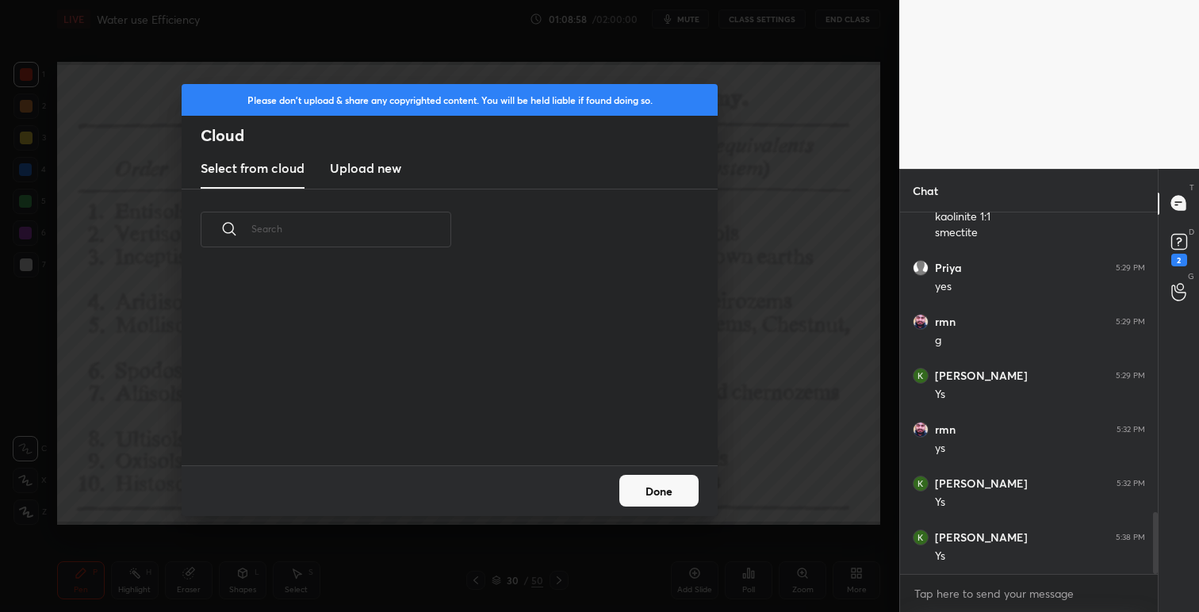
click at [380, 160] on h3 "Upload new" at bounding box center [365, 168] width 71 height 19
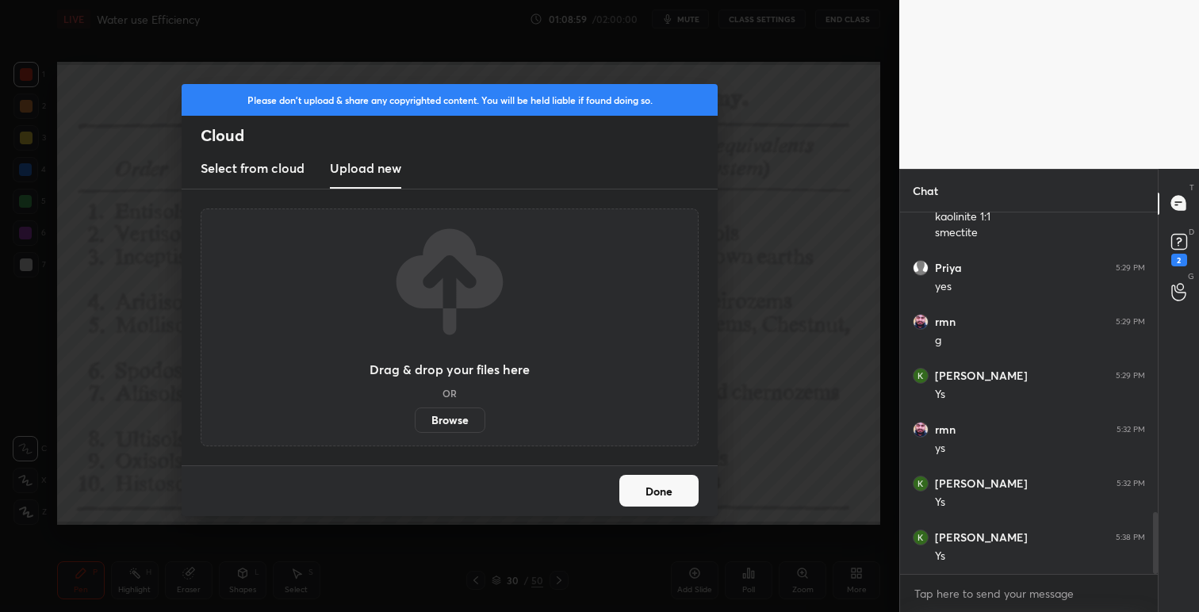
click at [449, 415] on label "Browse" at bounding box center [450, 420] width 71 height 25
click at [415, 415] on input "Browse" at bounding box center [415, 420] width 0 height 25
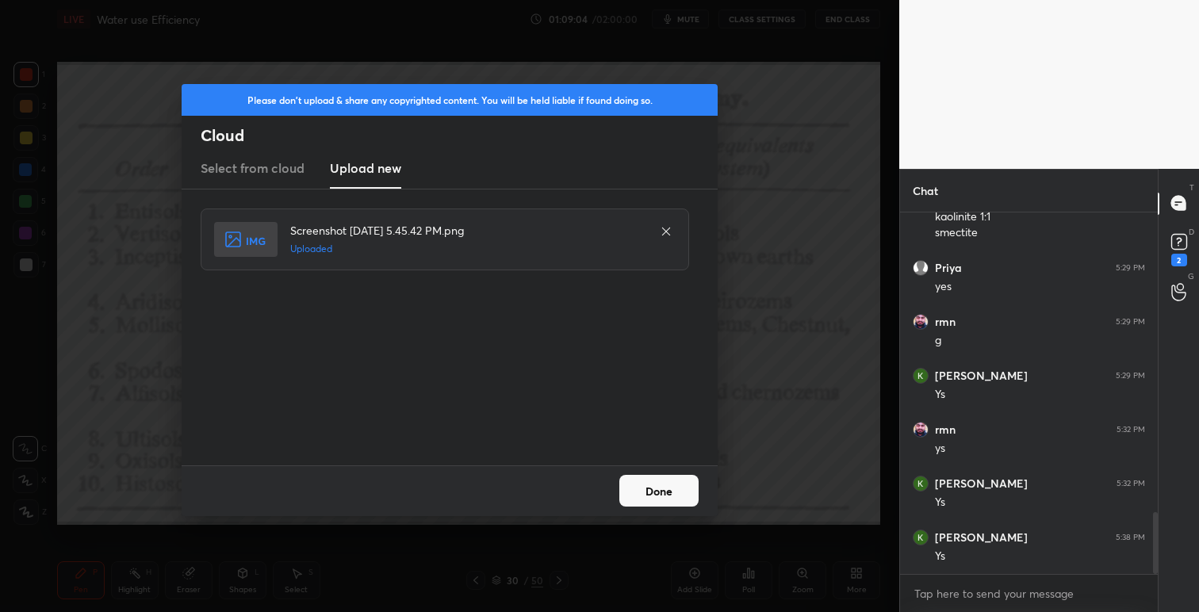
click at [672, 486] on button "Done" at bounding box center [658, 491] width 79 height 32
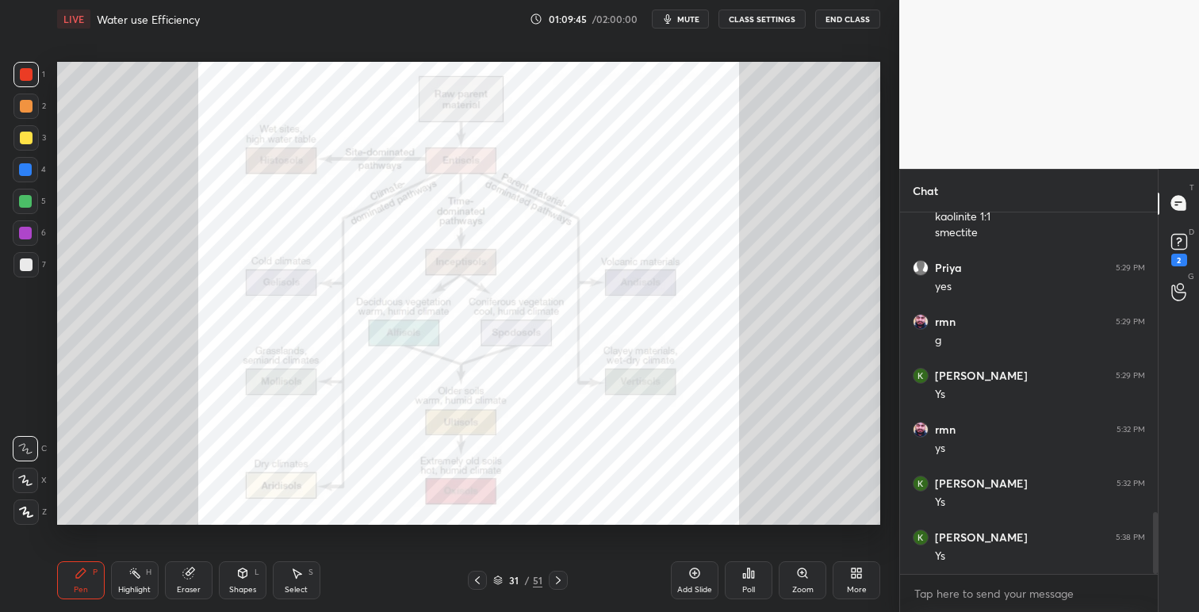
click at [857, 576] on icon at bounding box center [859, 576] width 4 height 4
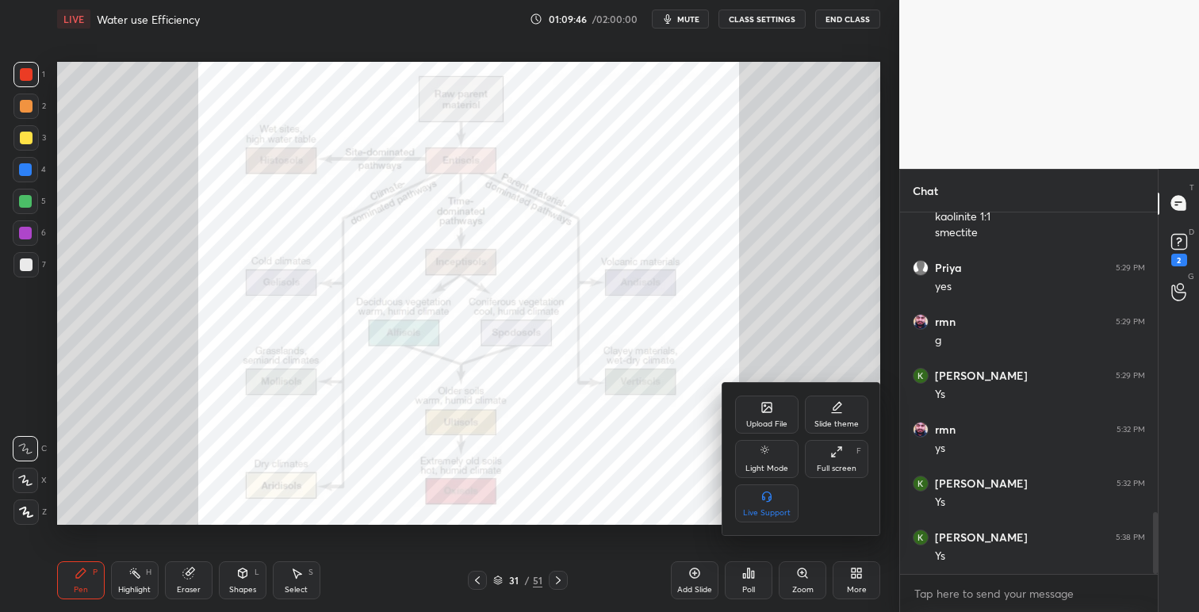
click at [779, 431] on div "Upload File" at bounding box center [766, 415] width 63 height 38
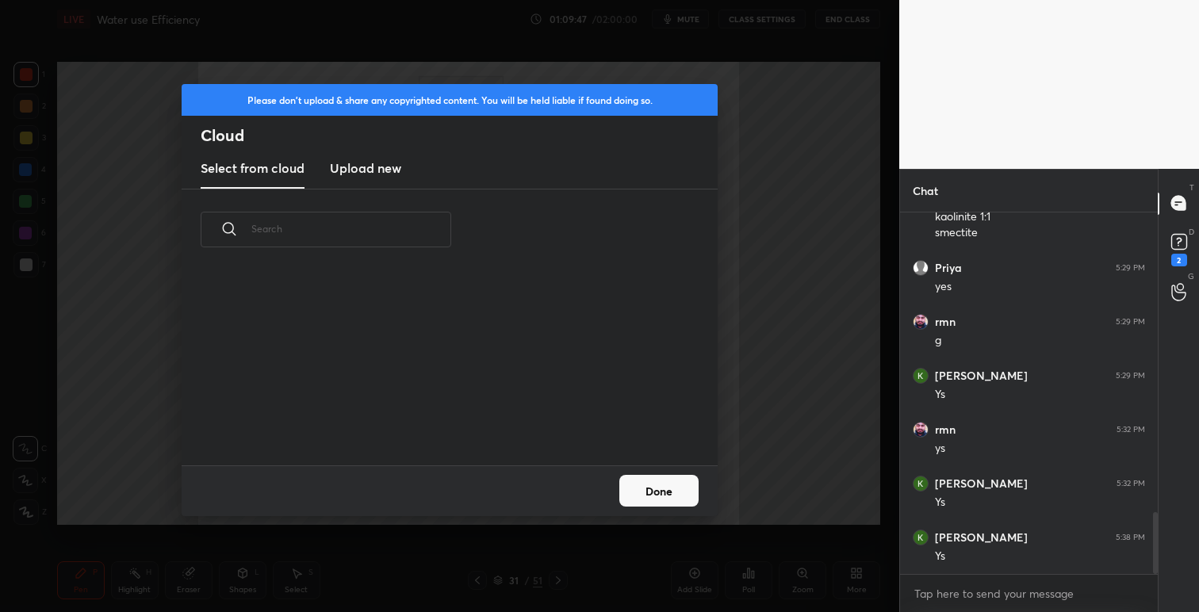
click at [378, 168] on h3 "Upload new" at bounding box center [365, 168] width 71 height 19
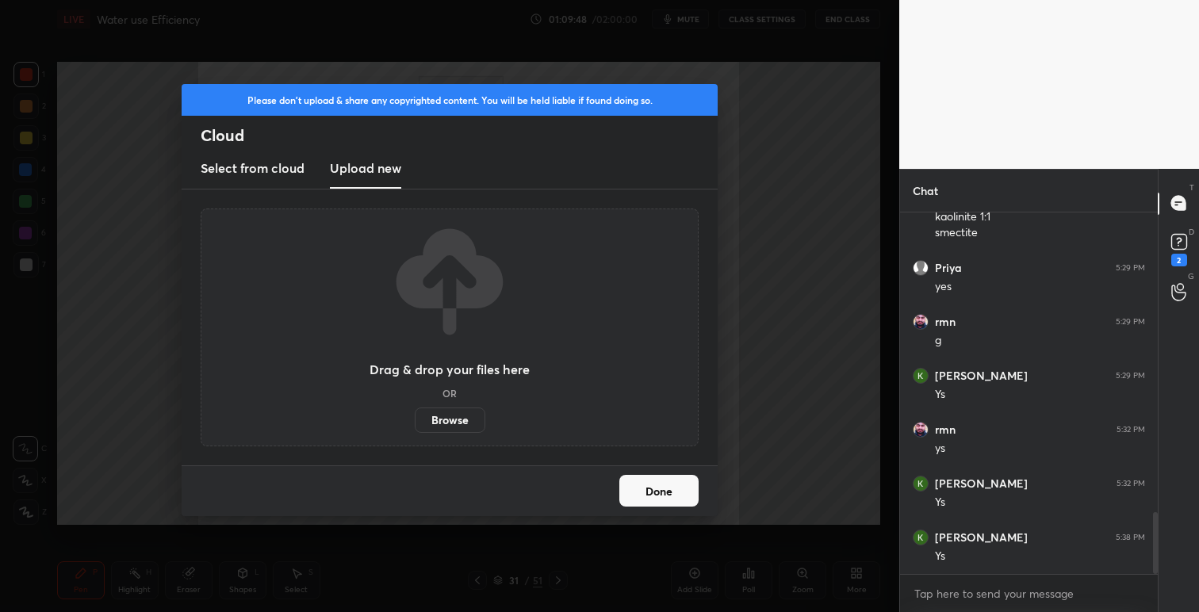
click at [455, 417] on label "Browse" at bounding box center [450, 420] width 71 height 25
click at [415, 417] on input "Browse" at bounding box center [415, 420] width 0 height 25
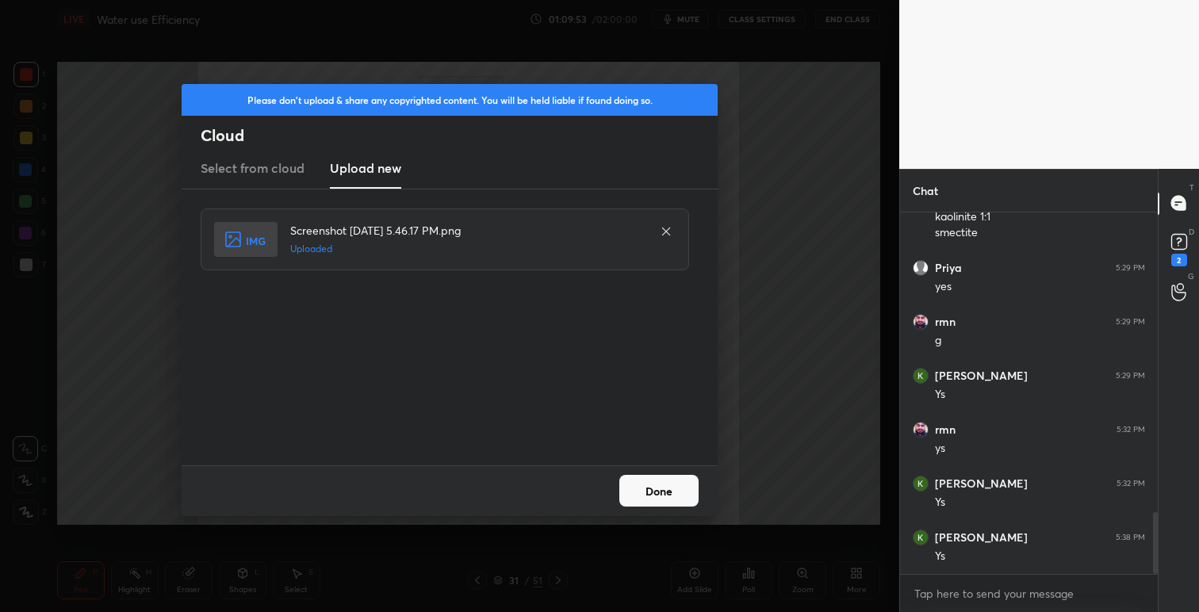
click at [672, 492] on button "Done" at bounding box center [658, 491] width 79 height 32
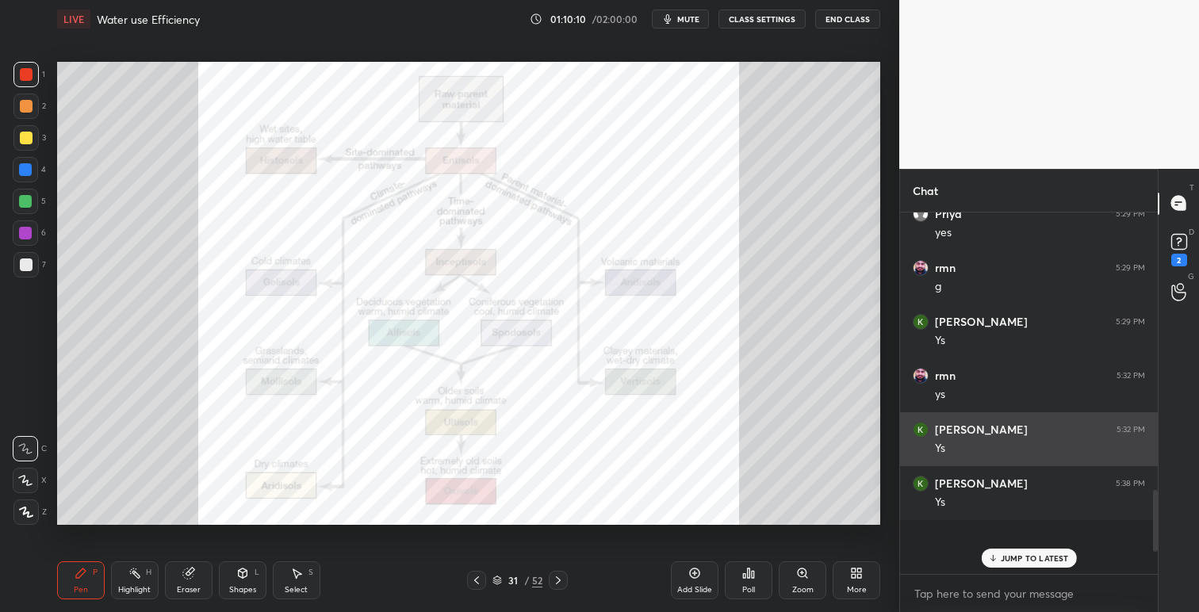
scroll to position [1818, 0]
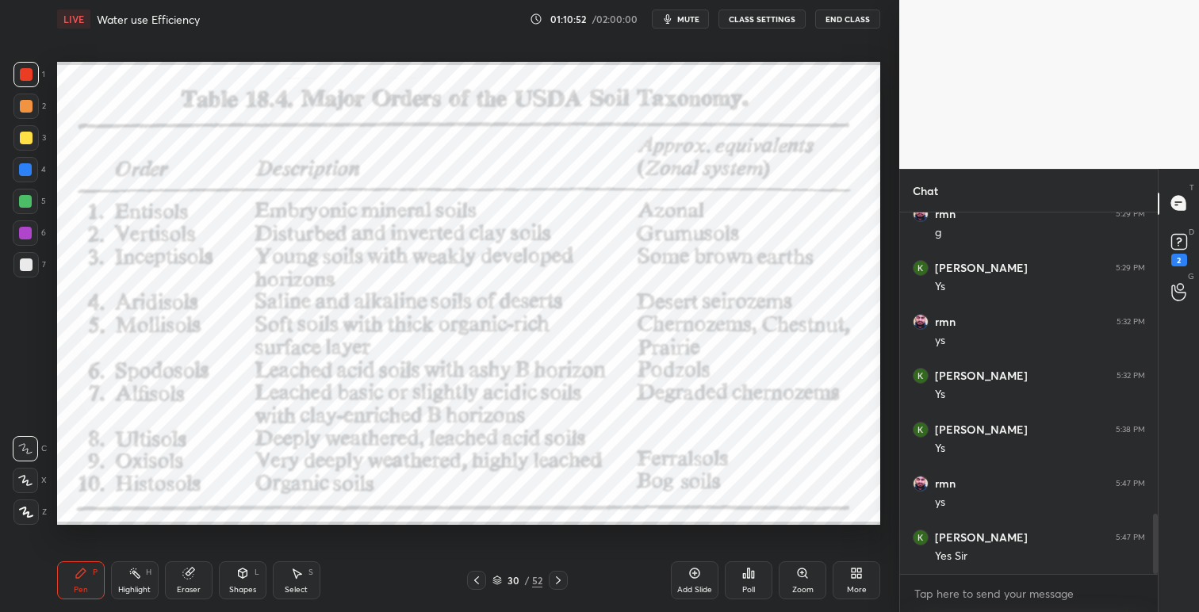
click at [597, 542] on div "Setting up your live class Poll for secs No correct answer Start poll" at bounding box center [469, 293] width 836 height 511
click at [562, 582] on icon at bounding box center [558, 580] width 13 height 13
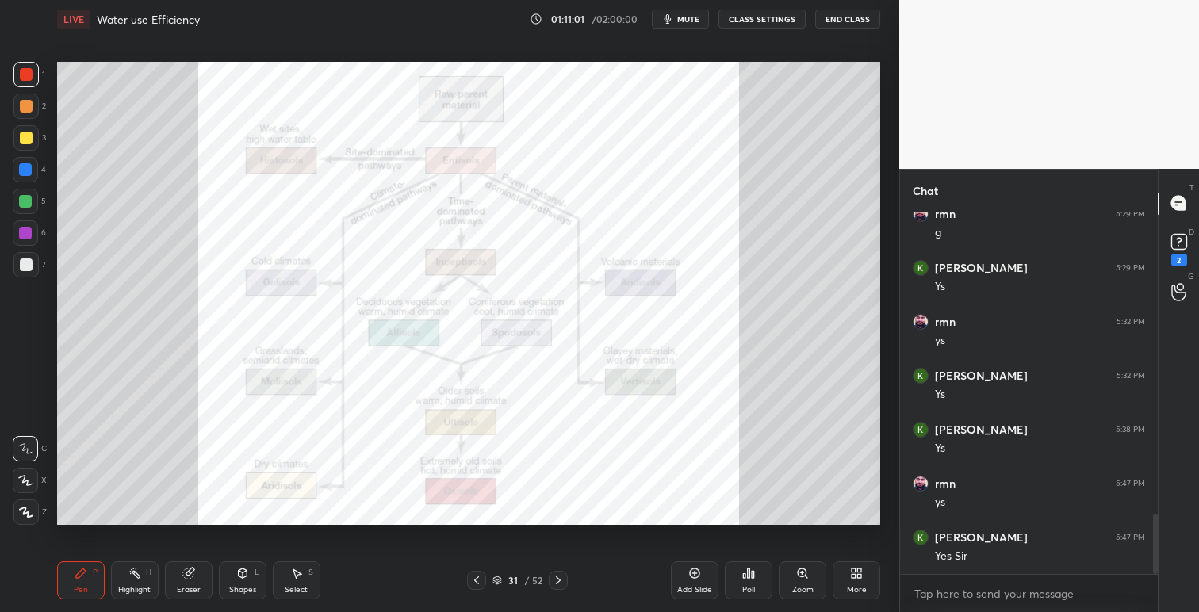
click at [804, 569] on icon at bounding box center [802, 573] width 9 height 9
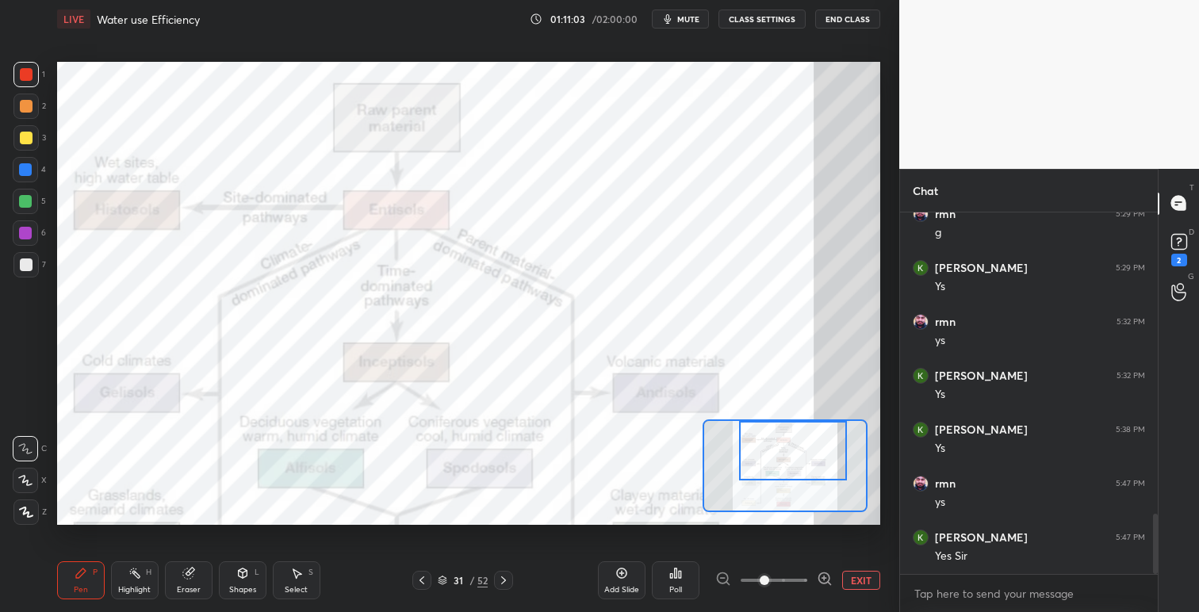
drag, startPoint x: 799, startPoint y: 463, endPoint x: 808, endPoint y: 458, distance: 10.3
click at [808, 458] on div at bounding box center [793, 450] width 108 height 59
drag, startPoint x: 507, startPoint y: 580, endPoint x: 519, endPoint y: 576, distance: 13.3
click at [508, 580] on icon at bounding box center [503, 580] width 13 height 13
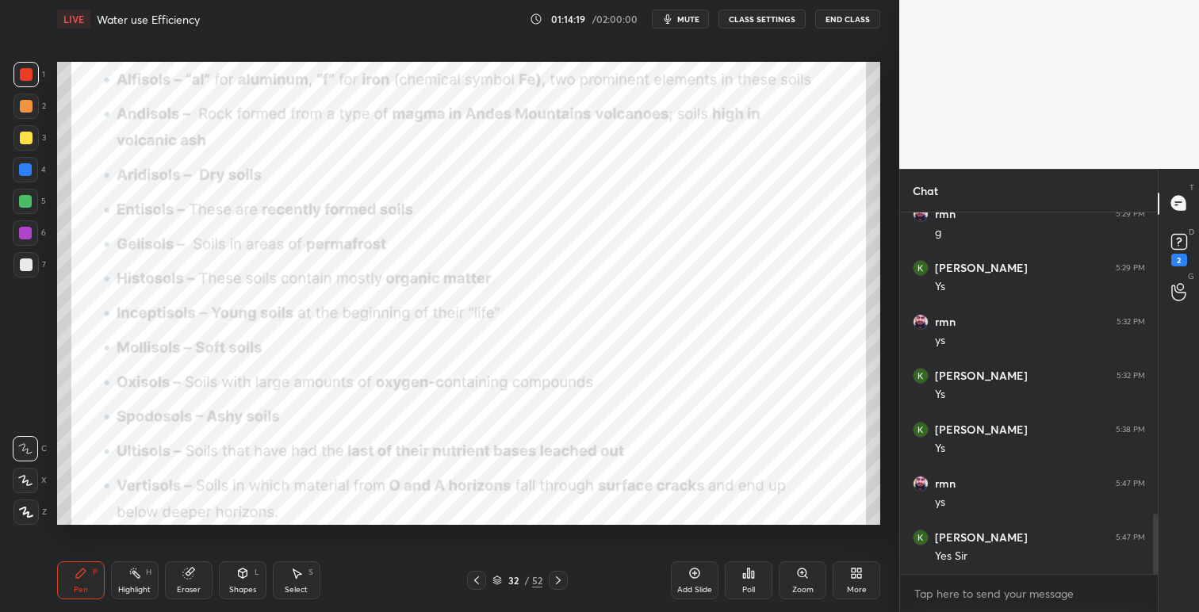
click at [477, 585] on icon at bounding box center [476, 580] width 13 height 13
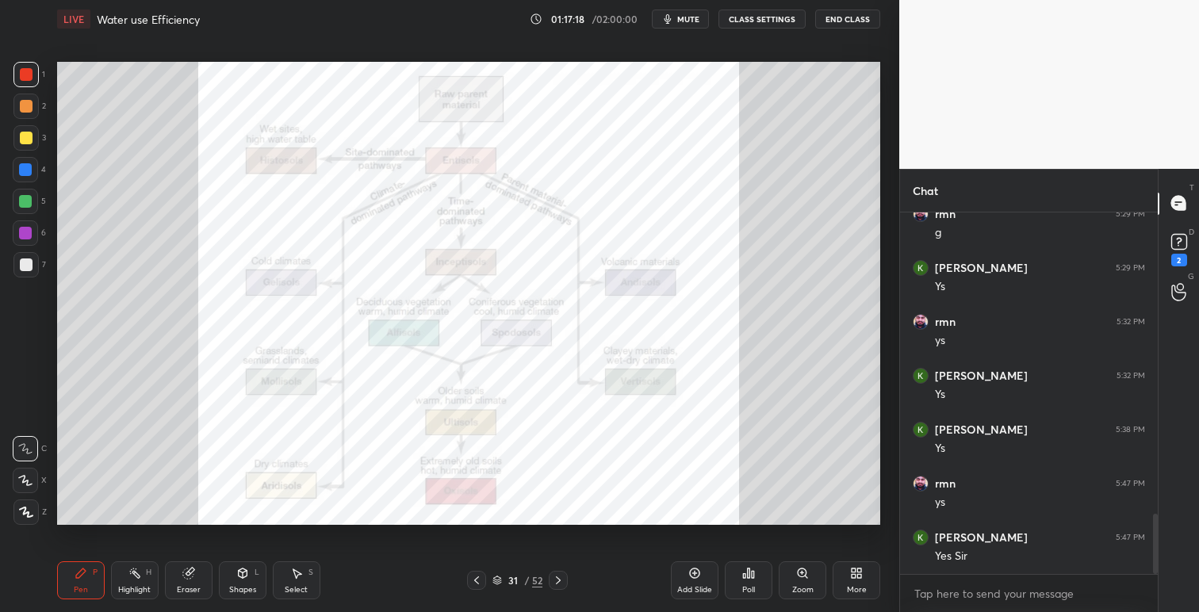
click at [474, 578] on icon at bounding box center [476, 580] width 13 height 13
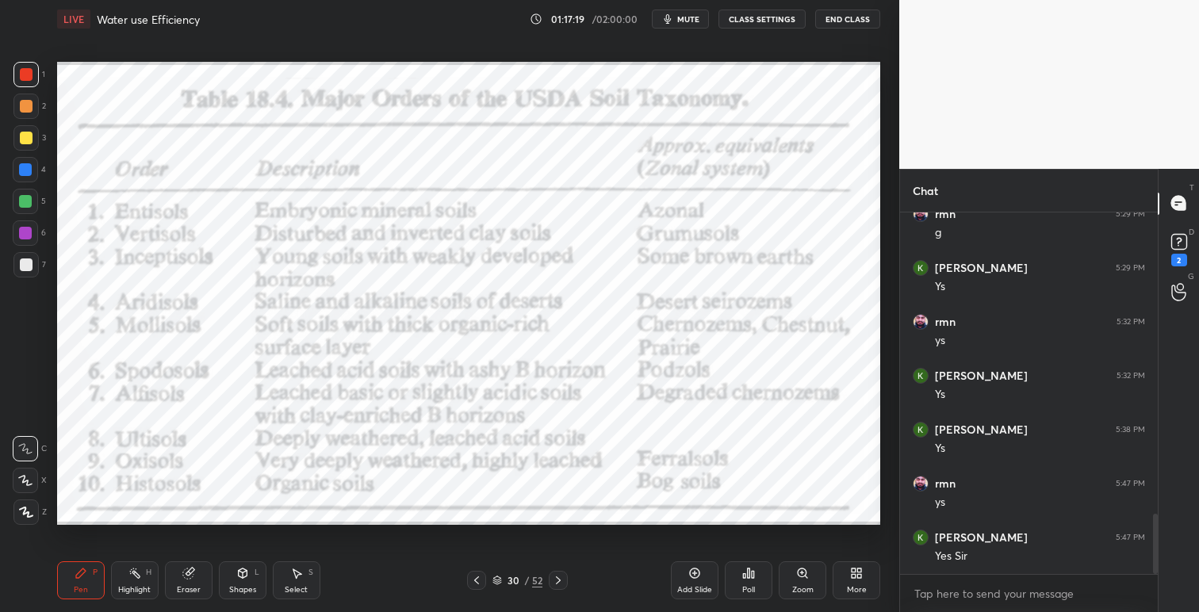
click at [477, 580] on icon at bounding box center [476, 580] width 13 height 13
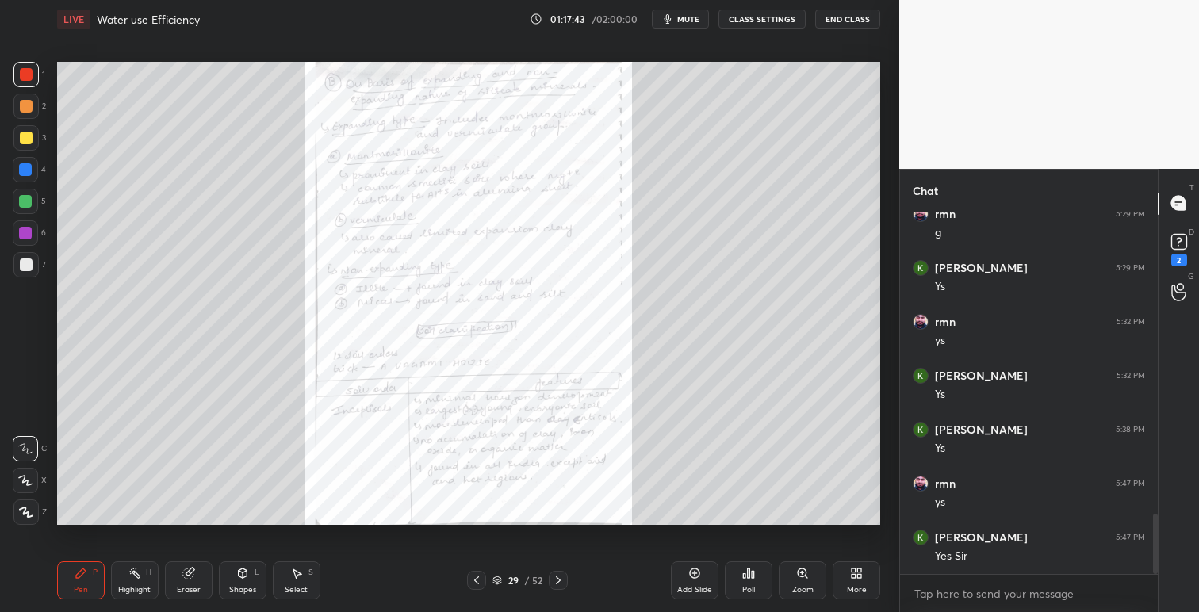
click at [564, 579] on icon at bounding box center [558, 580] width 13 height 13
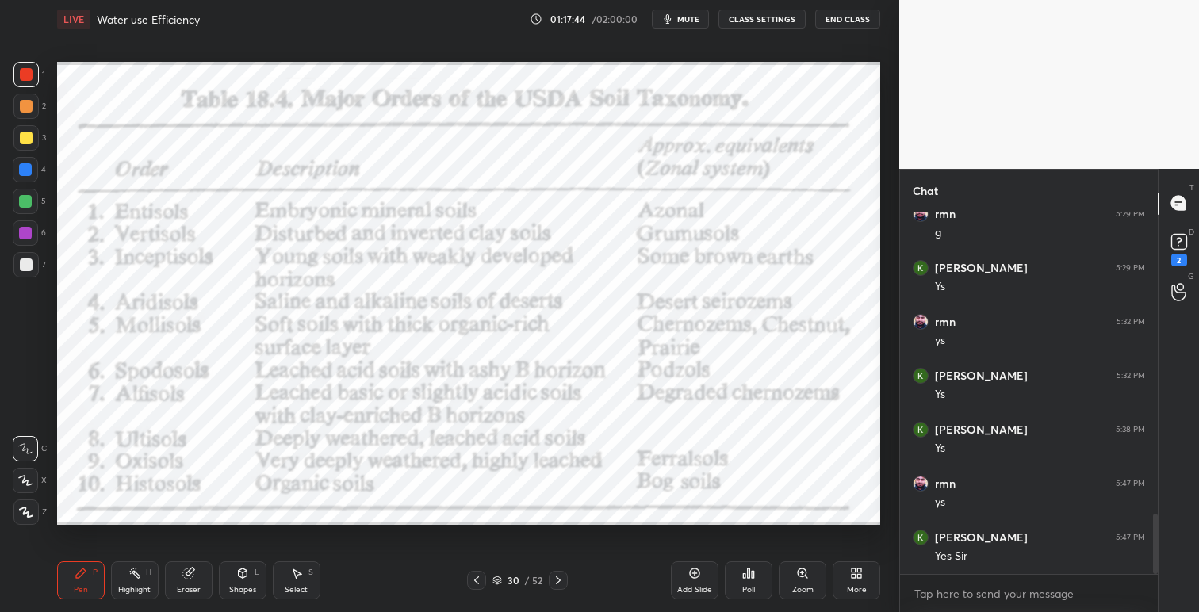
click at [563, 580] on icon at bounding box center [558, 580] width 13 height 13
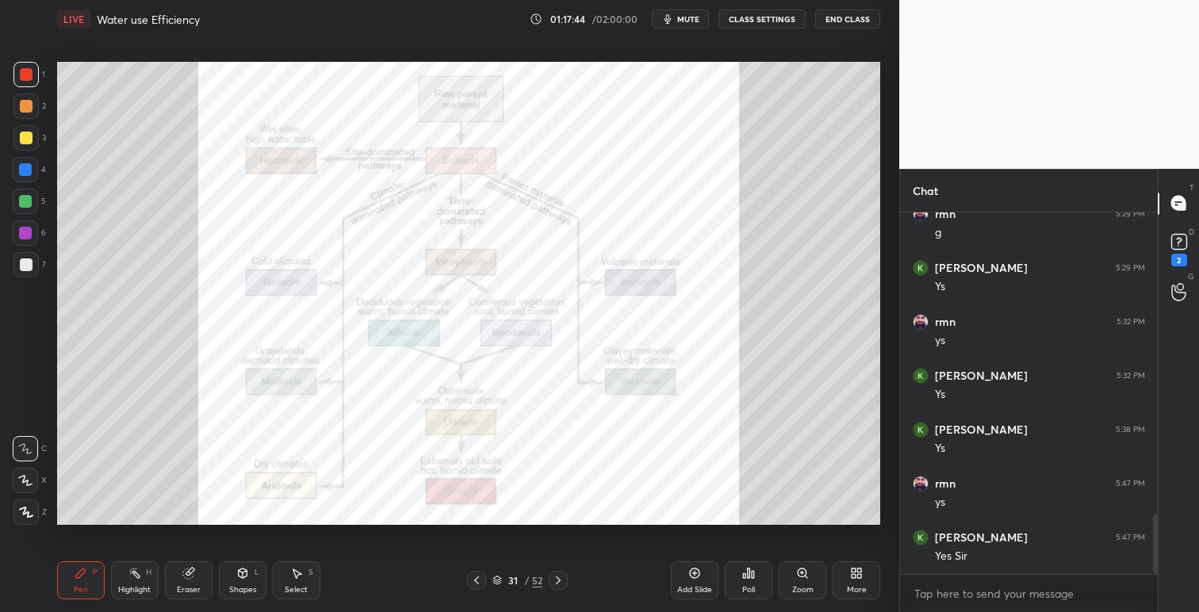
click at [565, 580] on div at bounding box center [558, 580] width 19 height 19
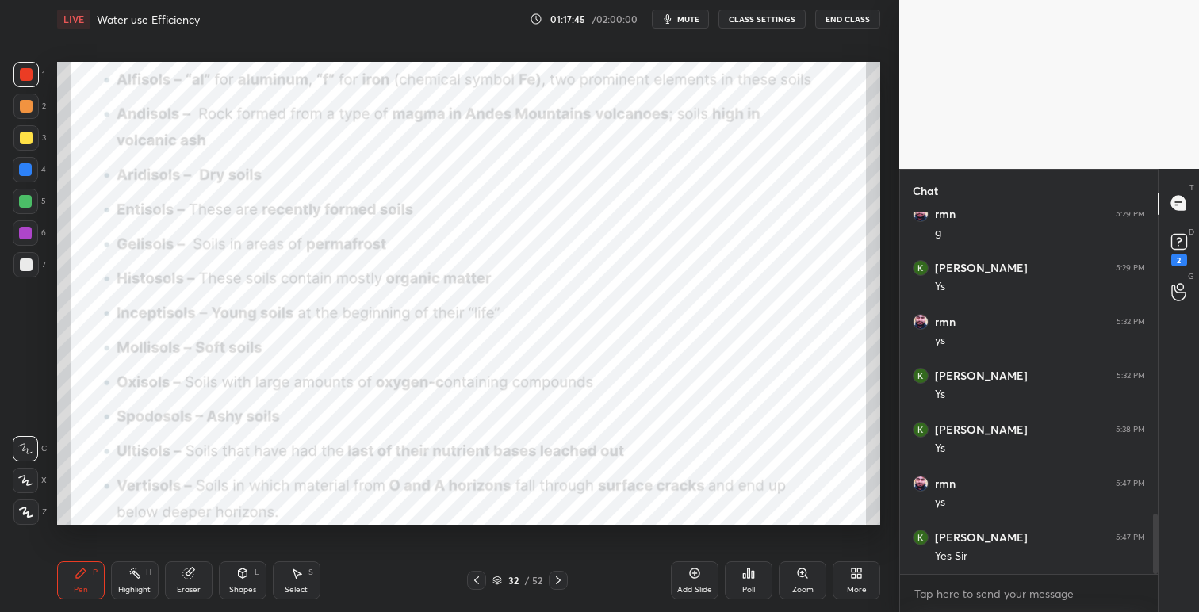
click at [565, 580] on div at bounding box center [558, 580] width 19 height 19
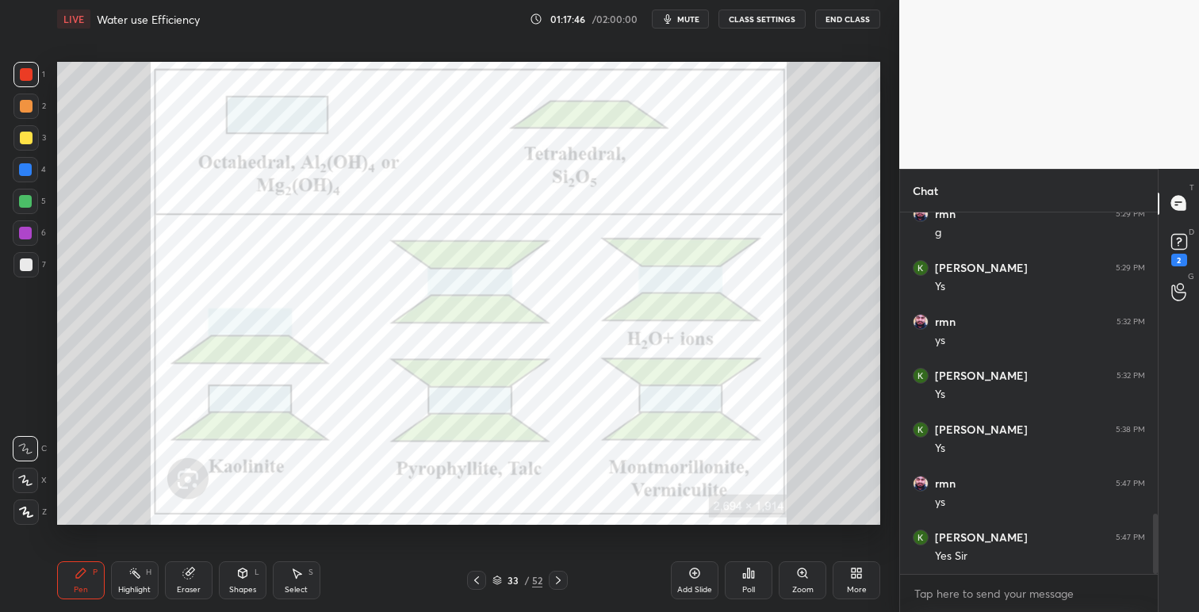
click at [477, 583] on icon at bounding box center [476, 580] width 13 height 13
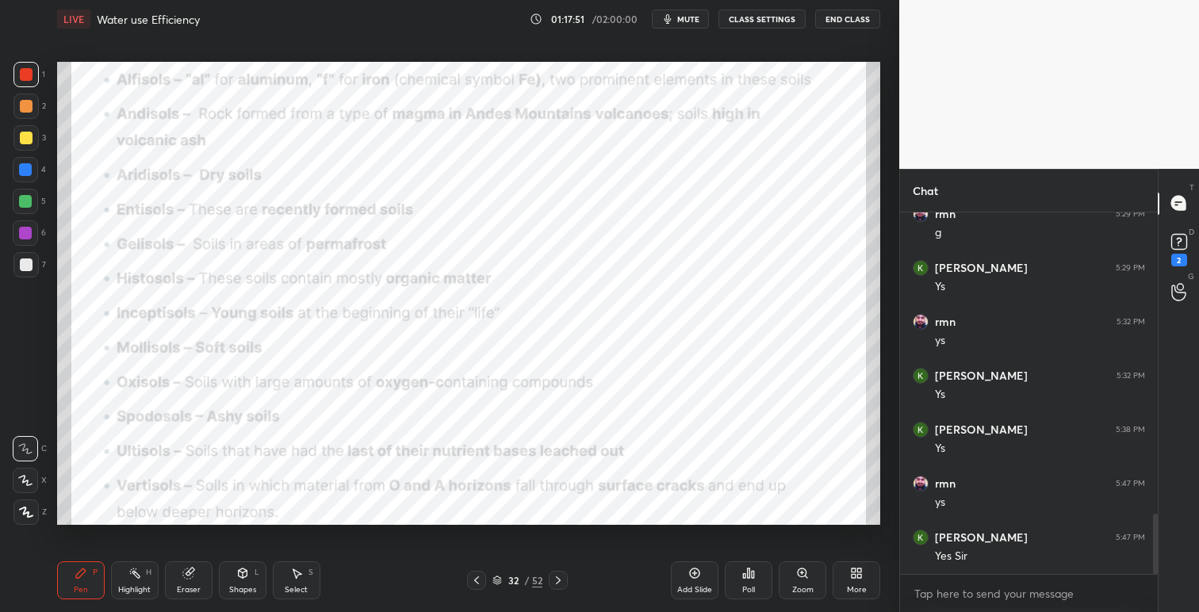
click at [478, 579] on icon at bounding box center [476, 580] width 13 height 13
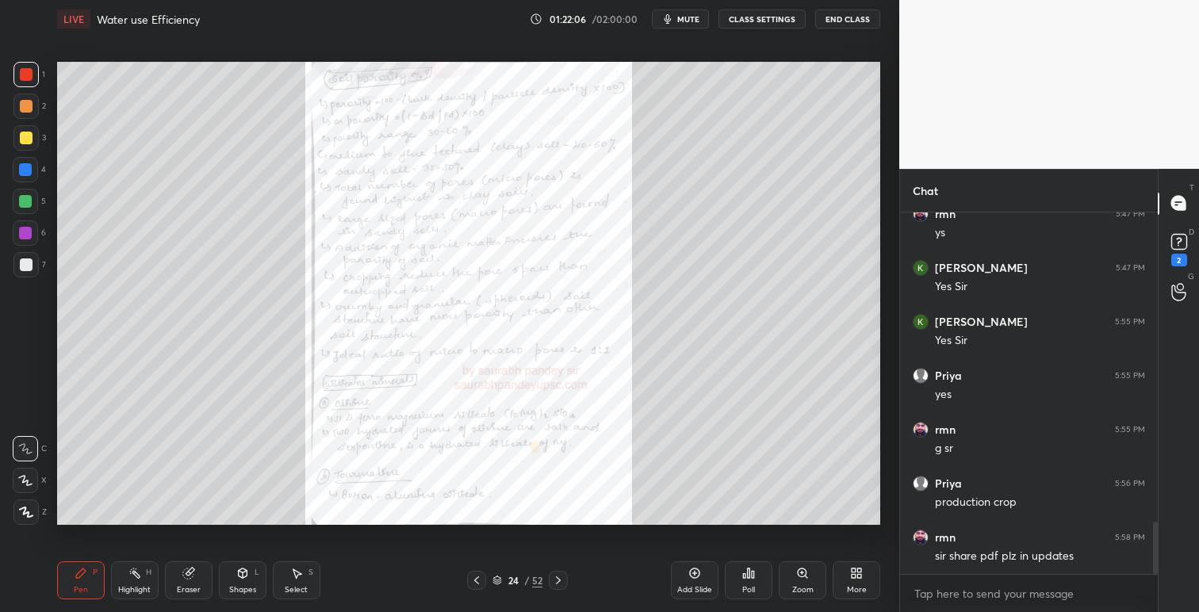
scroll to position [2141, 0]
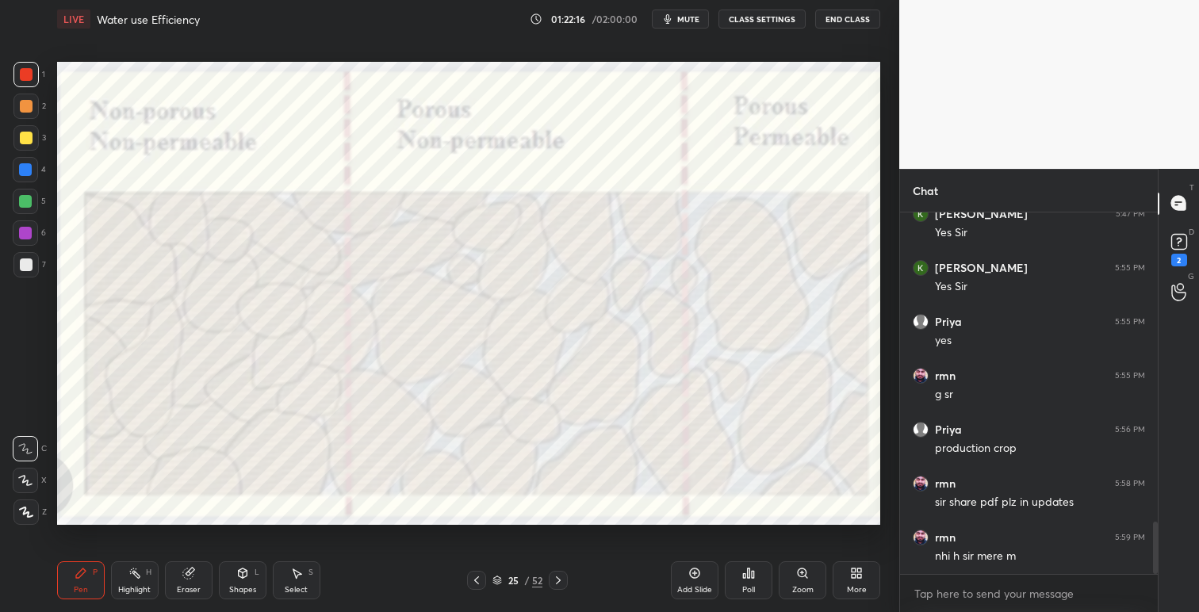
click at [855, 15] on button "End Class" at bounding box center [847, 19] width 65 height 19
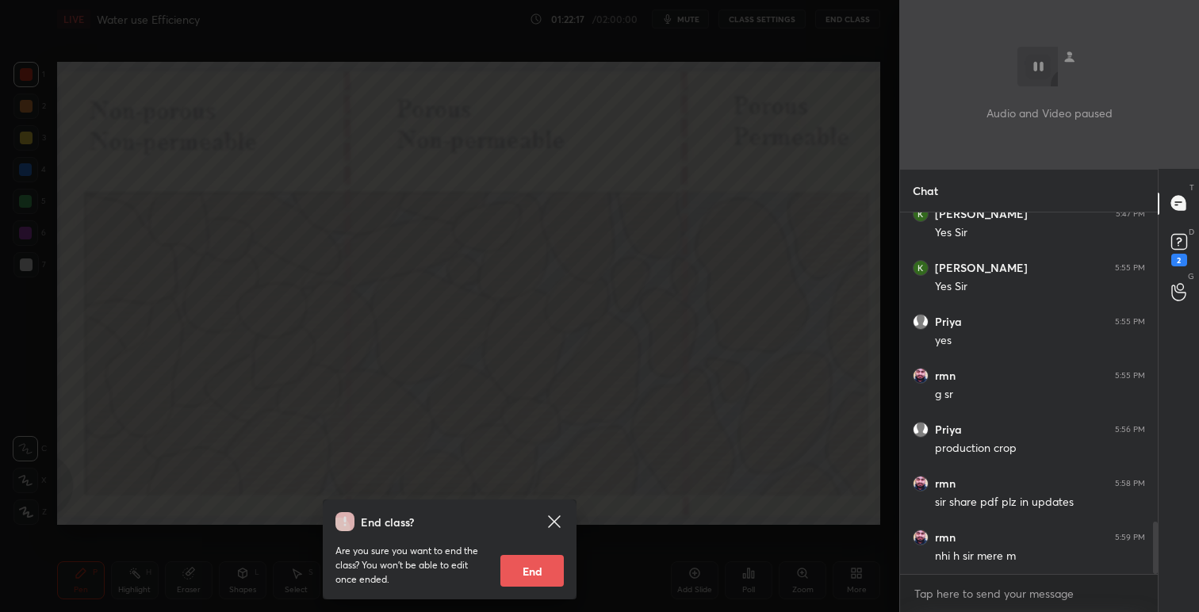
click at [540, 570] on button "End" at bounding box center [531, 571] width 63 height 32
type textarea "x"
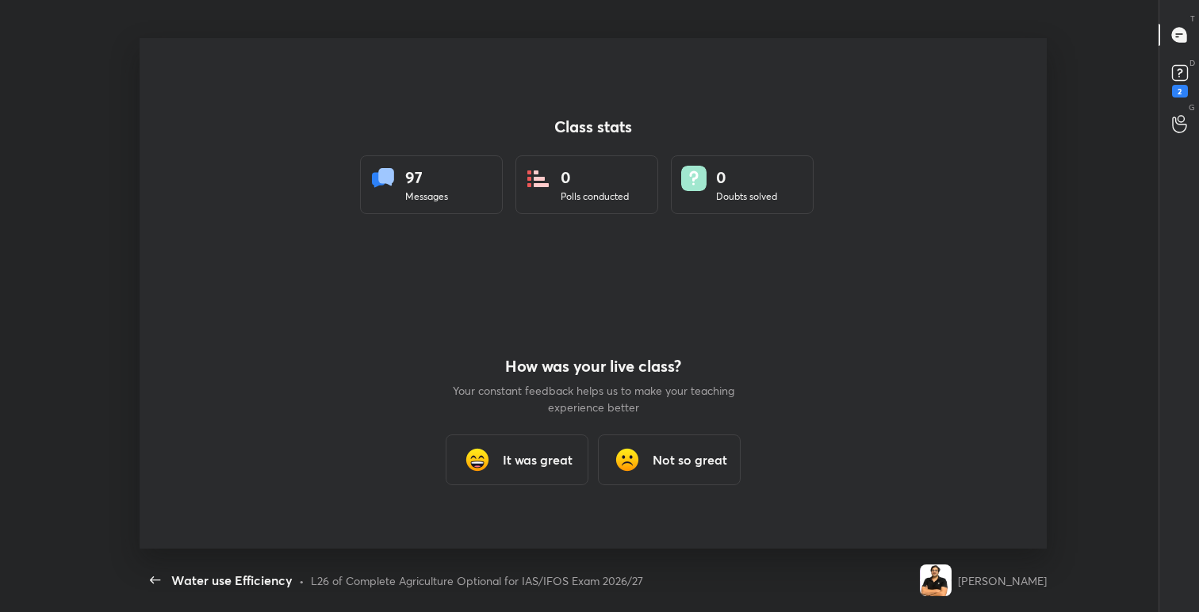
scroll to position [0, 0]
click at [546, 457] on h3 "It was great" at bounding box center [538, 459] width 70 height 19
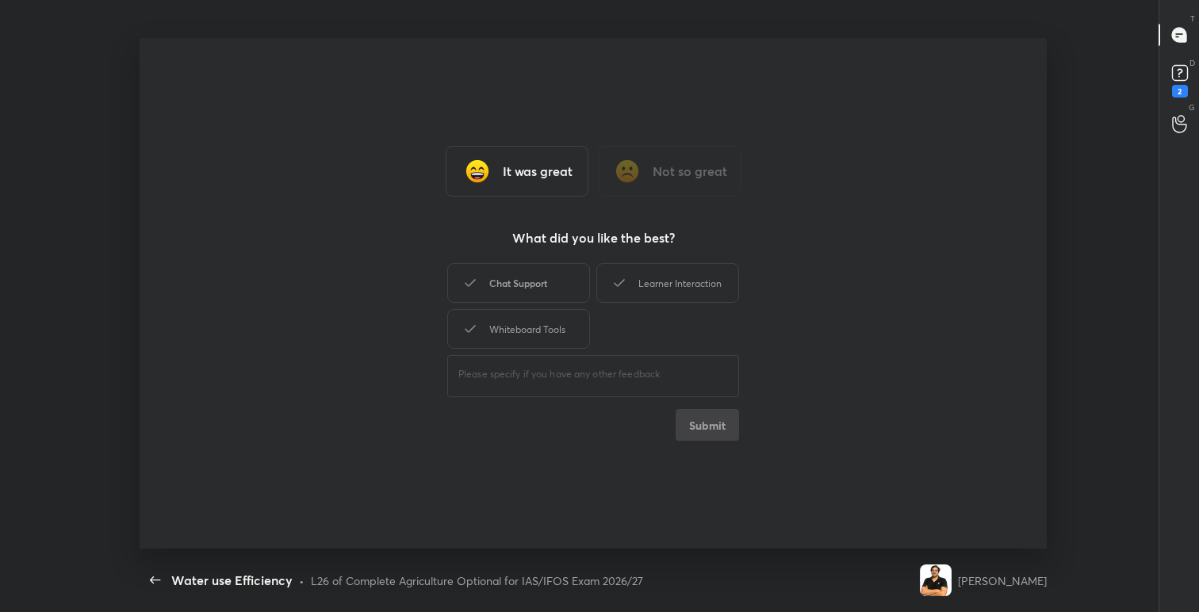
click at [552, 282] on div "Chat Support" at bounding box center [518, 283] width 143 height 40
click at [648, 274] on div "Learner Interaction" at bounding box center [667, 283] width 143 height 40
click at [550, 331] on div "Whiteboard Tools" at bounding box center [518, 329] width 143 height 40
click at [715, 432] on button "Submit" at bounding box center [707, 425] width 63 height 32
